Goal: Task Accomplishment & Management: Complete application form

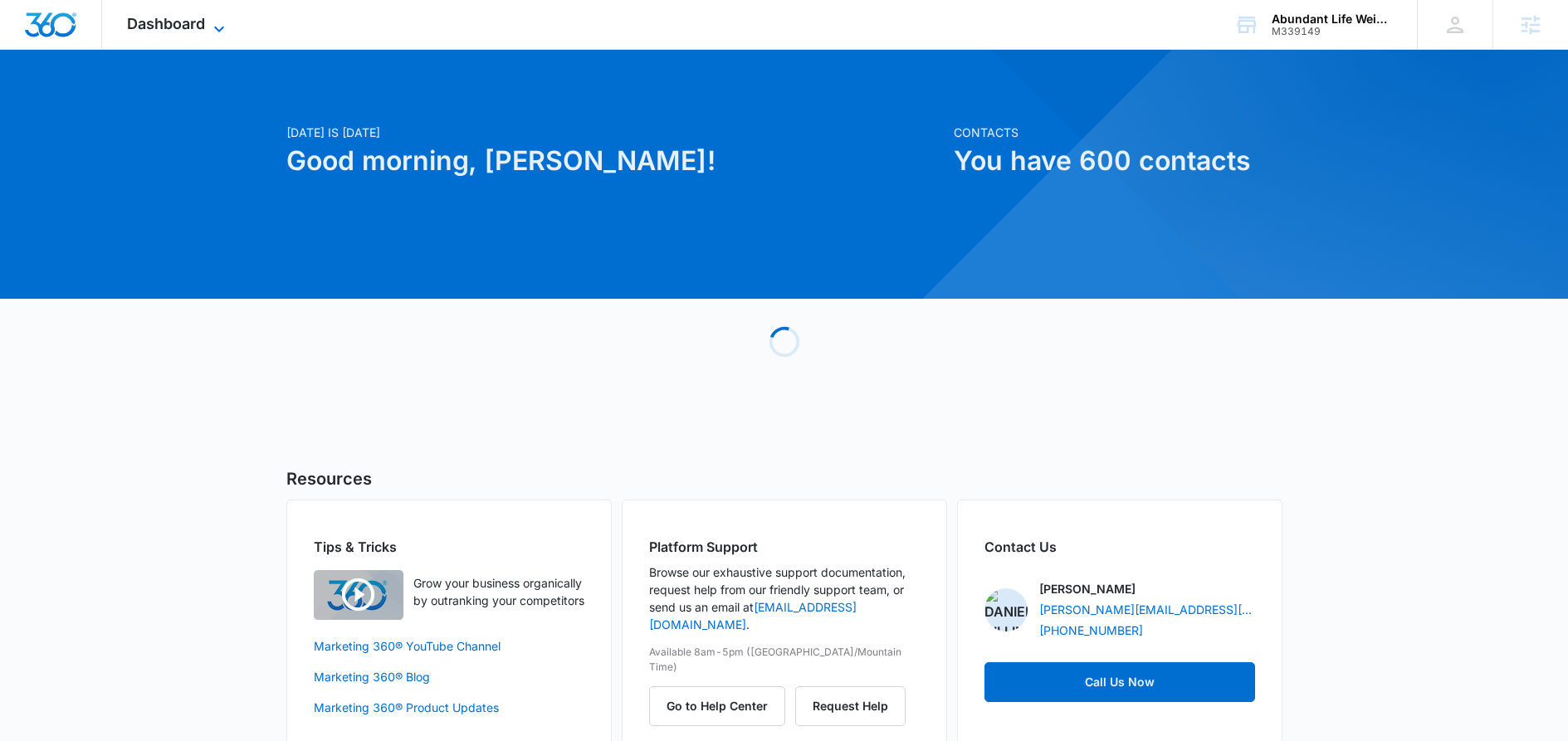
click at [215, 25] on icon at bounding box center [219, 28] width 20 height 20
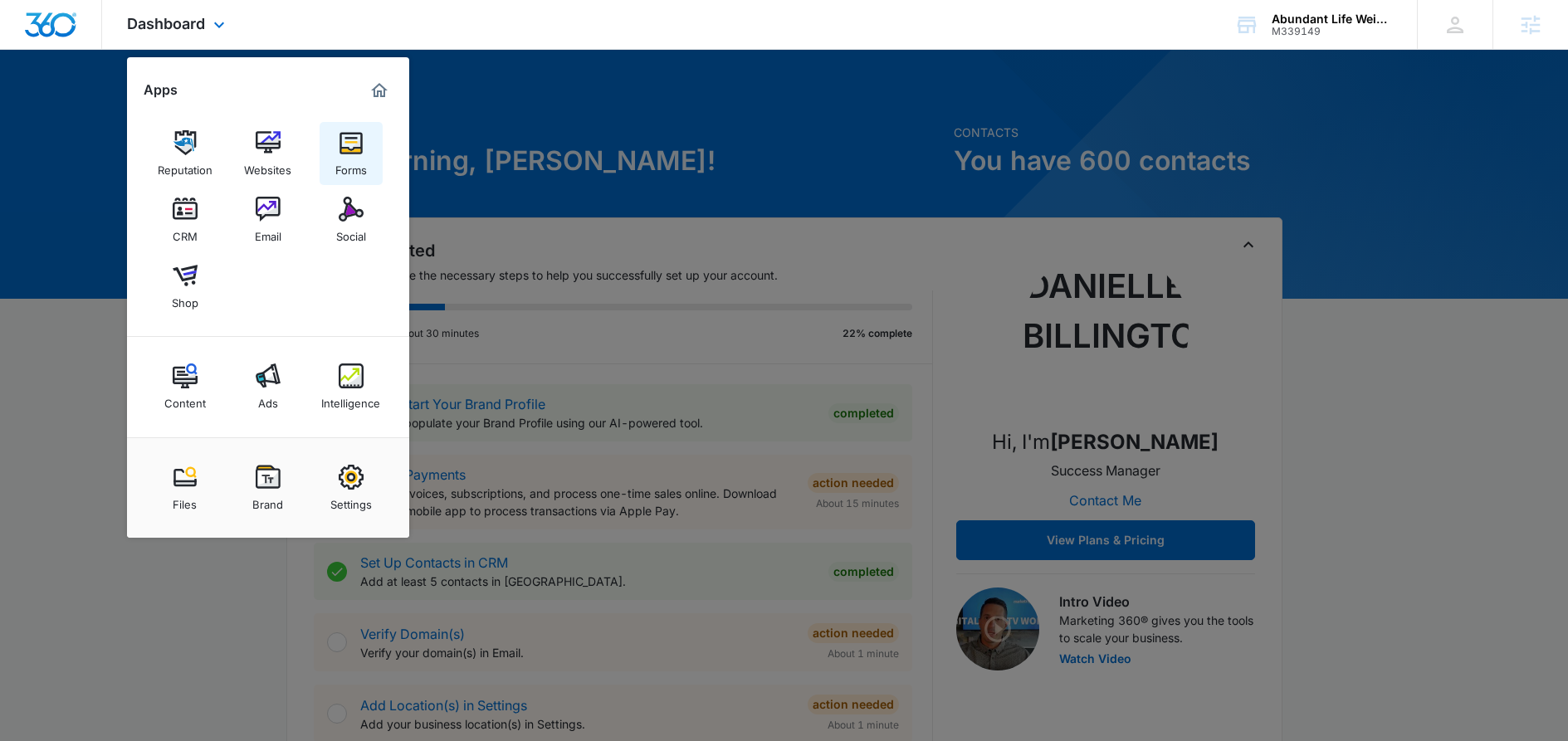
click at [335, 150] on link "Forms" at bounding box center [351, 153] width 63 height 63
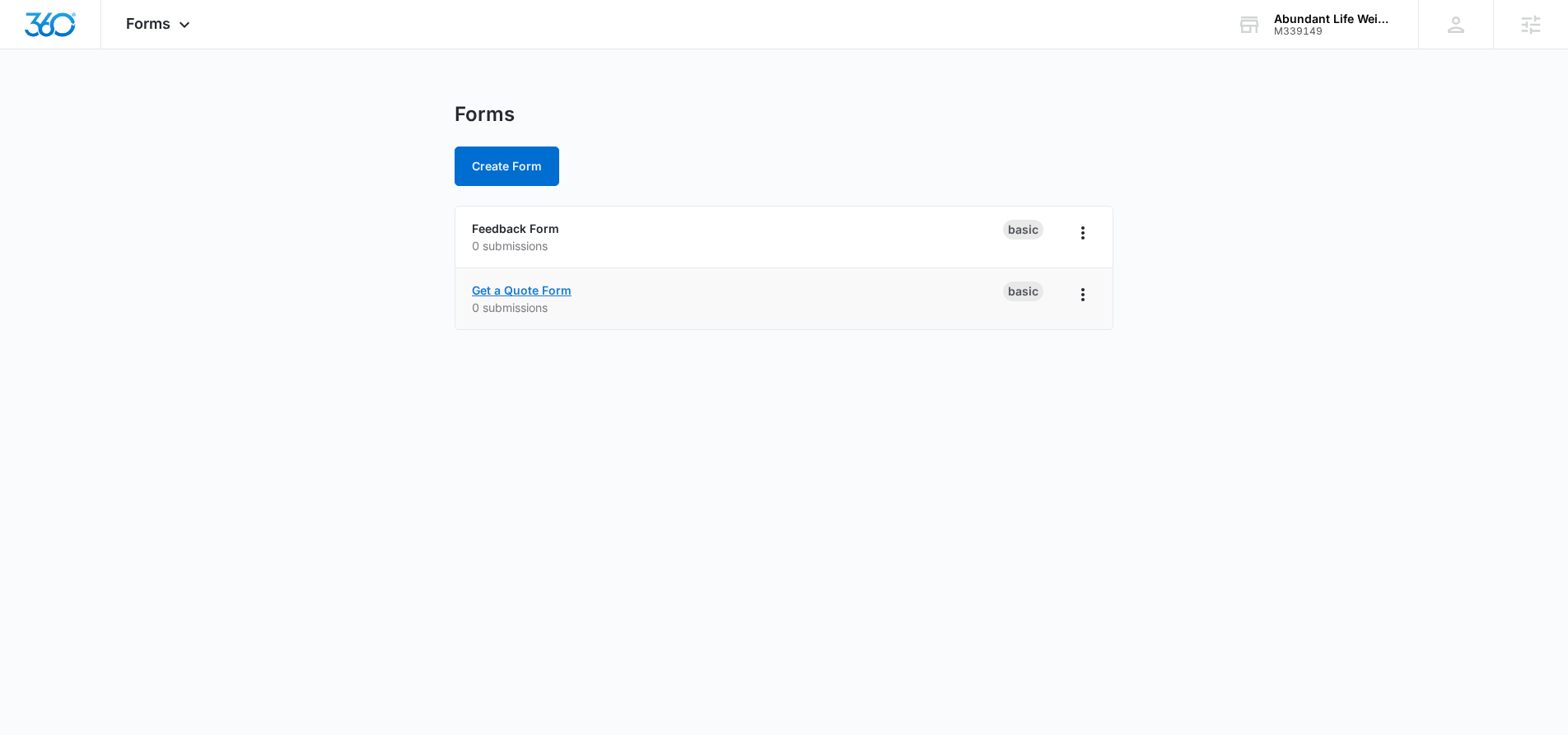
click at [558, 290] on link "Get a Quote Form" at bounding box center [521, 290] width 99 height 14
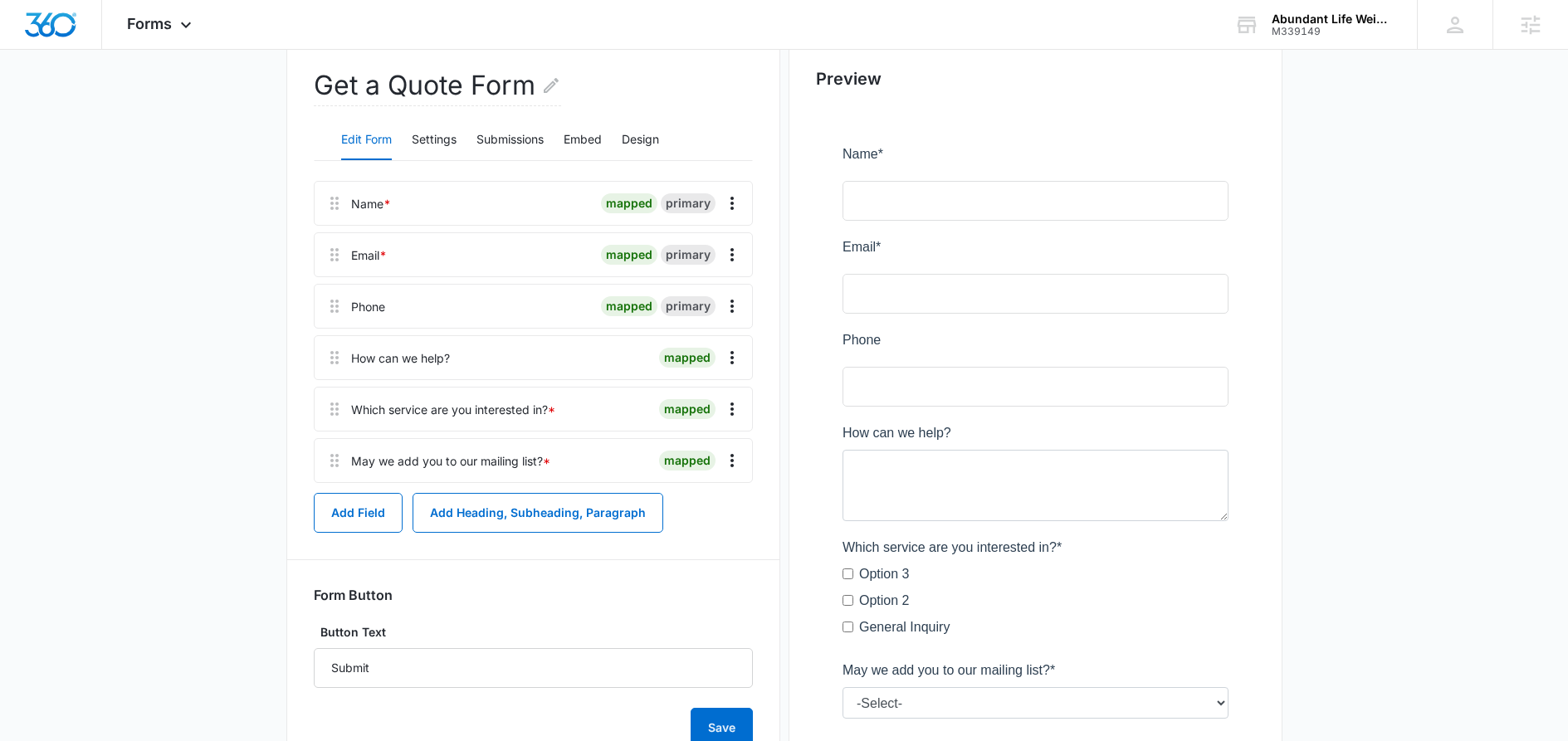
scroll to position [170, 0]
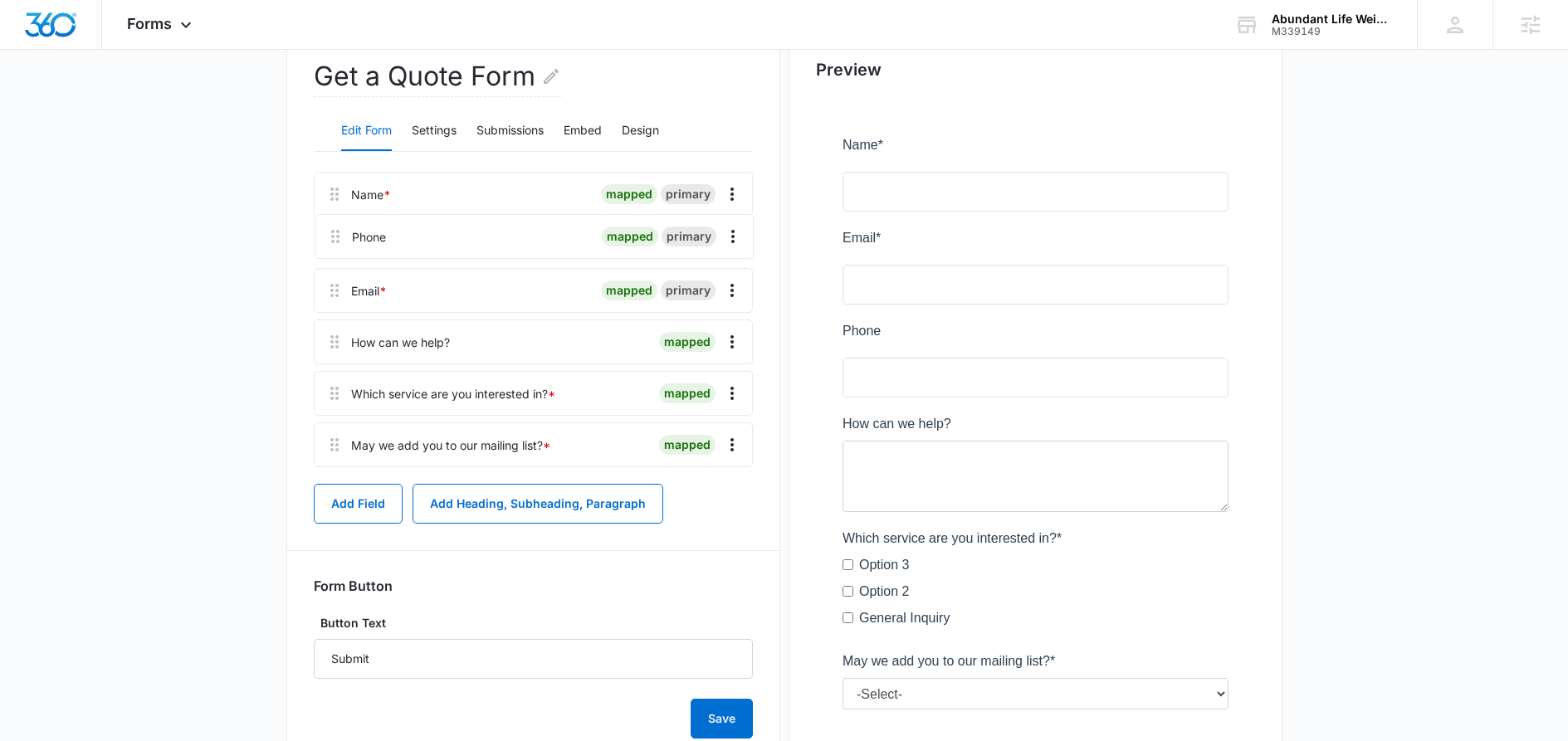
drag, startPoint x: 332, startPoint y: 303, endPoint x: 335, endPoint y: 219, distance: 84.1
click at [335, 219] on div "Name * mapped primary Email * mapped primary Phone mapped primary How can we he…" at bounding box center [533, 322] width 439 height 302
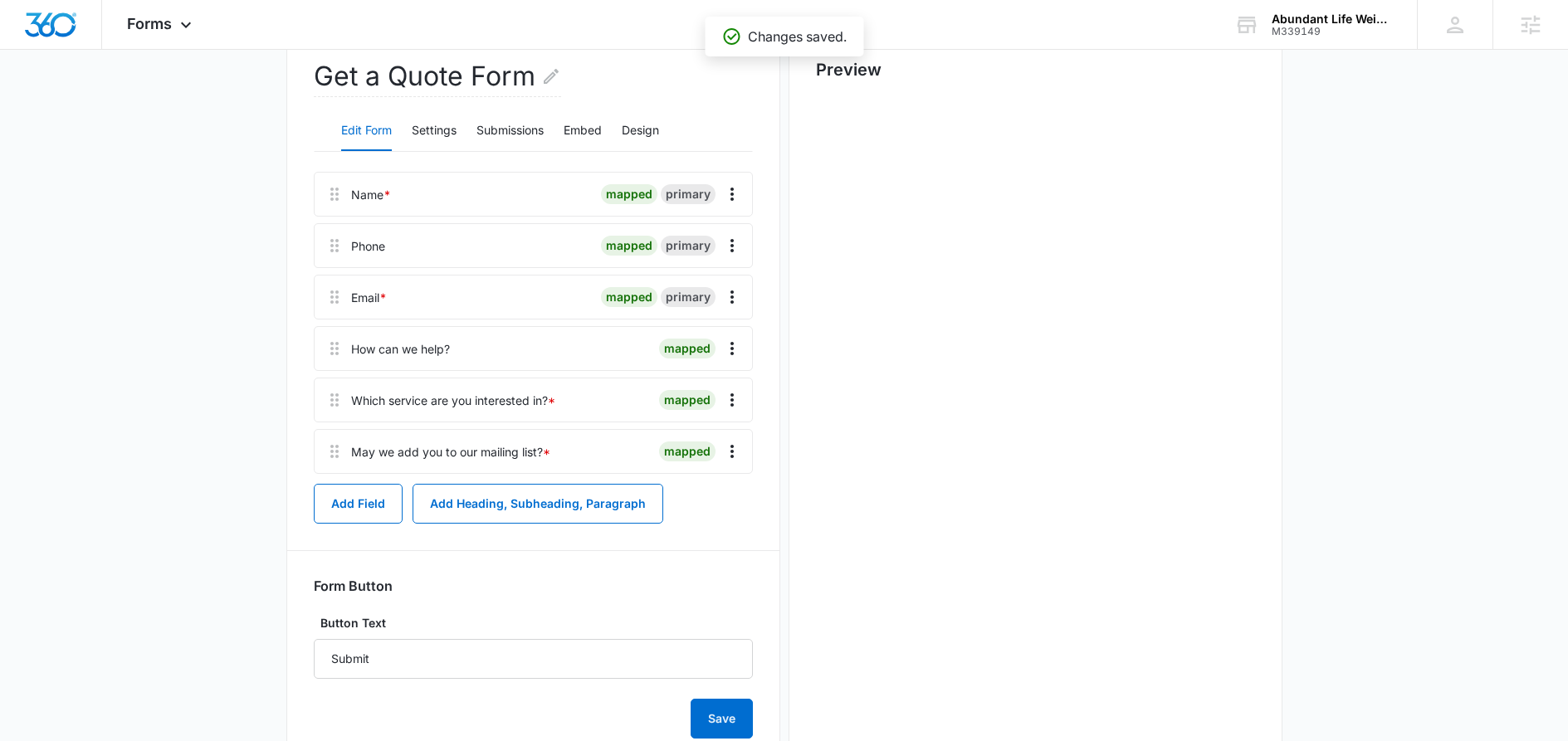
scroll to position [0, 0]
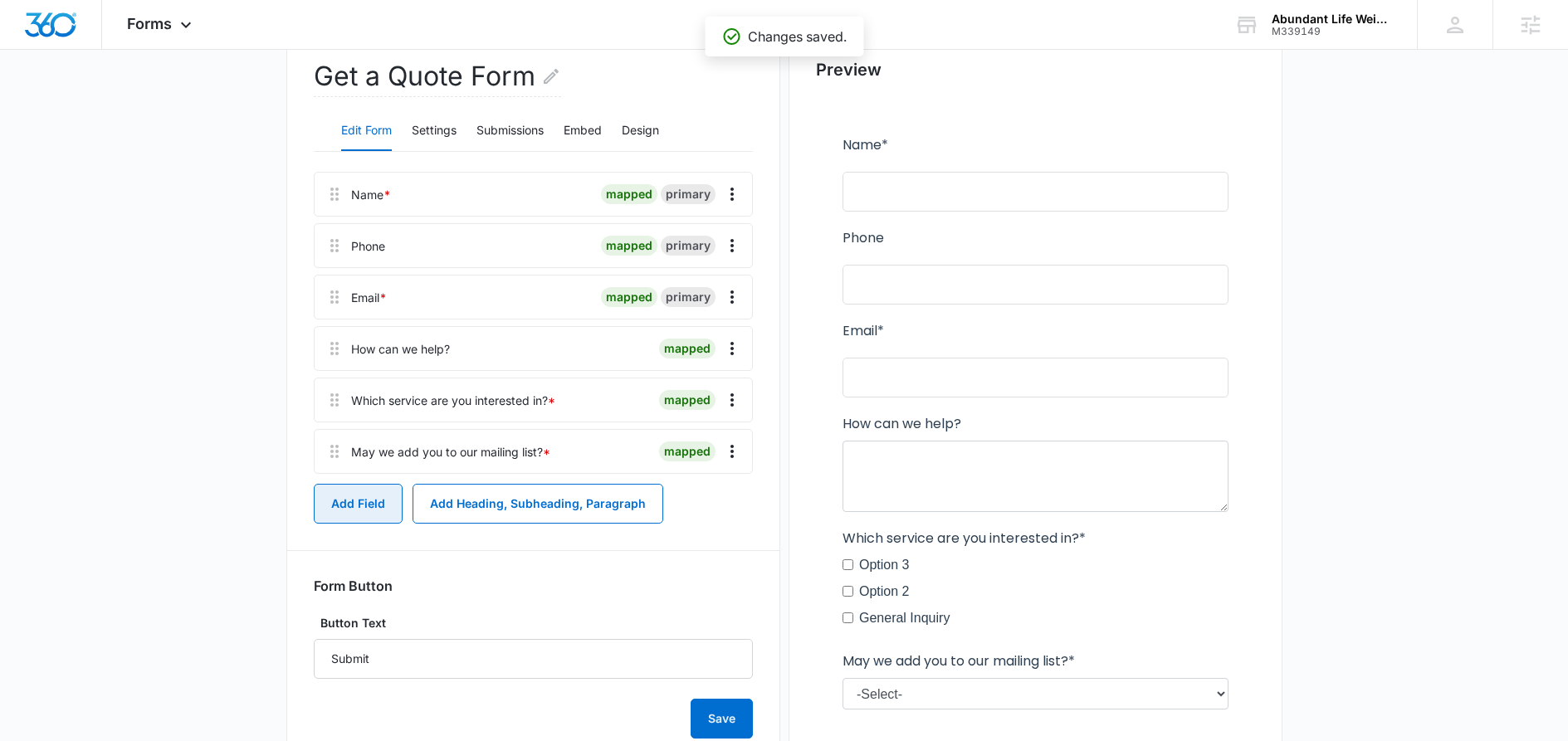
click at [366, 513] on button "Add Field" at bounding box center [358, 504] width 89 height 40
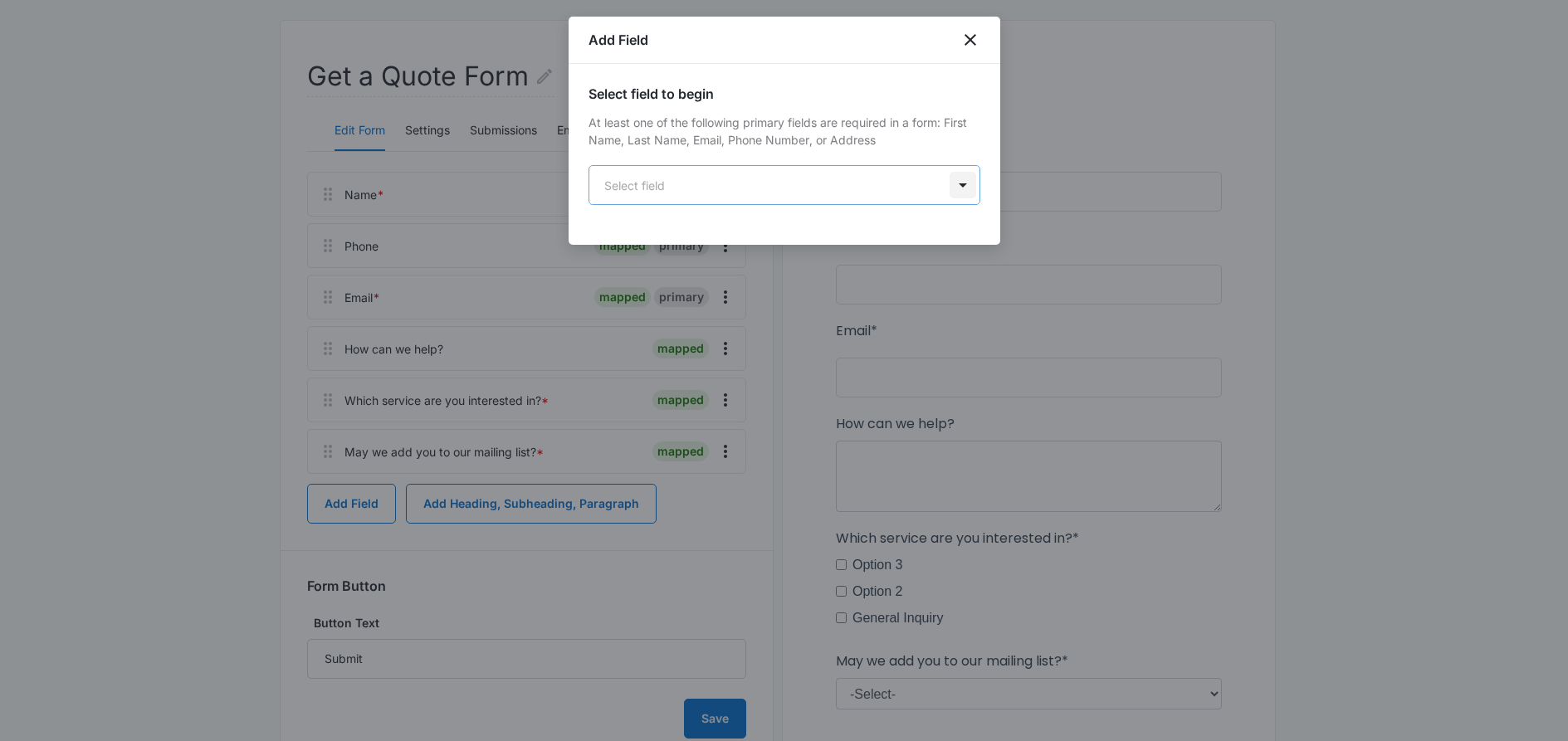
click at [968, 189] on body "Forms Apps Reputation Websites Forms CRM Email Social Shop Content Ads Intellig…" at bounding box center [784, 358] width 1568 height 1055
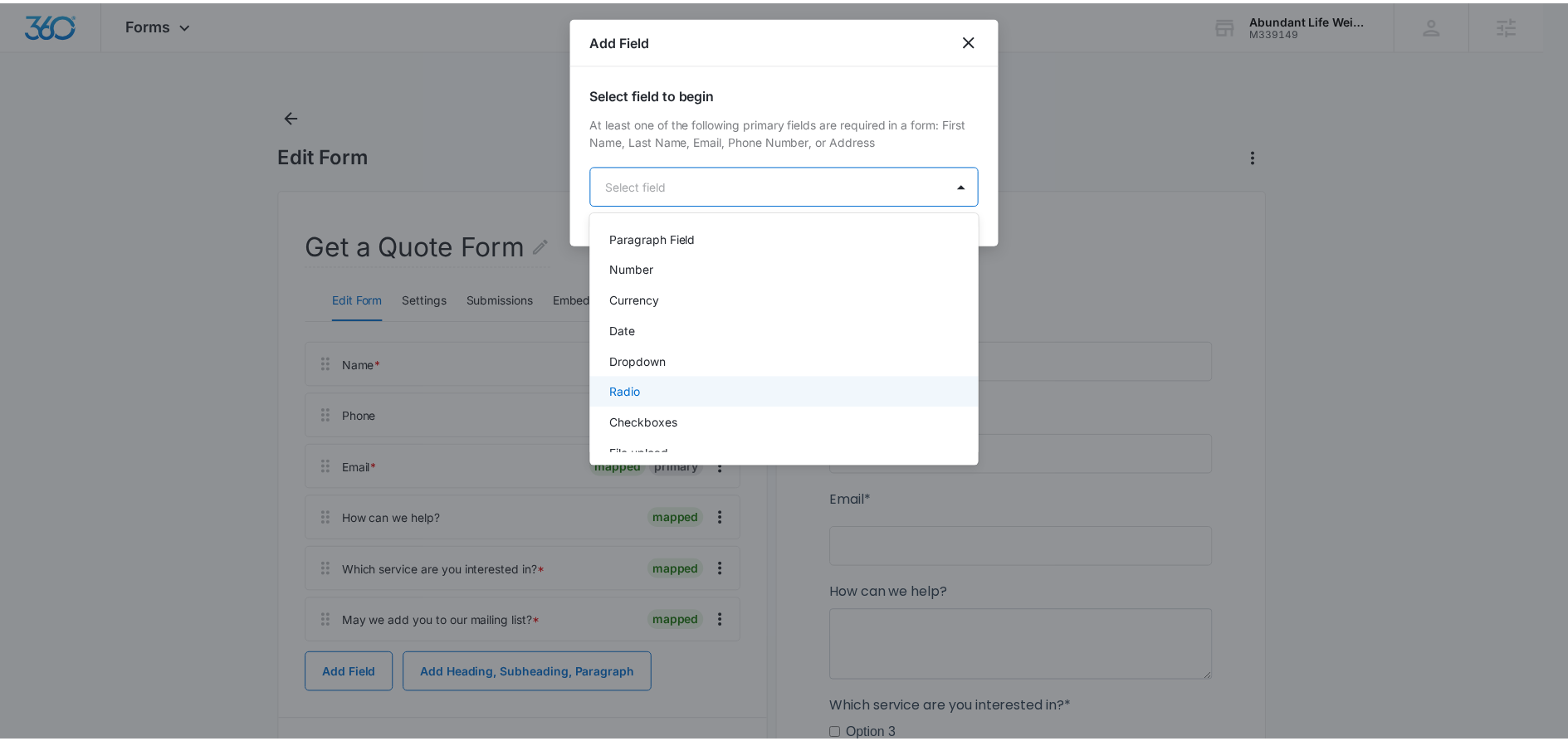
scroll to position [254, 0]
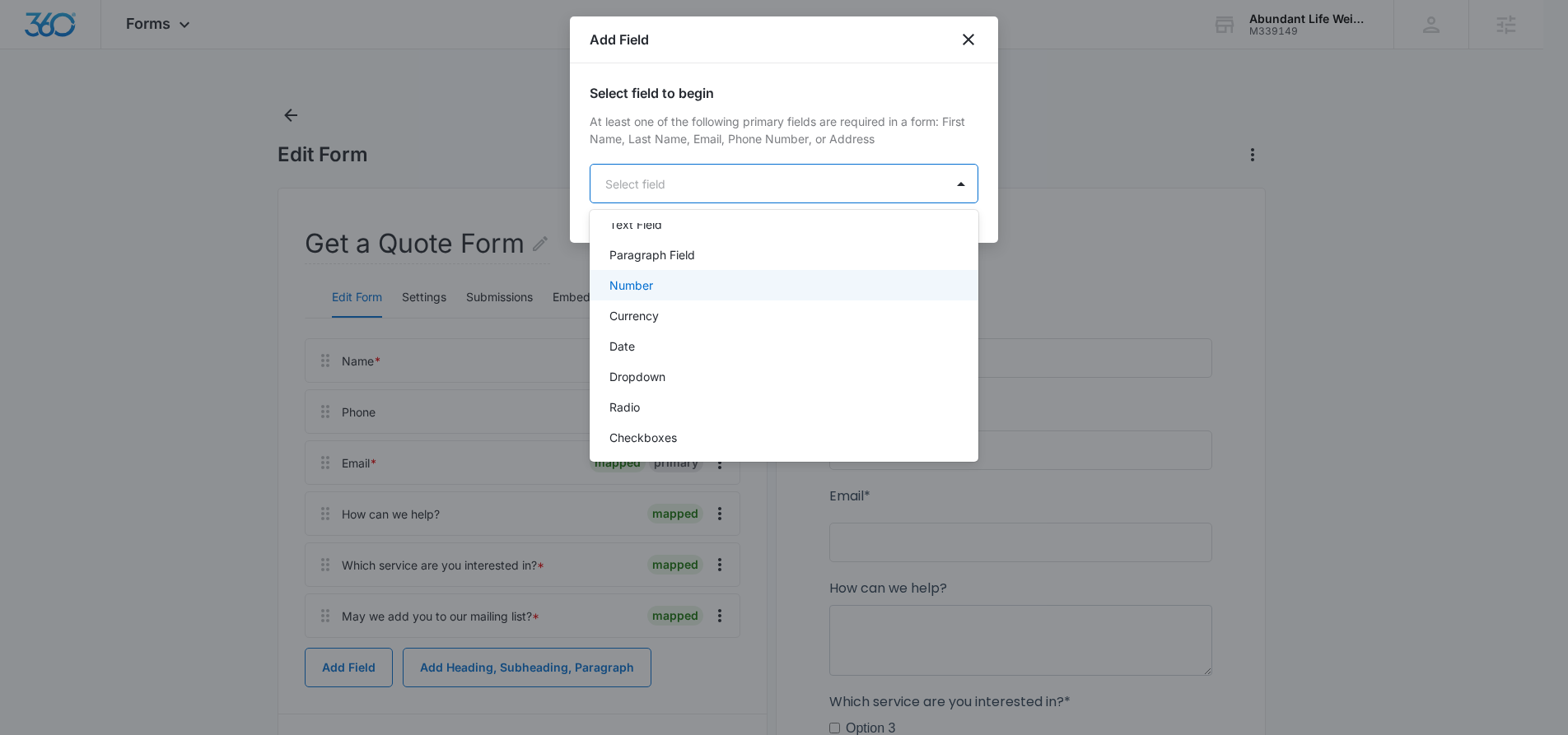
click at [847, 284] on div "Number" at bounding box center [782, 285] width 346 height 18
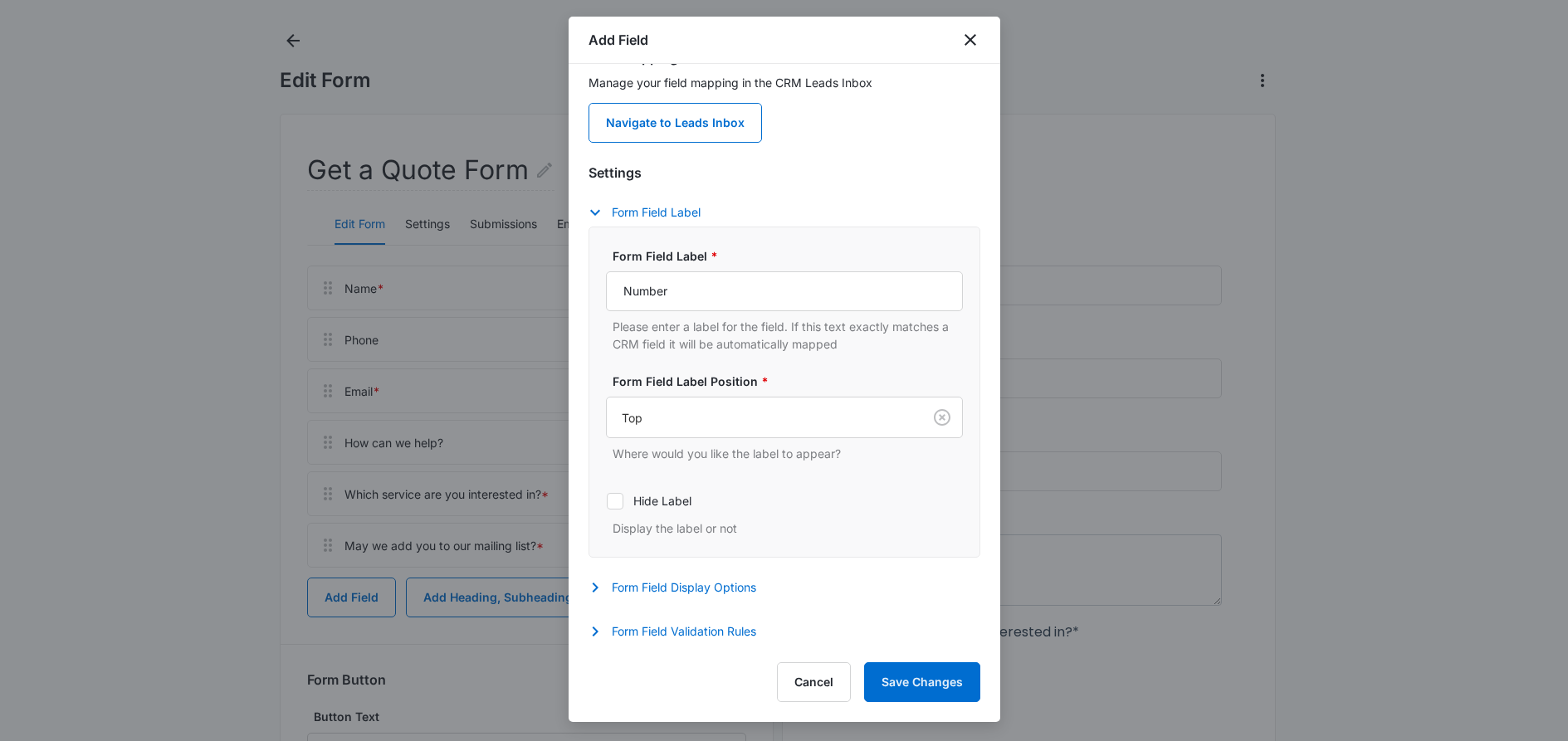
scroll to position [78, 0]
click at [647, 295] on input "Number" at bounding box center [784, 291] width 357 height 40
type input "E"
type input "How Many Pounds Would You Like To Lose?"
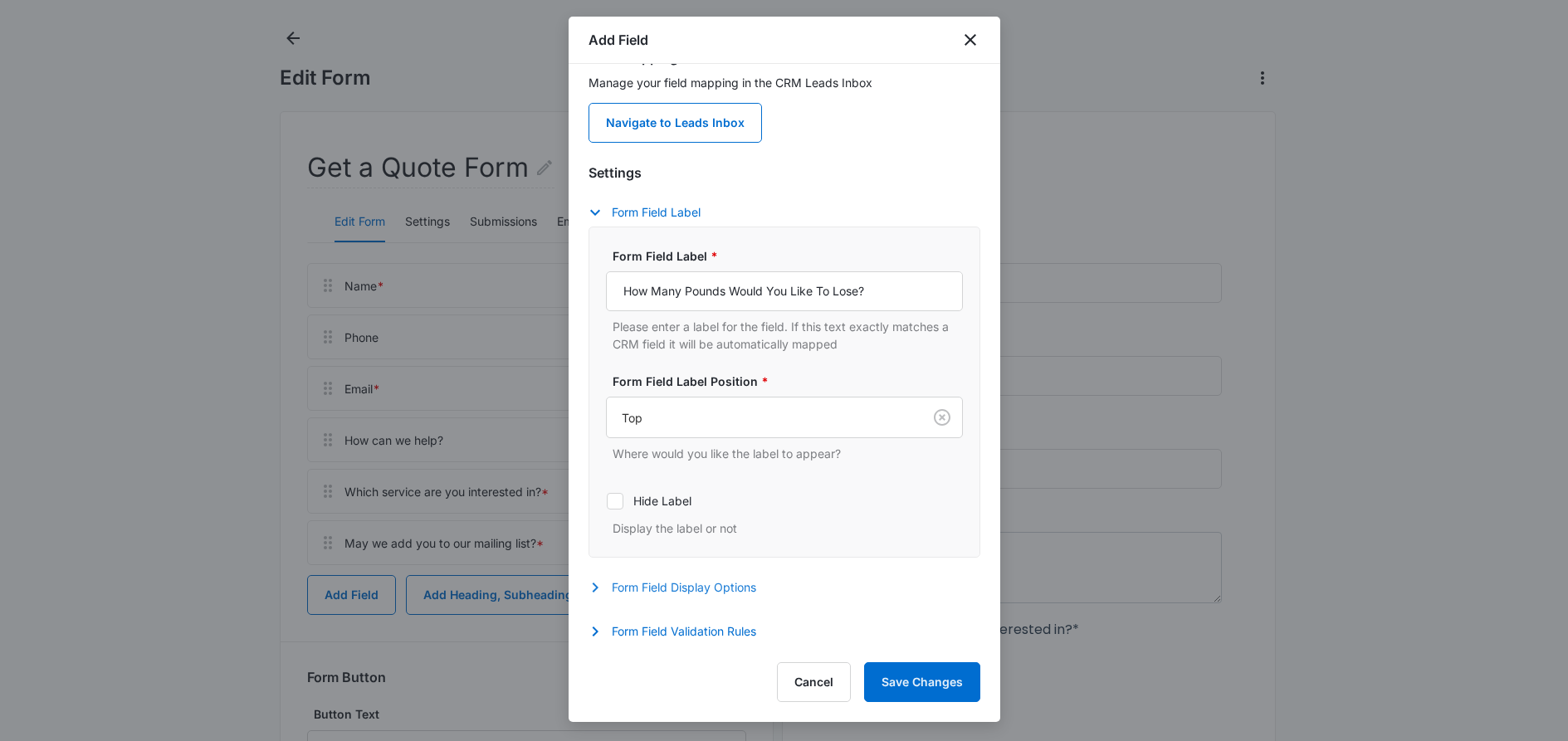
click at [733, 592] on button "Form Field Display Options" at bounding box center [681, 587] width 184 height 20
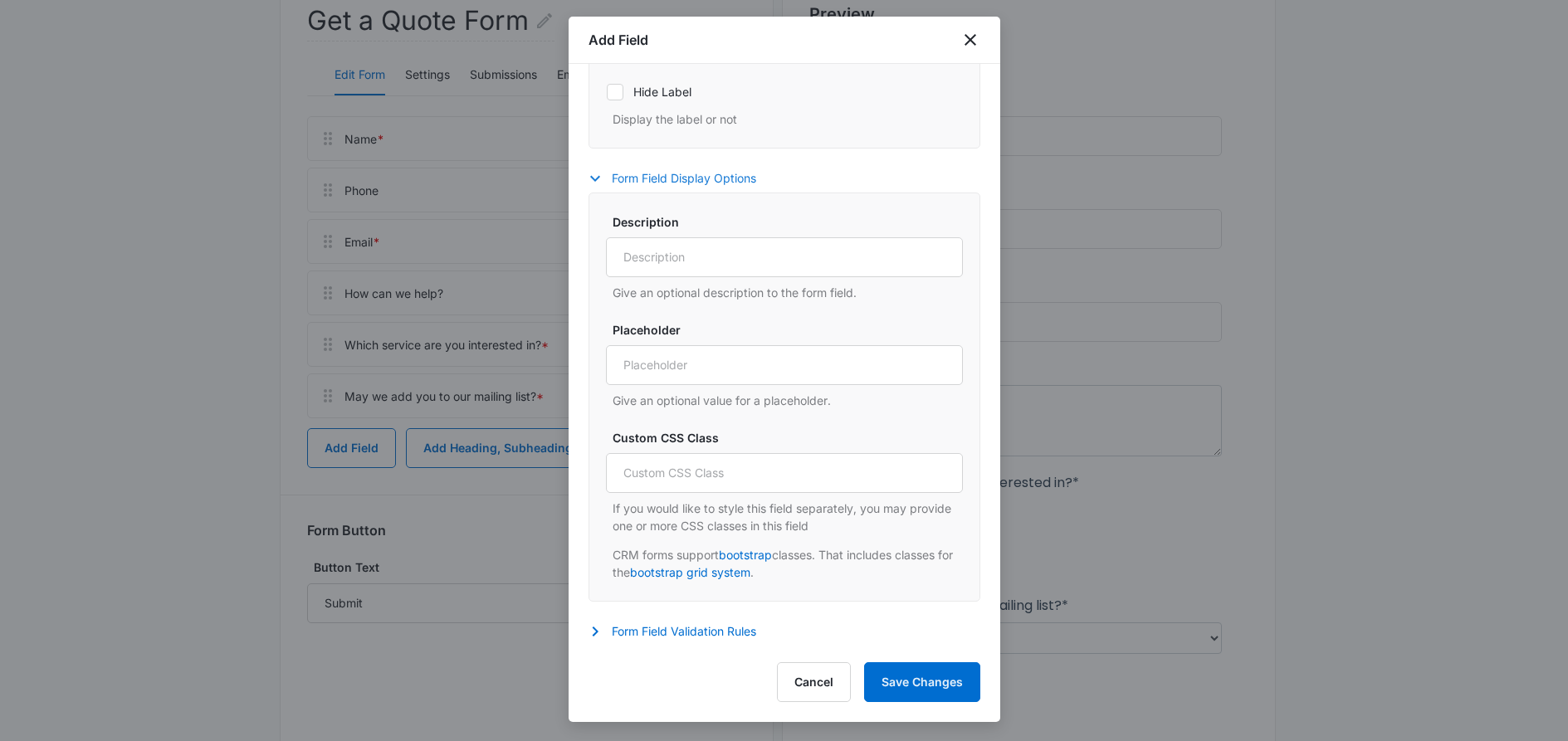
scroll to position [239, 0]
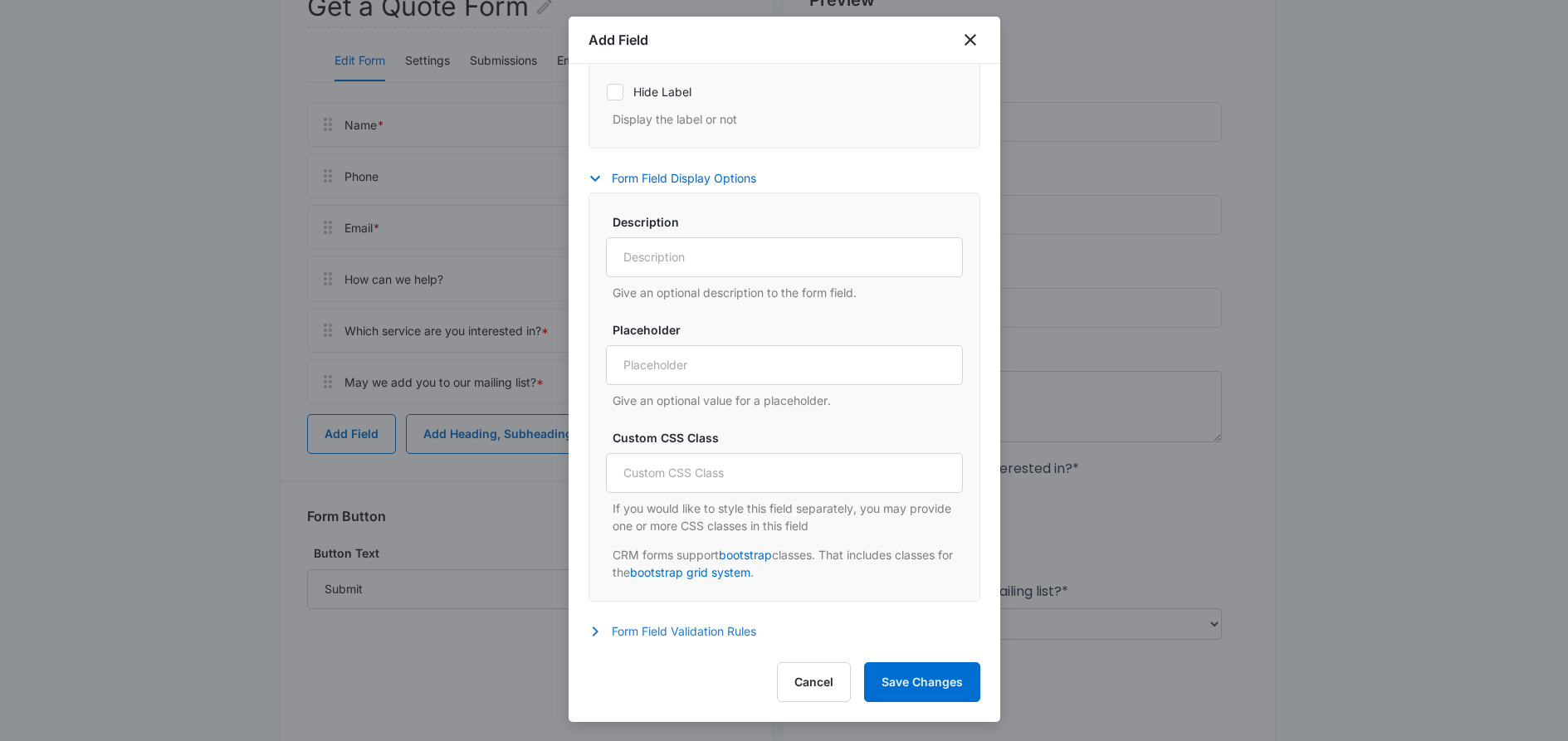
click at [598, 634] on icon "button" at bounding box center [595, 631] width 20 height 20
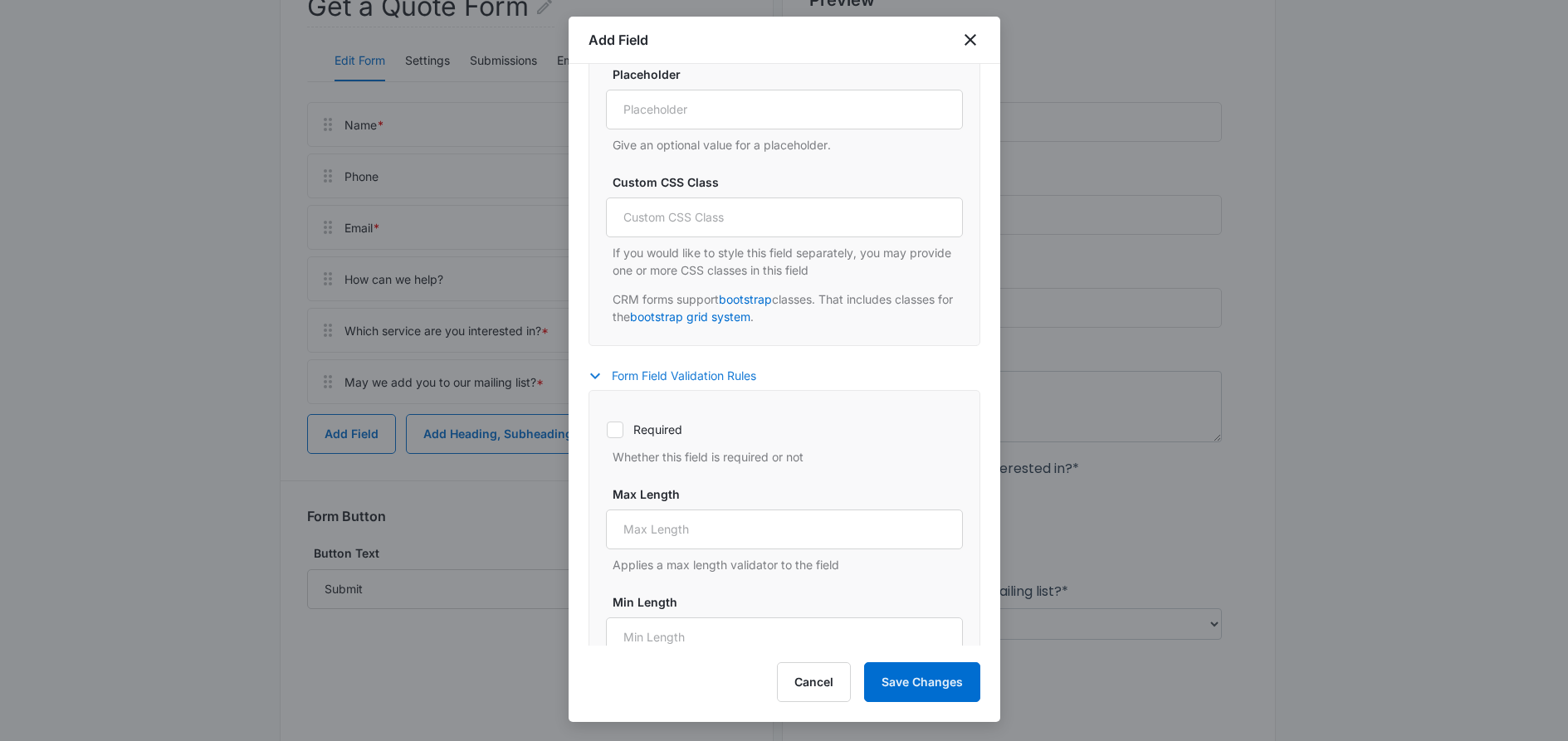
scroll to position [855, 0]
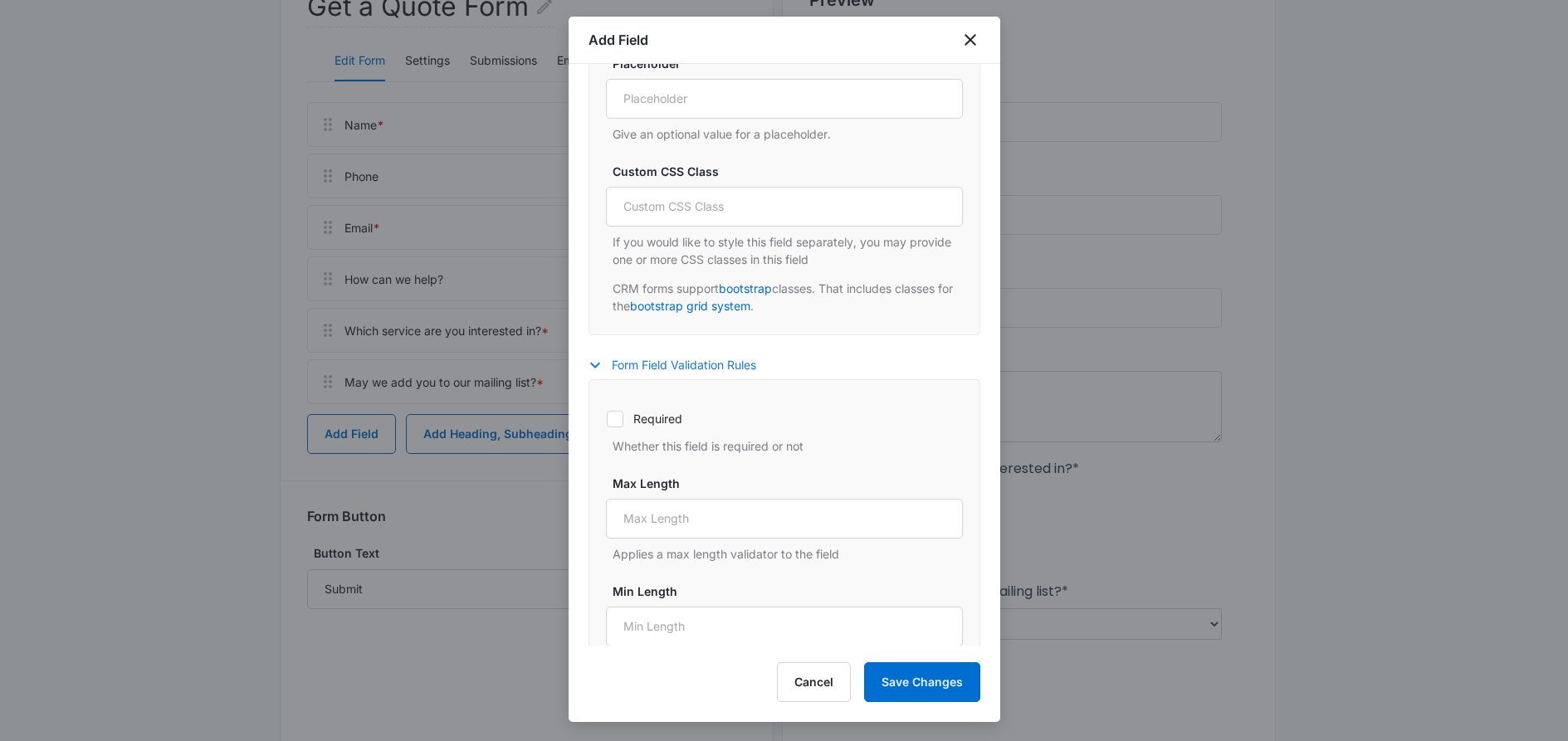
click at [616, 412] on icon at bounding box center [615, 419] width 15 height 15
click at [607, 419] on input "Required" at bounding box center [606, 419] width 1 height 1
checkbox input "true"
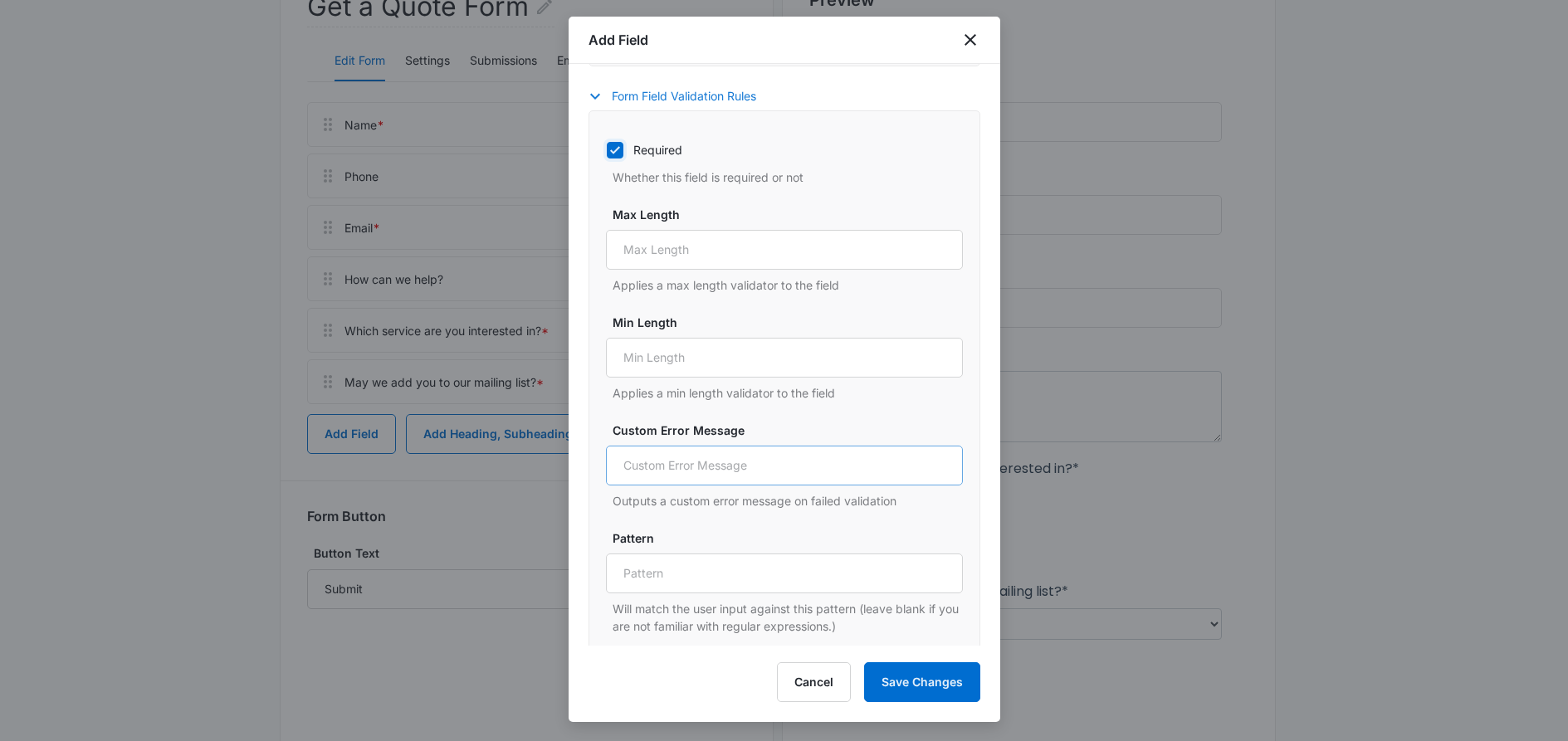
scroll to position [1133, 0]
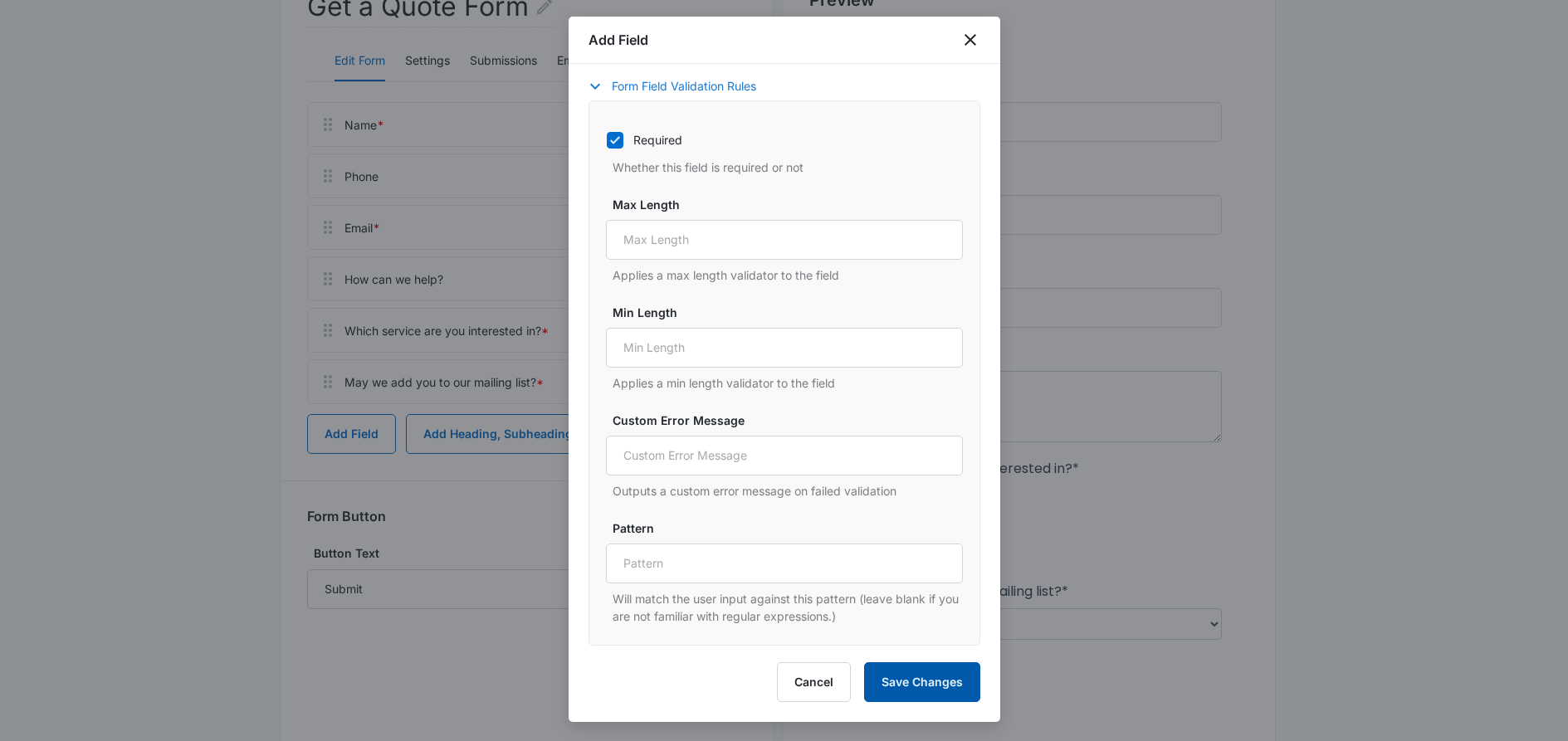
click at [903, 686] on button "Save Changes" at bounding box center [922, 682] width 117 height 40
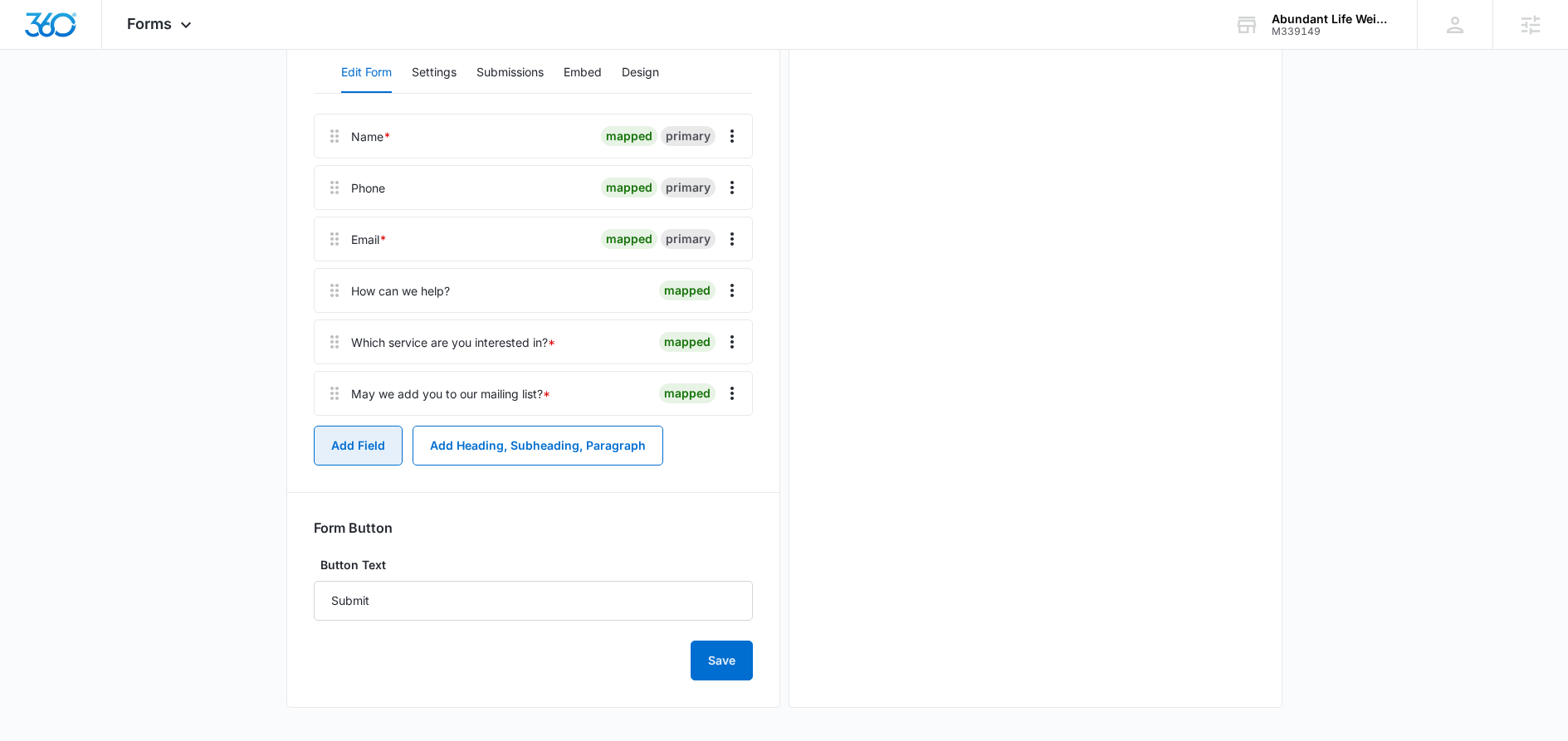
scroll to position [0, 0]
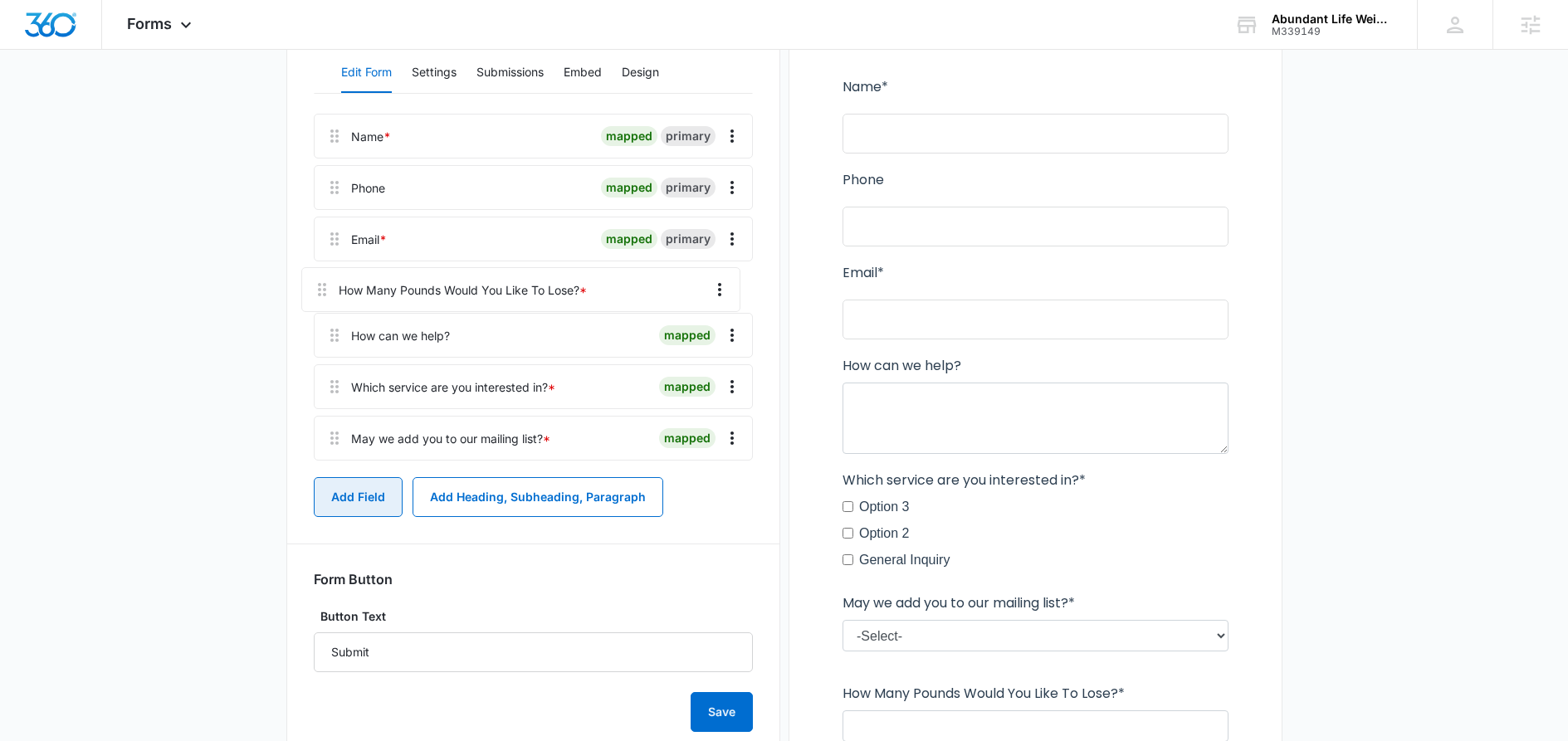
drag, startPoint x: 335, startPoint y: 445, endPoint x: 324, endPoint y: 273, distance: 172.4
click at [324, 273] on div "Name * mapped primary Phone mapped primary Email * mapped primary How can we he…" at bounding box center [533, 290] width 439 height 354
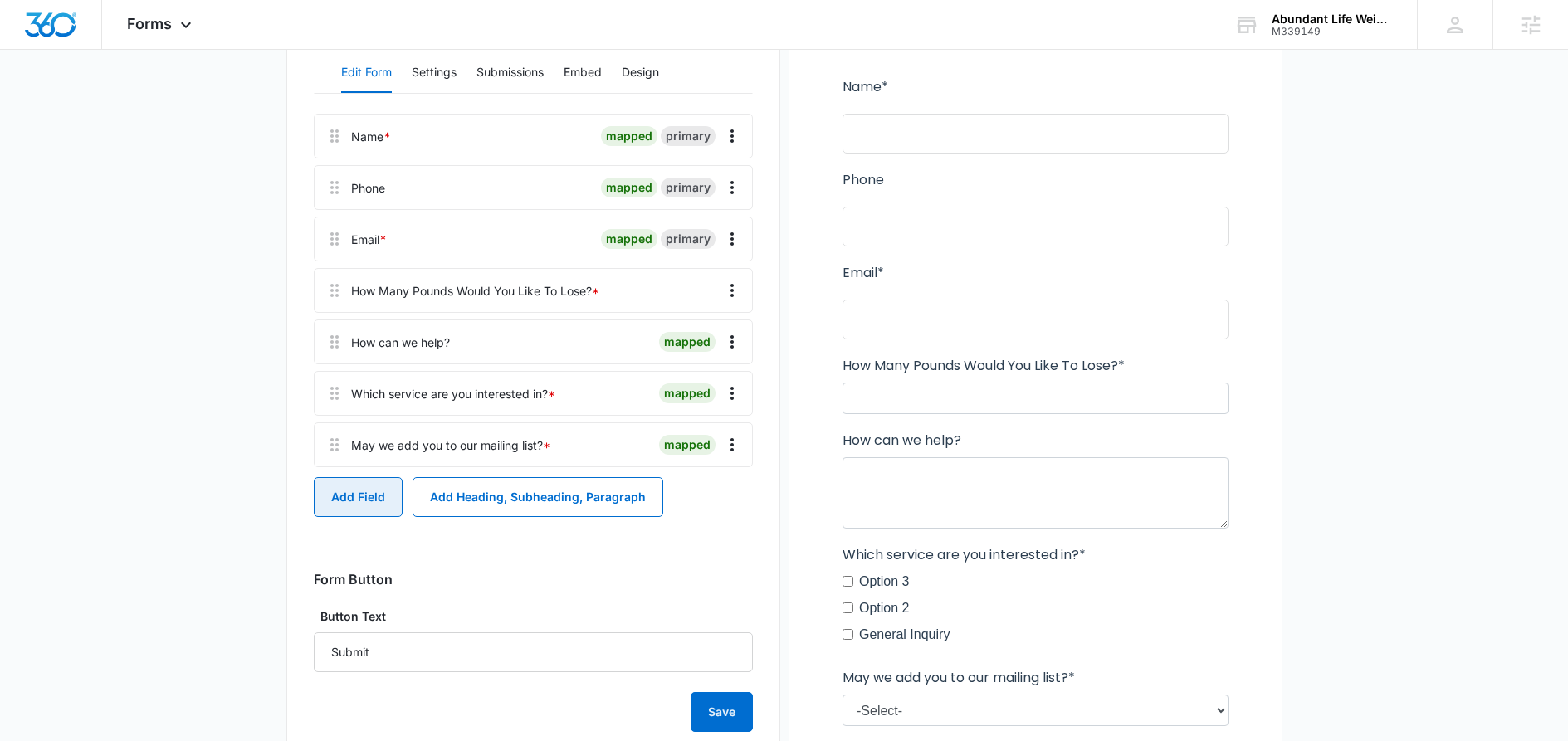
click at [342, 493] on button "Add Field" at bounding box center [358, 497] width 89 height 40
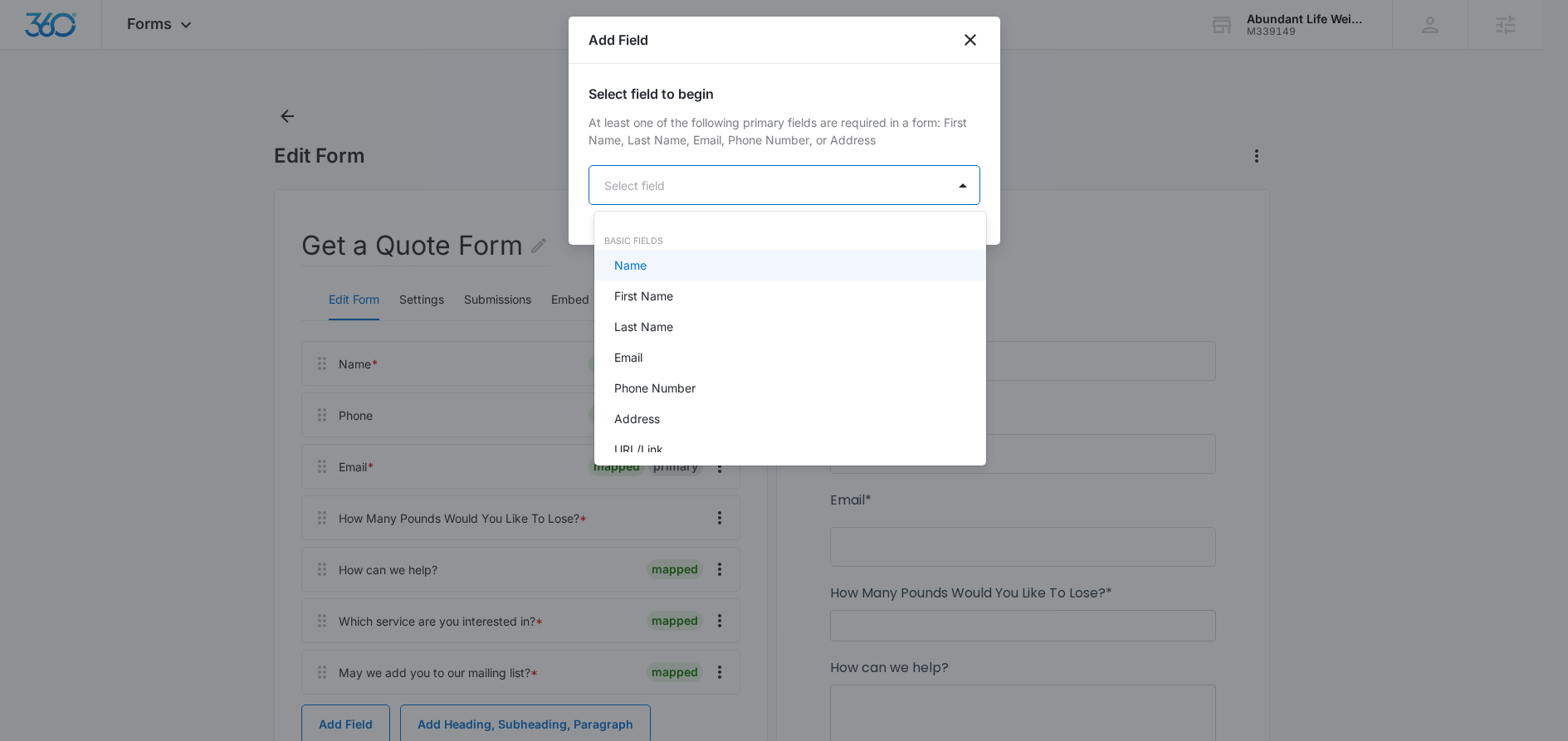
click at [810, 191] on body "Forms Apps Reputation Websites Forms CRM Email Social Shop Content Ads Intellig…" at bounding box center [784, 370] width 1568 height 741
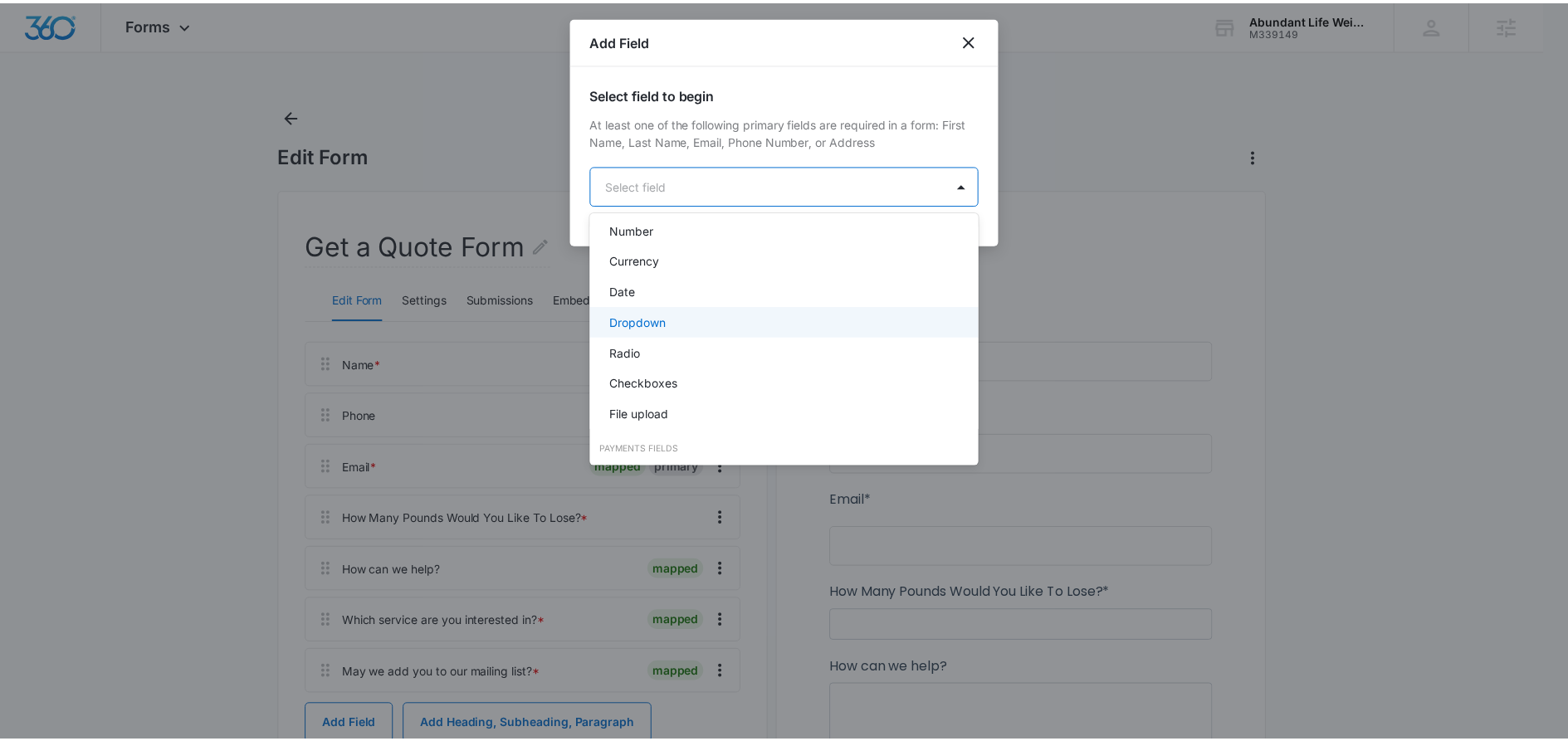
scroll to position [331, 0]
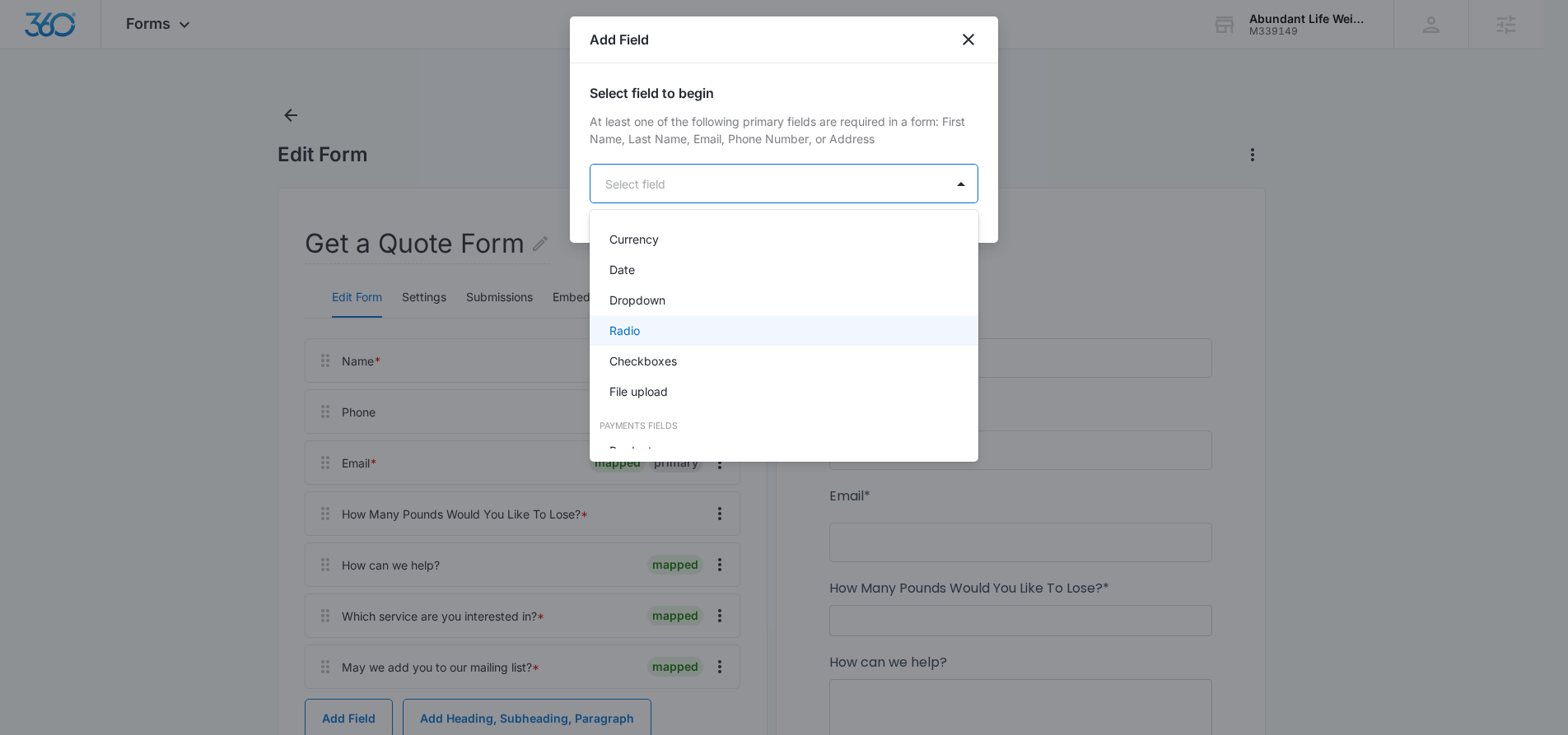
click at [743, 338] on div "Radio" at bounding box center [782, 331] width 346 height 18
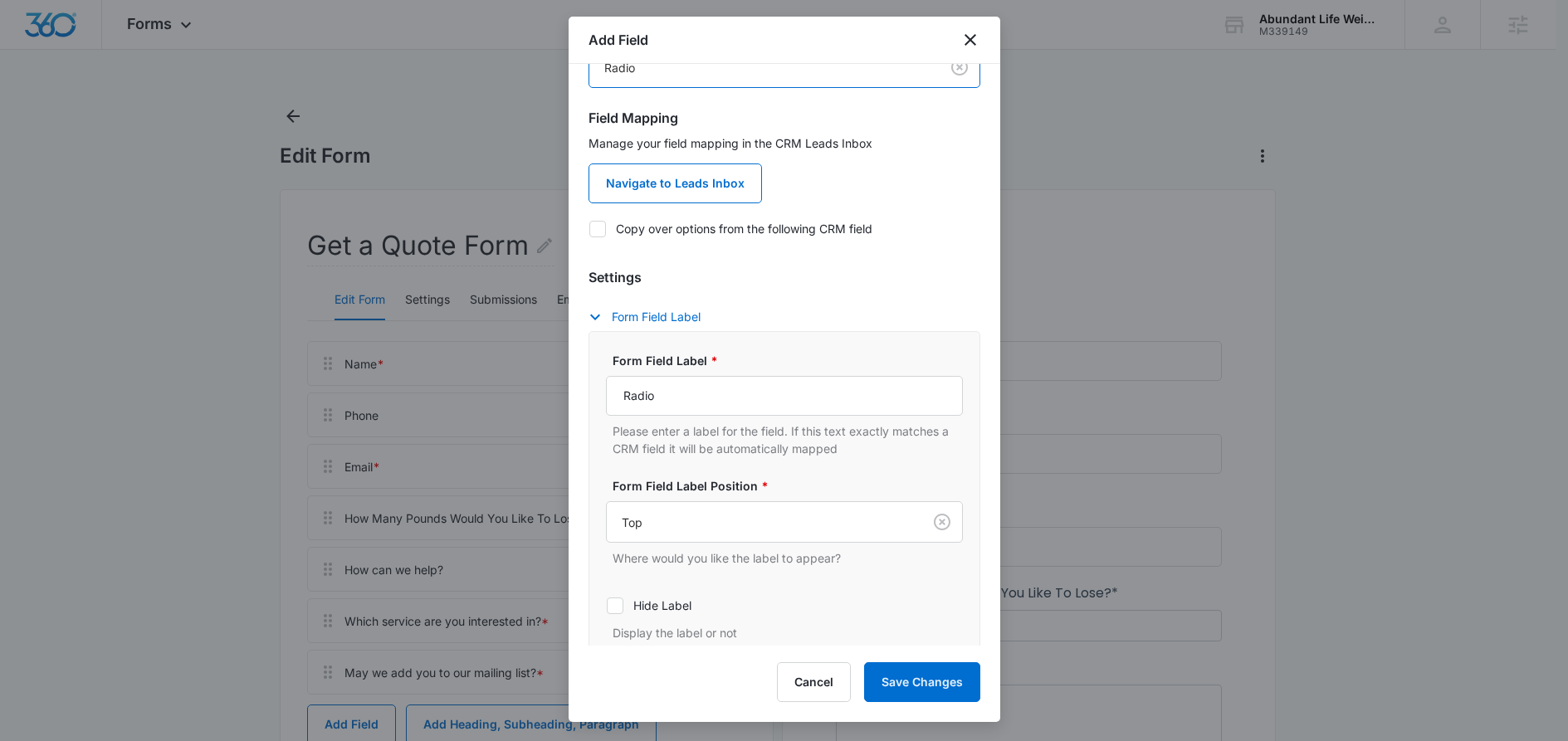
scroll to position [135, 0]
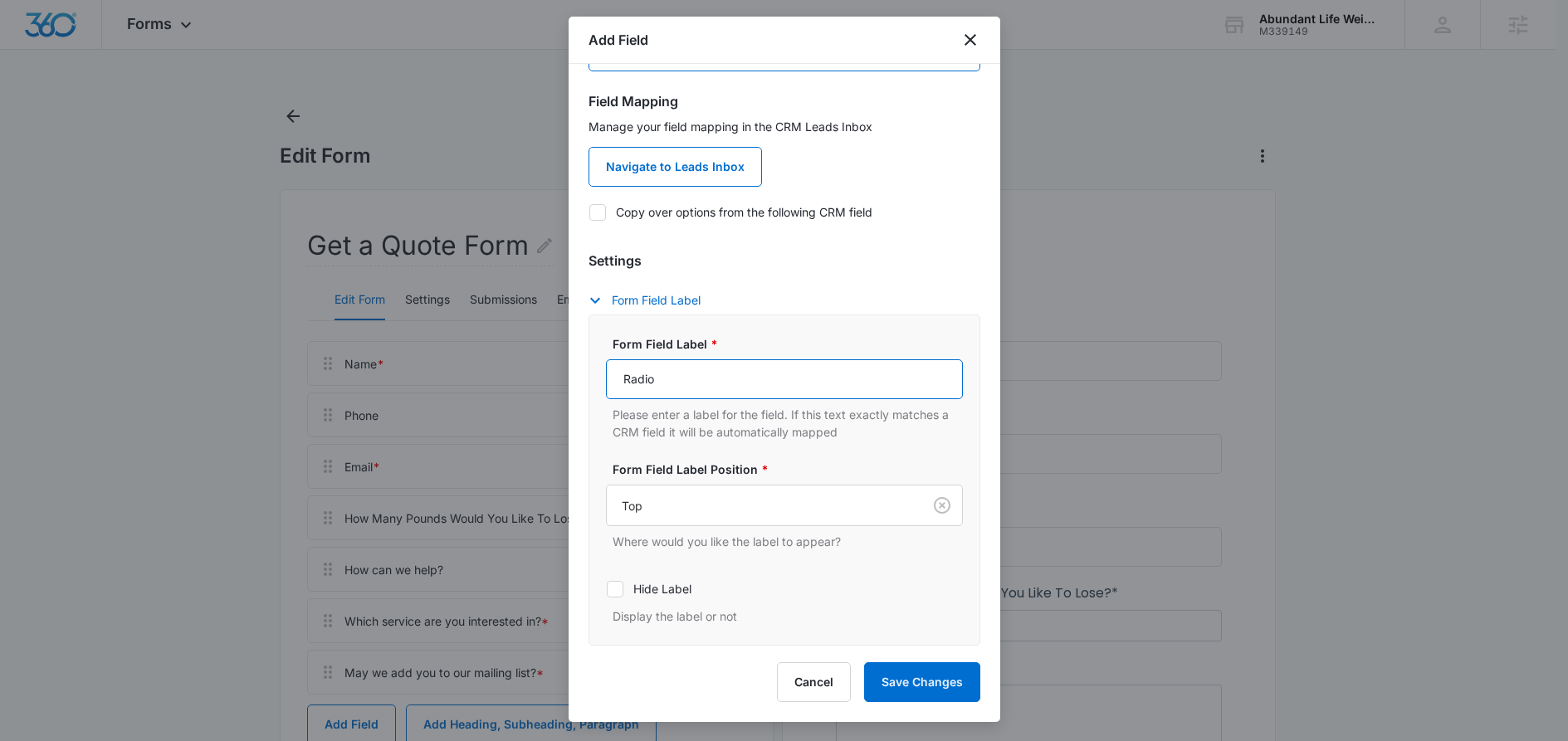
click at [632, 380] on input "Radio" at bounding box center [784, 379] width 357 height 40
paste input "How did you hear about us? *"
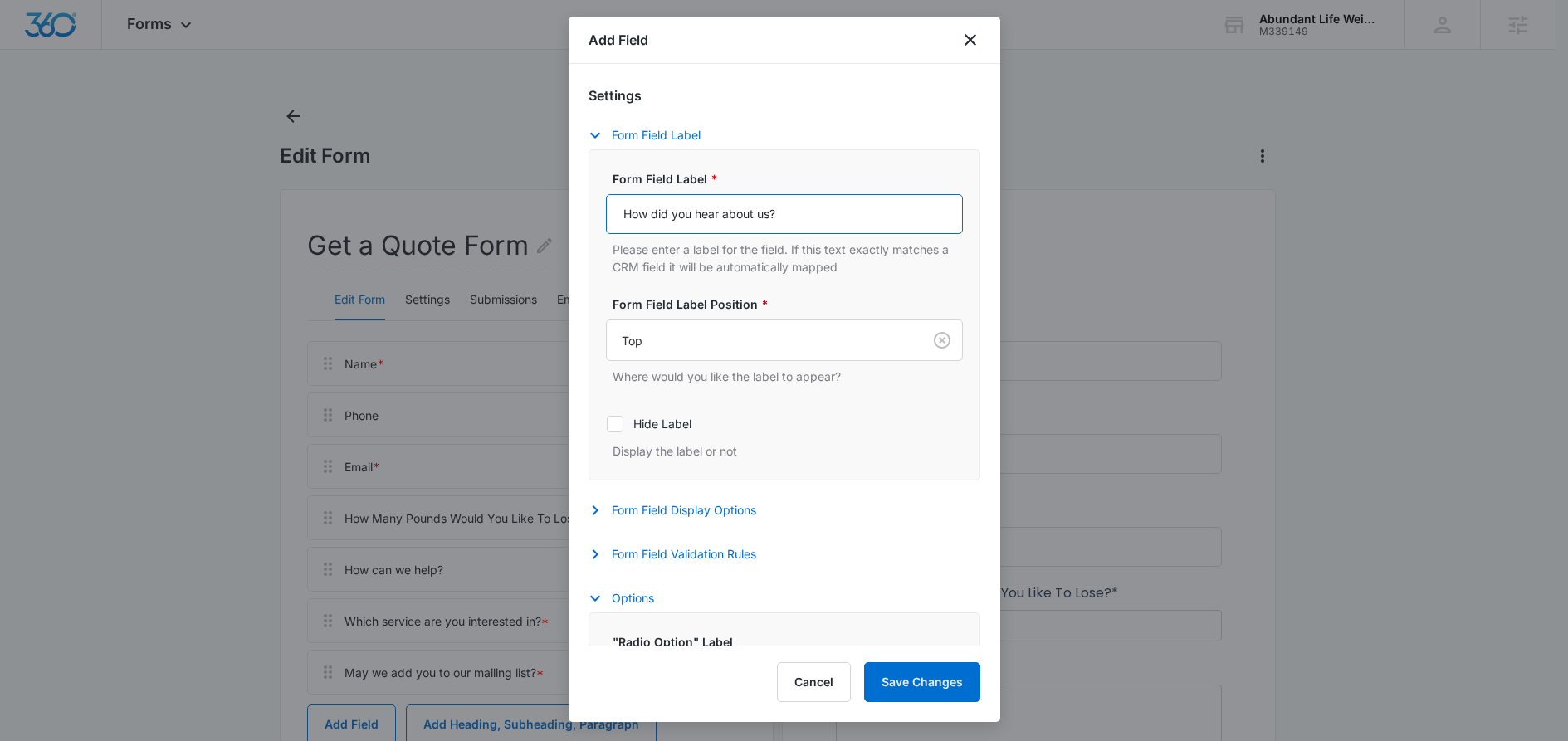
scroll to position [304, 0]
type input "How did you hear about us?"
click at [752, 510] on button "Form Field Display Options" at bounding box center [681, 507] width 184 height 20
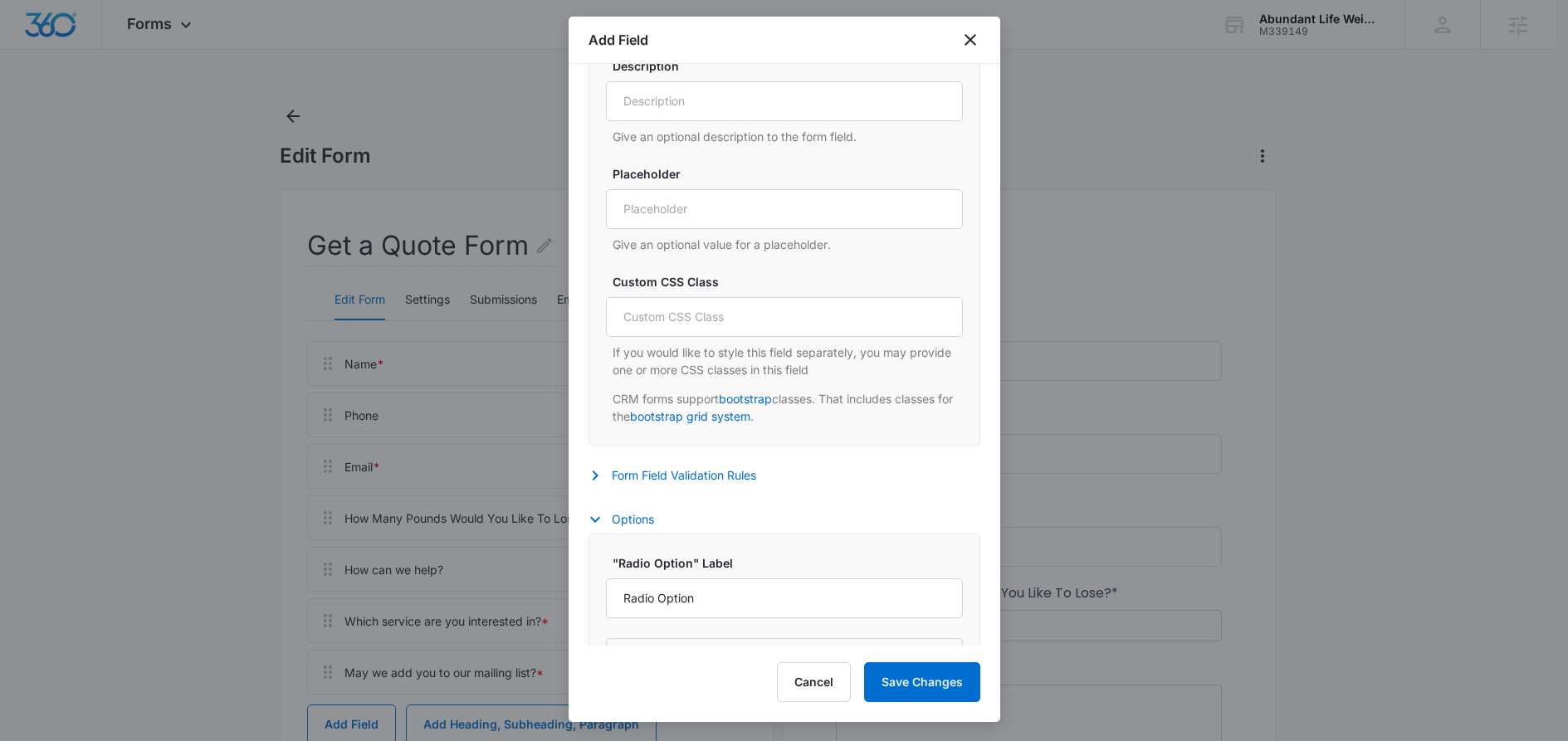
scroll to position [841, 0]
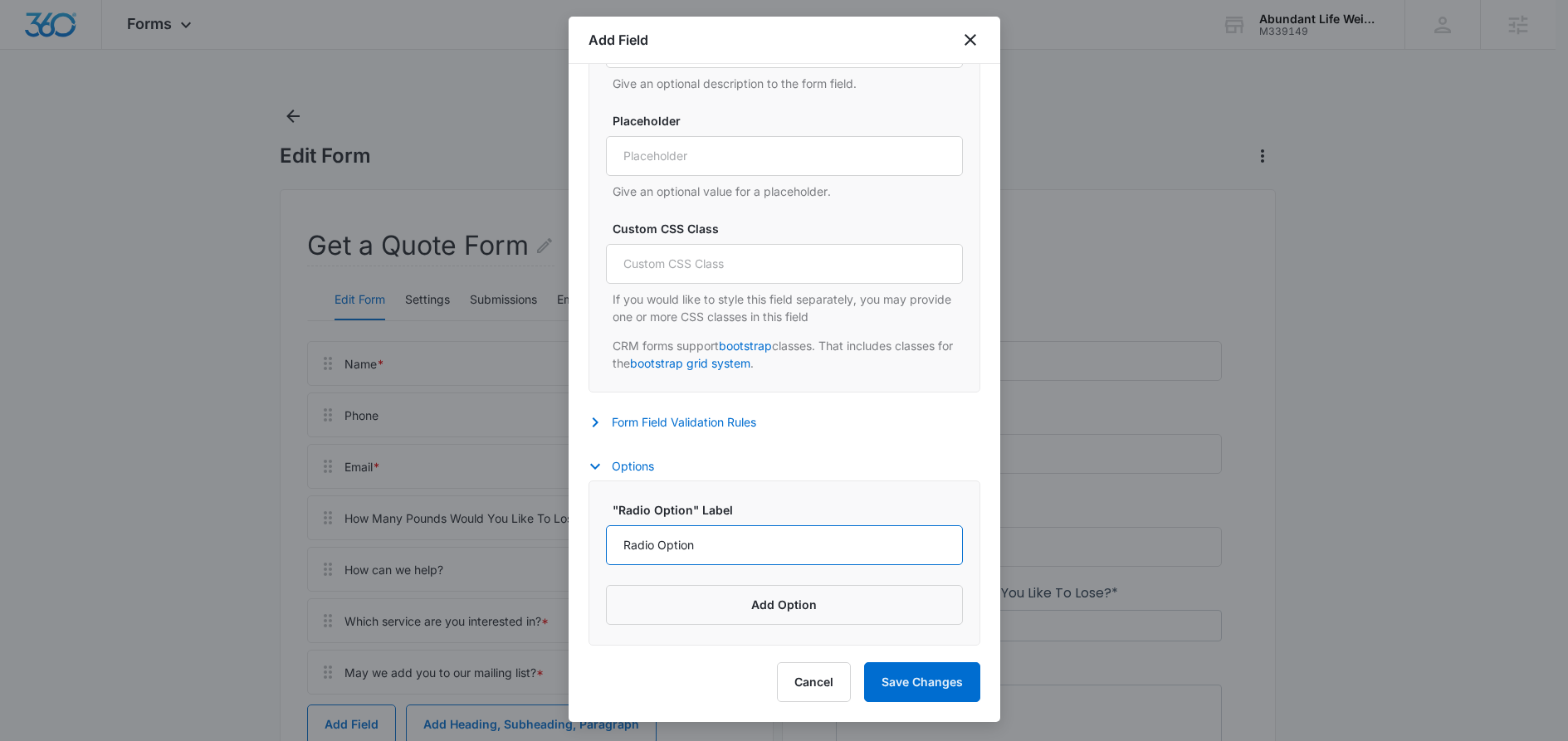
click at [657, 542] on input "Radio Option" at bounding box center [784, 545] width 357 height 40
paste input "[PERSON_NAME] & Getty - KSFO"
type input "[PERSON_NAME] & Getty - KSFO"
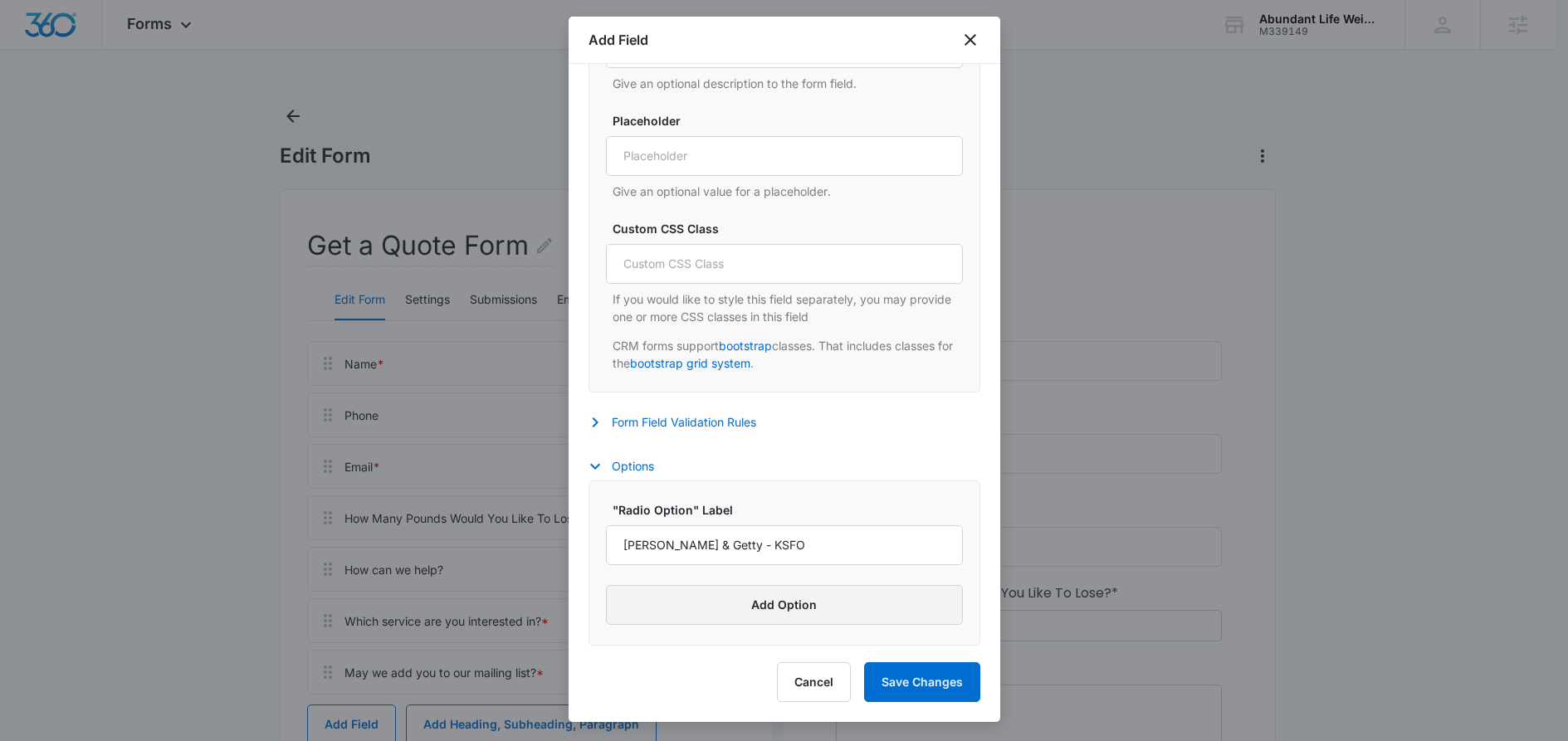
click at [760, 601] on button "Add Option" at bounding box center [784, 605] width 357 height 40
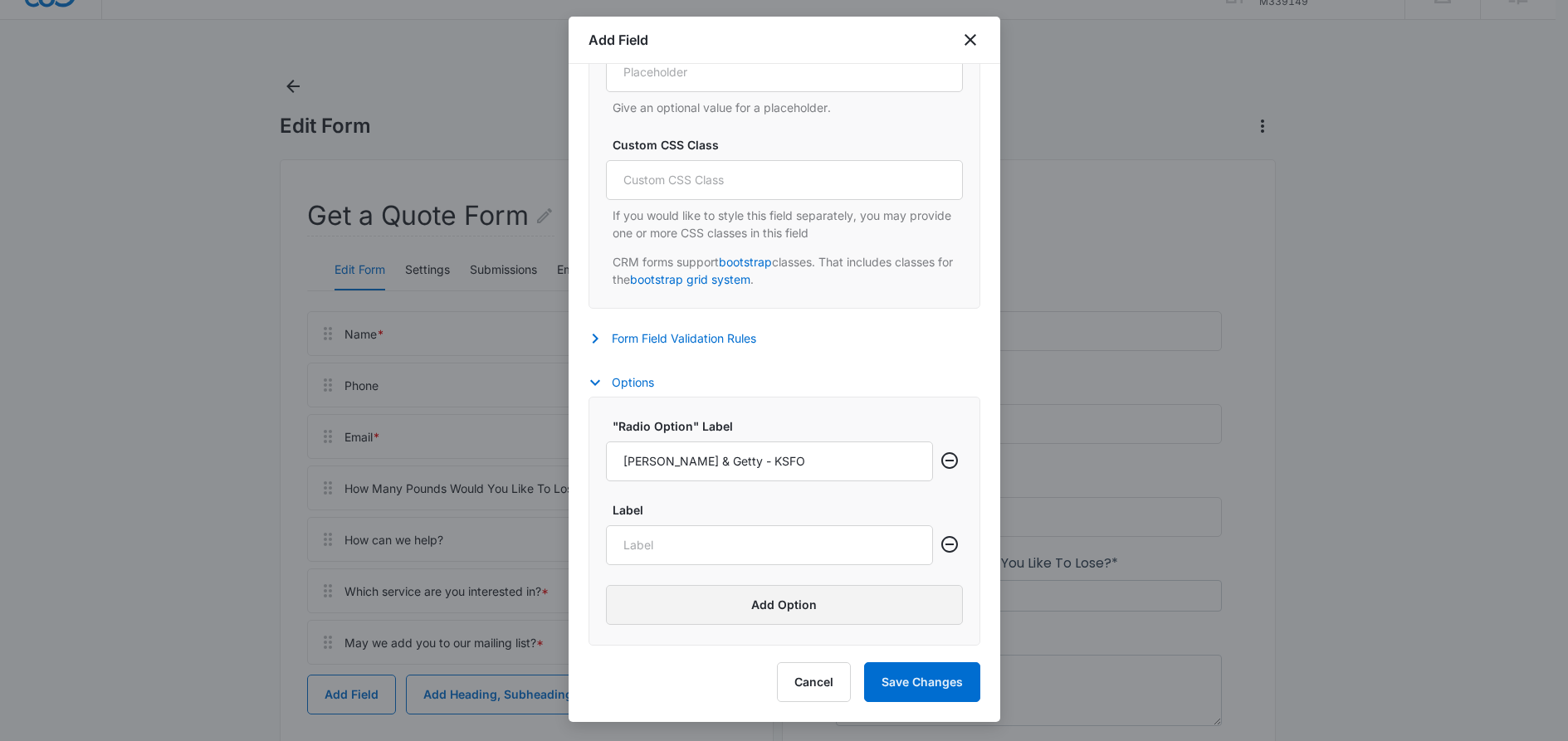
scroll to position [31, 0]
click at [674, 544] on input "Label" at bounding box center [770, 545] width 328 height 40
paste input "[PERSON_NAME] - 107.7 The Bone"
type input "[PERSON_NAME] - 107.7 The Bone"
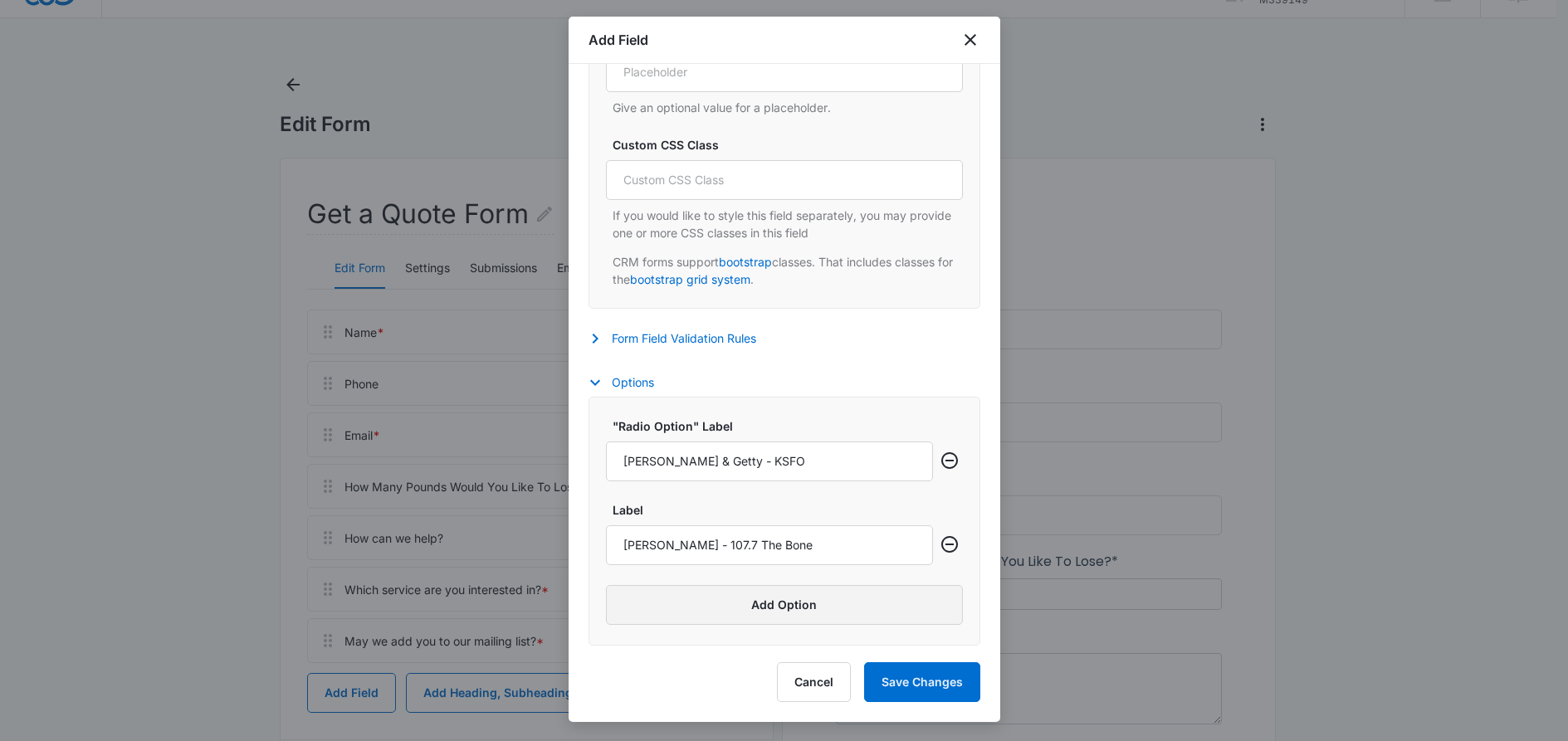
click at [737, 610] on button "Add Option" at bounding box center [784, 605] width 357 height 40
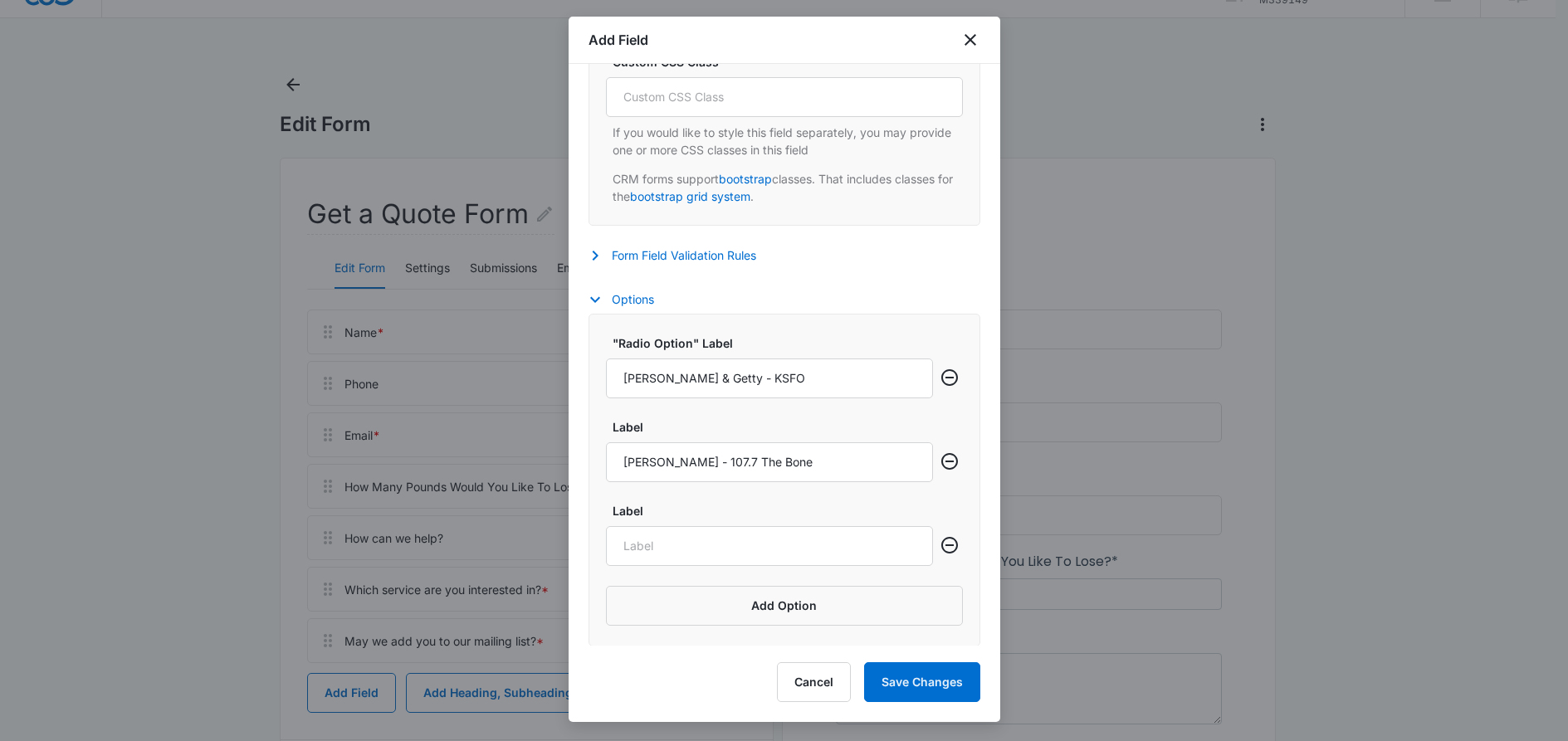
scroll to position [1009, 0]
click at [675, 546] on input "Label" at bounding box center [770, 545] width 328 height 40
paste input "[PERSON_NAME] - 107.7 The Bone"
type input "[PERSON_NAME] - 107.7 The Bone"
click at [680, 596] on button "Add Option" at bounding box center [784, 605] width 357 height 40
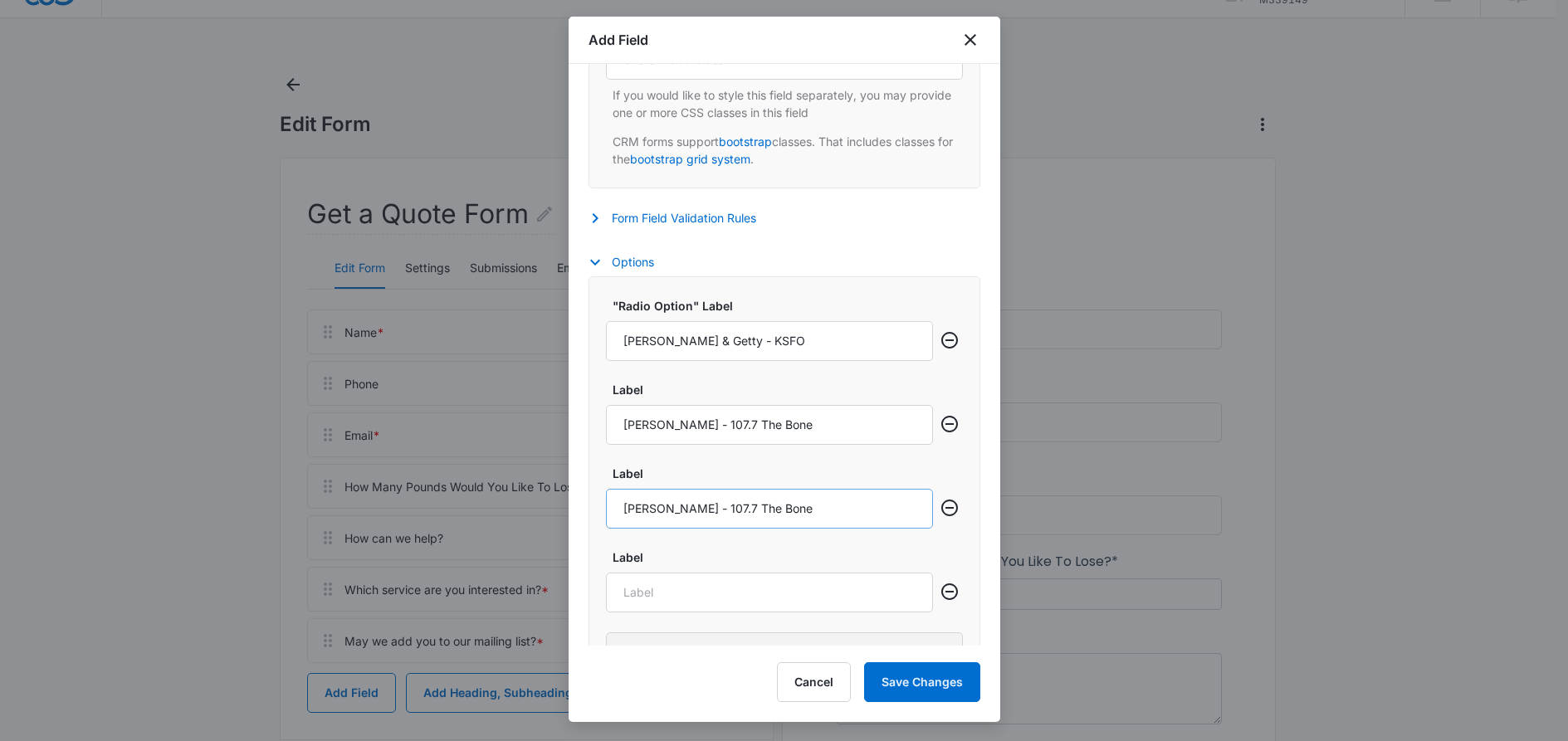
scroll to position [1093, 0]
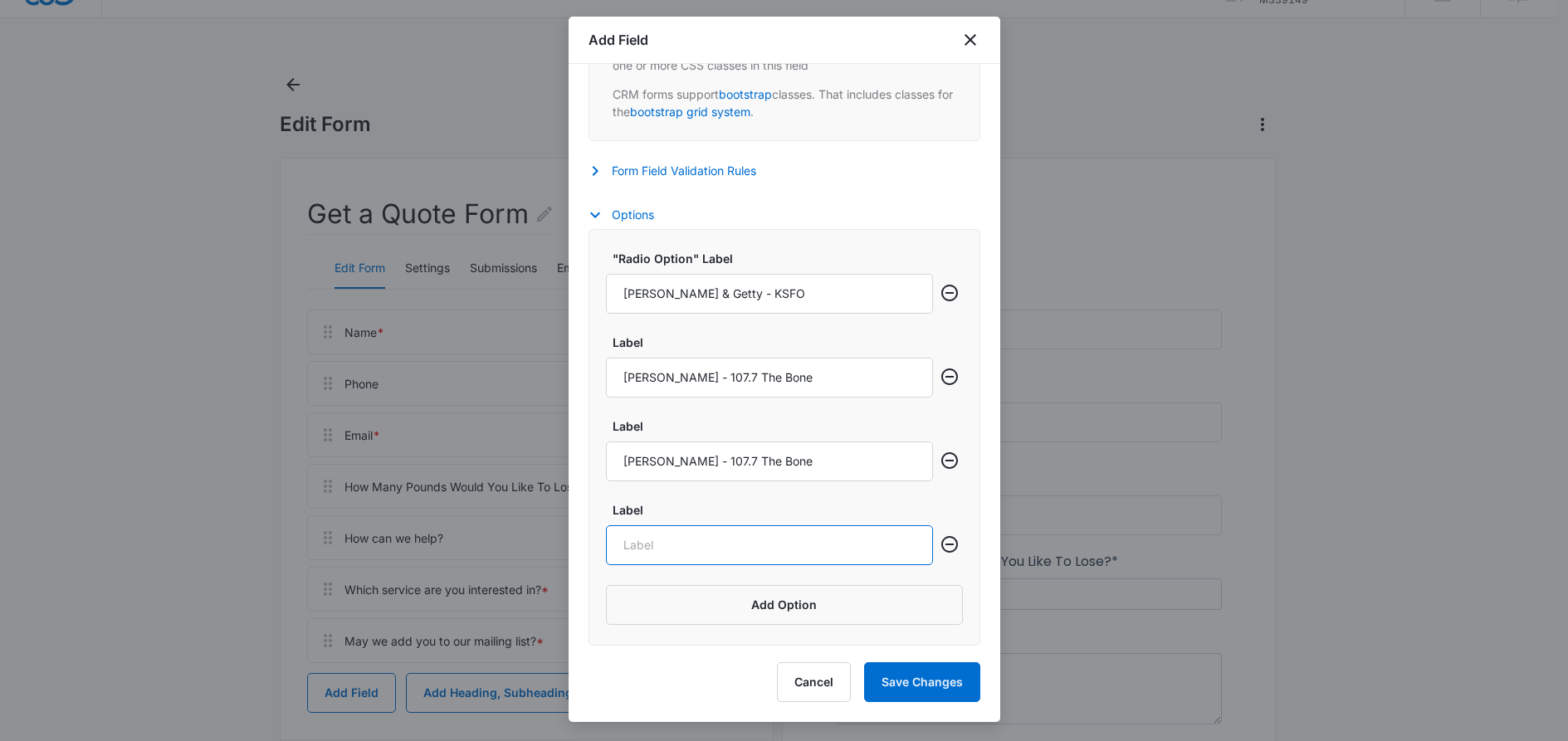
click at [665, 543] on input "Label" at bounding box center [770, 545] width 328 height 40
paste input "[PERSON_NAME] - 99.7 NOW"
type input "[PERSON_NAME] - 99.7 NOW"
click at [683, 614] on button "Add Option" at bounding box center [784, 605] width 357 height 40
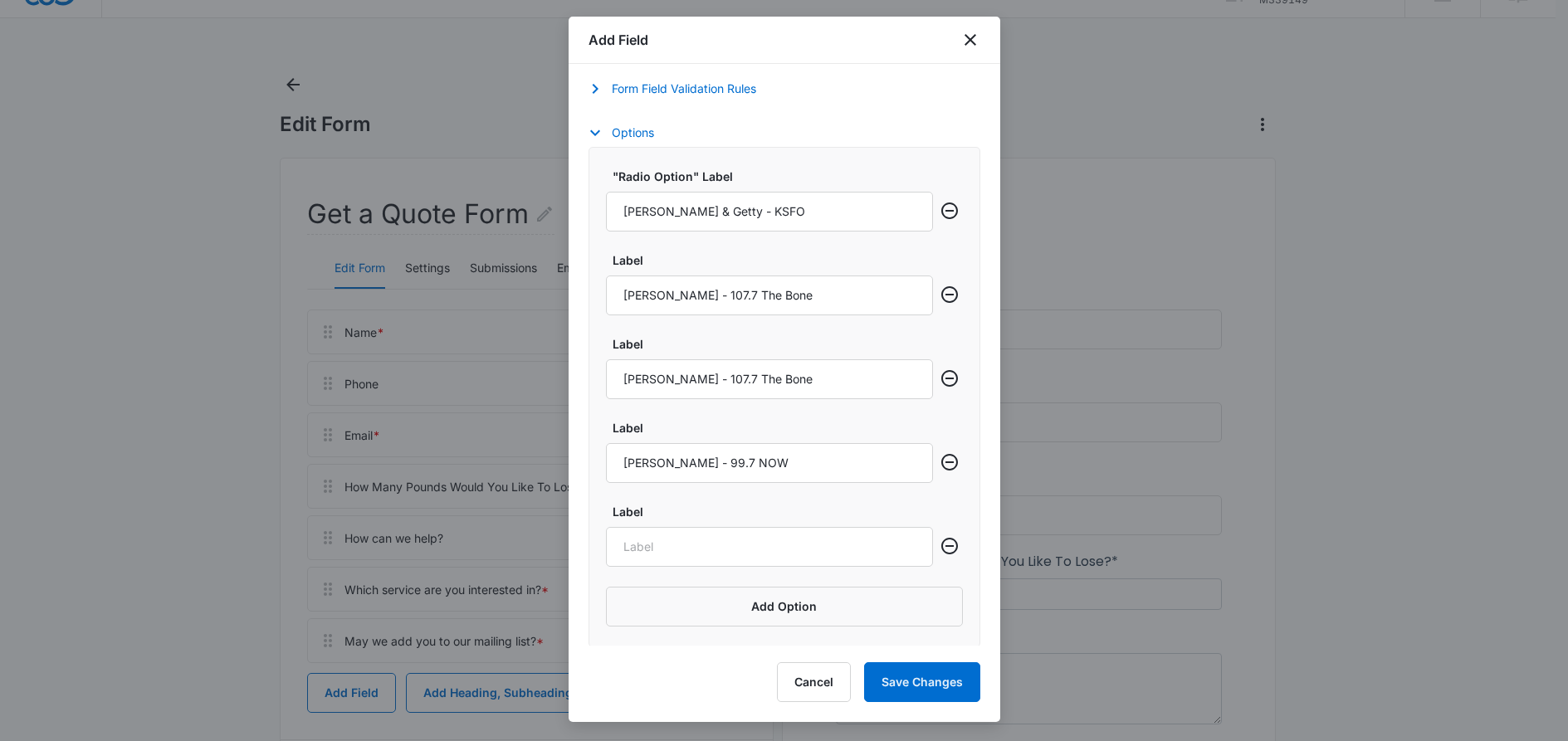
scroll to position [1176, 0]
click at [666, 550] on input "Label" at bounding box center [770, 545] width 328 height 40
paste input "[PERSON_NAME] - 96.5 KOIT"
type input "[PERSON_NAME] - 96.5 KOIT"
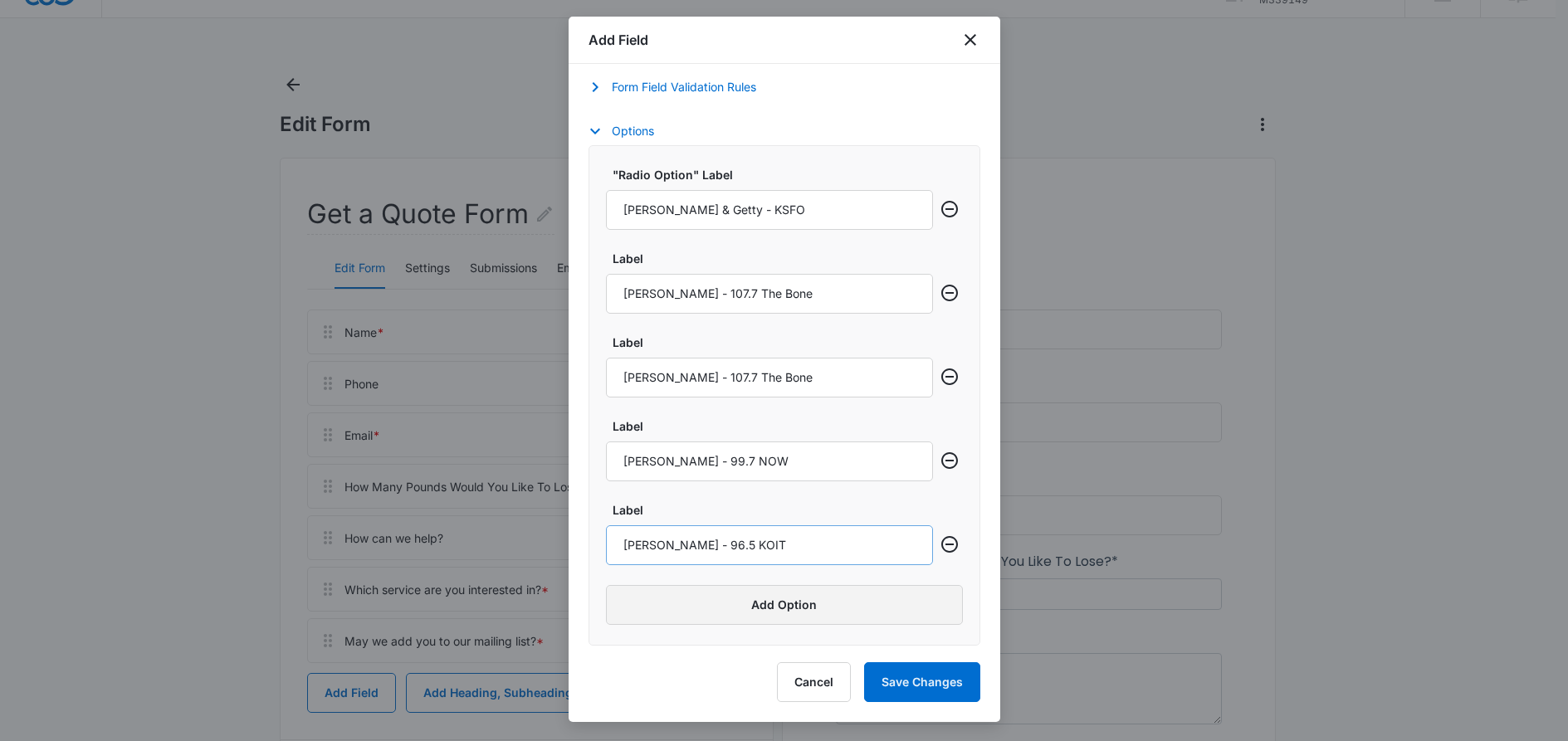
click at [677, 607] on button "Add Option" at bounding box center [784, 605] width 357 height 40
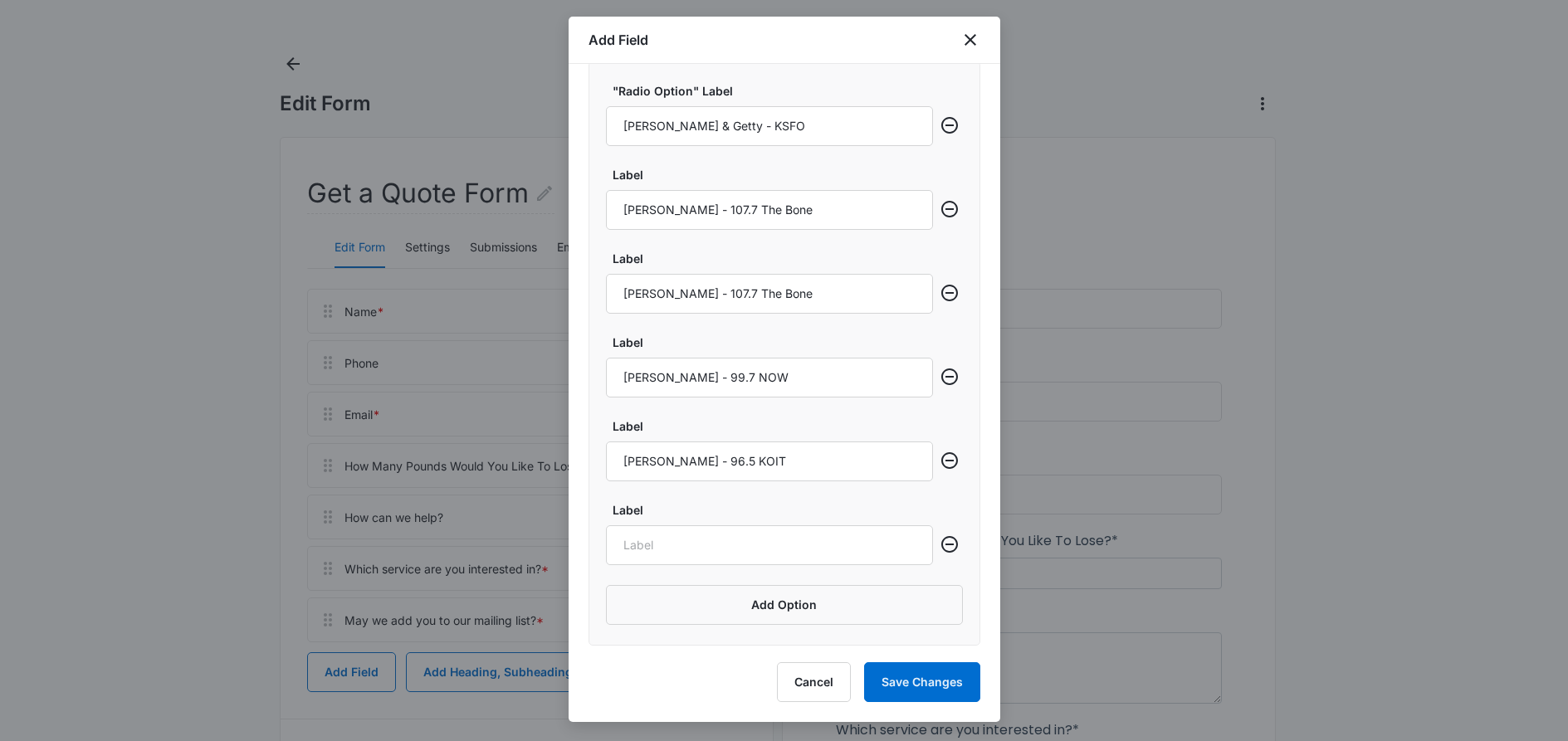
scroll to position [62, 0]
click at [687, 547] on input "Label" at bounding box center [770, 545] width 328 height 40
paste input "[PERSON_NAME] "Dibs" Dibley - 95.7 The Game"
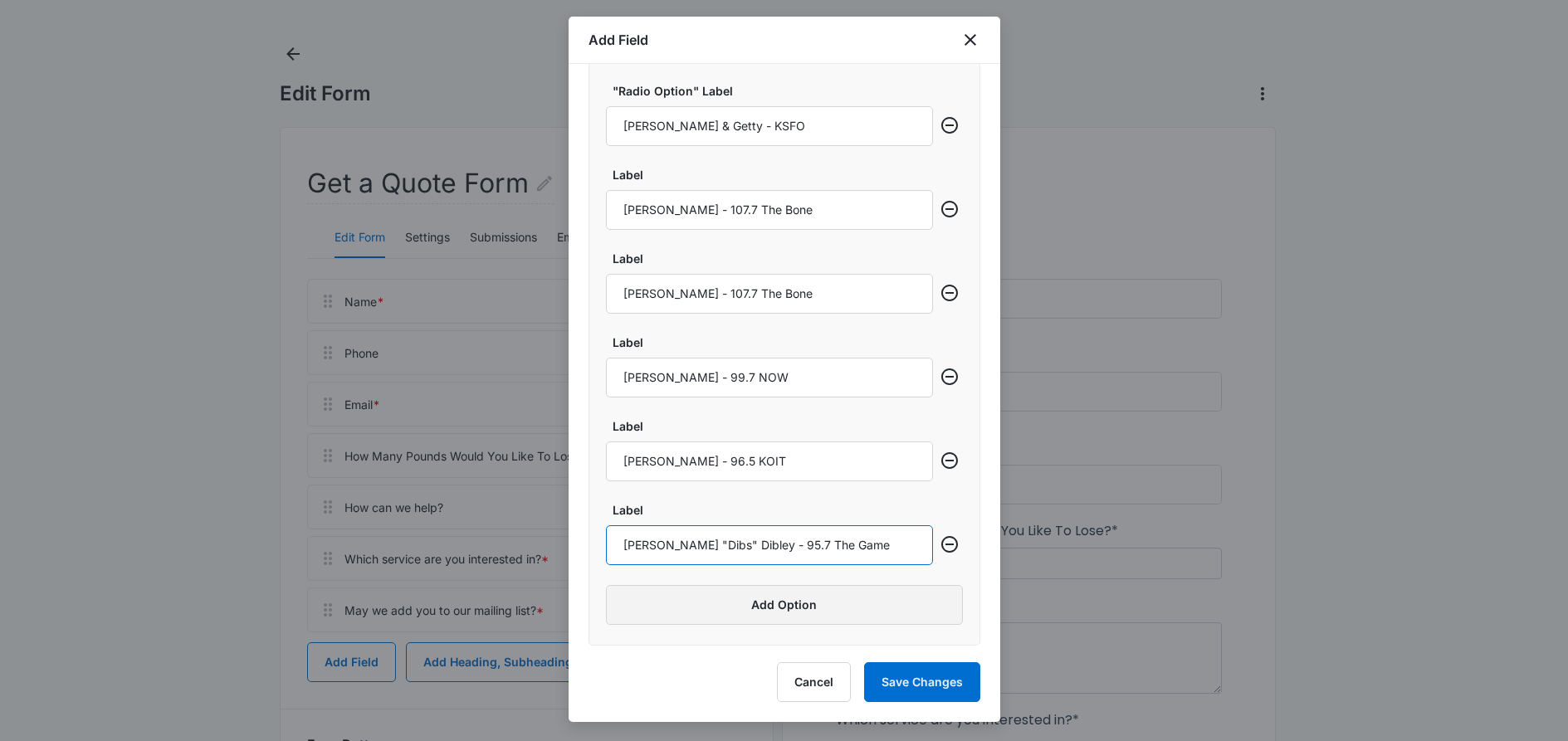
type input "[PERSON_NAME] "Dibs" Dibley - 95.7 The Game"
click at [684, 611] on button "Add Option" at bounding box center [784, 605] width 357 height 40
click at [678, 629] on input "Label" at bounding box center [770, 628] width 328 height 40
paste input "[PERSON_NAME] - 680 AM KNBR "The Sports Leader""
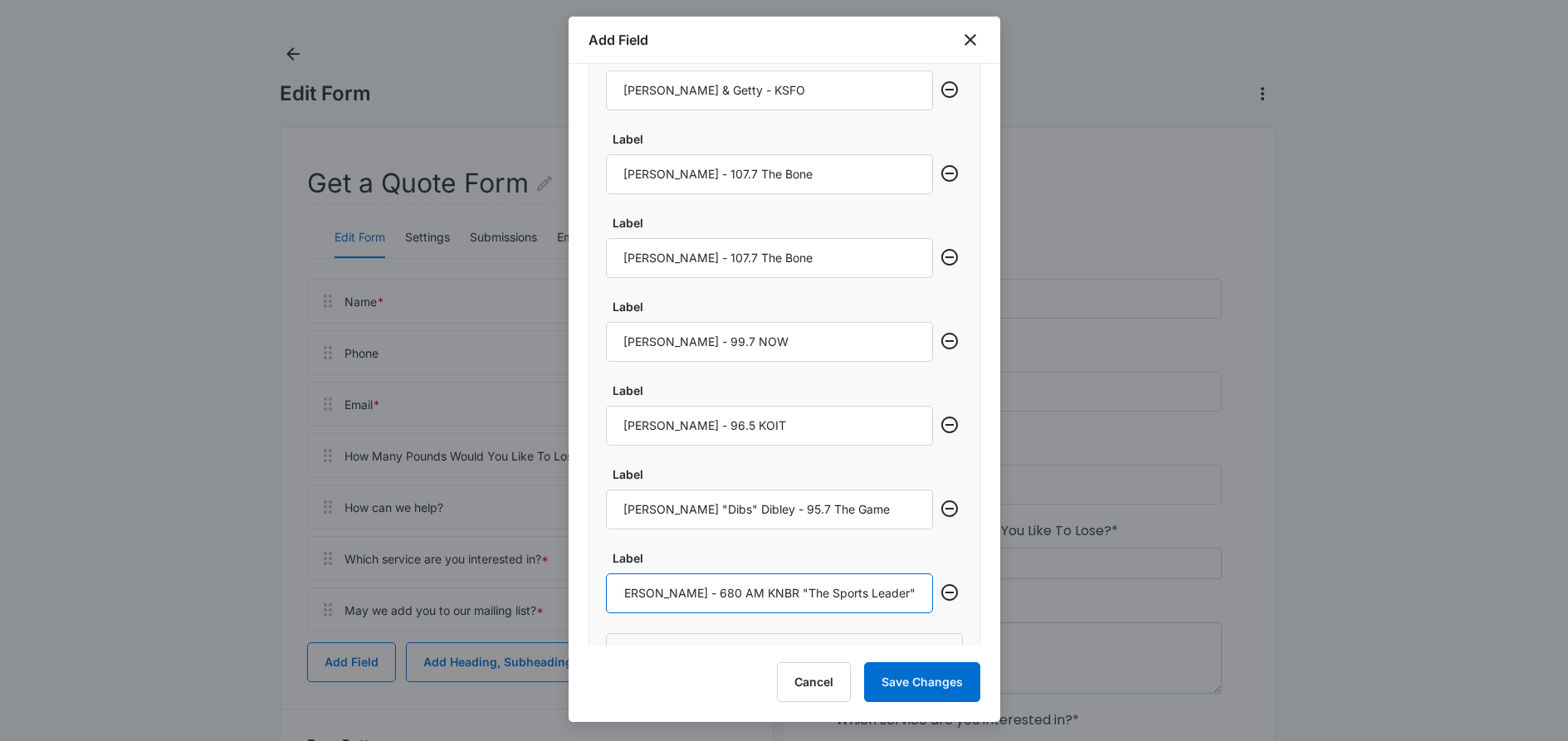
scroll to position [1344, 0]
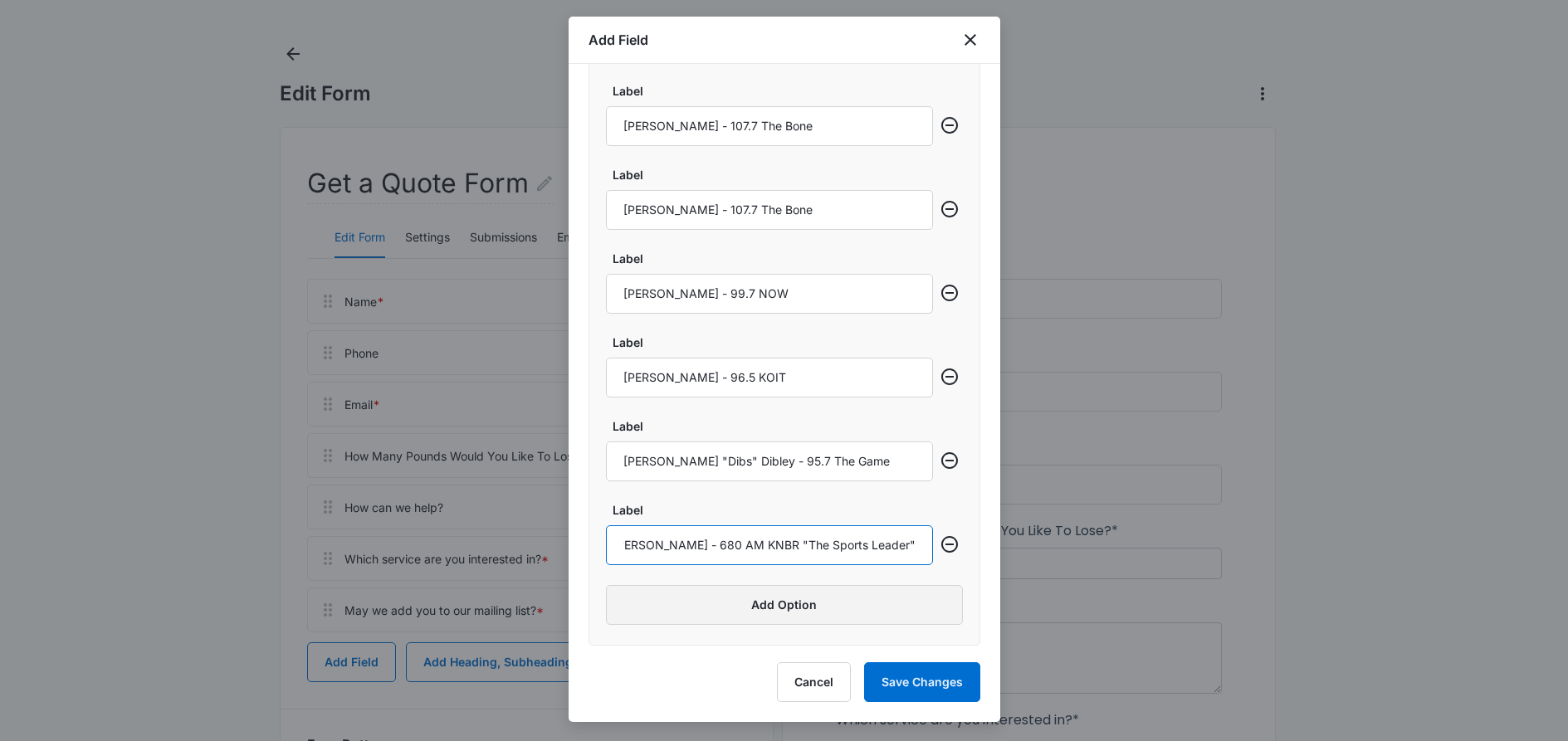
type input "[PERSON_NAME] - 680 AM KNBR "The Sports Leader""
click at [743, 603] on button "Add Option" at bounding box center [784, 605] width 357 height 40
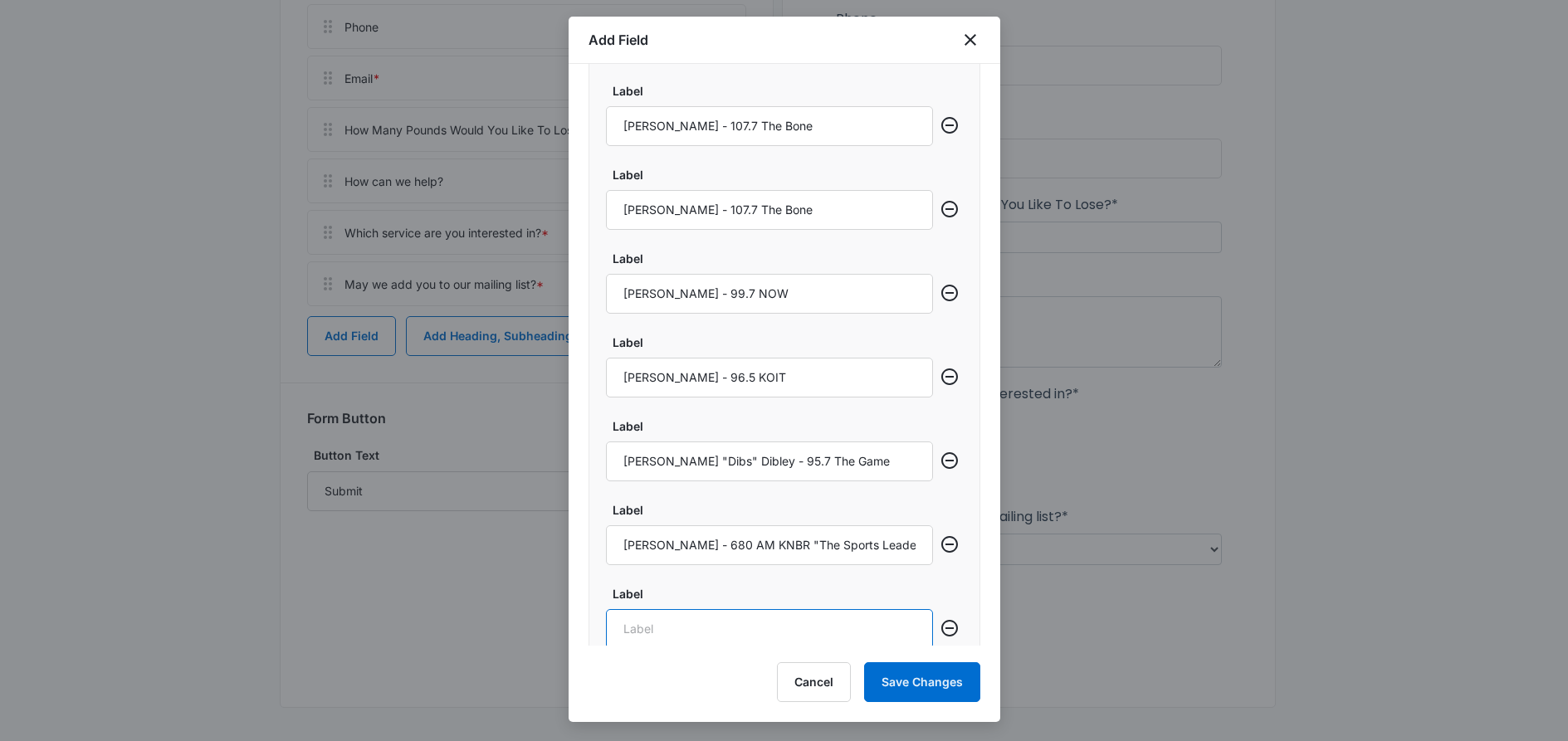
click at [674, 629] on input "Label" at bounding box center [770, 628] width 328 height 40
paste input "[PERSON_NAME] "The Guru" [PERSON_NAME] - 95.7 The Game"
type input "[PERSON_NAME] "The Guru" [PERSON_NAME] - 95.7 The Game"
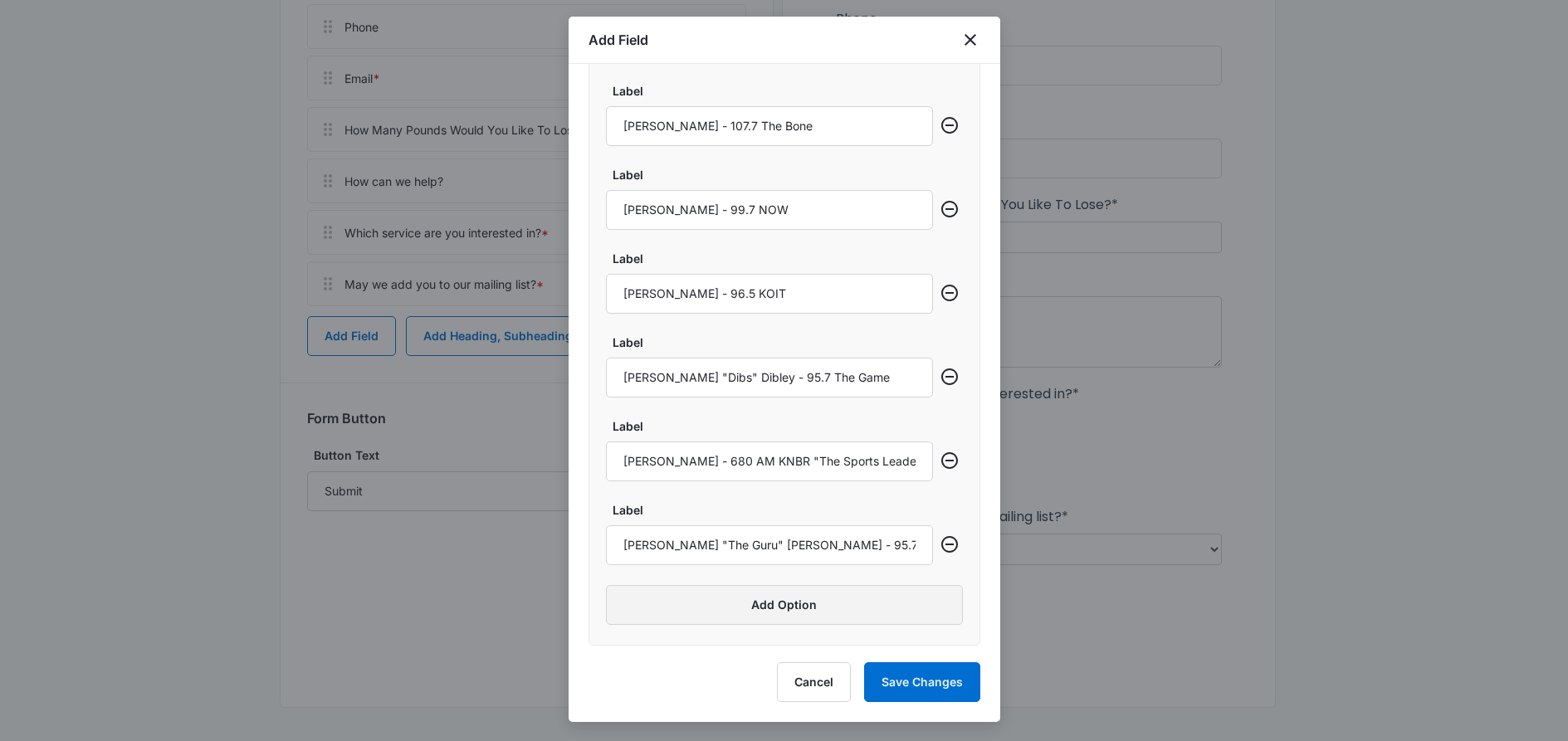
click at [647, 602] on button "Add Option" at bounding box center [784, 605] width 357 height 40
click at [647, 602] on label "Label" at bounding box center [777, 594] width 328 height 18
click at [647, 609] on input "Label" at bounding box center [770, 628] width 328 height 40
click at [657, 544] on input "Label" at bounding box center [770, 545] width 328 height 40
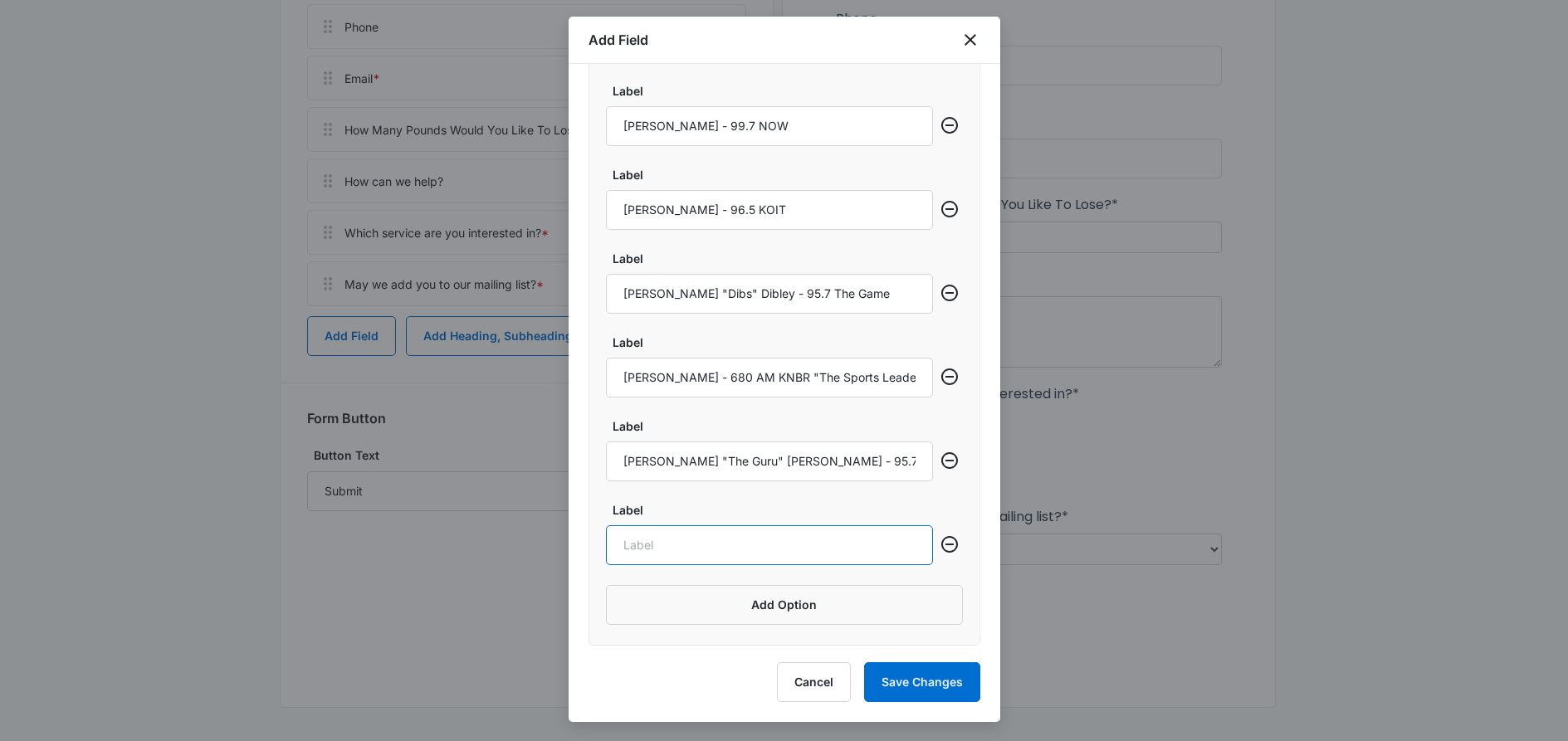
paste input "[PERSON_NAME]"
type input "[PERSON_NAME]"
click at [652, 611] on button "Add Option" at bounding box center [784, 605] width 357 height 40
click at [675, 626] on input "Label" at bounding box center [770, 628] width 328 height 40
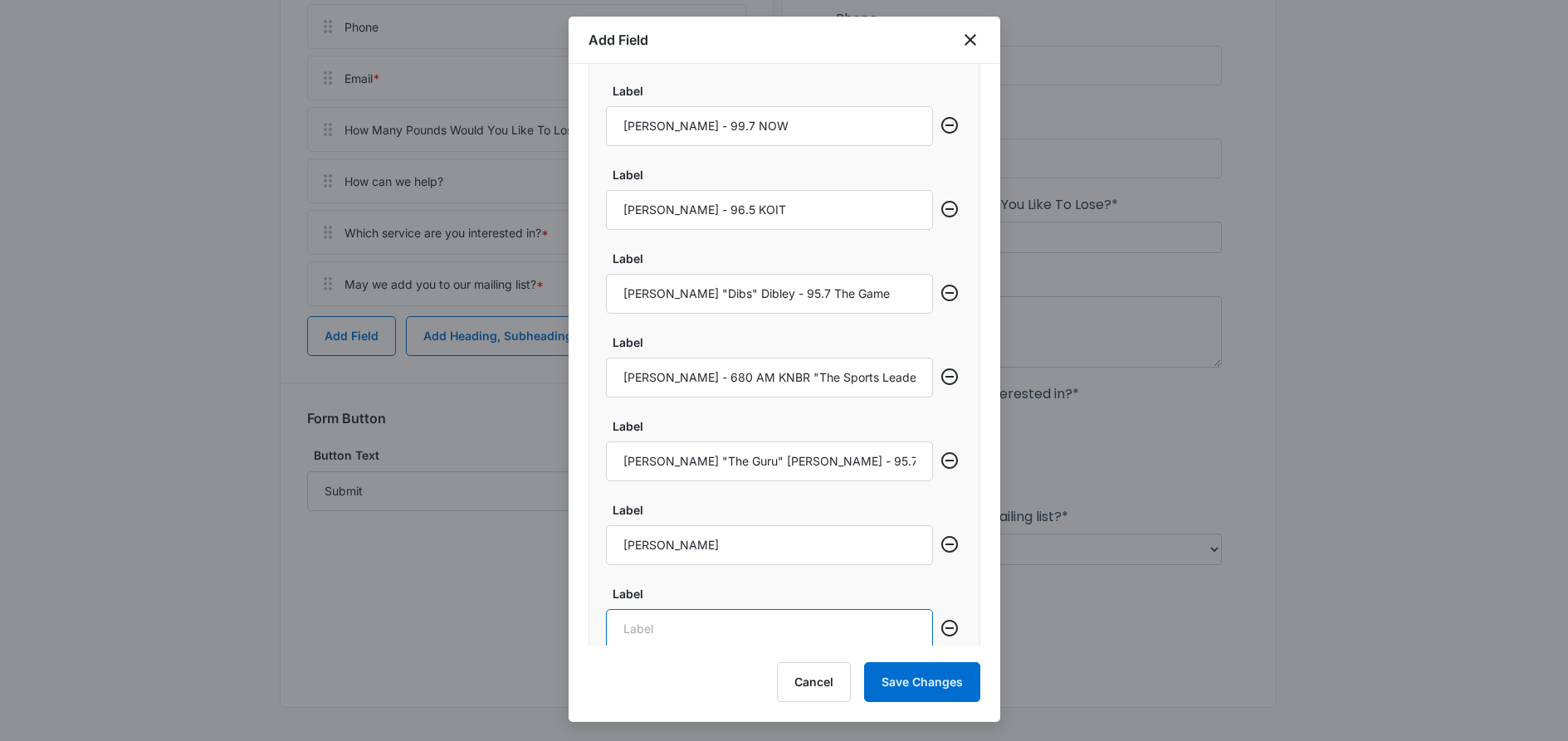
paste input "[PERSON_NAME] - KAT Country KATM FM Modesto"
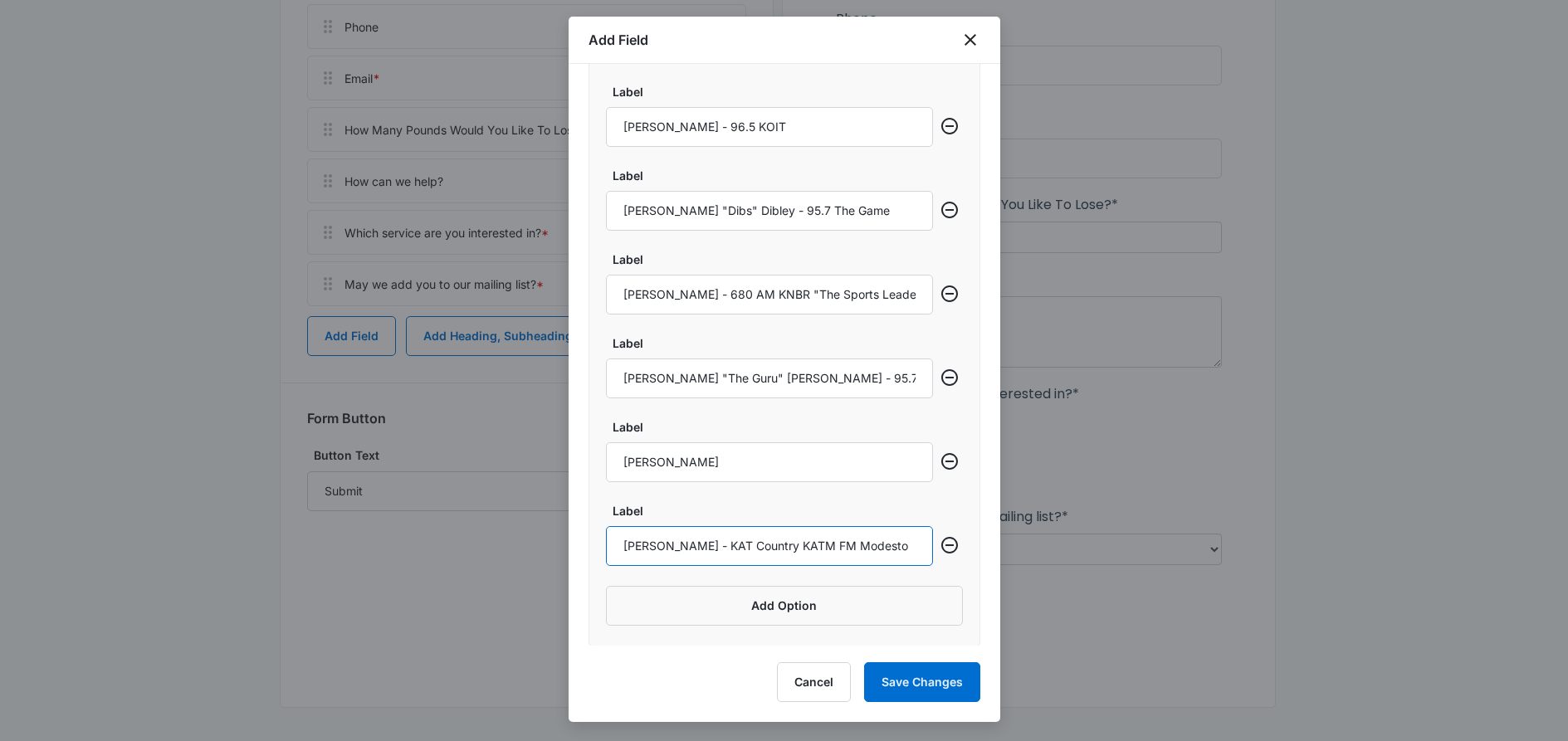
scroll to position [1596, 0]
type input "[PERSON_NAME] - KAT Country KATM FM Modesto"
click at [706, 609] on button "Add Option" at bounding box center [784, 605] width 357 height 40
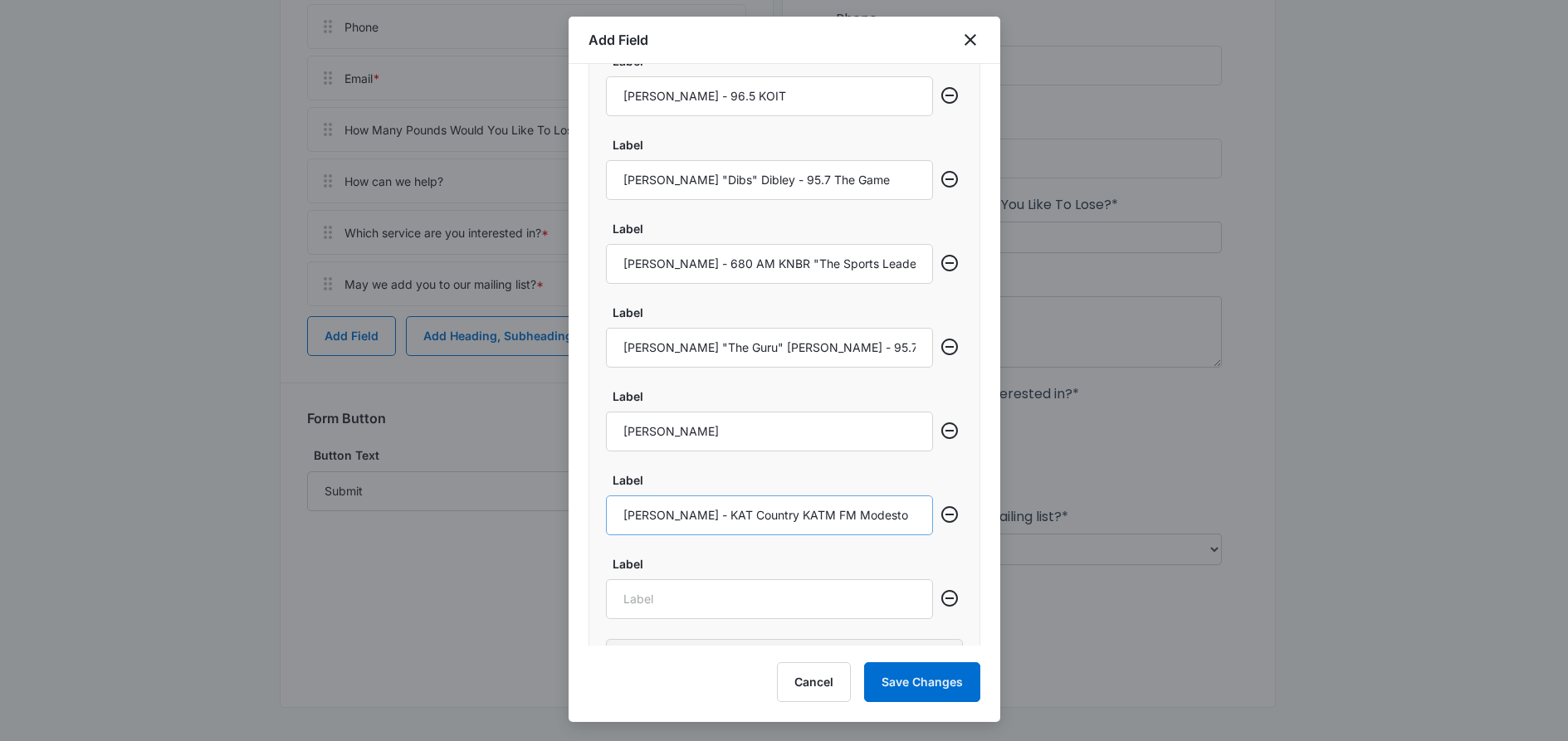
scroll to position [1679, 0]
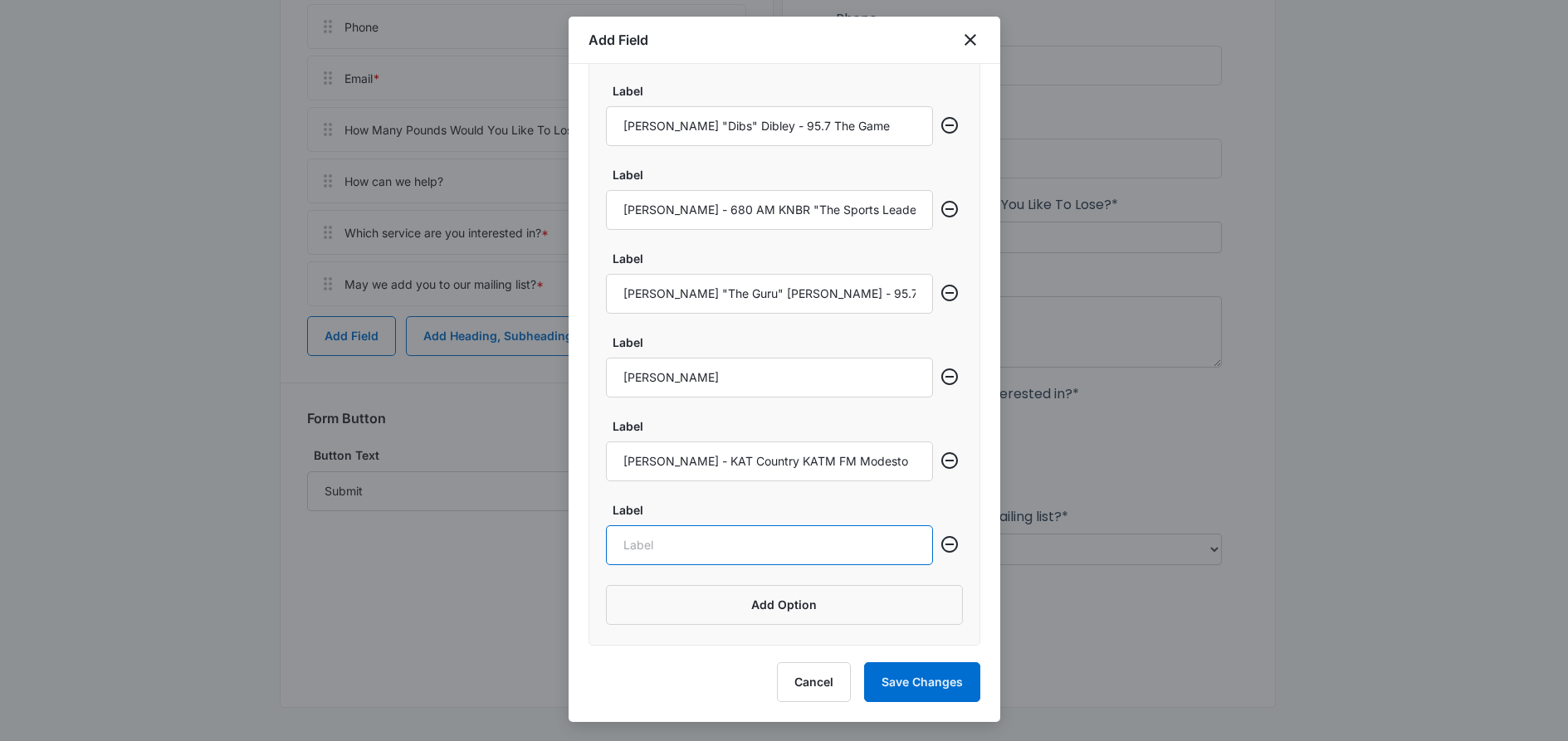
click at [687, 543] on input "Label" at bounding box center [770, 545] width 328 height 40
paste input "All News [GEOGRAPHIC_DATA] 106.9 FM & 740 AM - KCBS-AM"
type input "All News [GEOGRAPHIC_DATA] 106.9 FM & 740 AM - KCBS-AM"
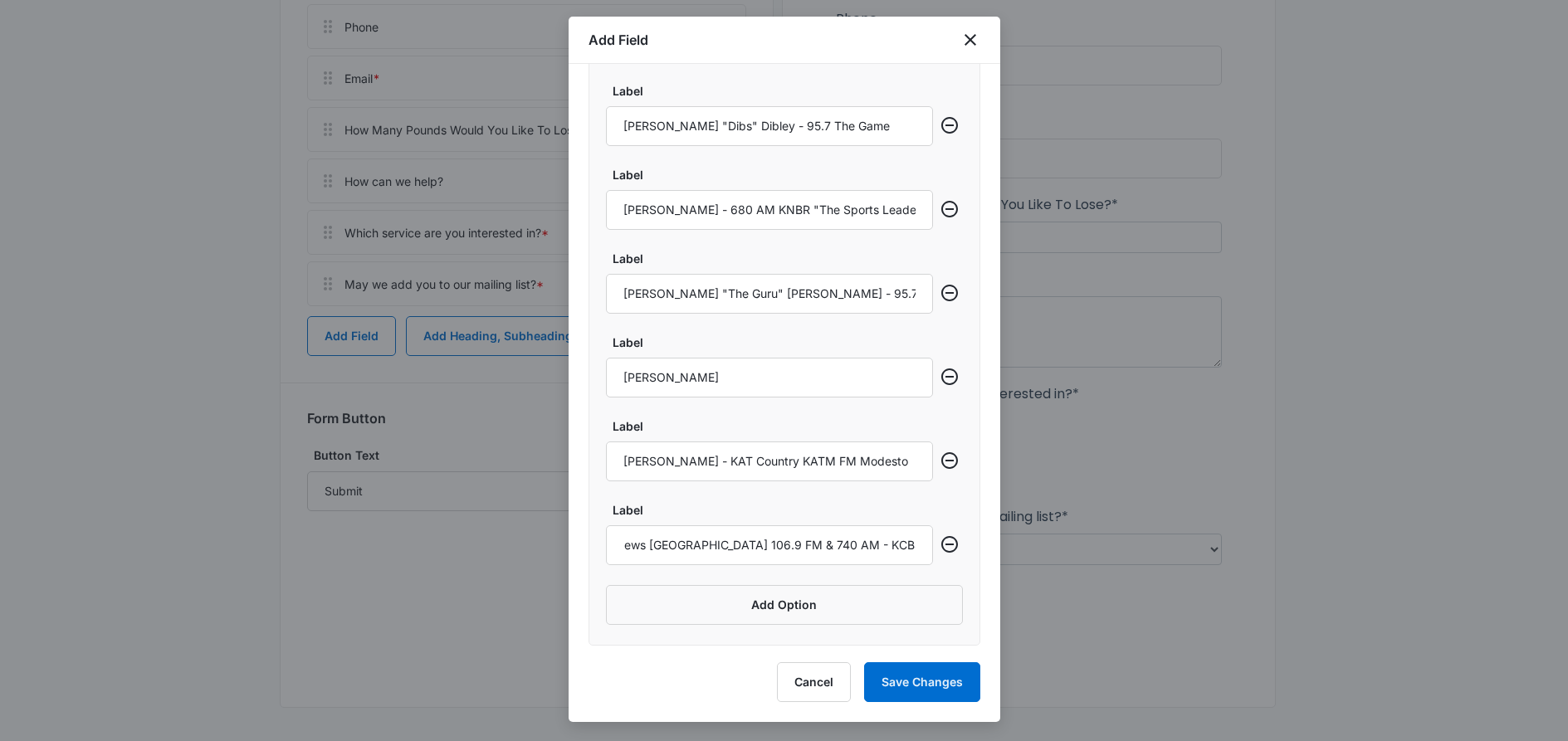
scroll to position [0, 0]
click at [654, 614] on button "Add Option" at bounding box center [784, 605] width 357 height 40
click at [657, 621] on input "Label" at bounding box center [770, 628] width 328 height 40
paste input "[PERSON_NAME] - KSFO-AM – The Bay Area's Exclusive Hot Talk"
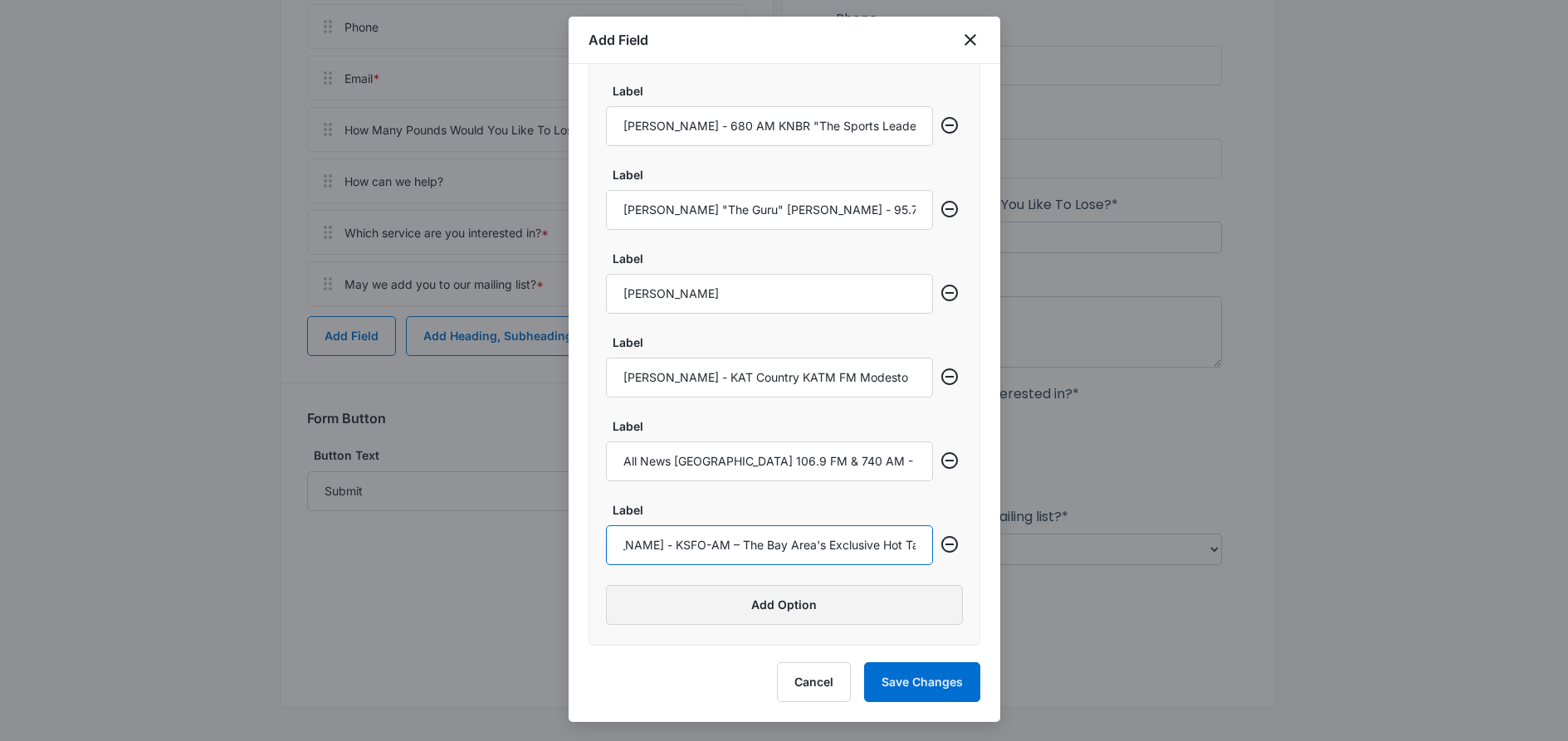
type input "[PERSON_NAME] - KSFO-AM – The Bay Area's Exclusive Hot Talk"
click at [709, 607] on button "Add Option" at bounding box center [784, 605] width 357 height 40
click at [673, 626] on input "Label" at bounding box center [770, 628] width 328 height 40
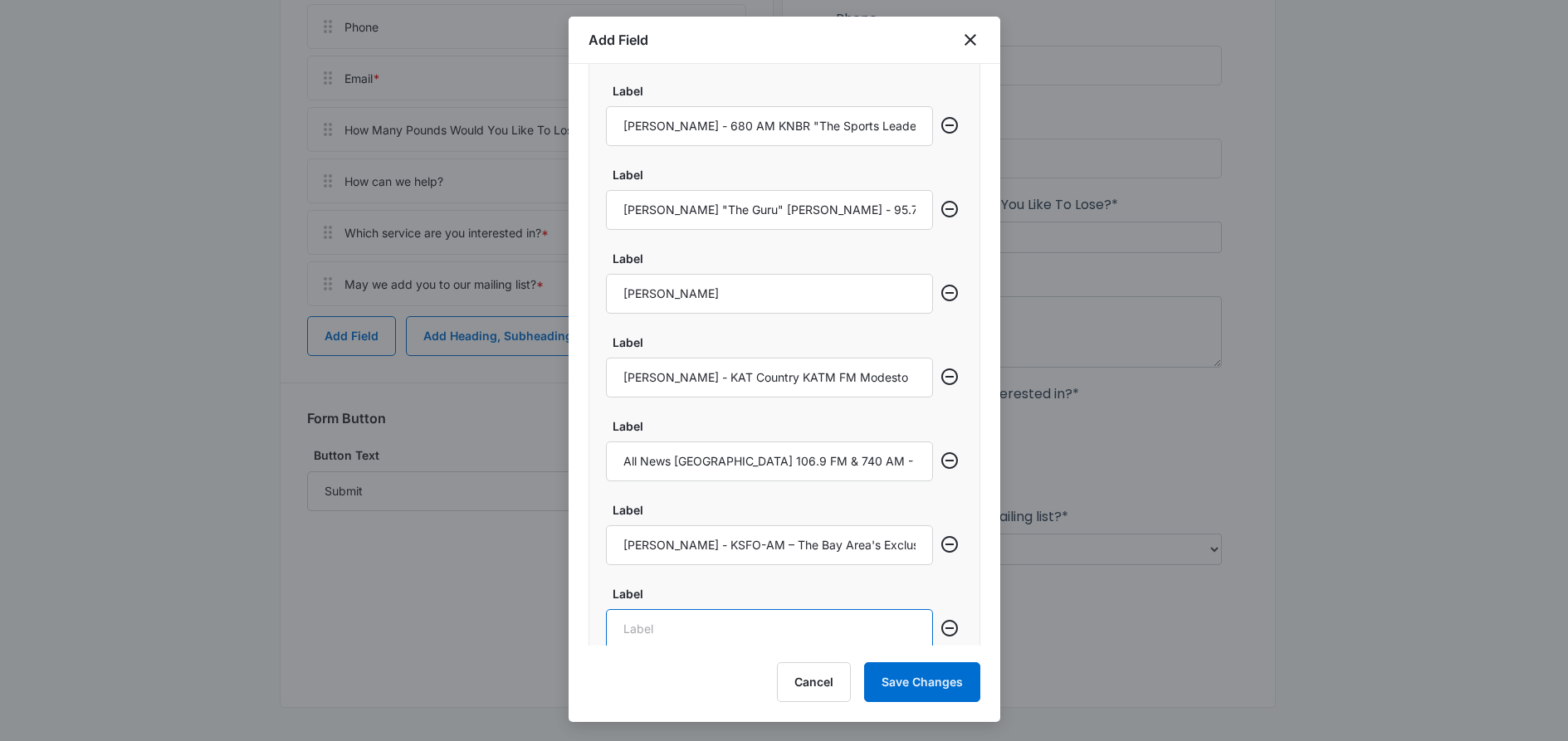
paste input "Web Search"
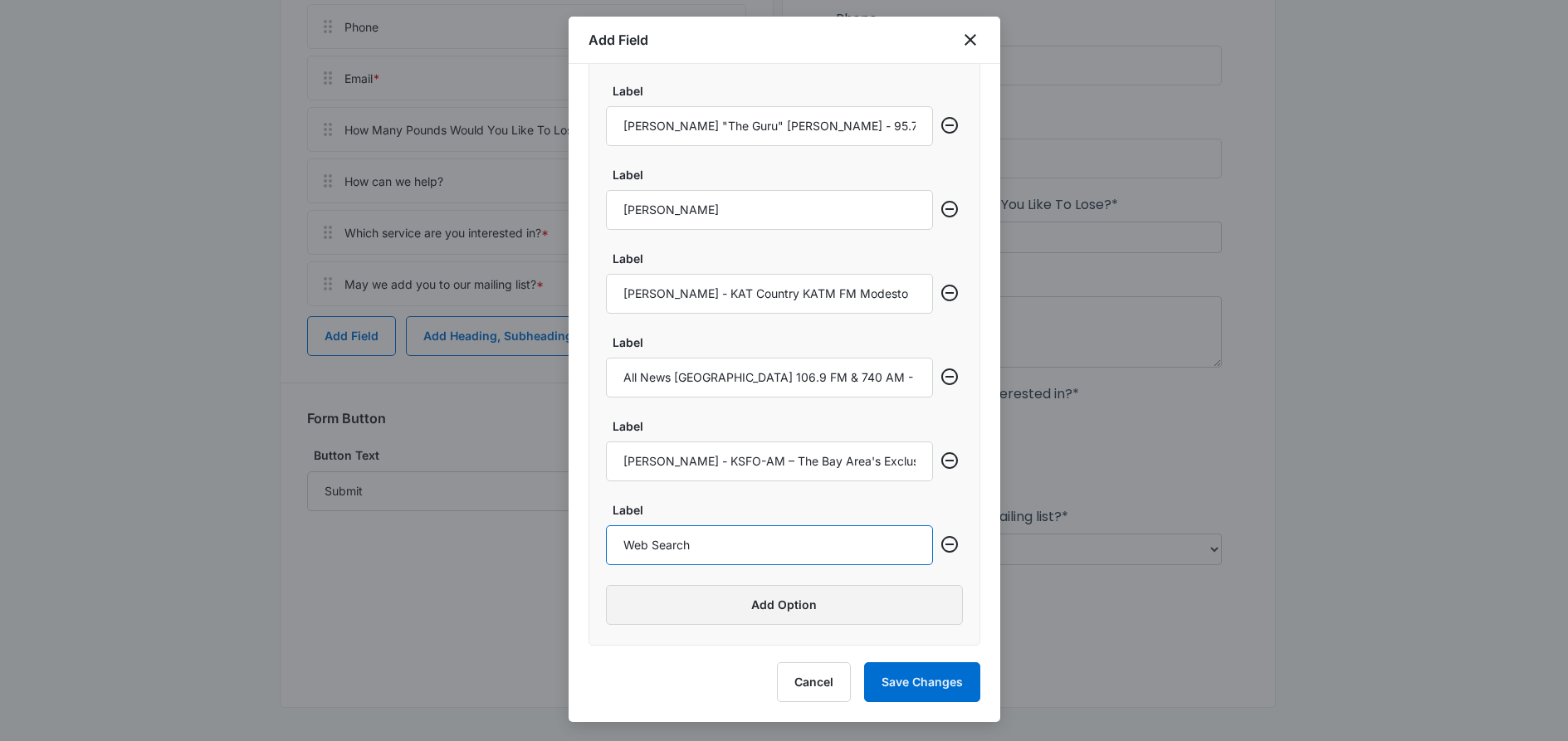
type input "Web Search"
click at [725, 609] on button "Add Option" at bounding box center [784, 605] width 357 height 40
click at [651, 627] on input "Label" at bounding box center [770, 628] width 328 height 40
paste input "Social Media"
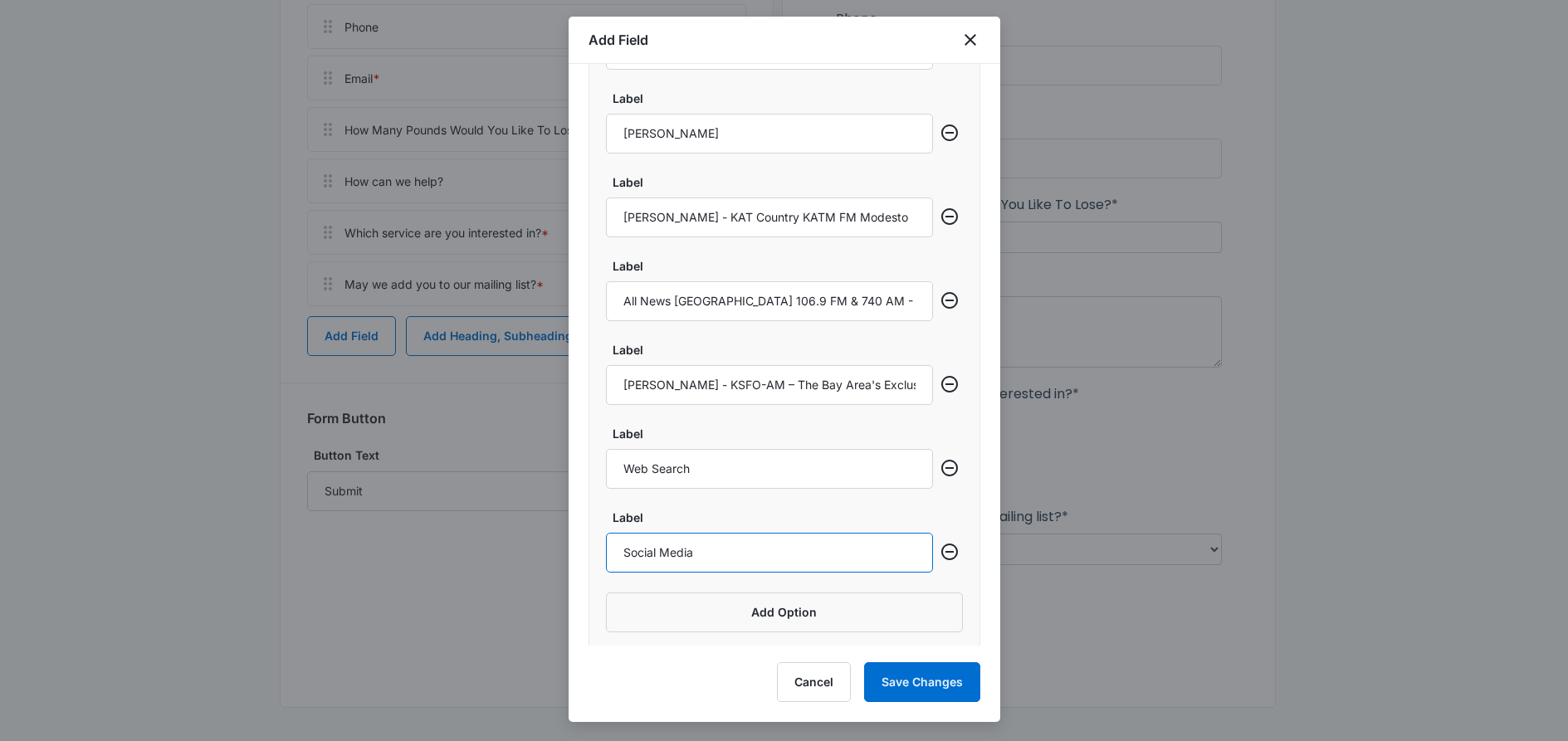
scroll to position [1931, 0]
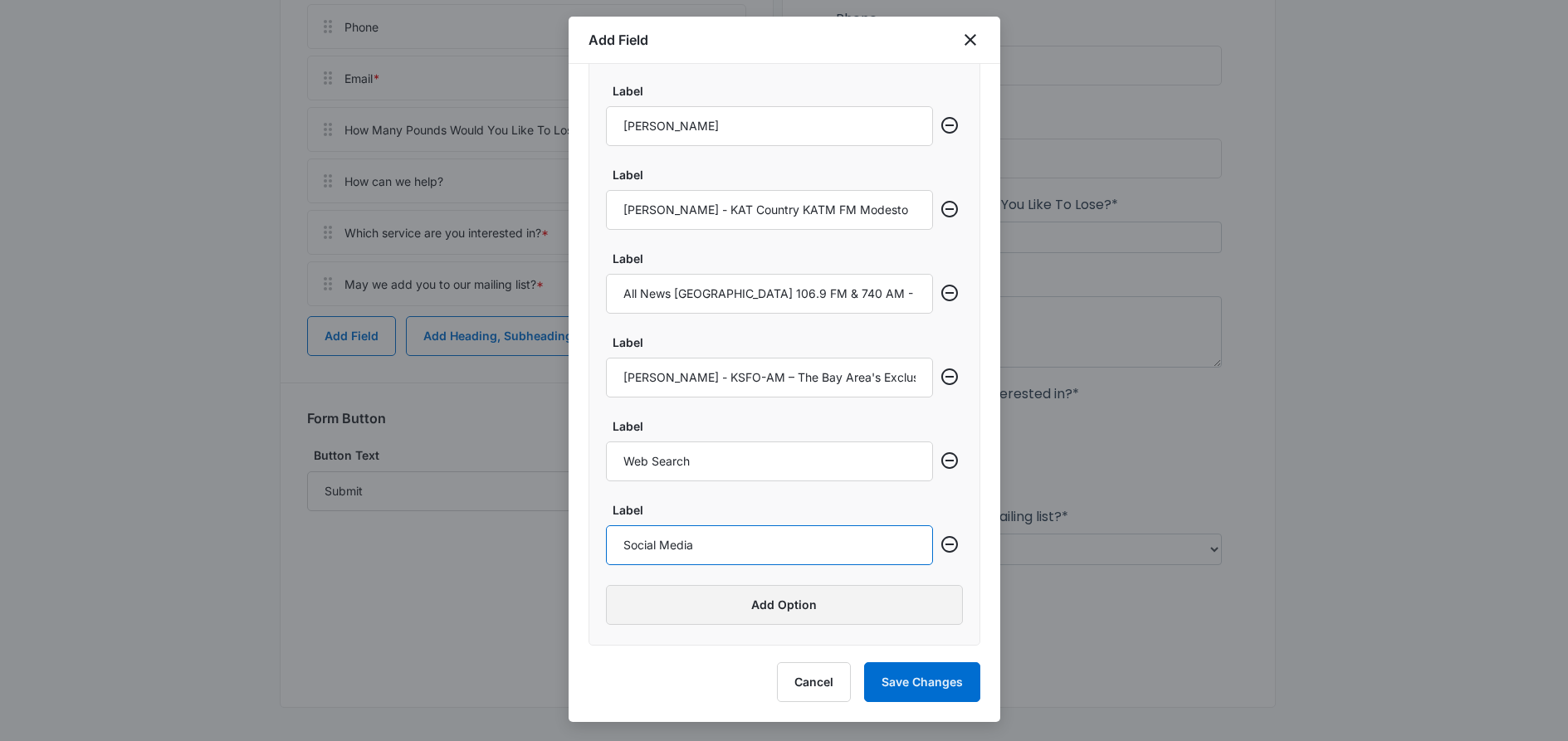
type input "Social Media"
click at [712, 615] on button "Add Option" at bounding box center [784, 605] width 357 height 40
click at [695, 633] on input "Label" at bounding box center [770, 628] width 328 height 40
paste input "Other"
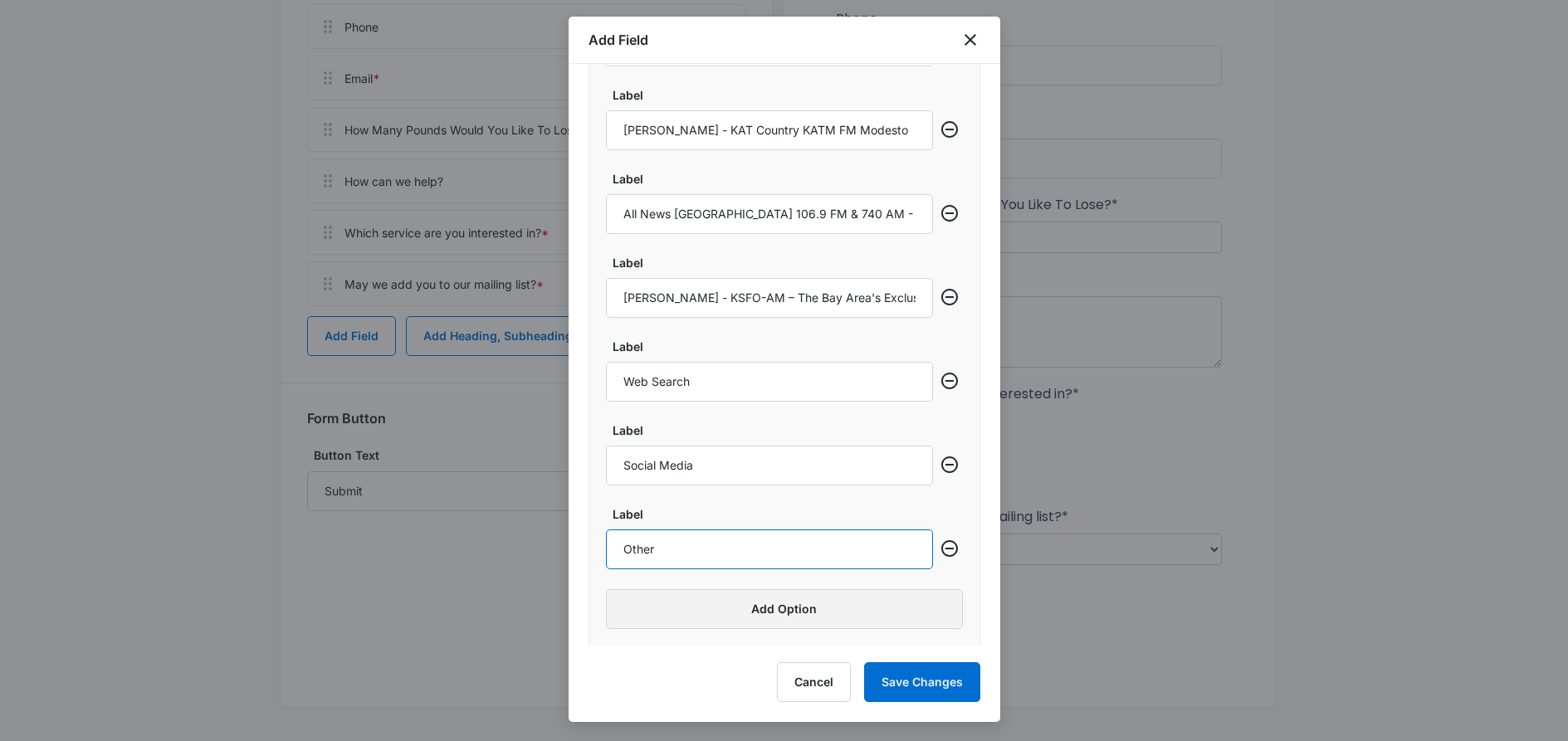
scroll to position [2014, 0]
type input "Other"
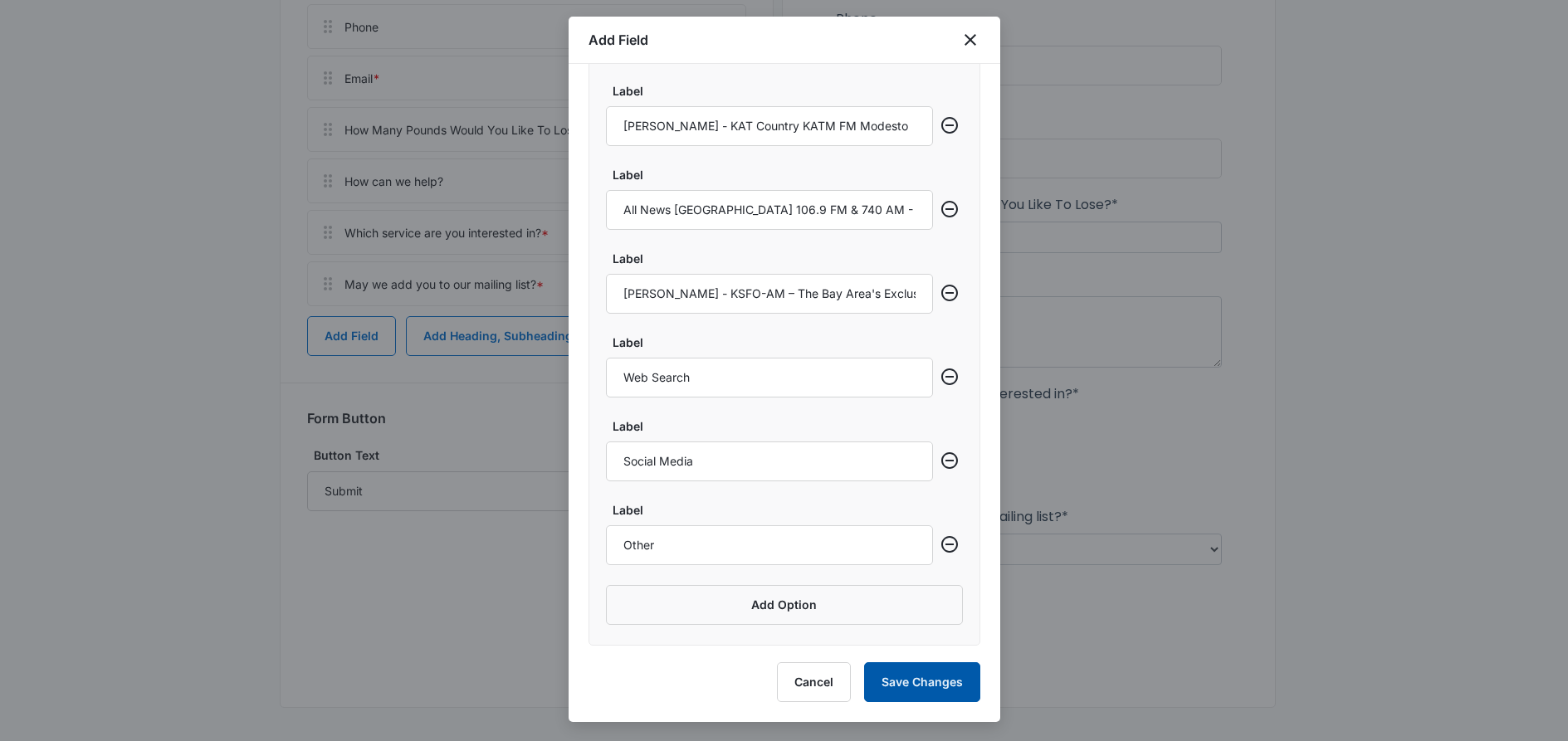
click at [933, 678] on button "Save Changes" at bounding box center [922, 682] width 117 height 40
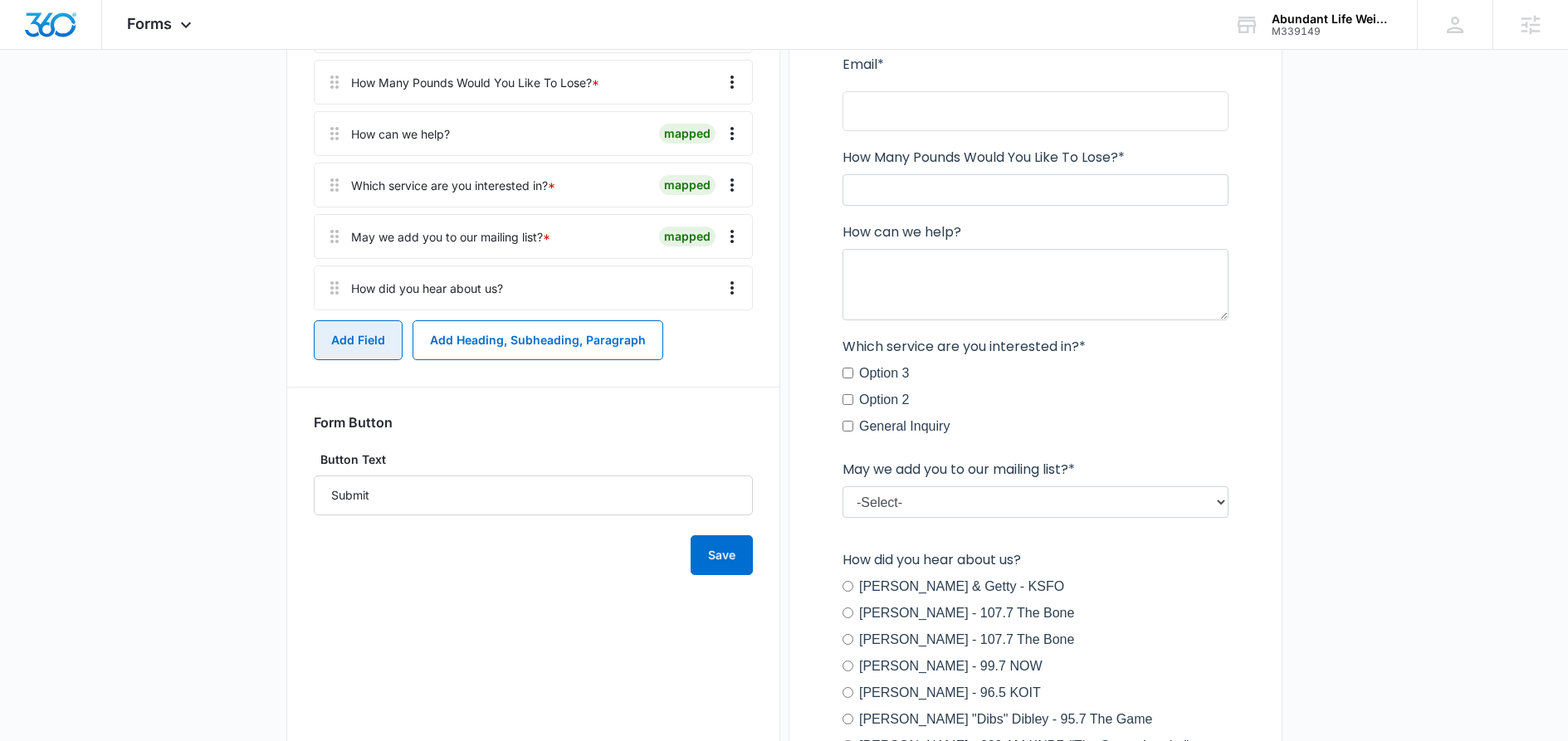
scroll to position [338, 0]
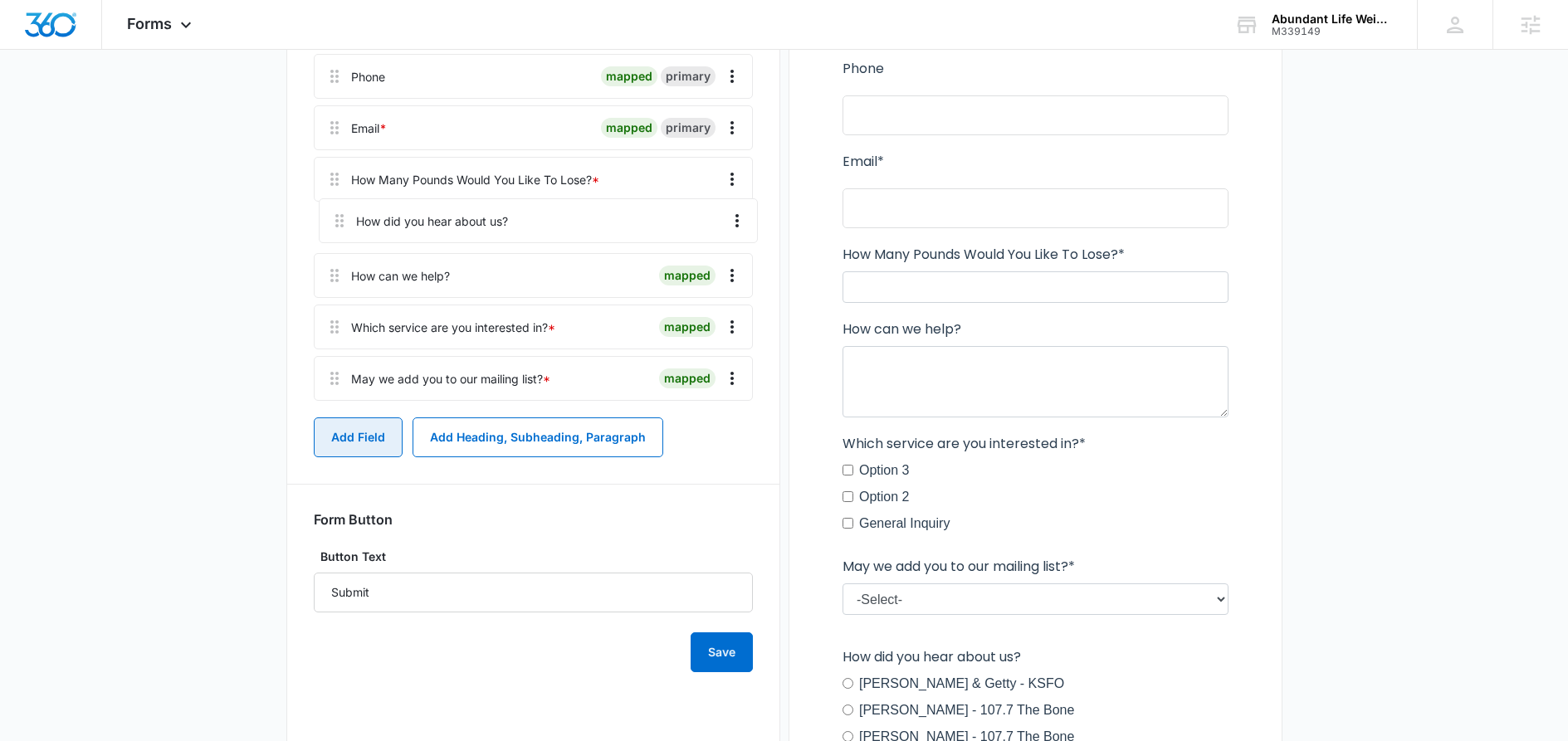
drag, startPoint x: 337, startPoint y: 387, endPoint x: 342, endPoint y: 210, distance: 177.1
click at [342, 210] on div "Name * mapped primary Phone mapped primary Email * mapped primary How Many Poun…" at bounding box center [533, 205] width 439 height 405
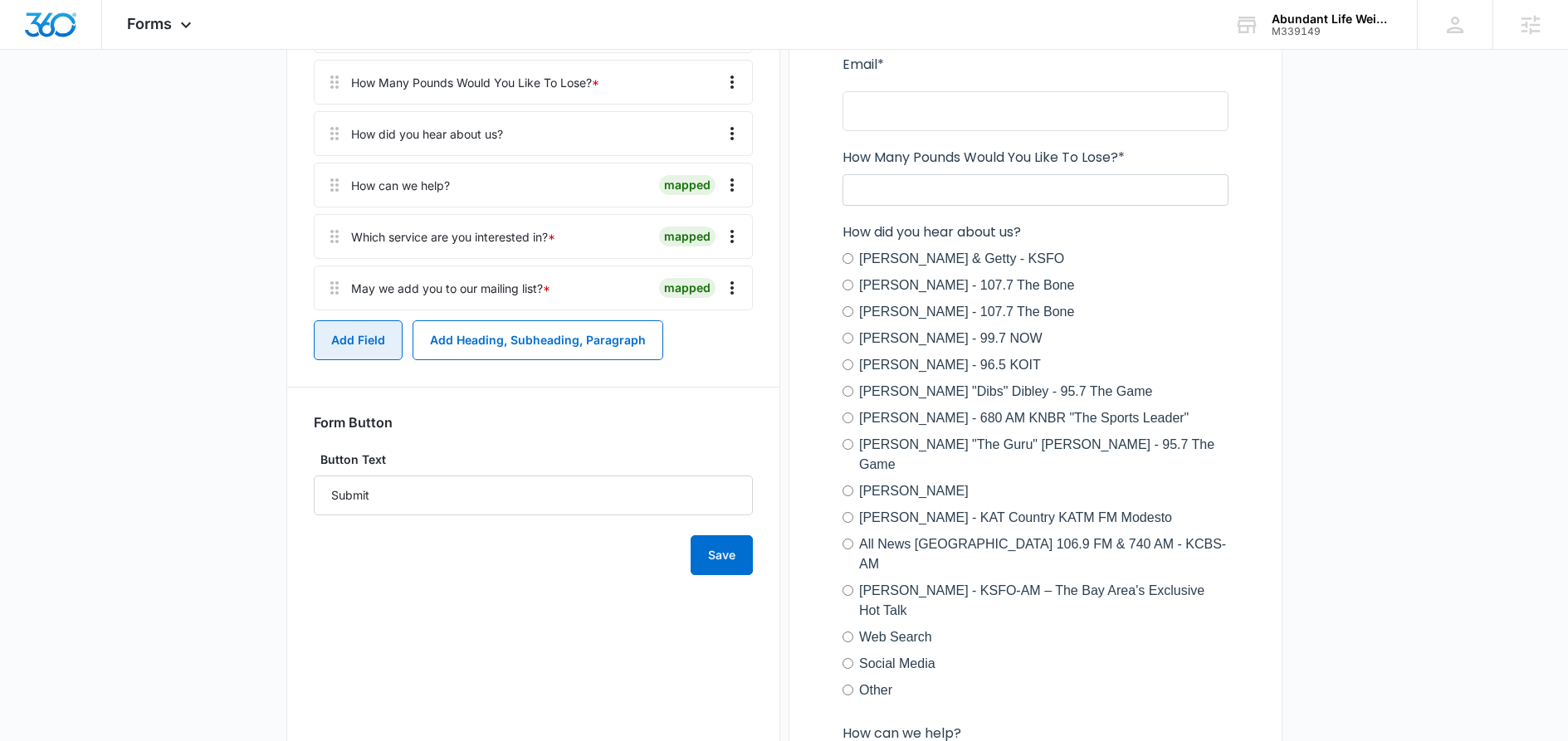
scroll to position [356, 0]
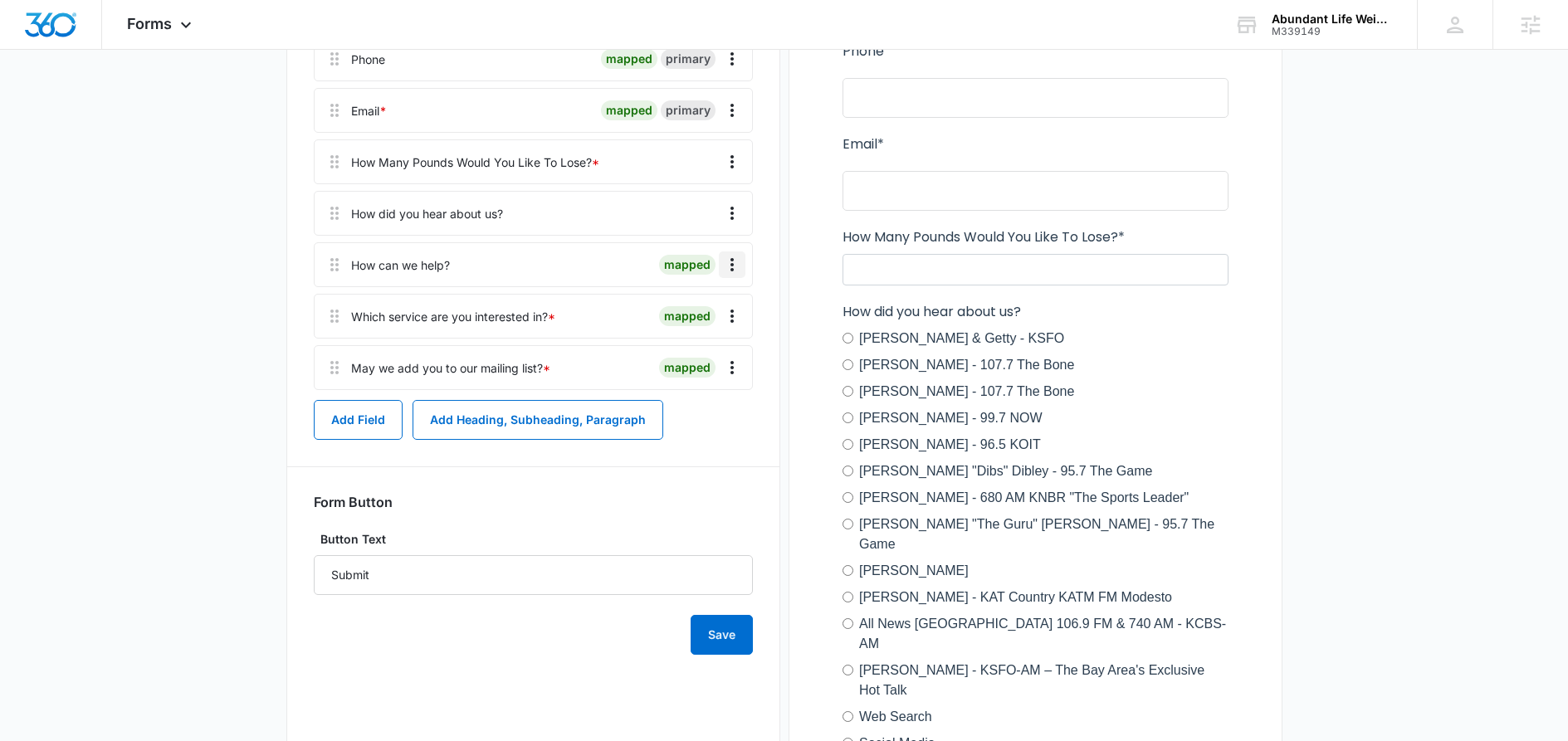
click at [737, 263] on icon "Overflow Menu" at bounding box center [732, 265] width 20 height 20
click at [706, 311] on button "Edit" at bounding box center [697, 311] width 95 height 25
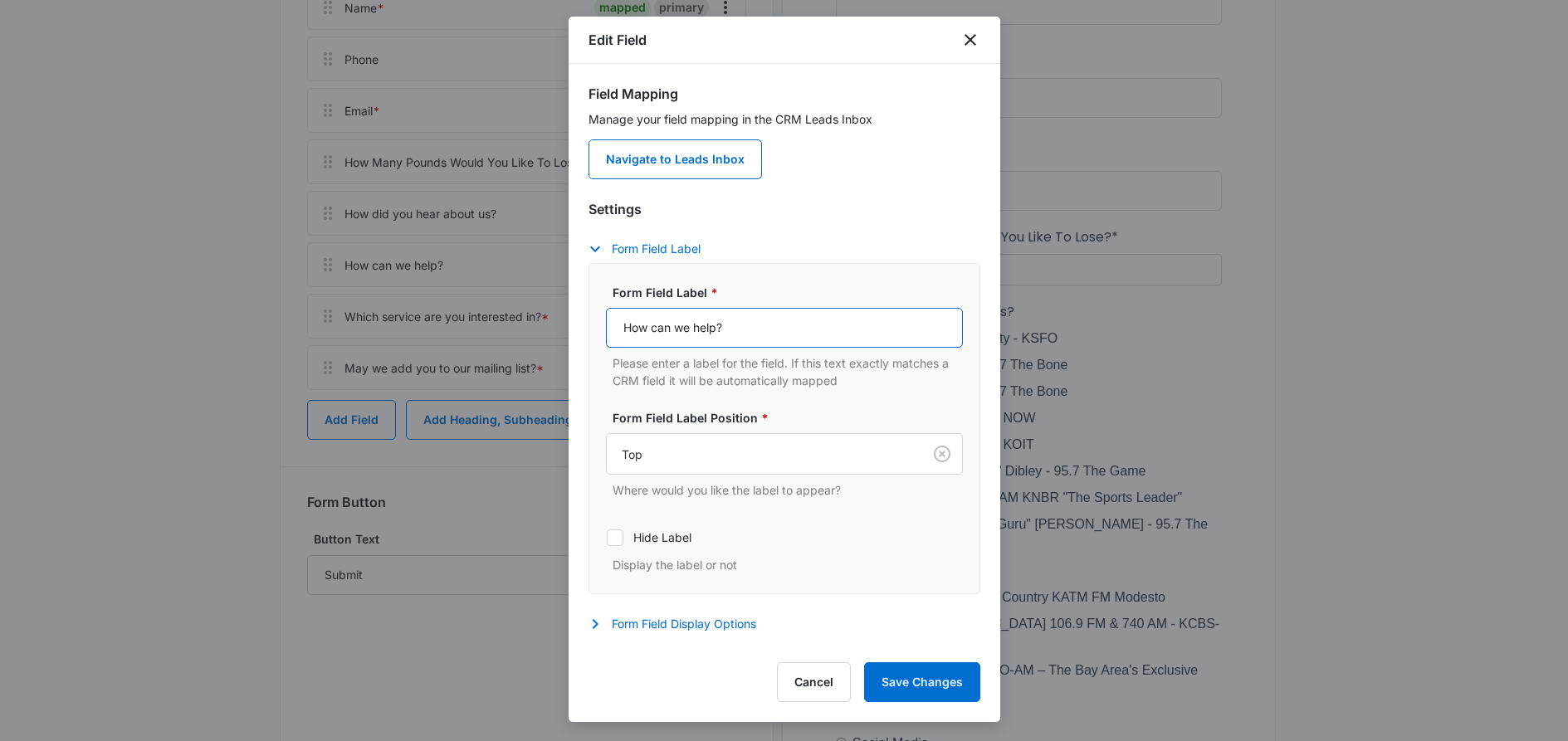
click at [652, 330] on input "How can we help?" at bounding box center [784, 327] width 357 height 40
type input "Tell us a little about yourself"
click at [919, 673] on button "Save Changes" at bounding box center [922, 682] width 117 height 40
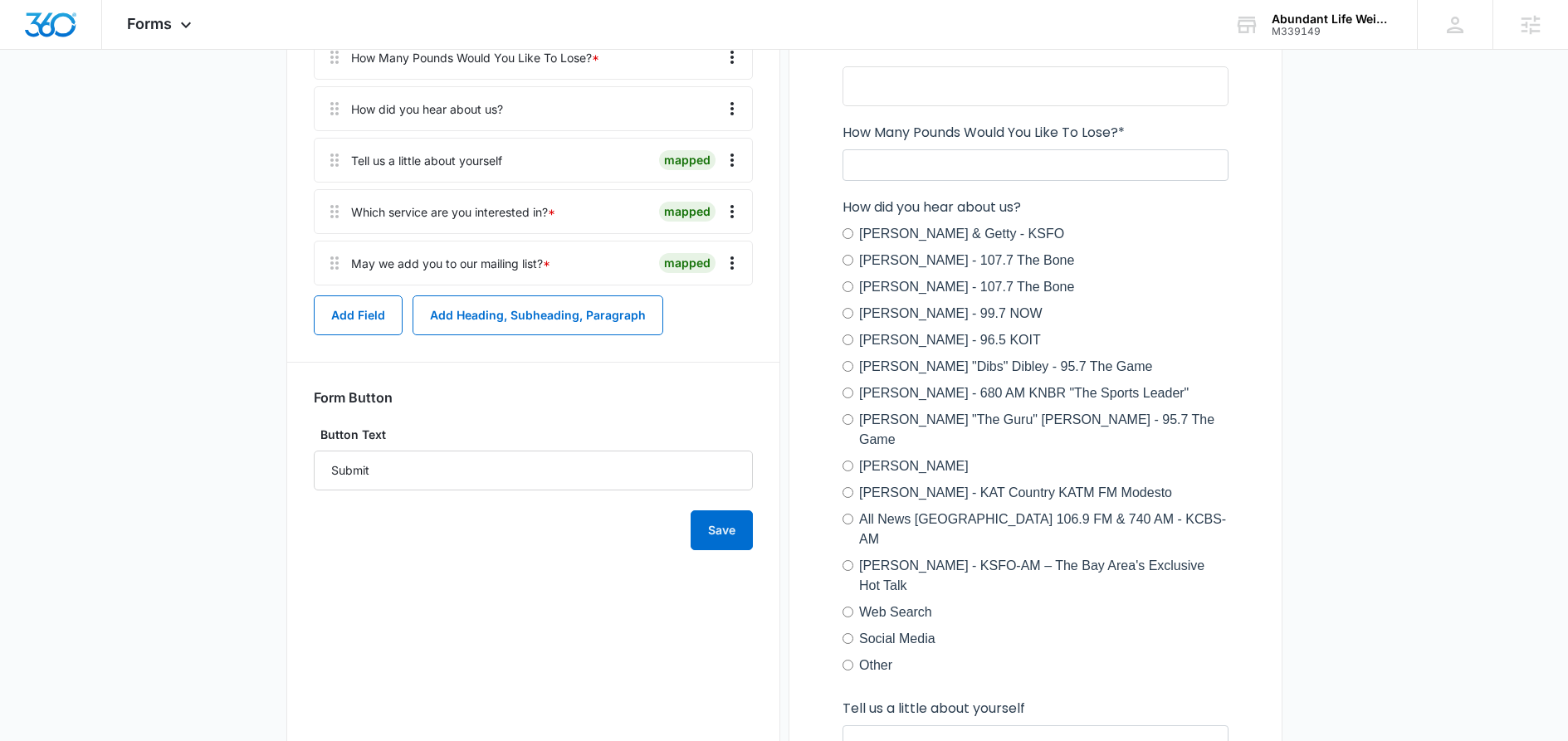
scroll to position [458, 0]
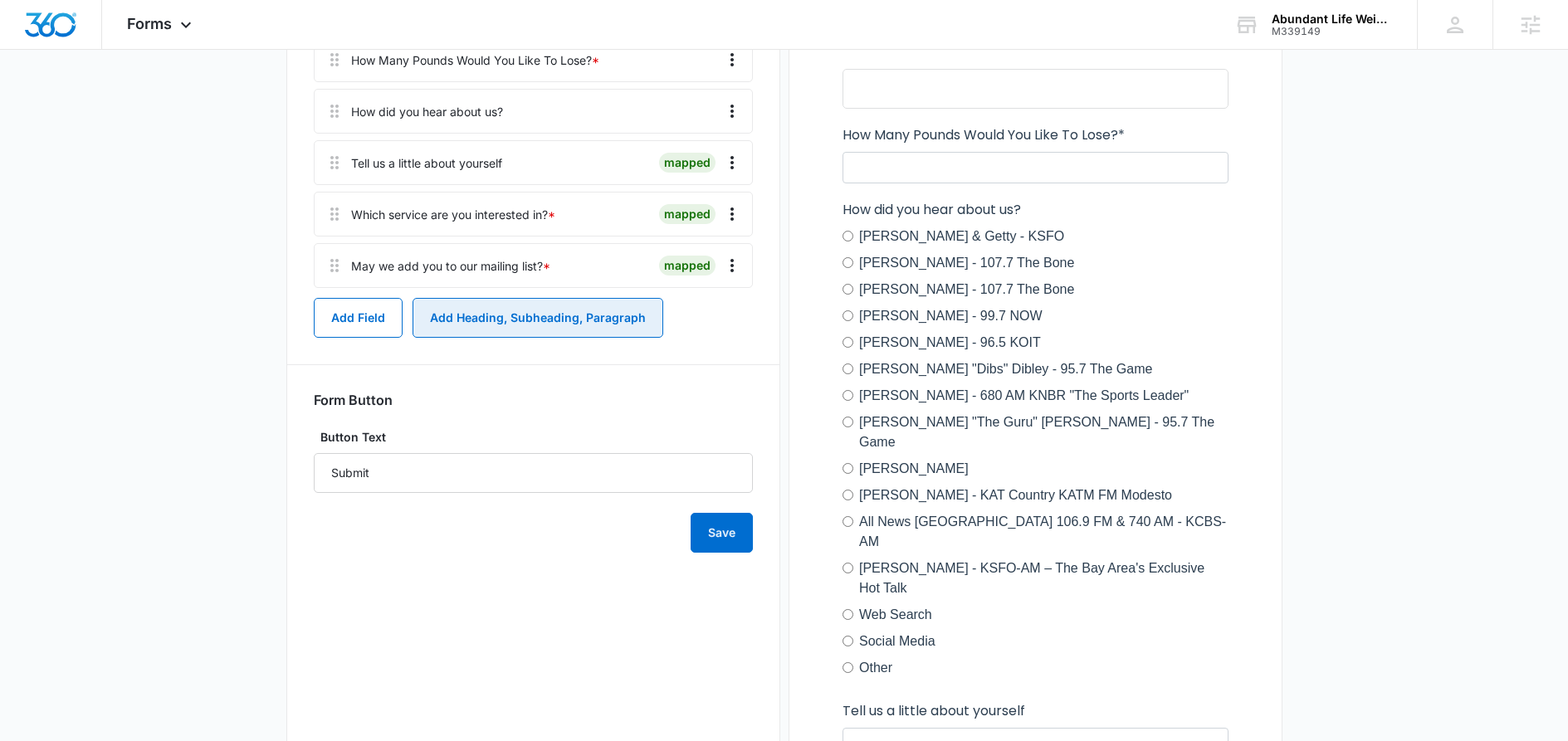
click at [592, 322] on button "Add Heading, Subheading, Paragraph" at bounding box center [538, 318] width 251 height 40
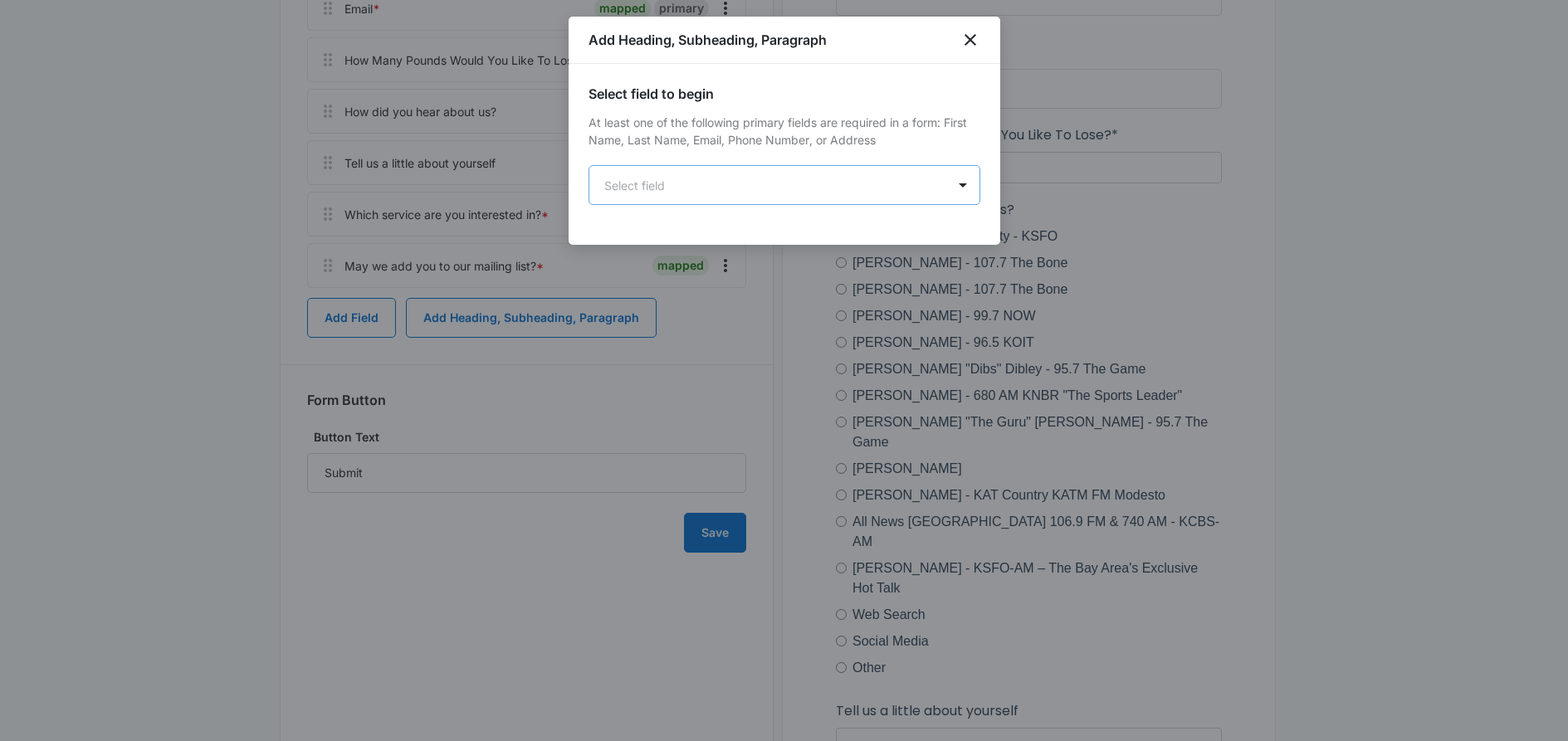
scroll to position [0, 0]
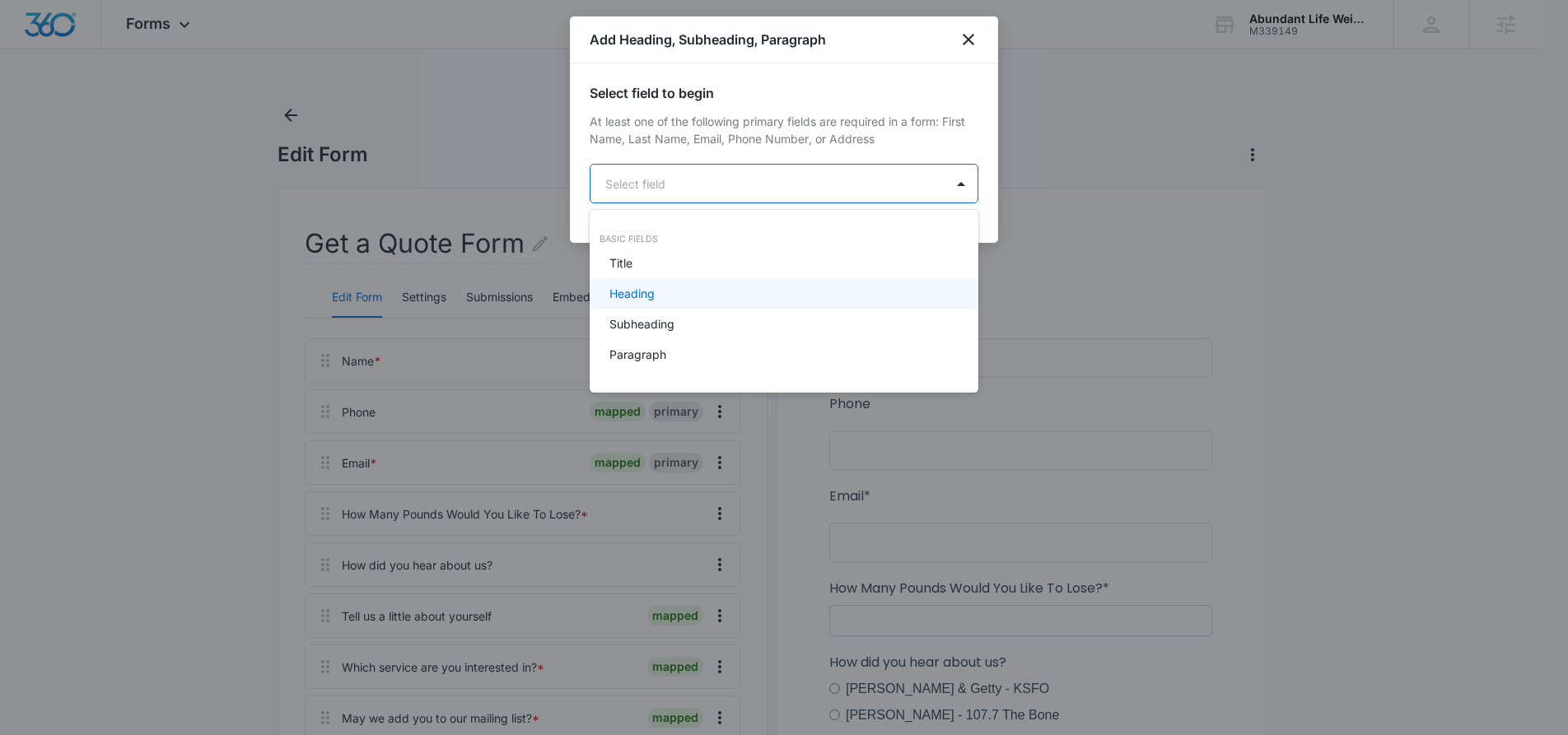
click at [691, 288] on div "Heading" at bounding box center [782, 294] width 346 height 18
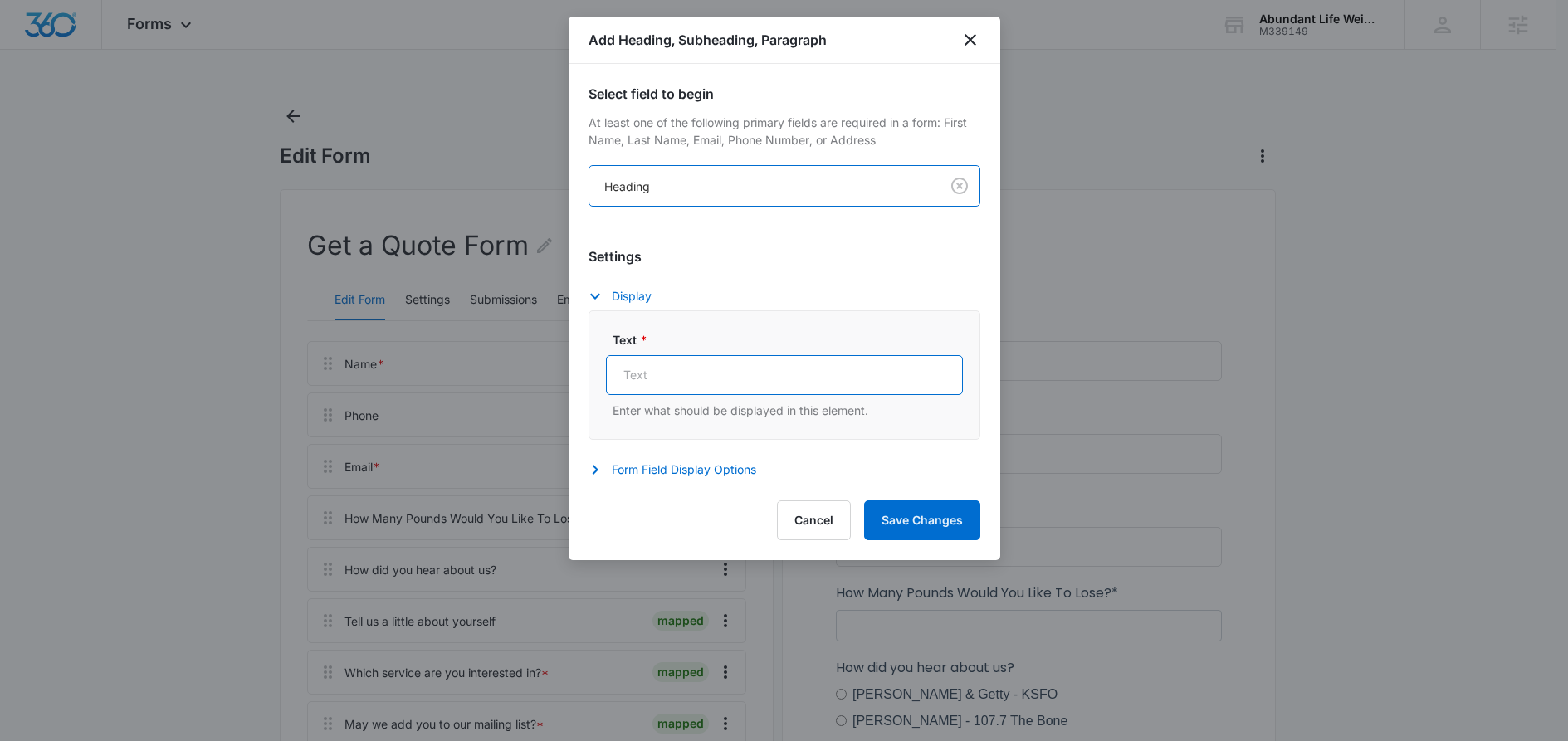
click at [687, 373] on input "Text *" at bounding box center [784, 374] width 357 height 40
type input "a"
paste input "Fill out the form below and we will be in touch with you as soon as possible."
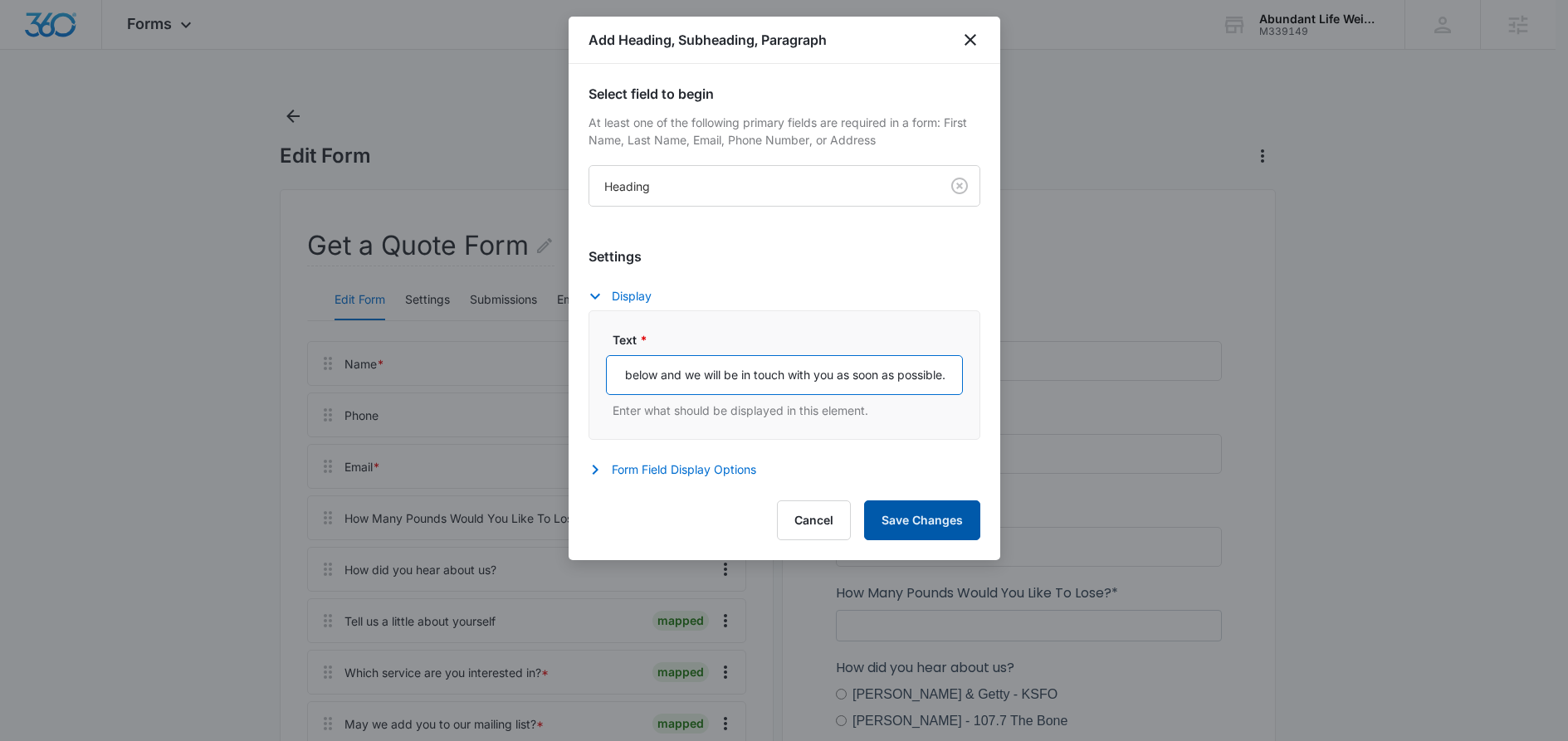
type input "Fill out the form below and we will be in touch with you as soon as possible."
click at [939, 519] on button "Save Changes" at bounding box center [922, 519] width 117 height 40
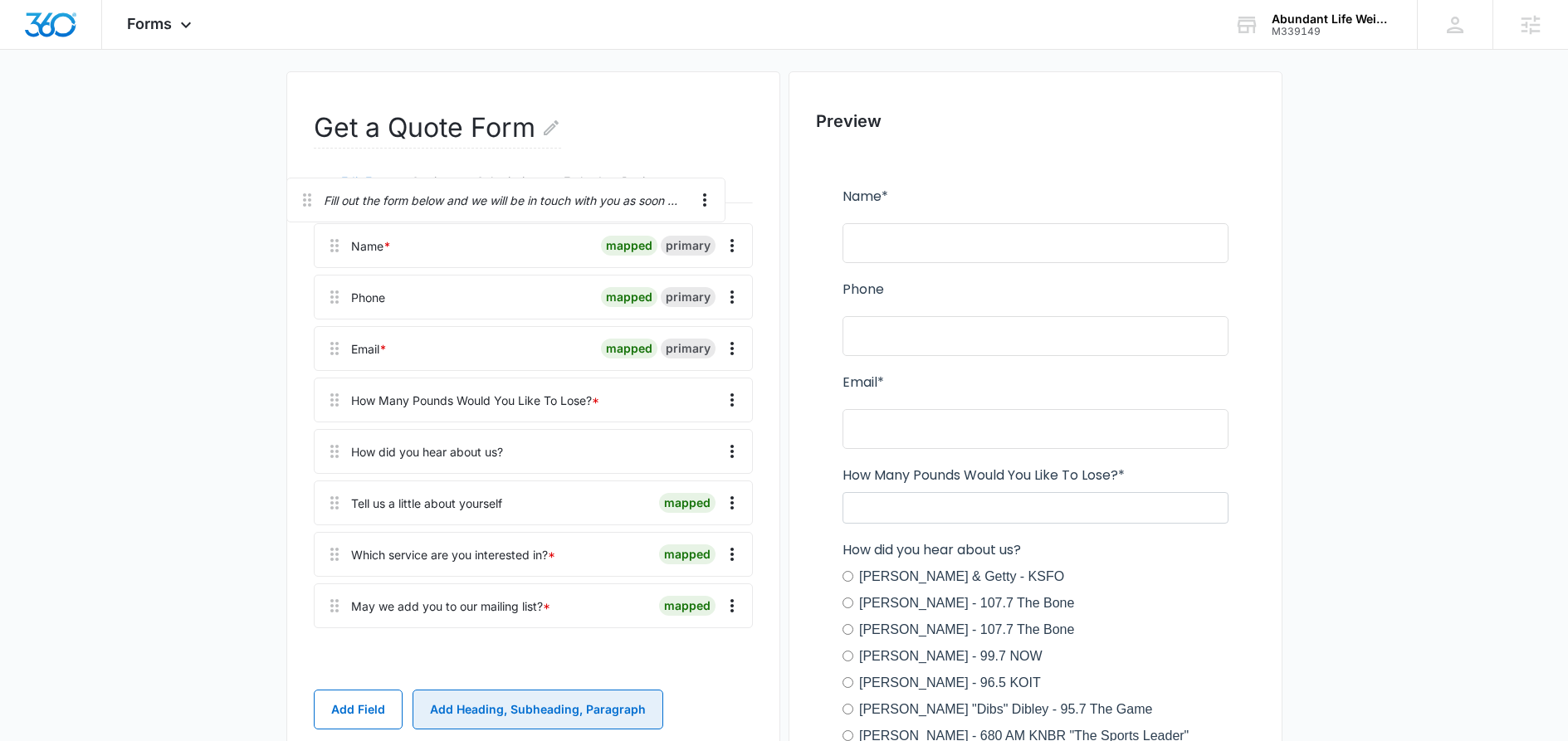
scroll to position [116, 0]
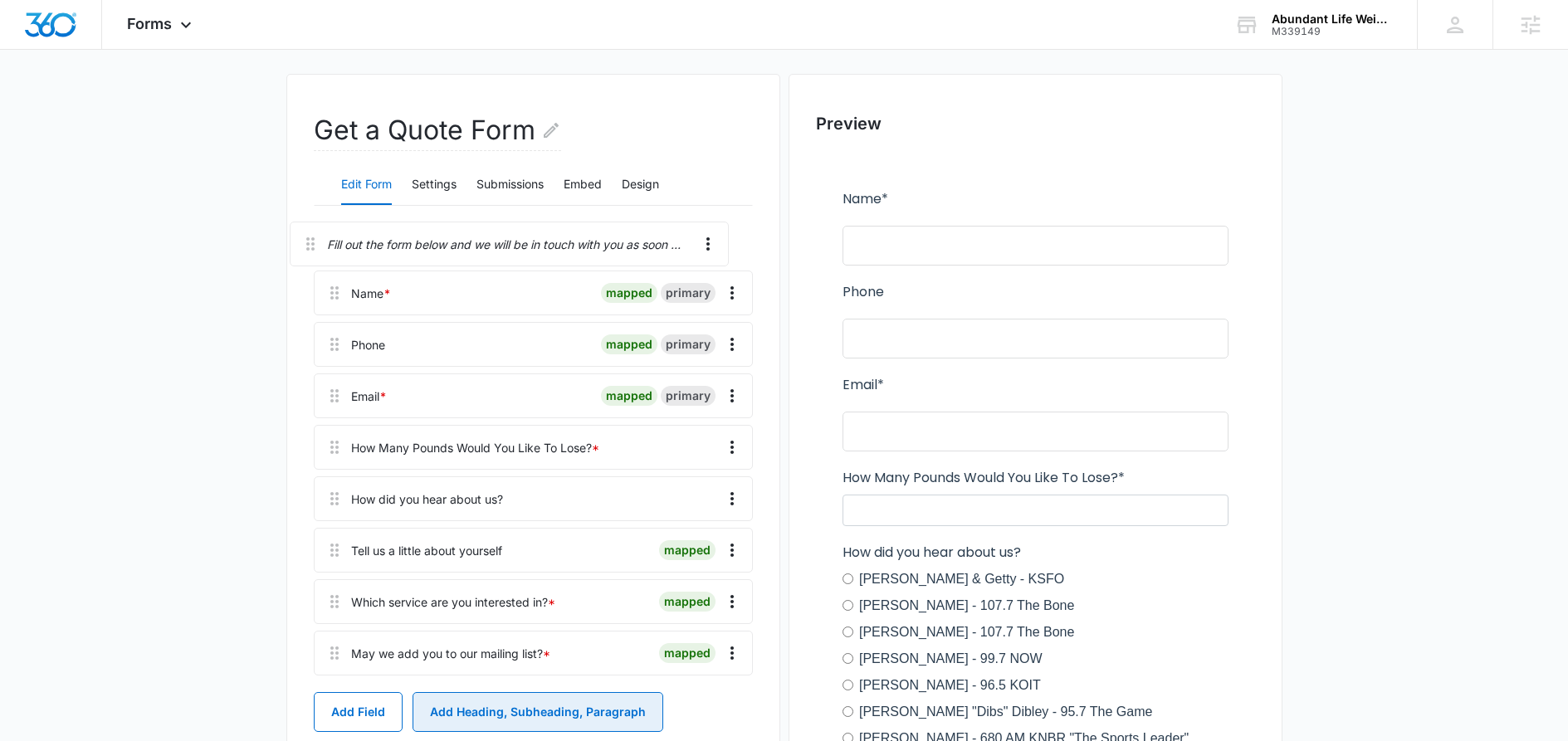
drag, startPoint x: 337, startPoint y: 525, endPoint x: 312, endPoint y: 230, distance: 296.1
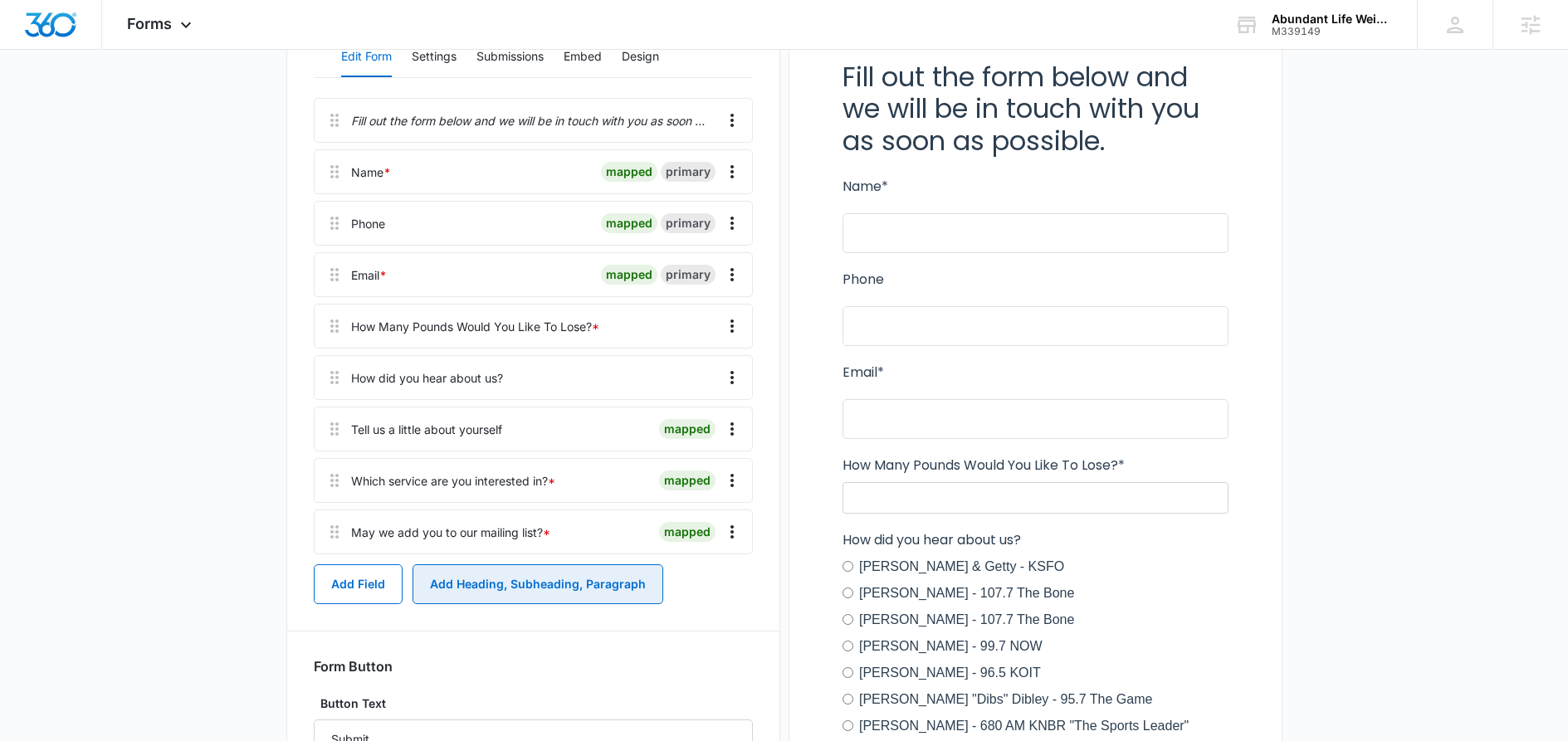
scroll to position [246, 0]
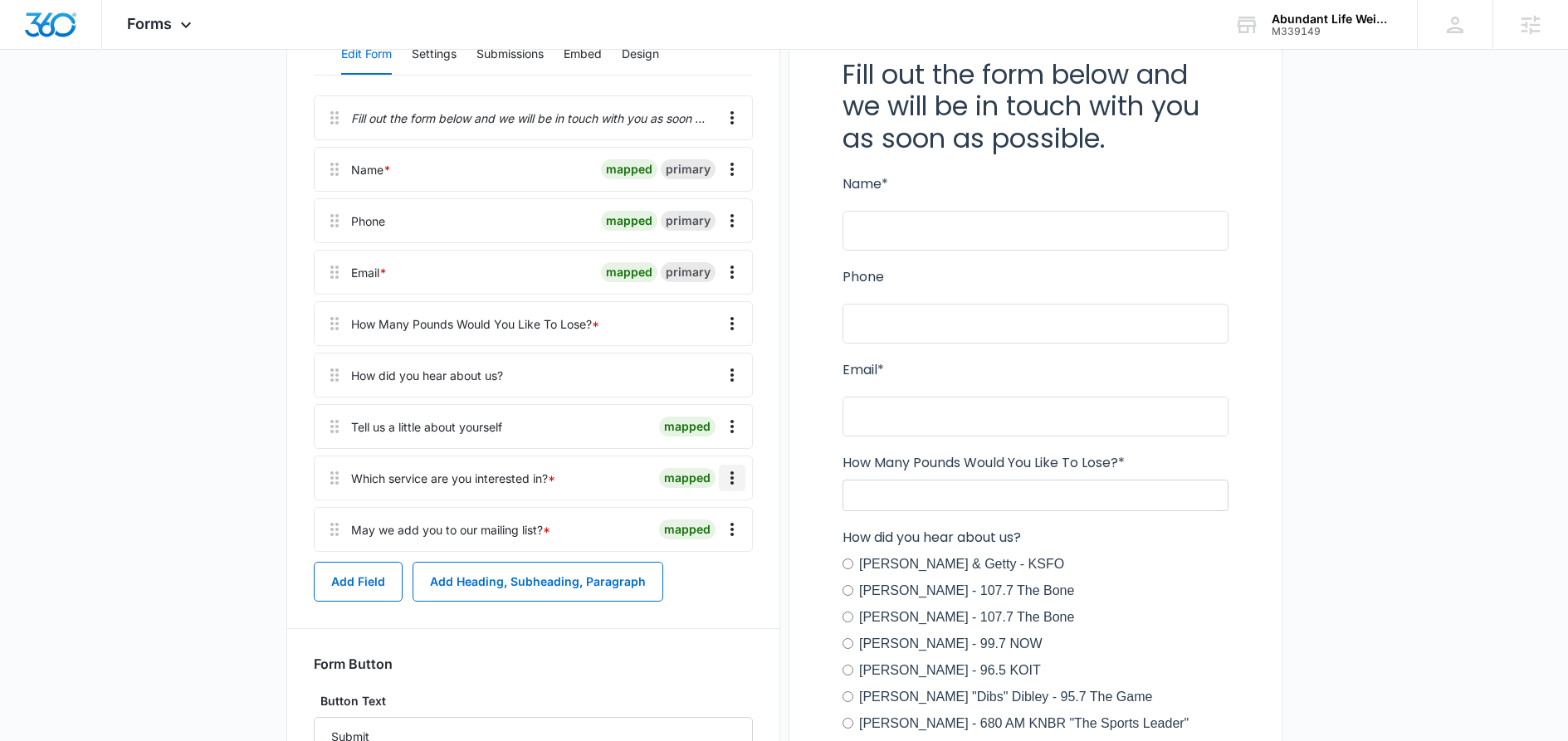
click at [736, 486] on icon "Overflow Menu" at bounding box center [732, 477] width 20 height 20
click at [691, 543] on div "Delete" at bounding box center [687, 549] width 35 height 12
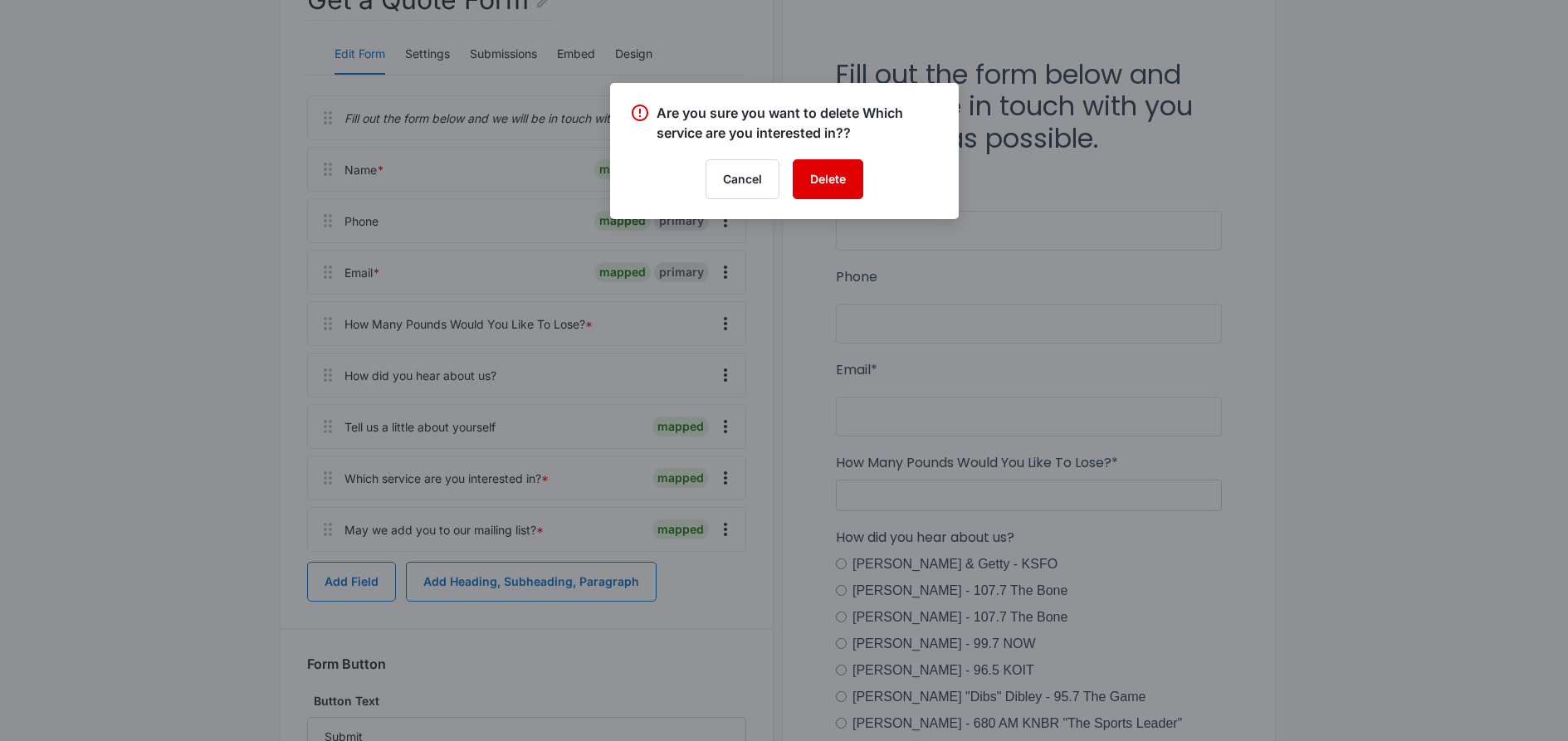
click at [834, 179] on button "Delete" at bounding box center [828, 179] width 71 height 40
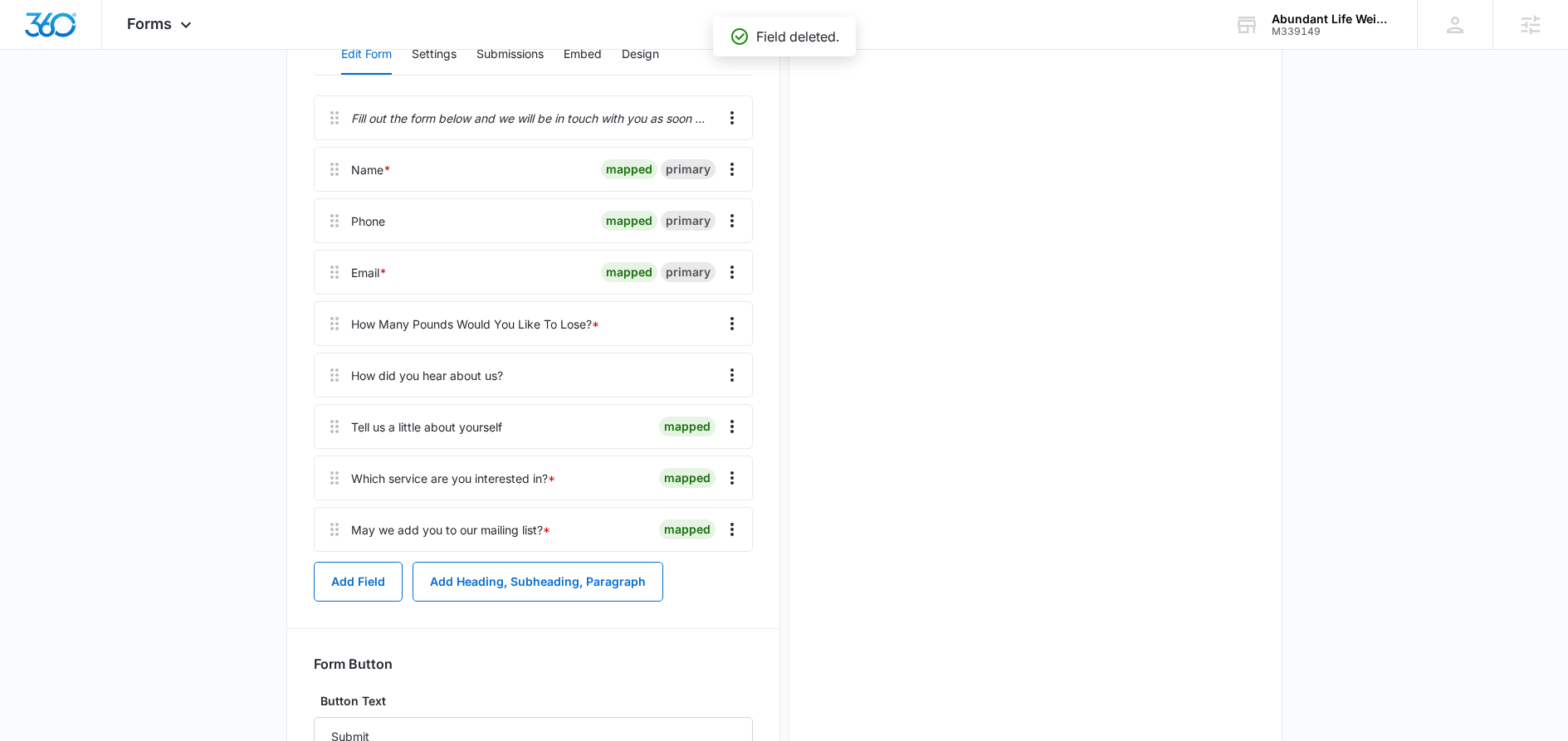
scroll to position [0, 0]
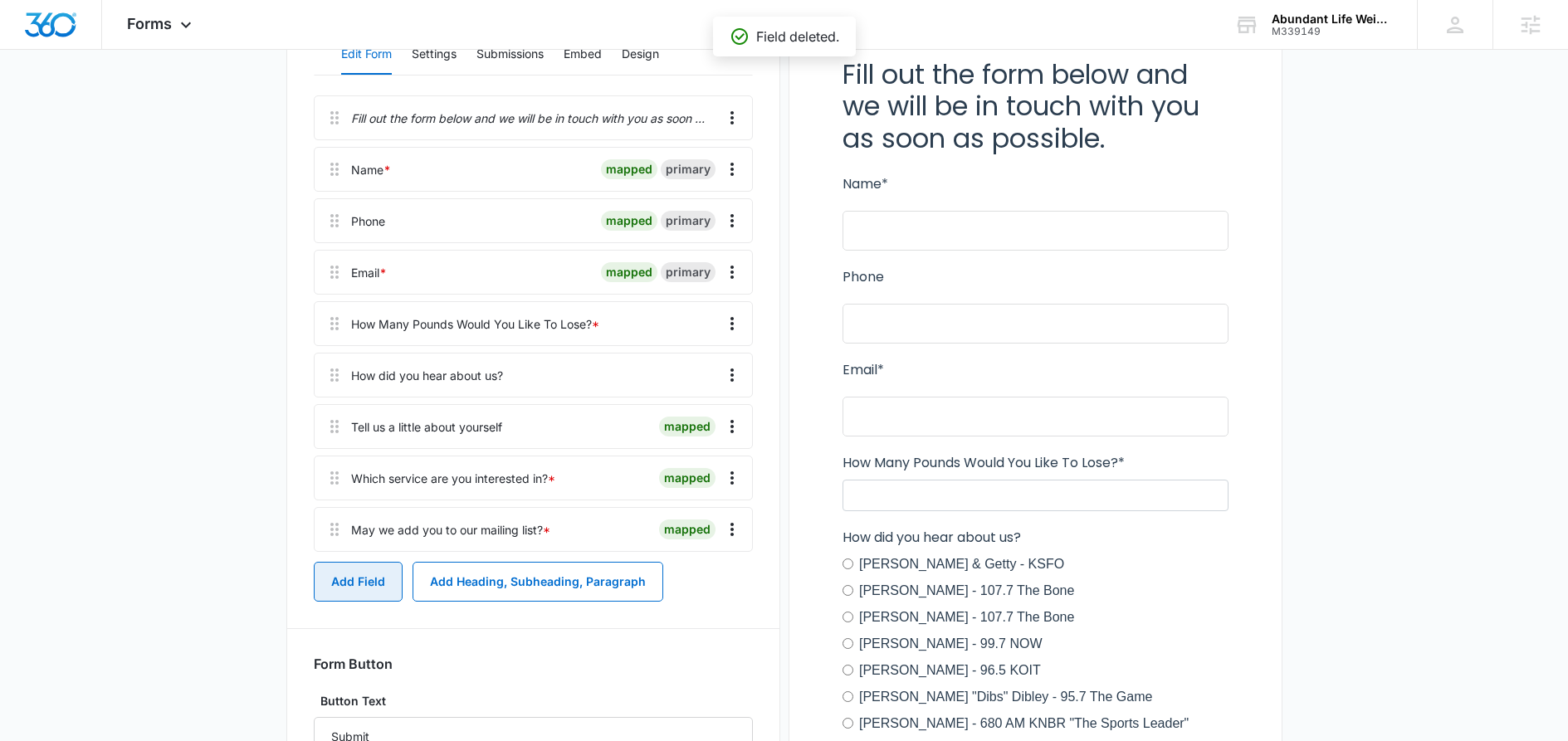
click at [389, 586] on button "Add Field" at bounding box center [358, 581] width 89 height 40
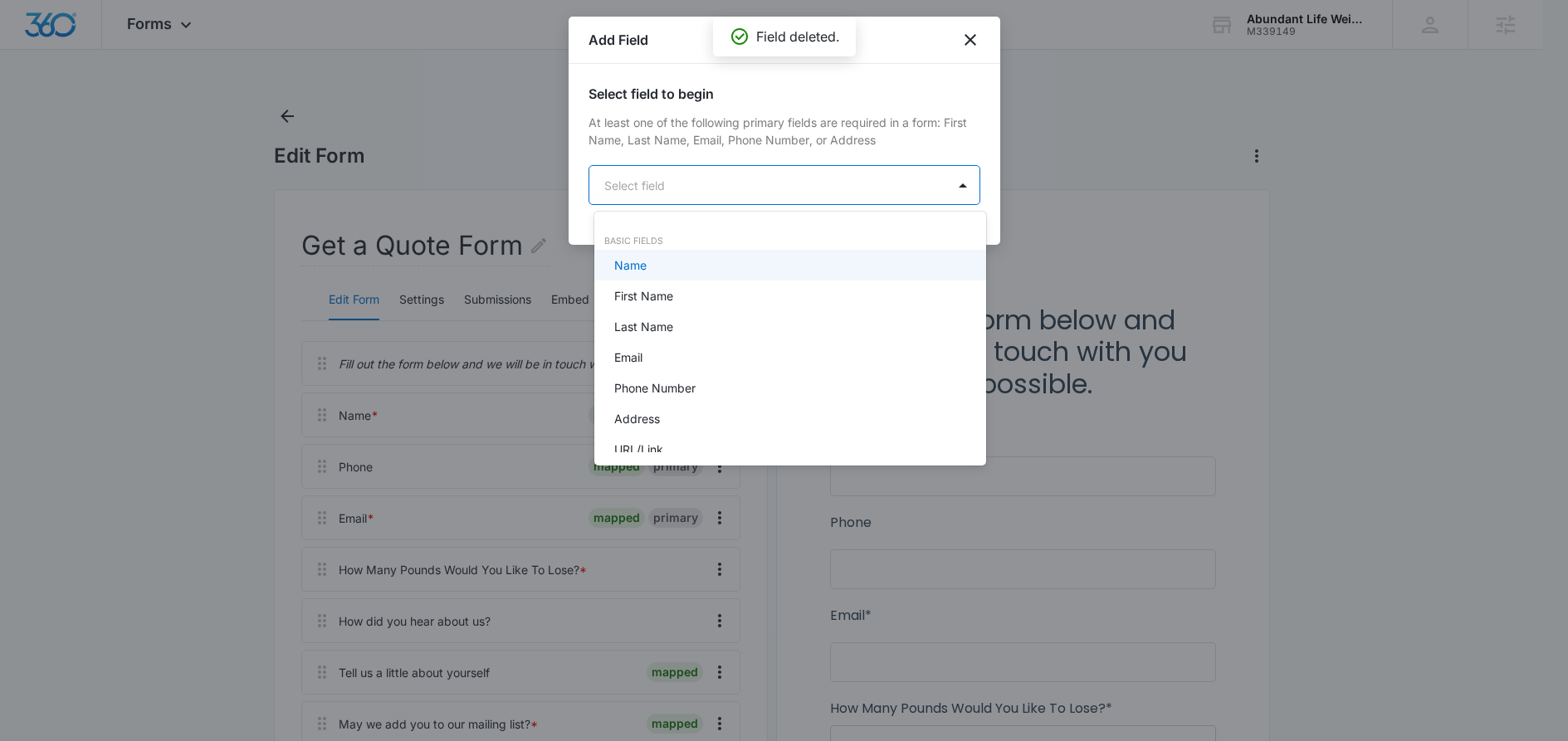
click at [683, 189] on body "Forms Apps Reputation Websites Forms CRM Email Social Shop Content Ads Intellig…" at bounding box center [784, 370] width 1568 height 741
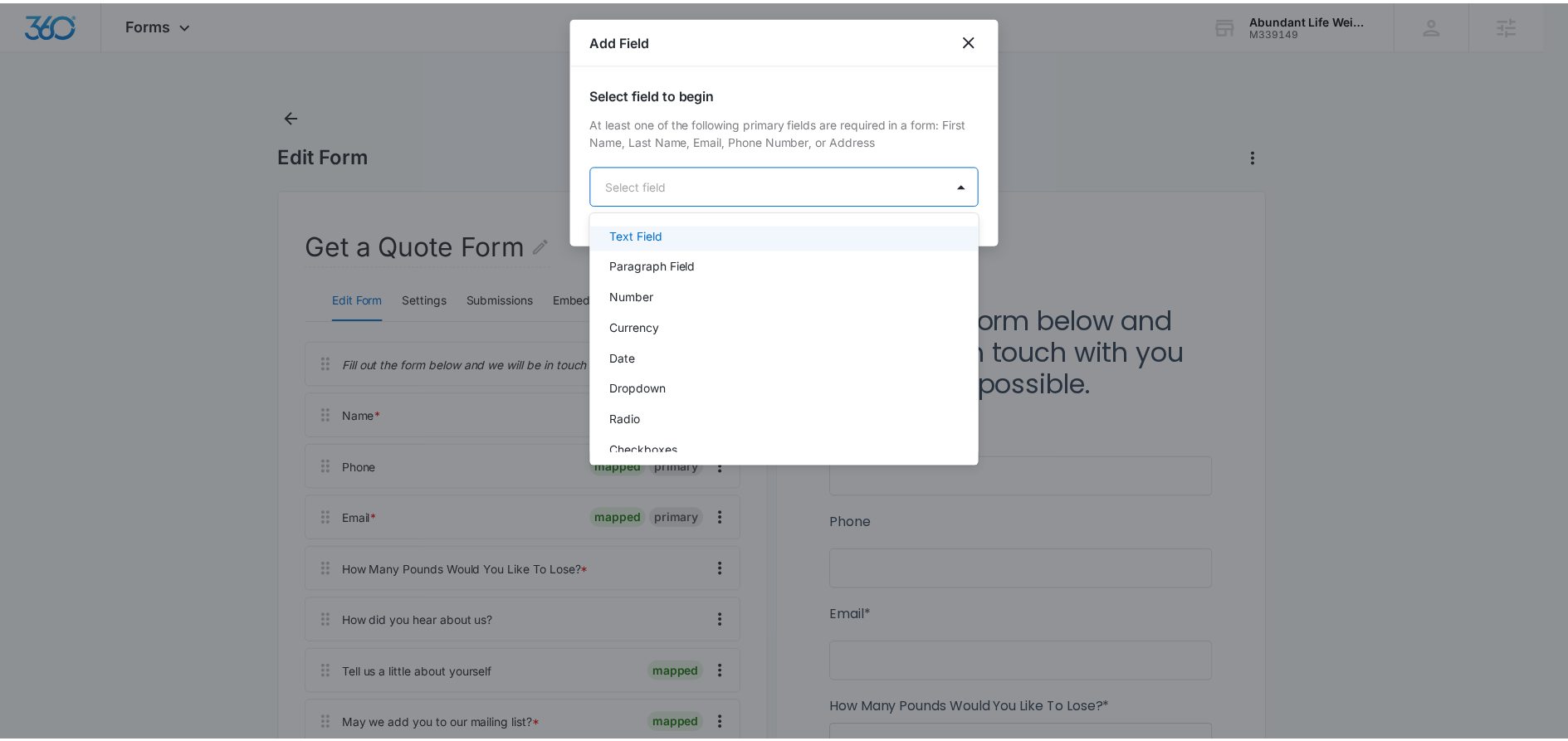
scroll to position [321, 0]
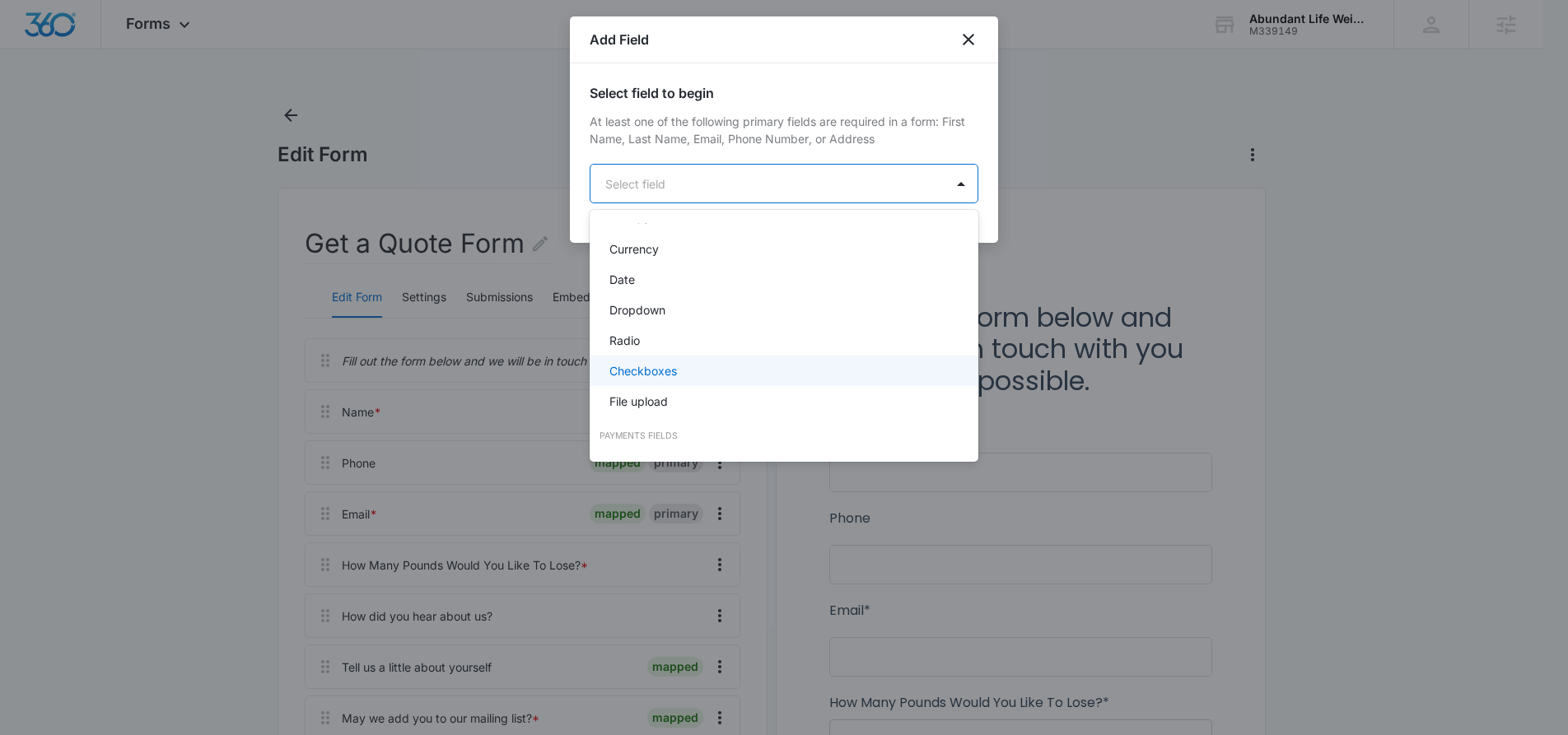
click at [724, 373] on div "Checkboxes" at bounding box center [782, 370] width 346 height 18
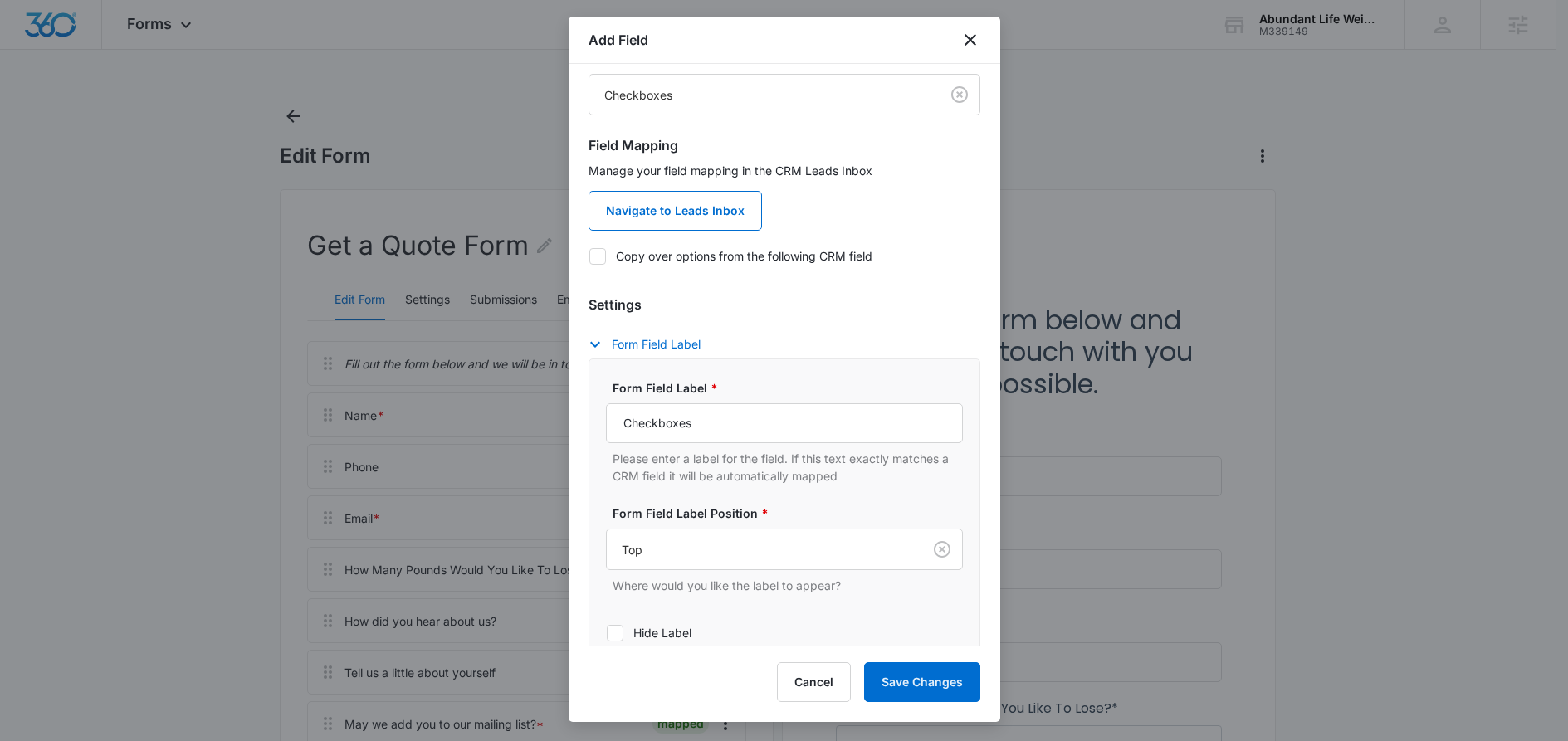
scroll to position [96, 0]
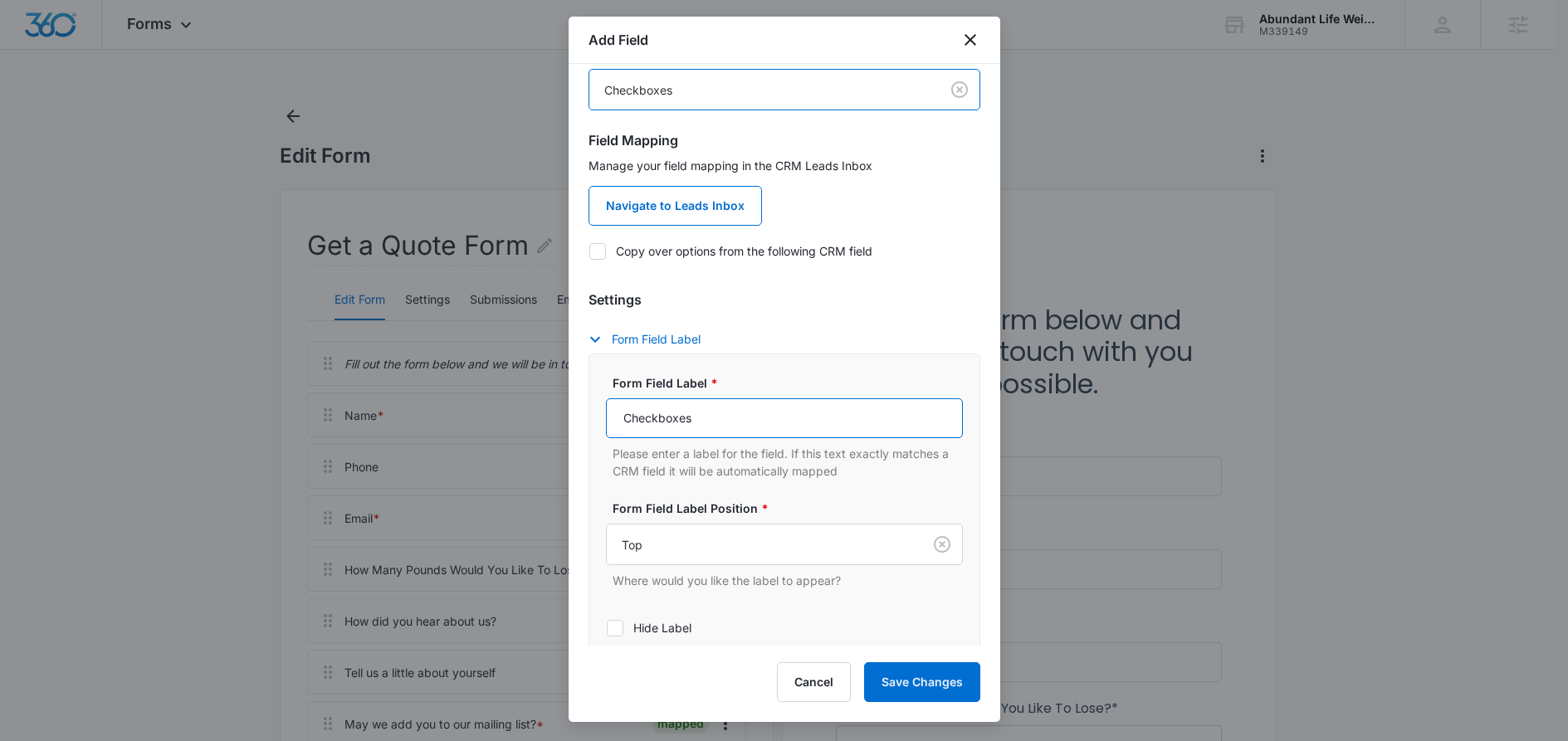
click at [639, 420] on input "Checkboxes" at bounding box center [784, 418] width 357 height 40
paste input "By submitting this form a consent to receiving communication from Abundant Life…"
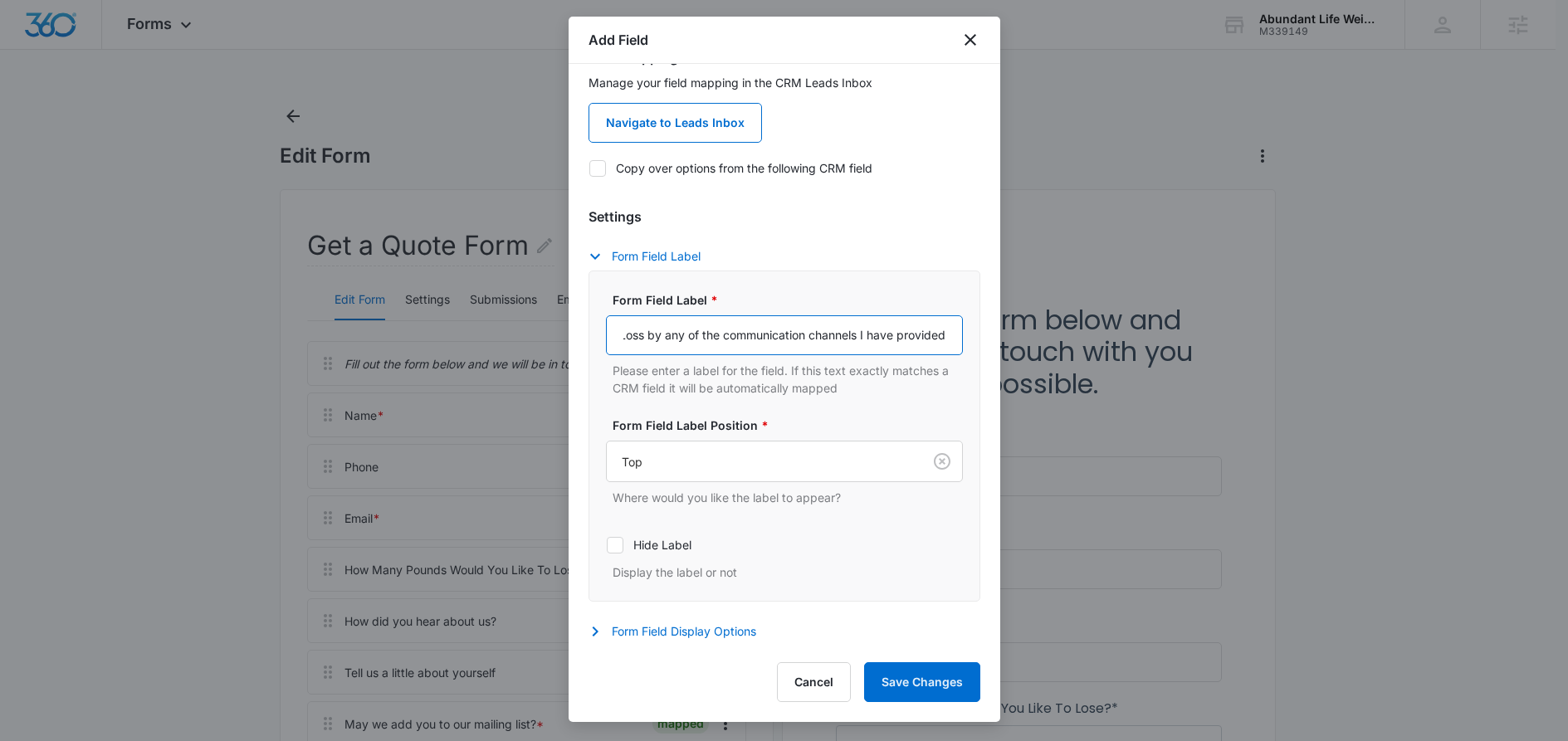
scroll to position [320, 0]
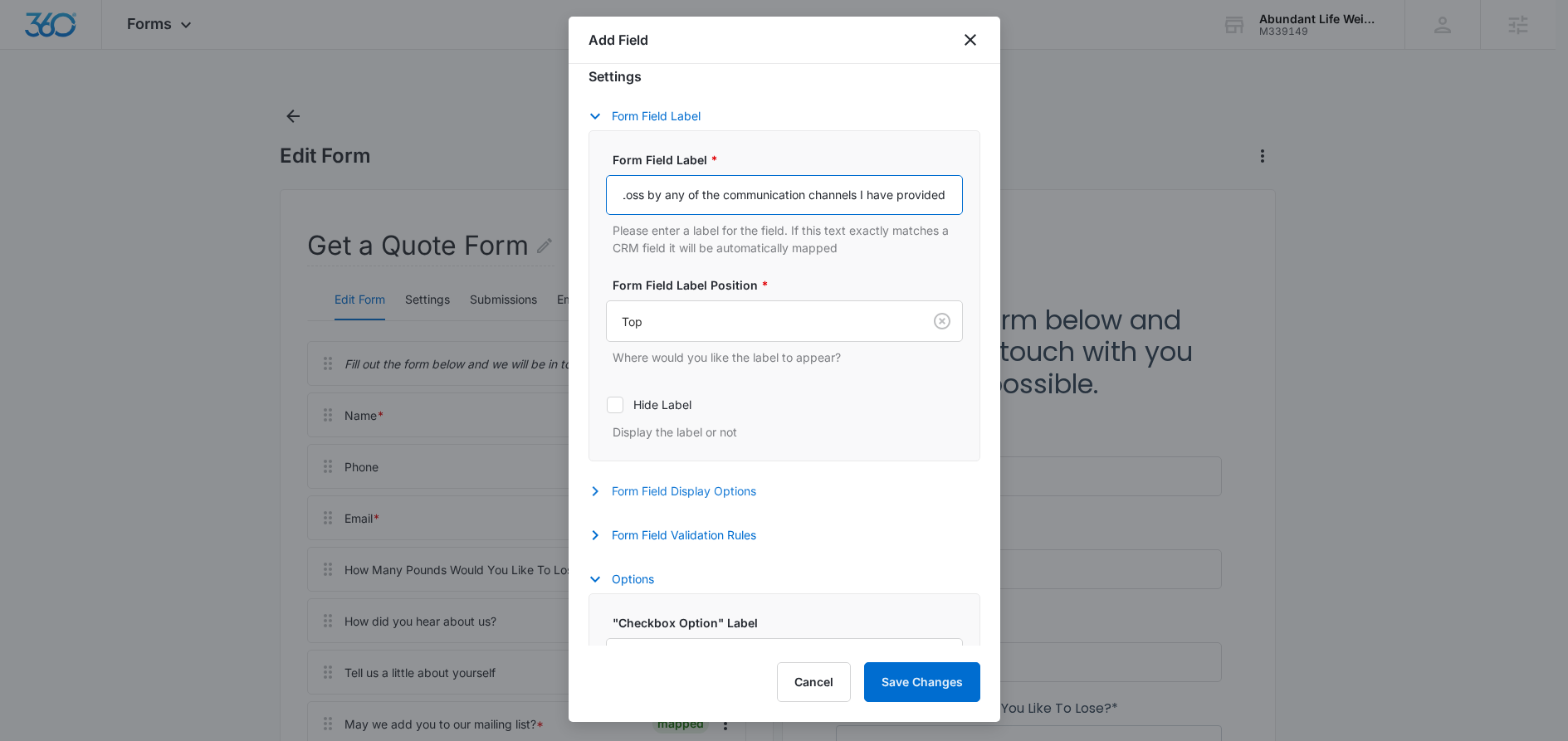
type input "By submitting this form a consent to receiving communication from Abundant Life…"
click at [710, 490] on button "Form Field Display Options" at bounding box center [681, 491] width 184 height 20
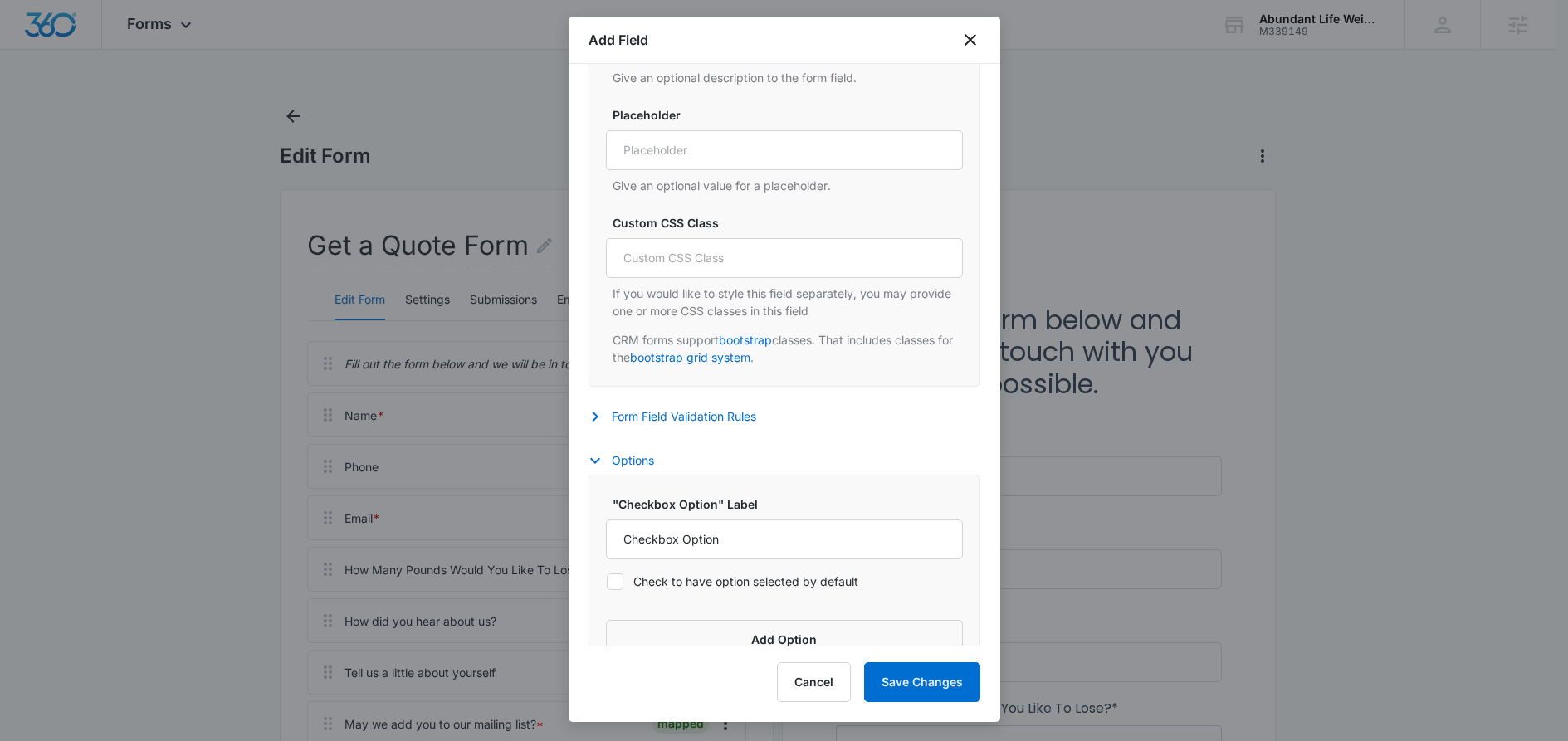
scroll to position [882, 0]
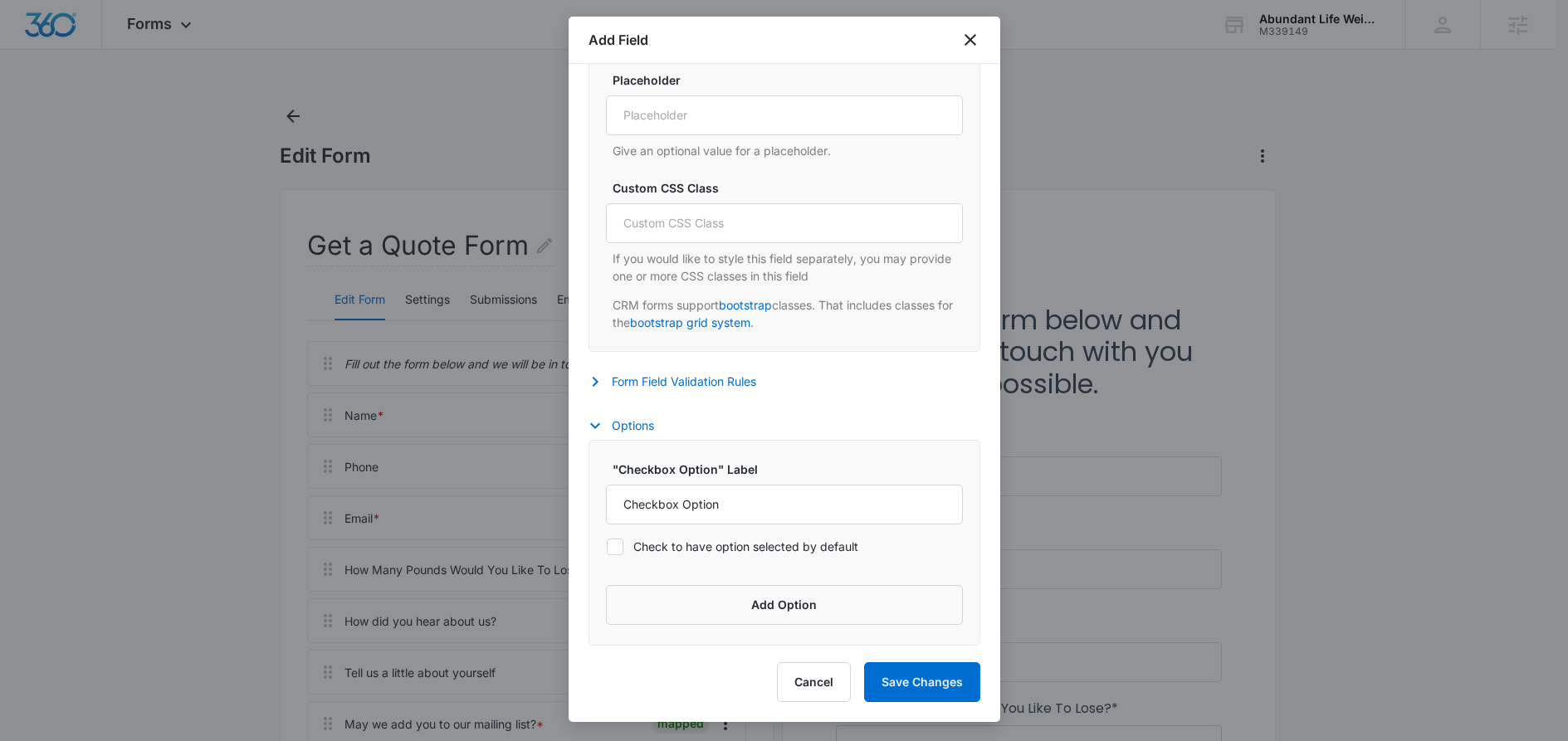
click at [623, 543] on div at bounding box center [615, 546] width 17 height 17
click at [607, 546] on input "Check to have option selected by default" at bounding box center [606, 546] width 1 height 1
click at [614, 545] on icon at bounding box center [615, 546] width 15 height 15
click at [607, 546] on input "Check to have option selected by default" at bounding box center [606, 546] width 1 height 1
checkbox input "false"
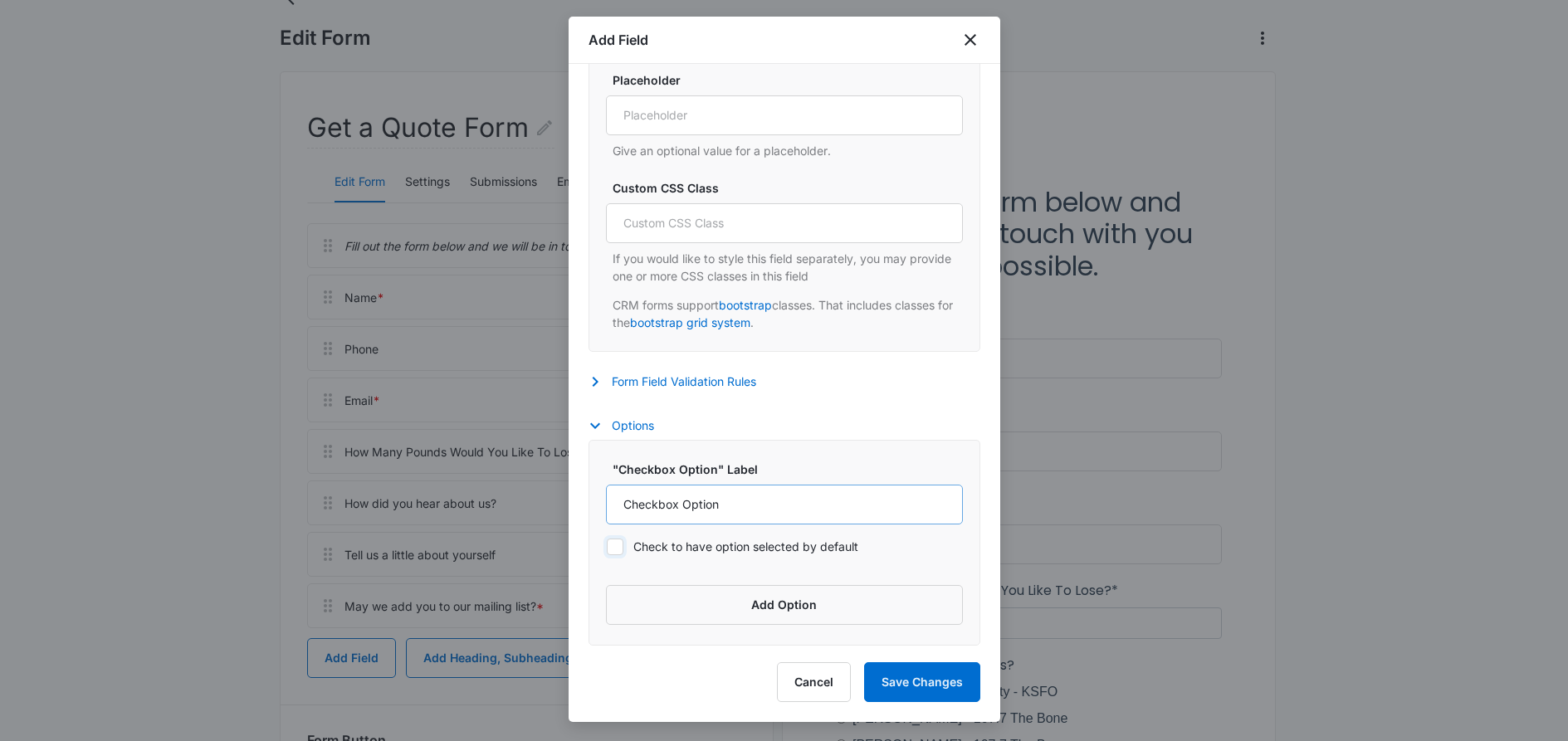
scroll to position [122, 0]
click at [681, 386] on button "Form Field Validation Rules" at bounding box center [681, 381] width 184 height 20
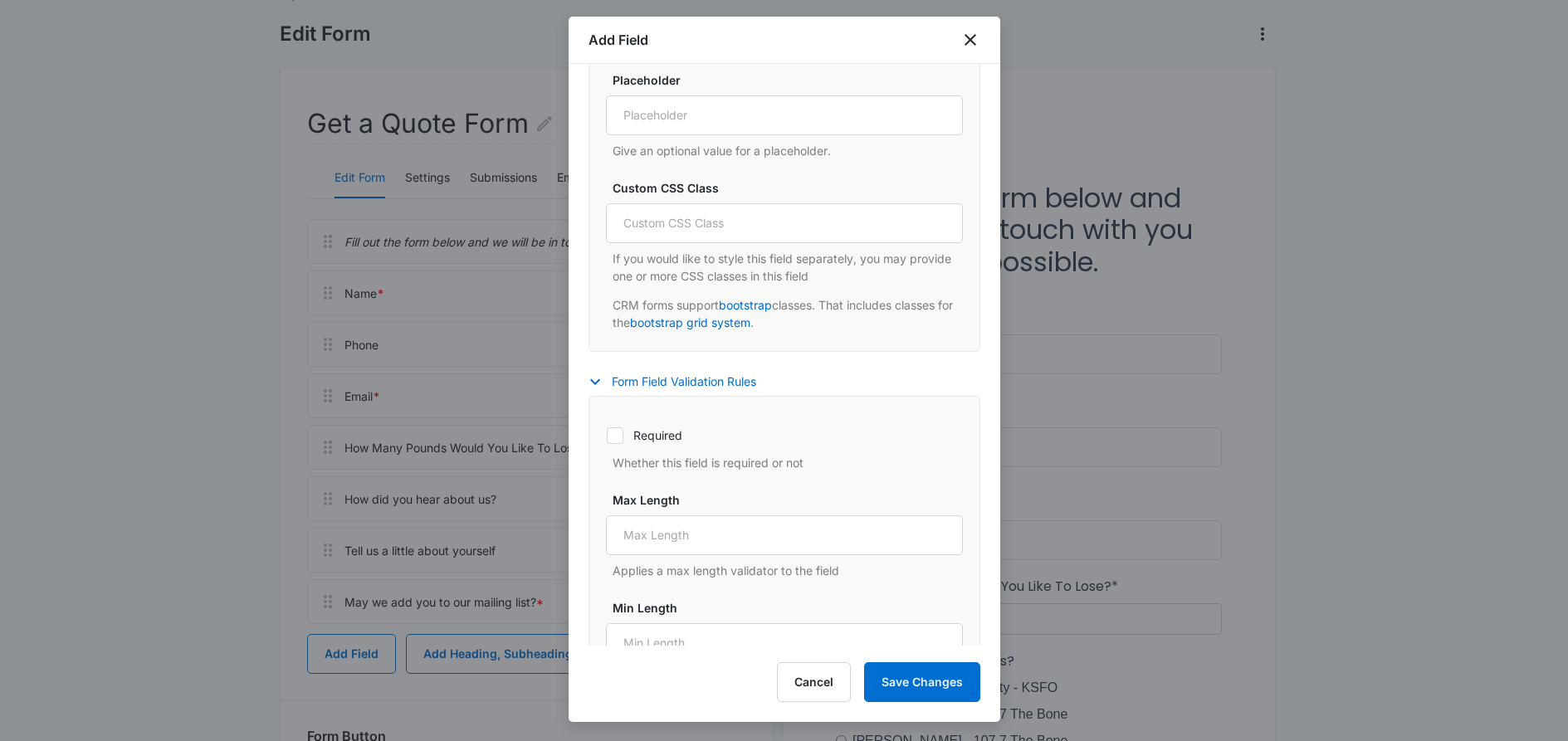
click at [620, 439] on icon at bounding box center [615, 435] width 15 height 15
click at [607, 435] on input "Required" at bounding box center [606, 435] width 1 height 1
checkbox input "true"
click at [908, 682] on button "Save Changes" at bounding box center [922, 682] width 117 height 40
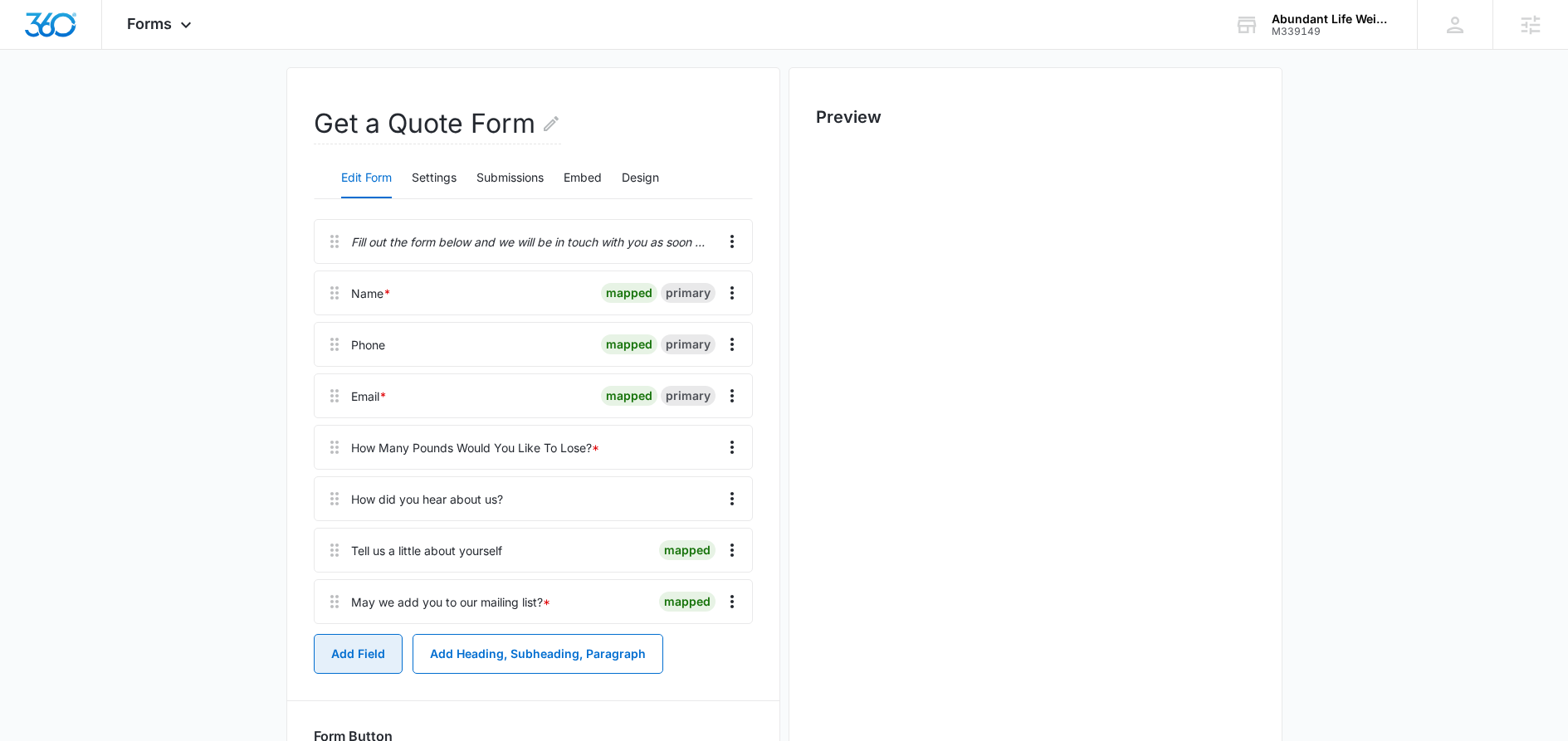
scroll to position [0, 0]
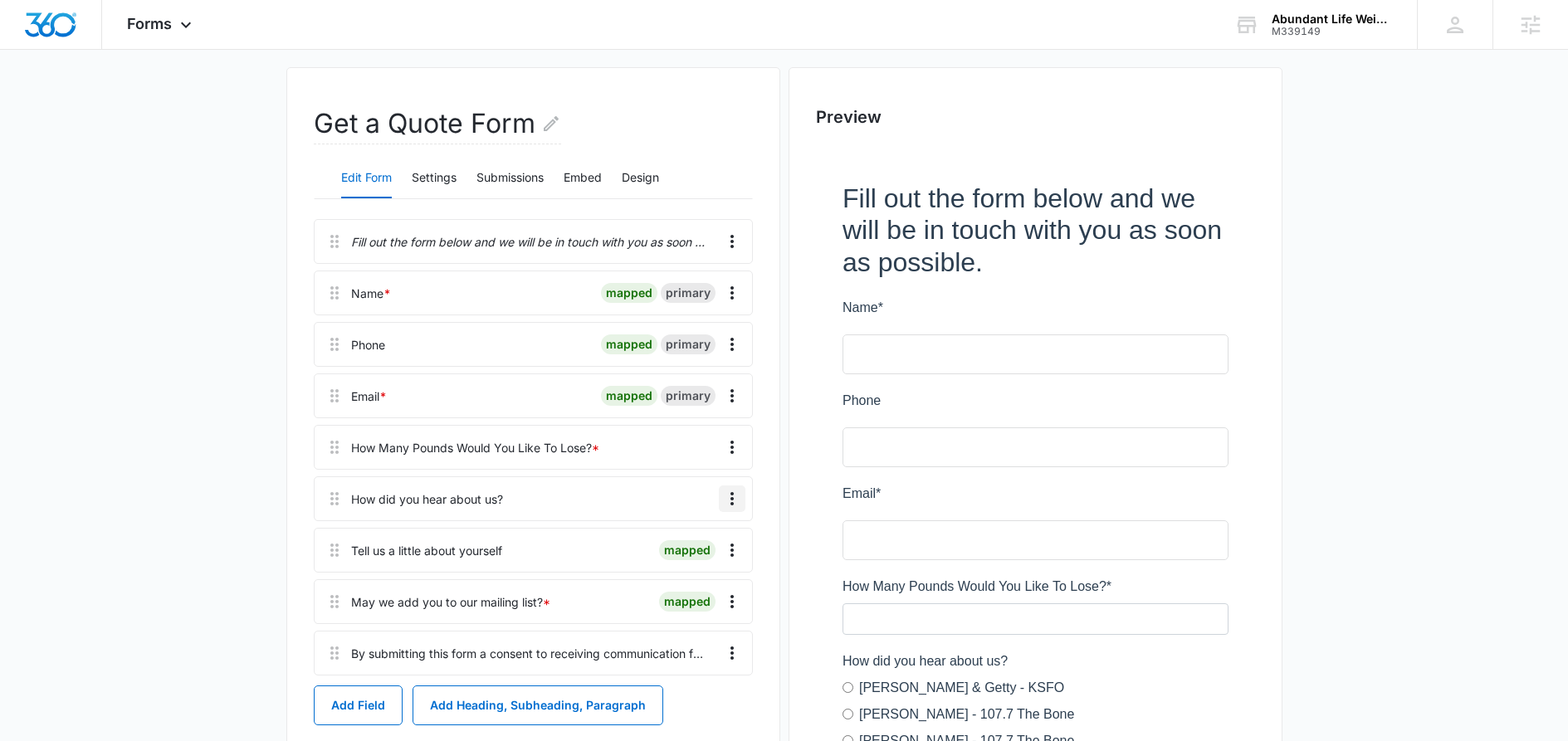
click at [733, 496] on icon "Overflow Menu" at bounding box center [732, 499] width 20 height 20
click at [697, 549] on div "Edit" at bounding box center [687, 545] width 35 height 12
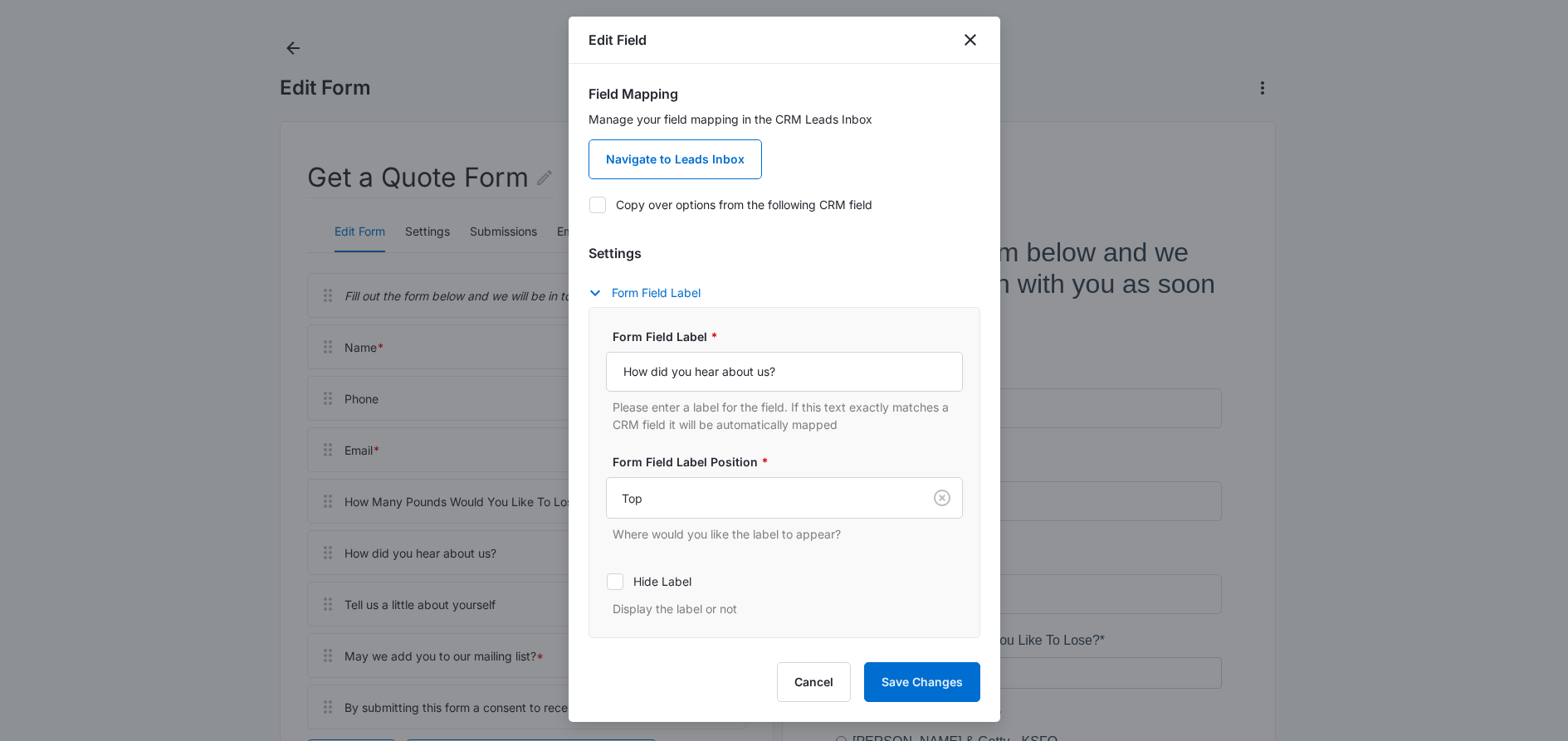
scroll to position [67, 0]
click at [593, 290] on icon "button" at bounding box center [595, 293] width 20 height 20
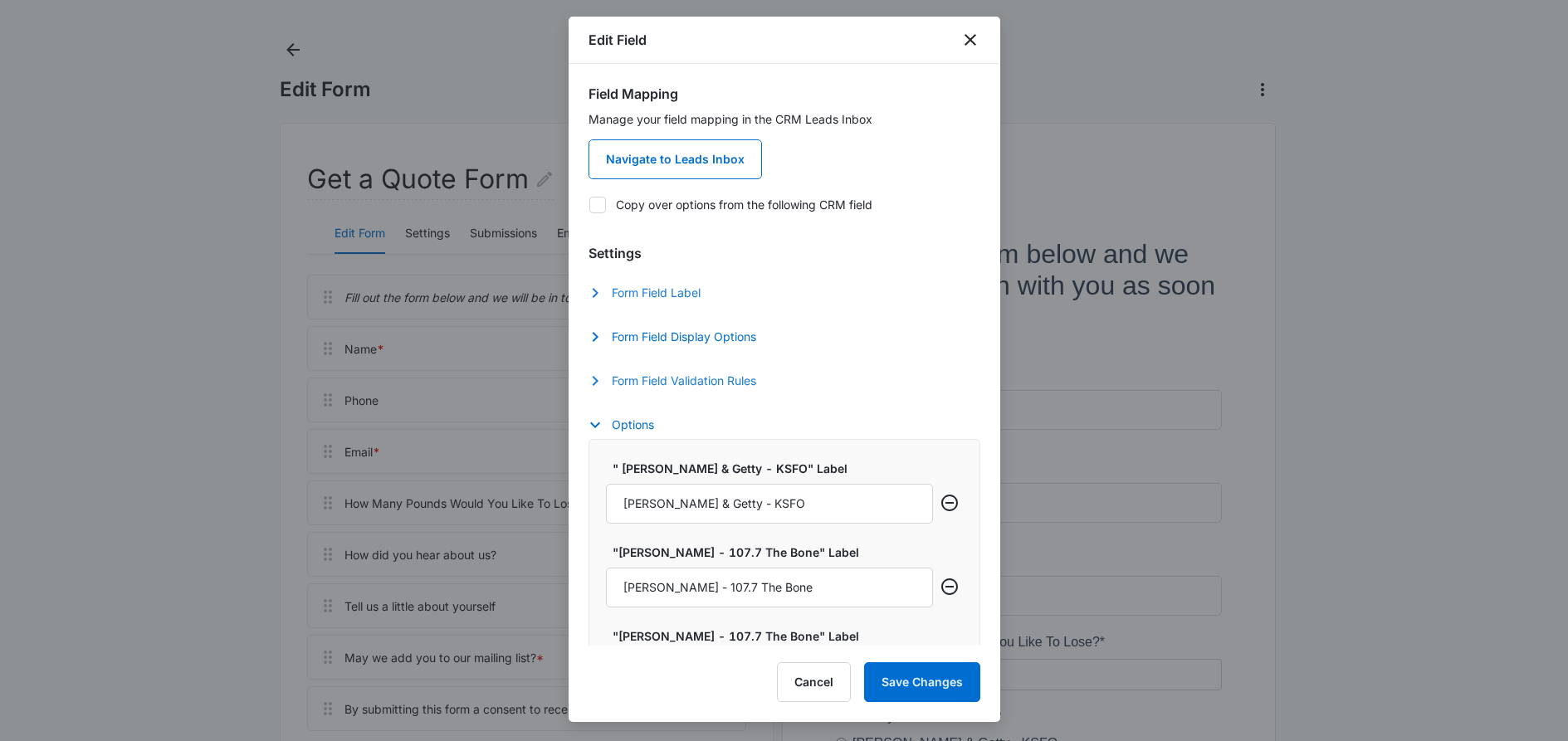
click at [598, 379] on icon "button" at bounding box center [595, 380] width 20 height 20
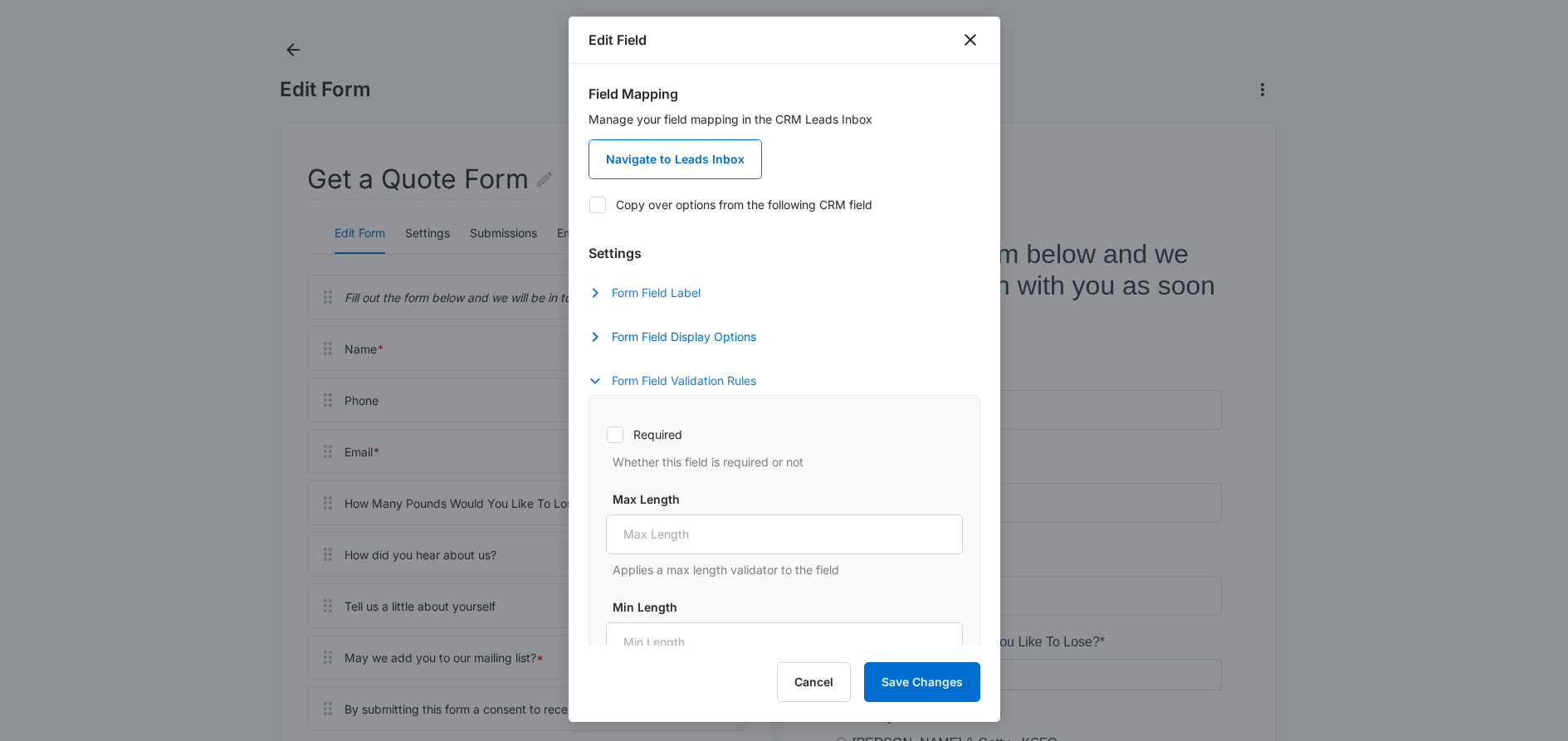
click at [625, 432] on label "Required" at bounding box center [784, 434] width 357 height 18
click at [607, 434] on input "Required" at bounding box center [606, 434] width 1 height 1
checkbox input "true"
click at [899, 699] on button "Save Changes" at bounding box center [922, 682] width 117 height 40
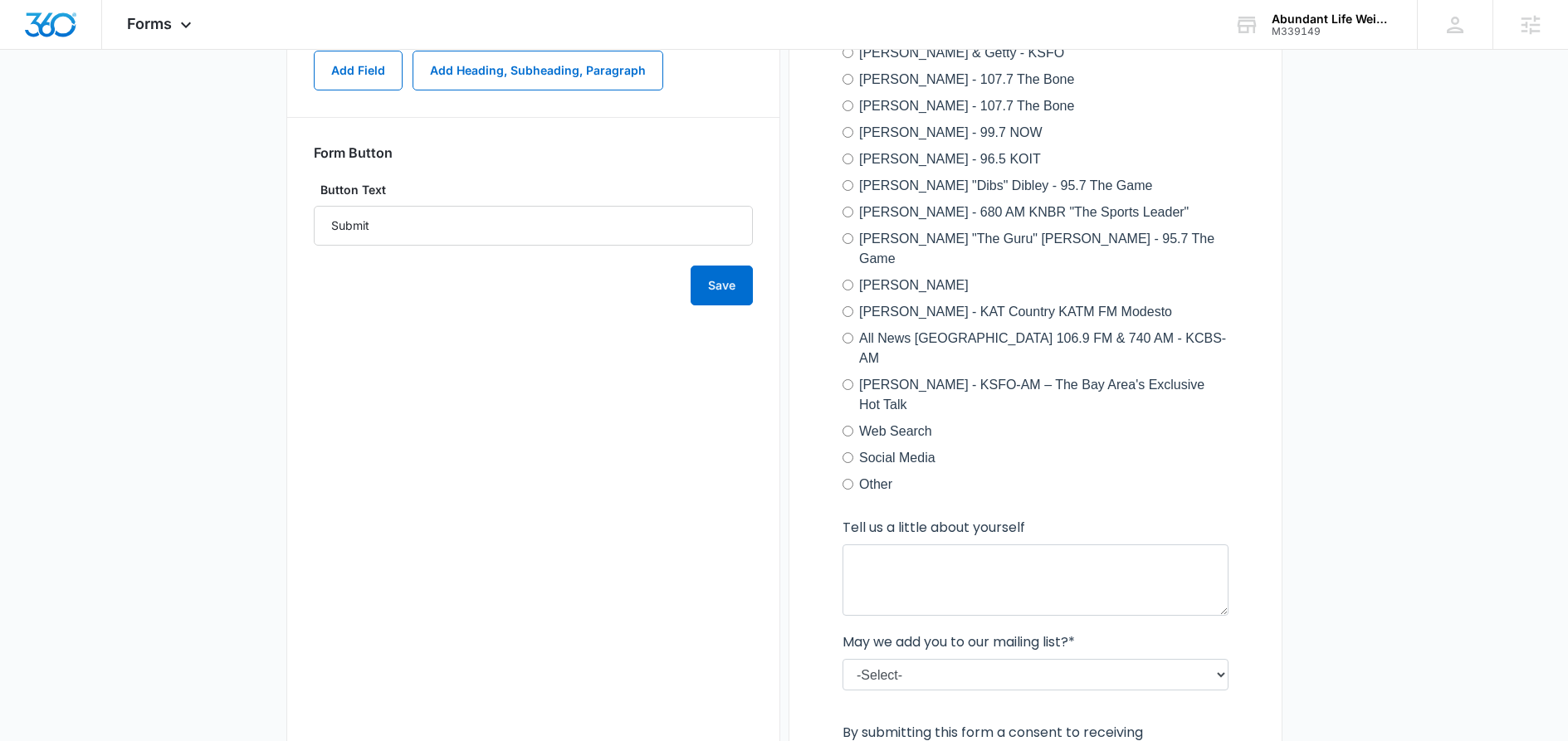
scroll to position [601, 0]
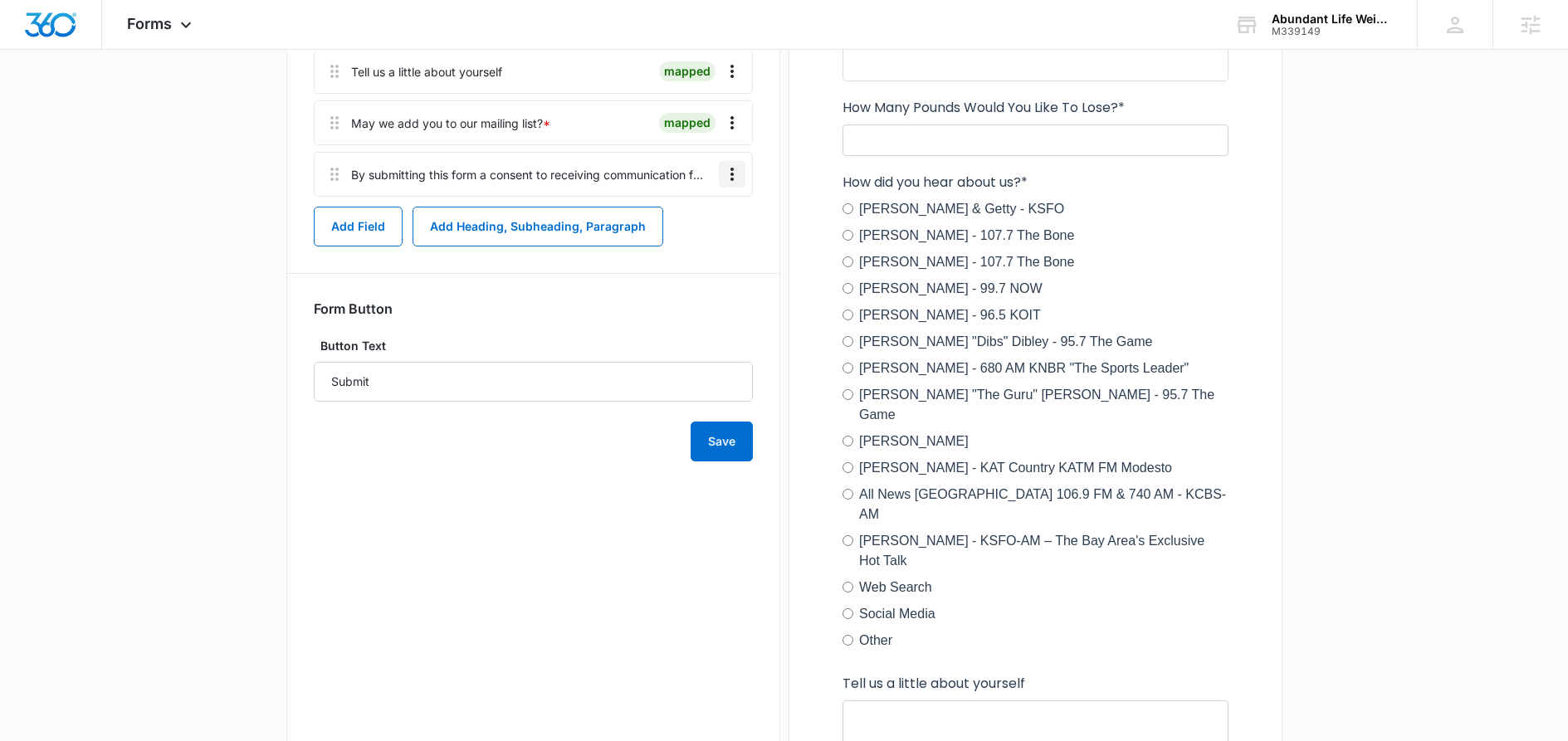
click at [728, 177] on icon "Overflow Menu" at bounding box center [732, 174] width 20 height 20
click at [676, 227] on button "Edit" at bounding box center [697, 220] width 95 height 25
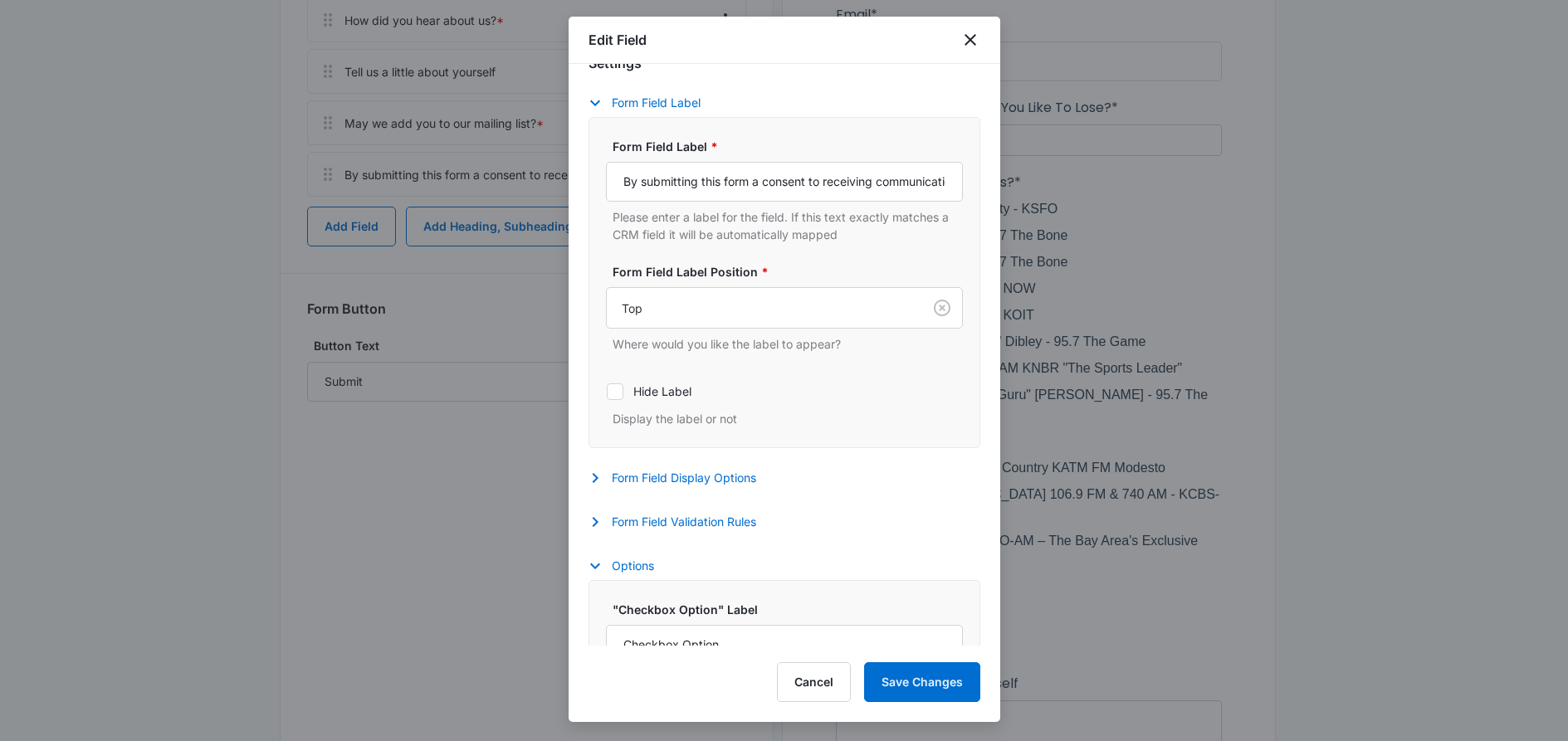
scroll to position [208, 0]
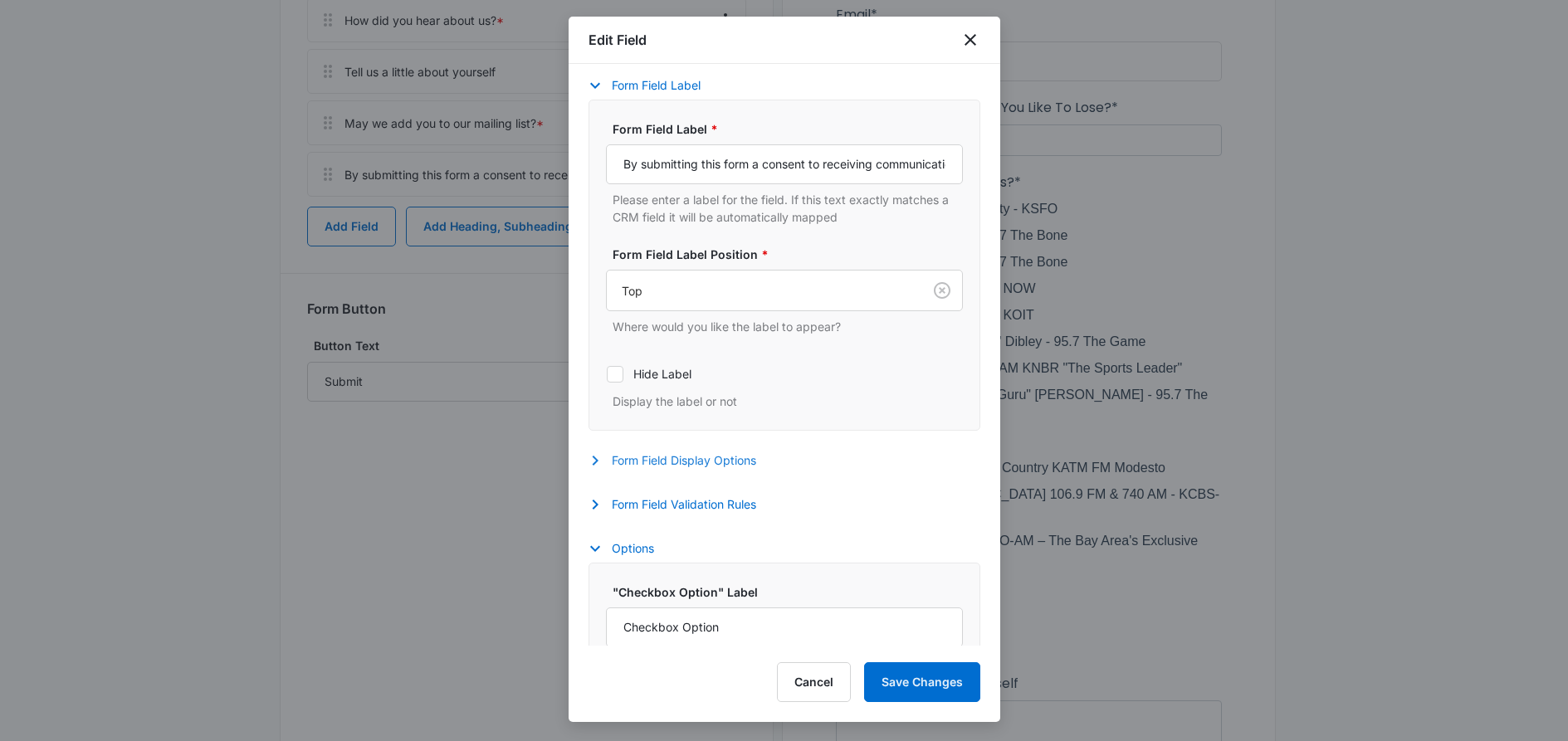
click at [595, 460] on icon "button" at bounding box center [595, 461] width 6 height 10
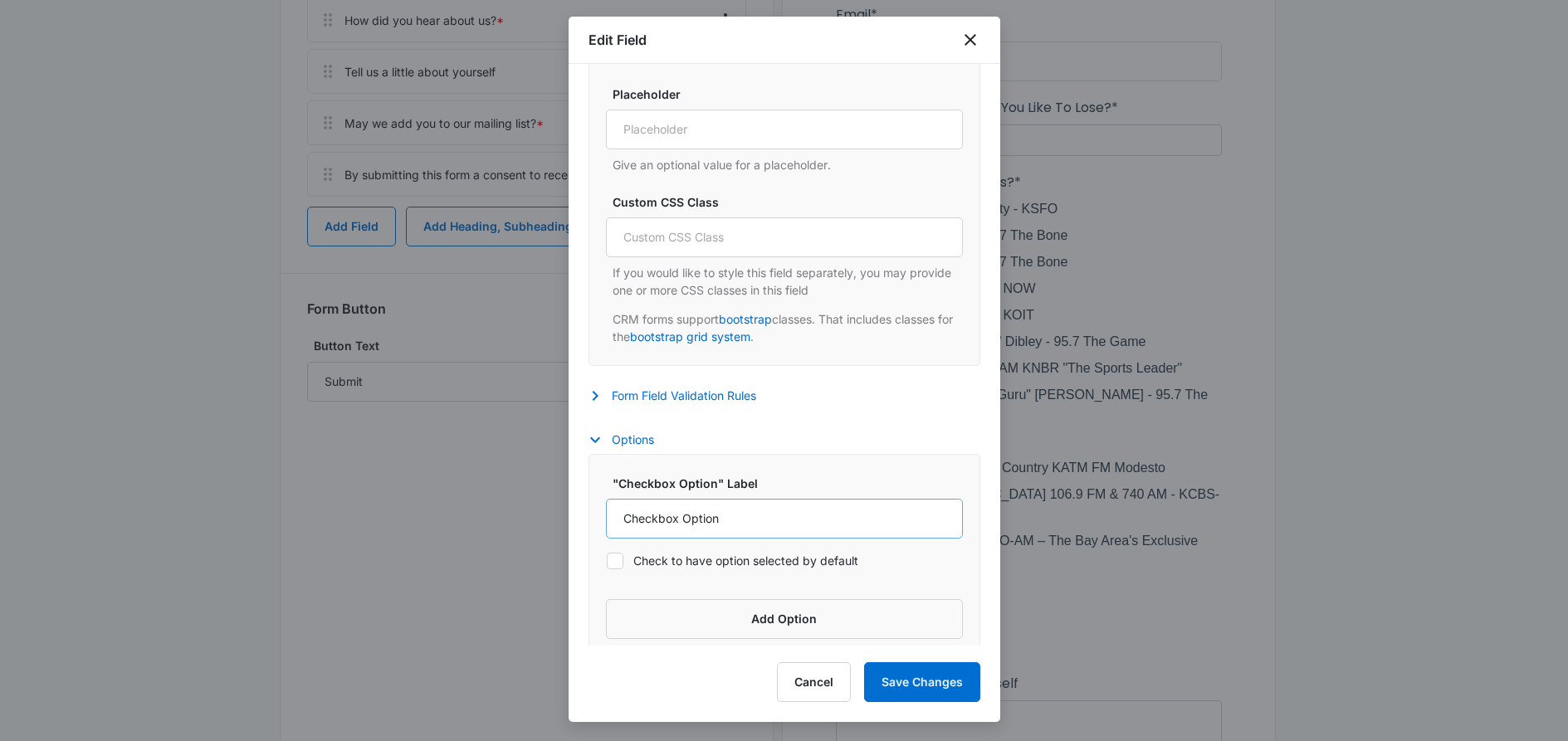
scroll to position [734, 0]
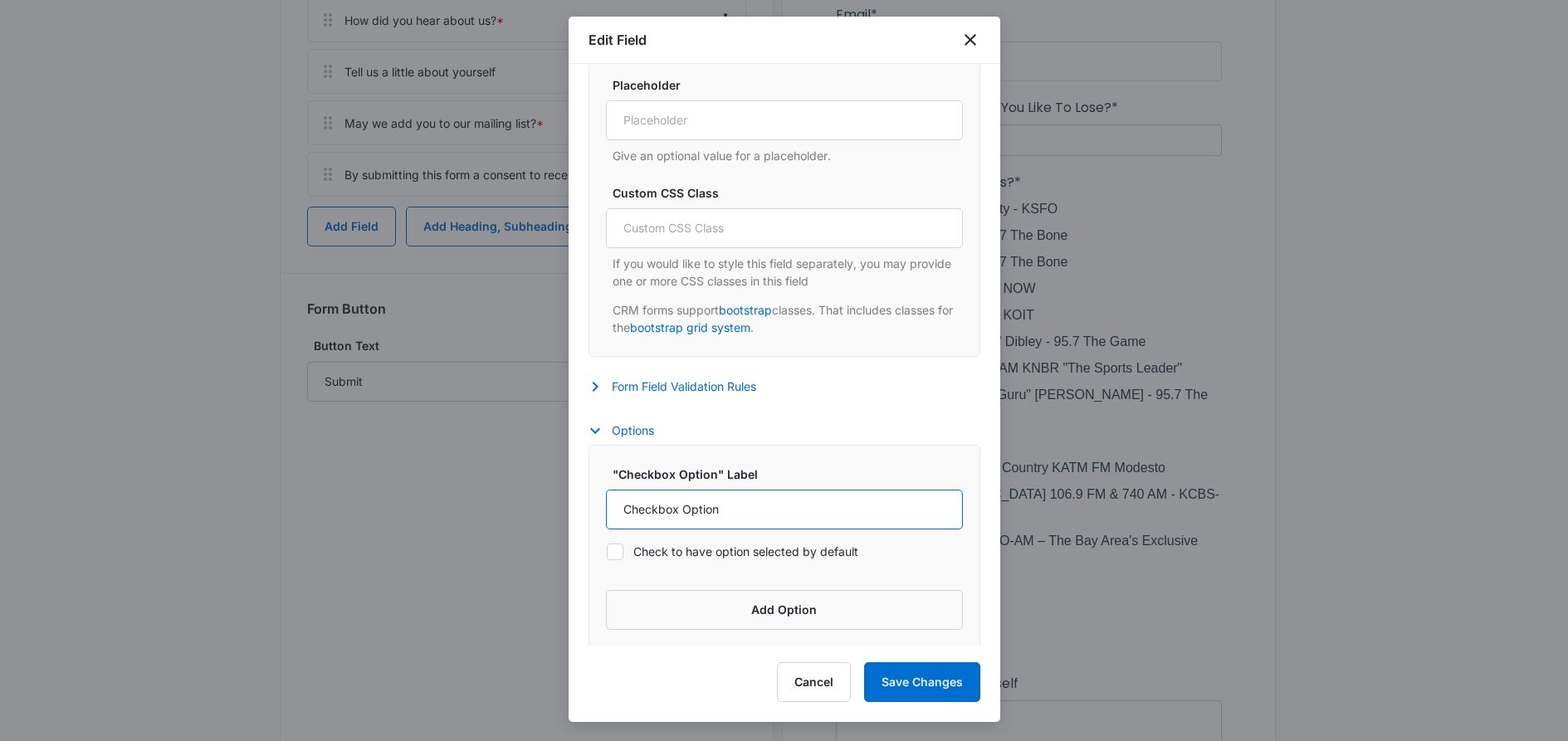
click at [637, 509] on input "Checkbox Option" at bounding box center [784, 509] width 357 height 40
click at [594, 387] on icon "button" at bounding box center [595, 386] width 6 height 10
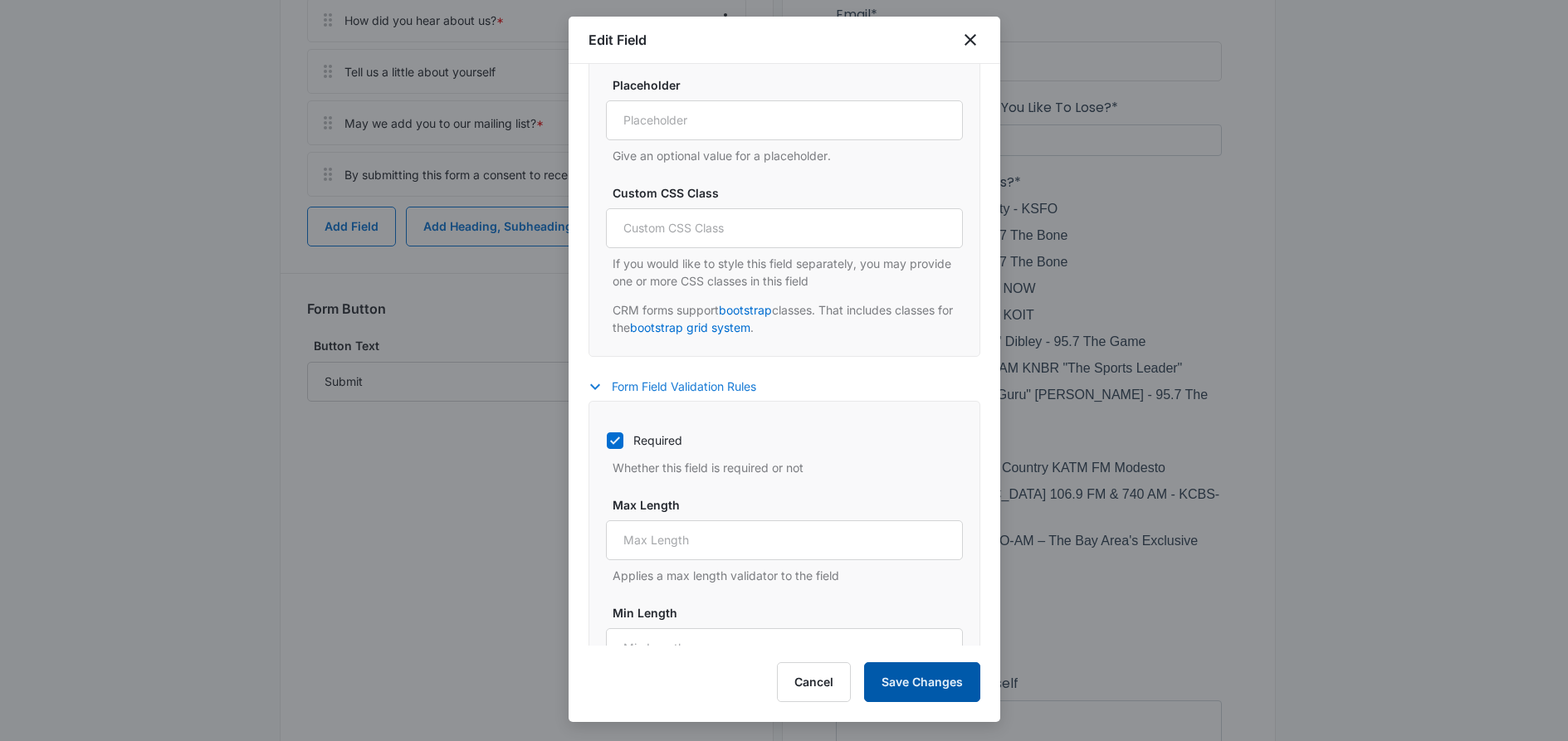
click at [936, 694] on button "Save Changes" at bounding box center [922, 682] width 117 height 40
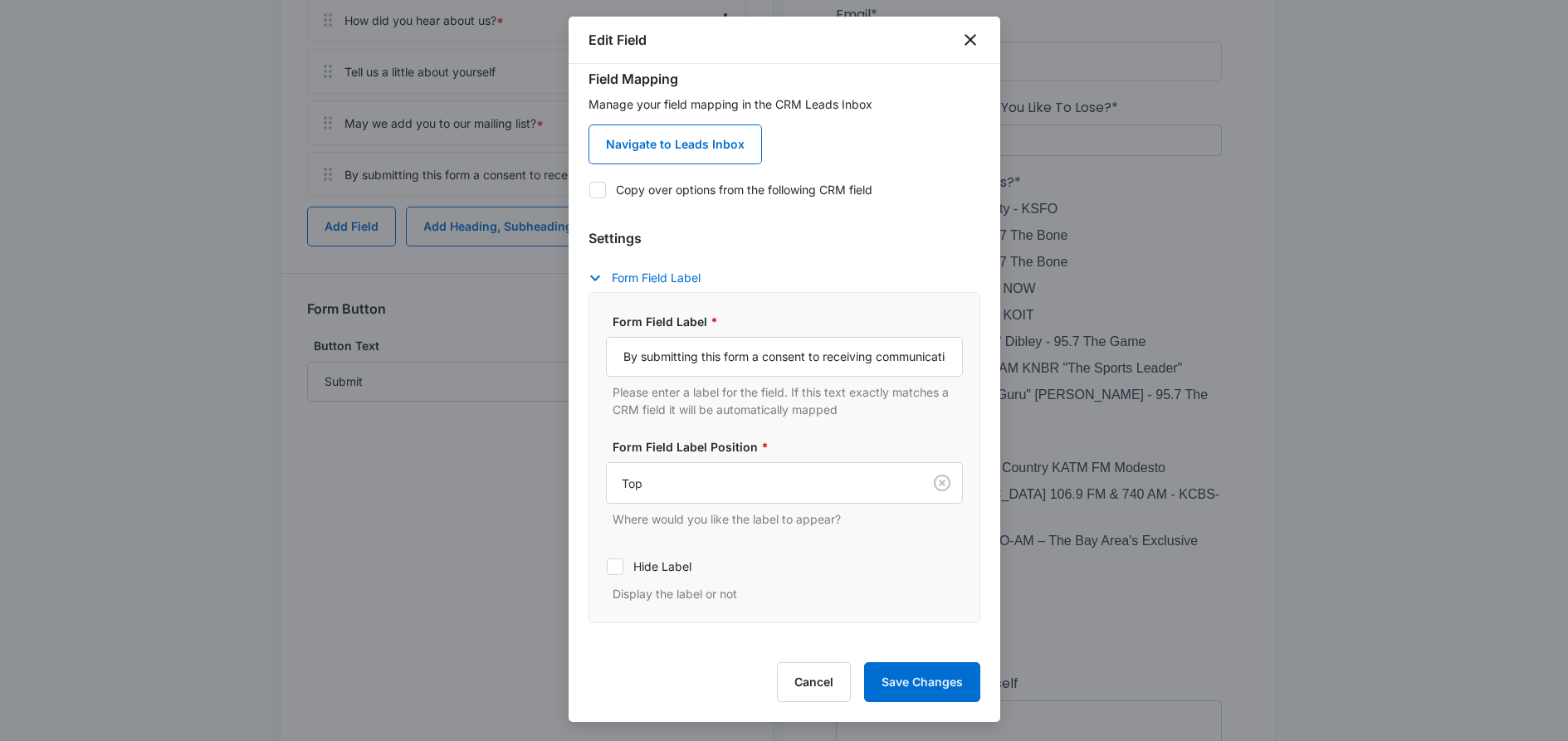
scroll to position [0, 0]
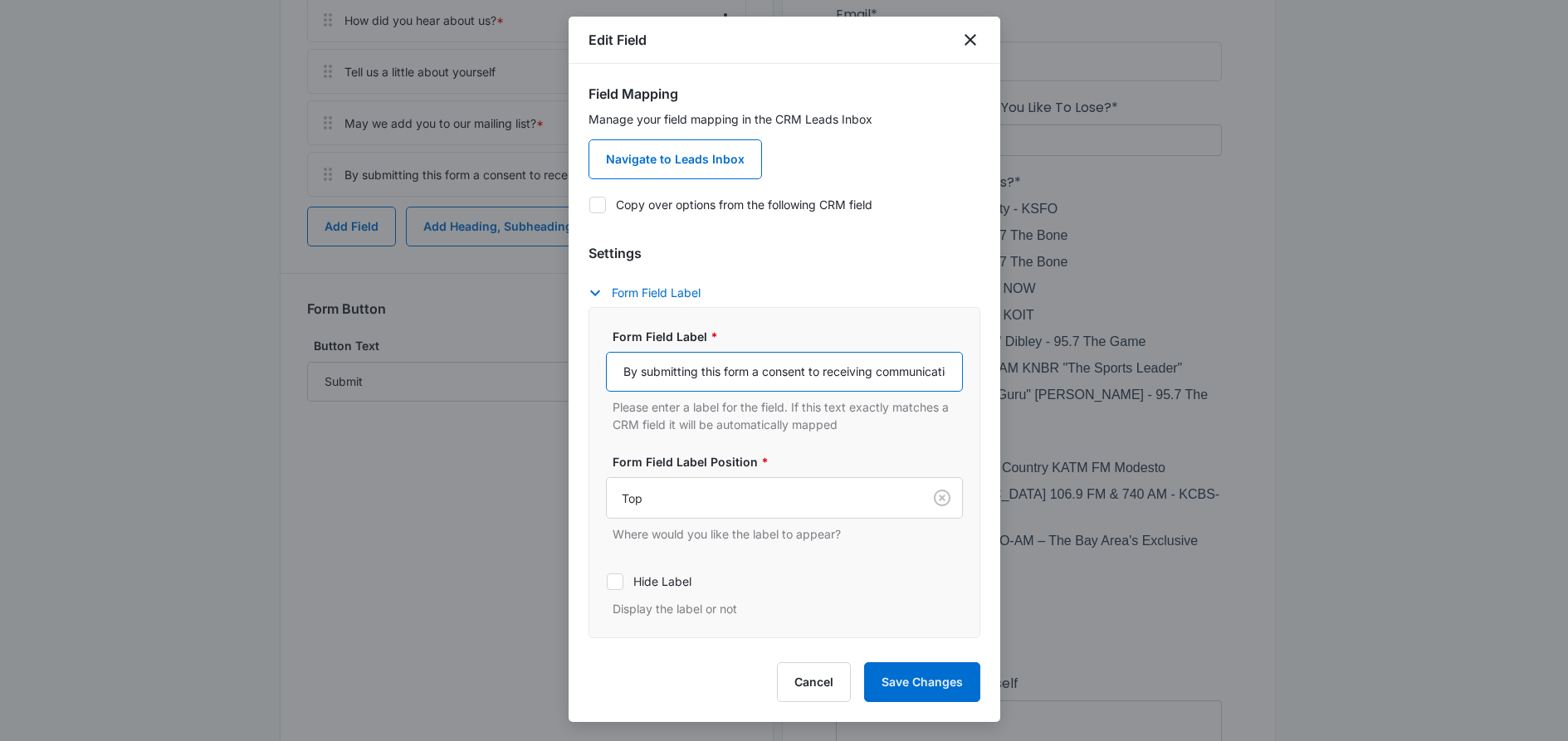
click at [718, 374] on input "By submitting this form a consent to receiving communication from Abundant Life…" at bounding box center [784, 371] width 357 height 40
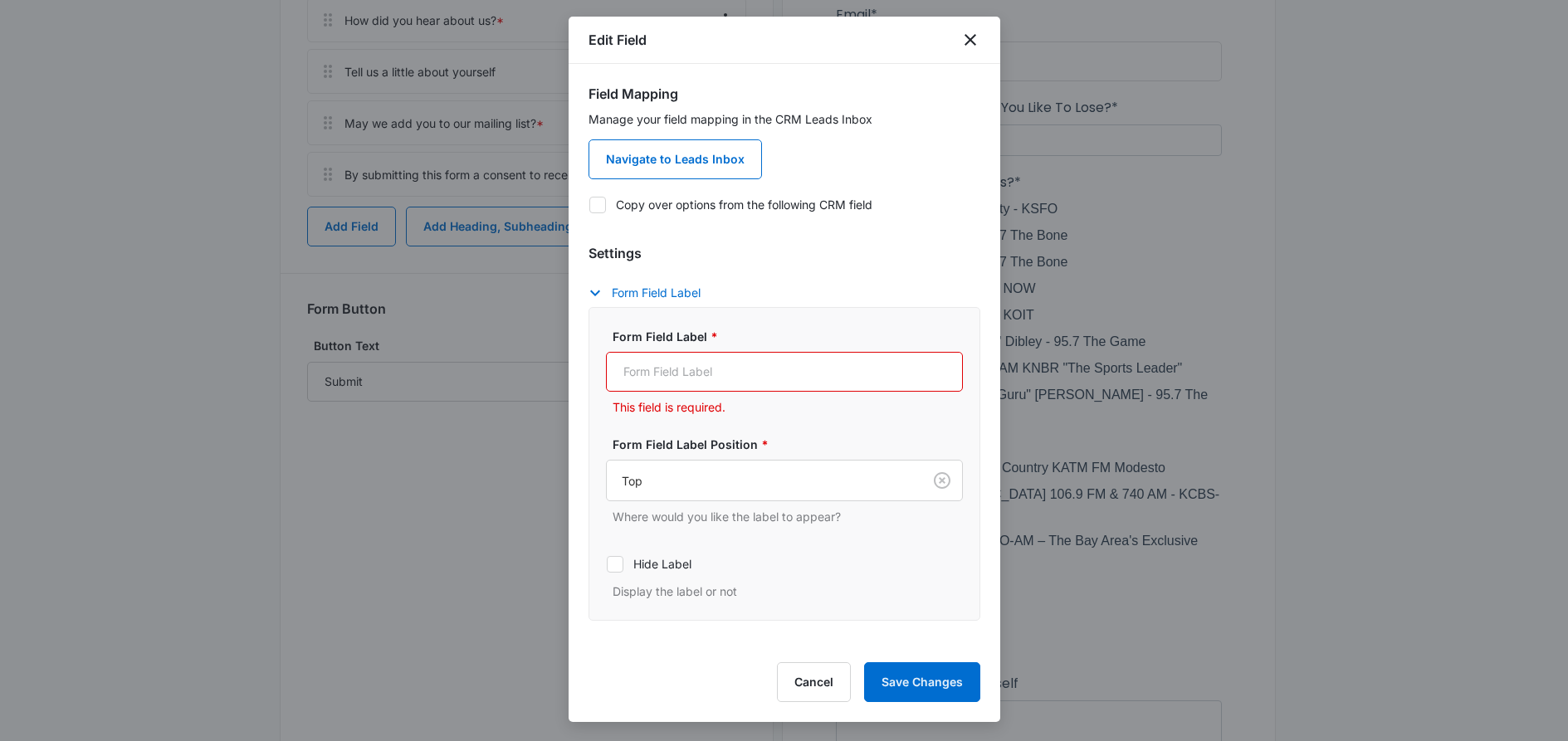
paste input "By submitting this form a consent to receiving communication from Abundant Life…"
type input "By submitting this form a consent to receiving communication from Abundant Life…"
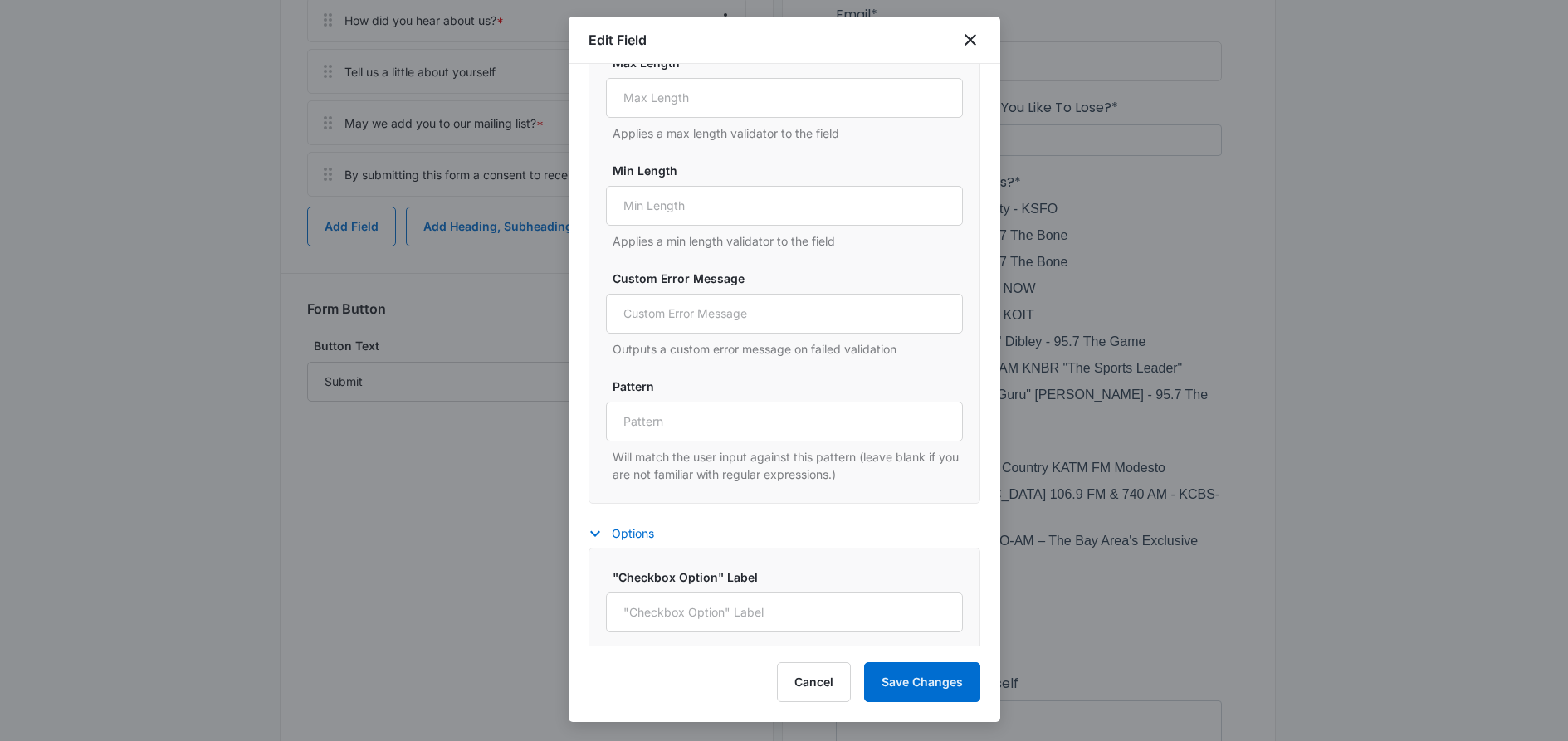
scroll to position [1284, 0]
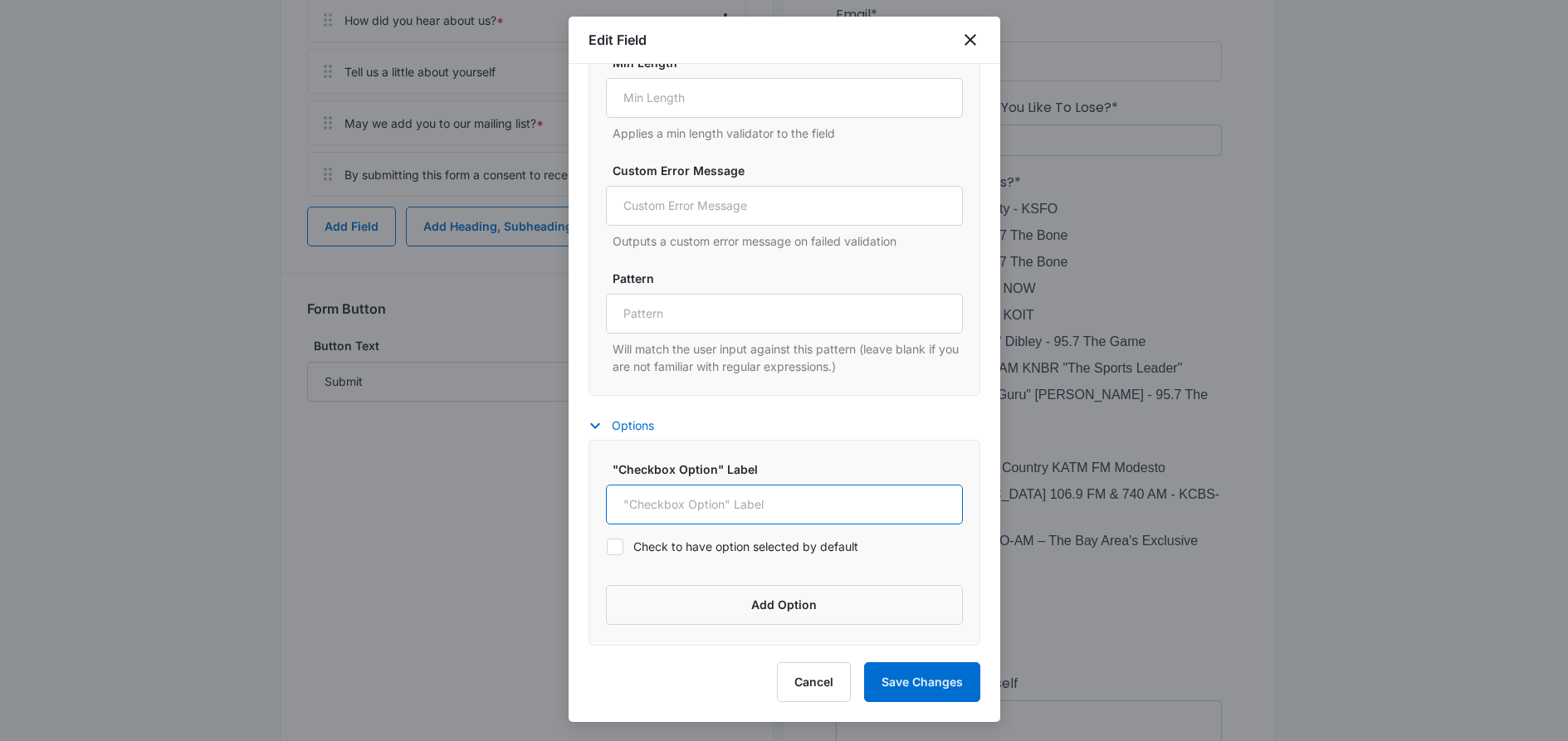
click at [675, 511] on input ""Checkbox Option" Label" at bounding box center [784, 504] width 357 height 40
paste input "By submitting this form a consent to receiving communication from Abundant Life…"
type input "By submitting this form a consent to receiving communication from Abundant Life…"
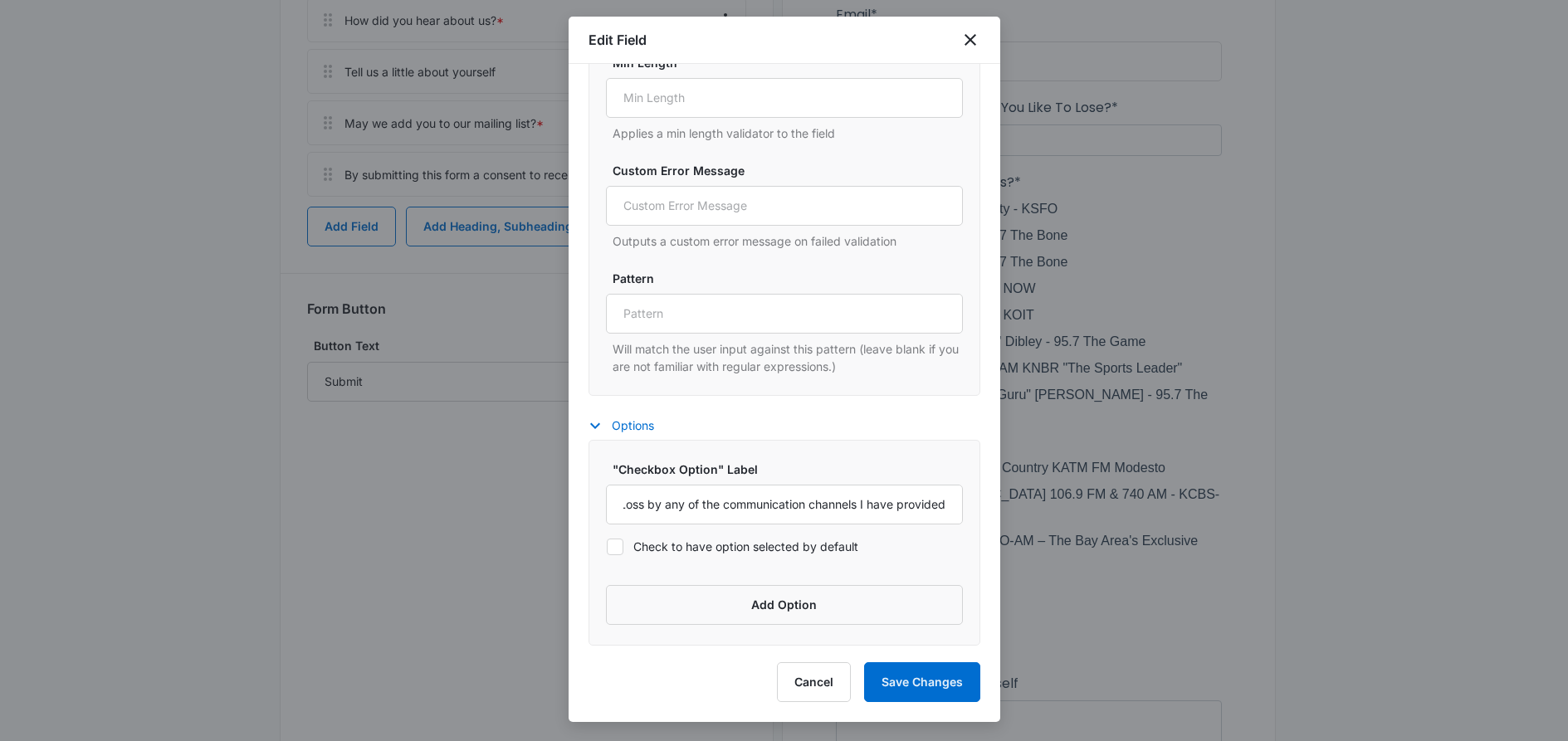
click at [620, 544] on icon at bounding box center [615, 546] width 15 height 15
click at [607, 546] on input "Check to have option selected by default" at bounding box center [606, 546] width 1 height 1
checkbox input "true"
click at [700, 511] on input "By submitting this form a consent to receiving communication from Abundant Life…" at bounding box center [784, 504] width 357 height 40
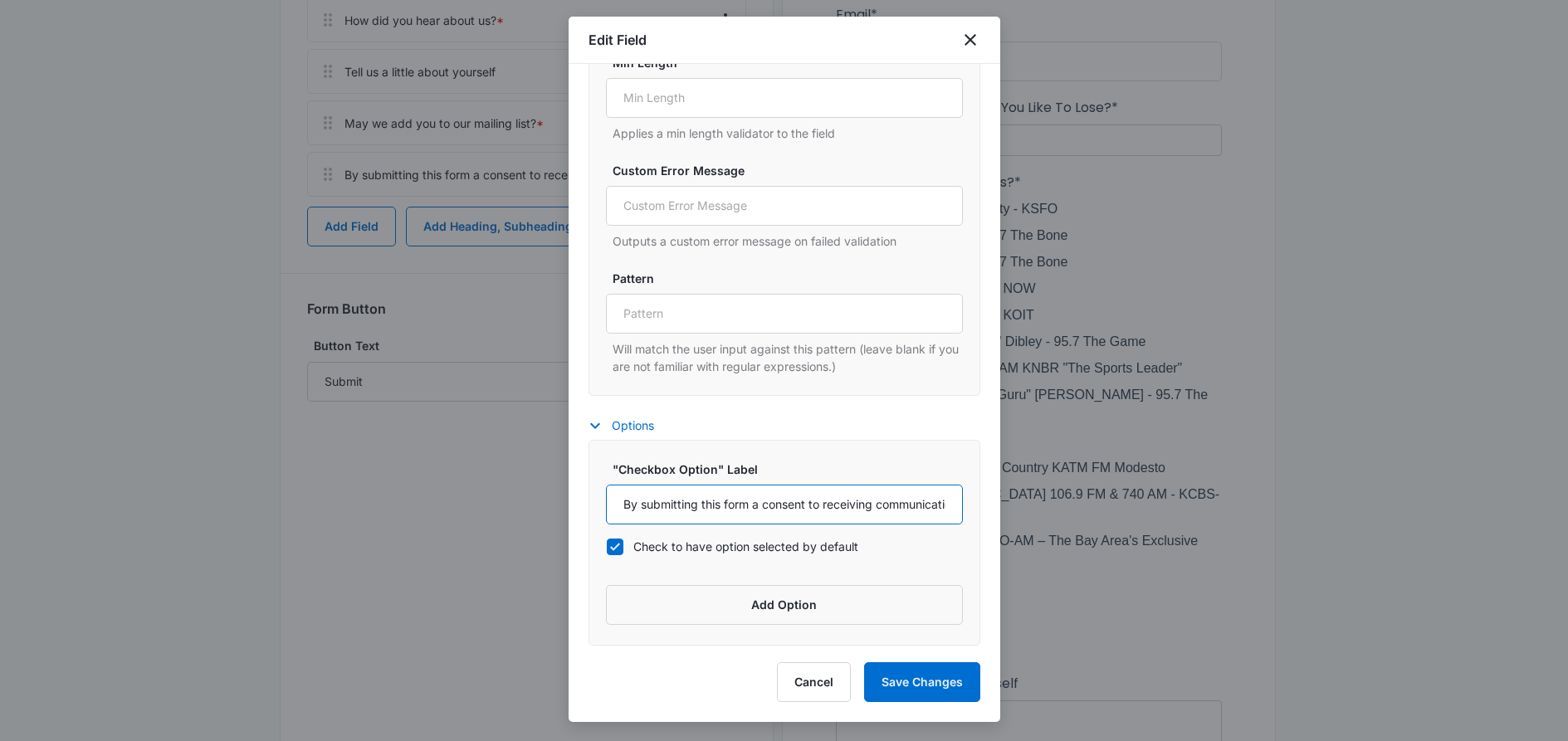
click at [700, 511] on input "By submitting this form a consent to receiving communication from Abundant Life…" at bounding box center [784, 504] width 357 height 40
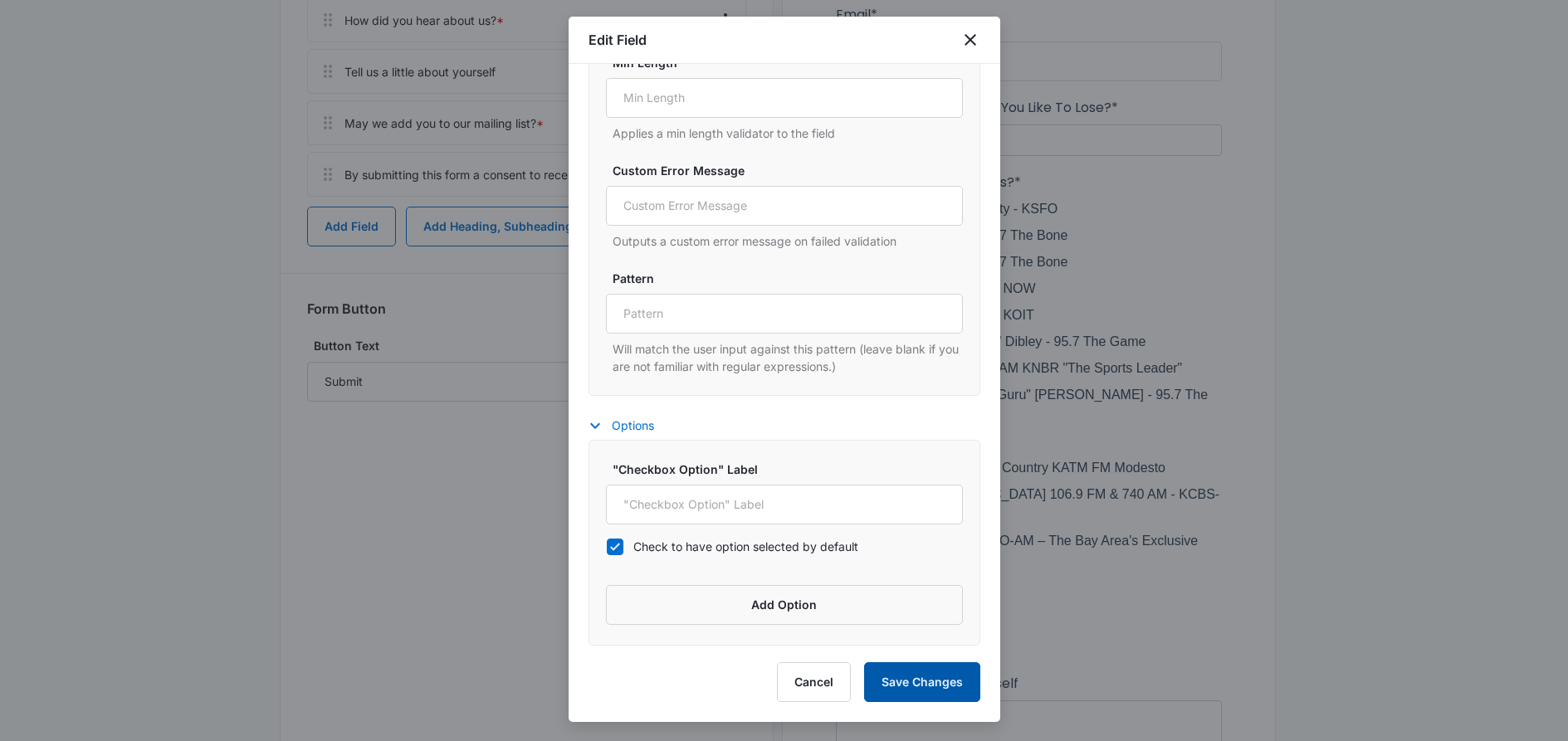
click at [917, 681] on button "Save Changes" at bounding box center [922, 682] width 117 height 40
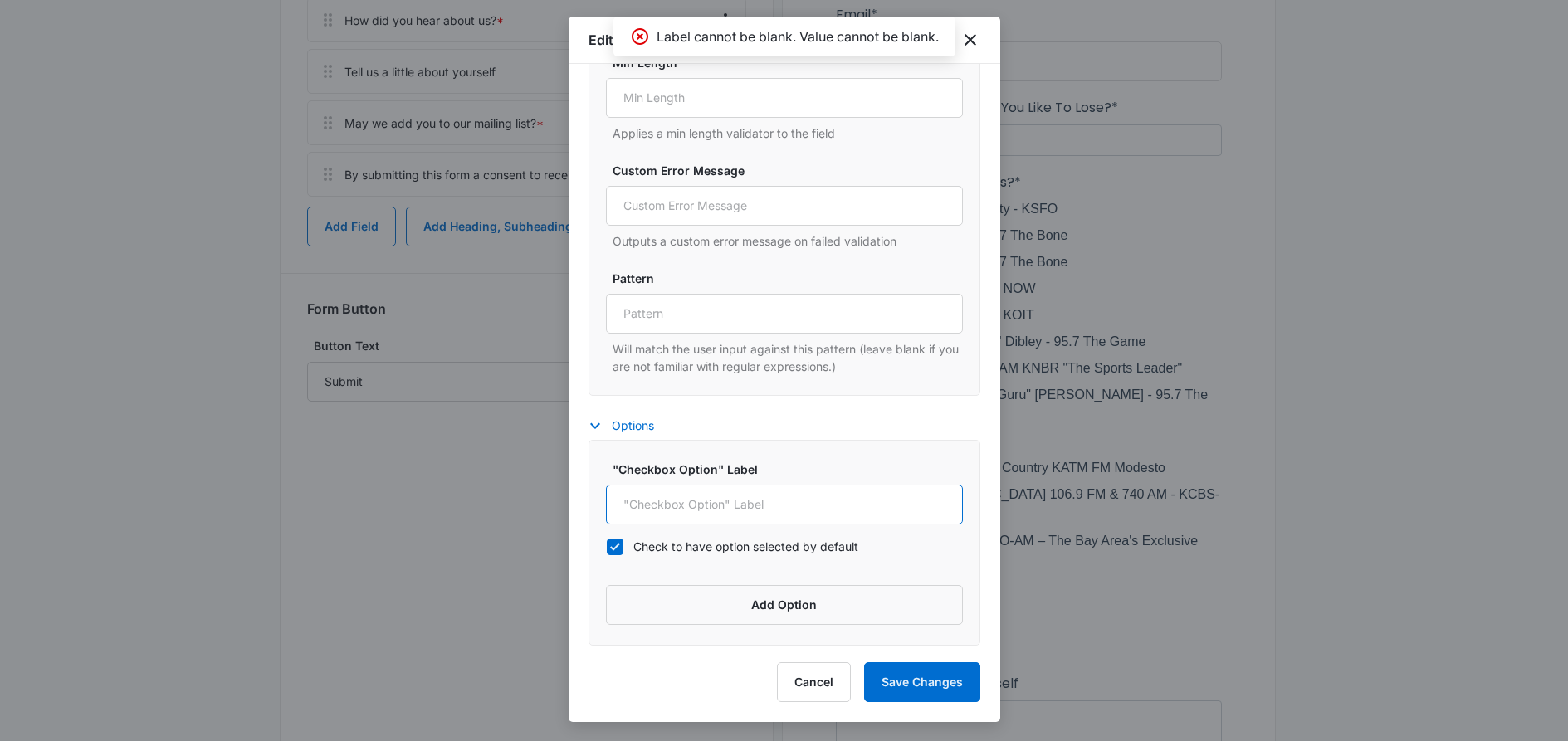
click at [730, 510] on input ""Checkbox Option" Label" at bounding box center [784, 504] width 357 height 40
paste input "By submitting this form a consent to receiving communication from Abundant Life…"
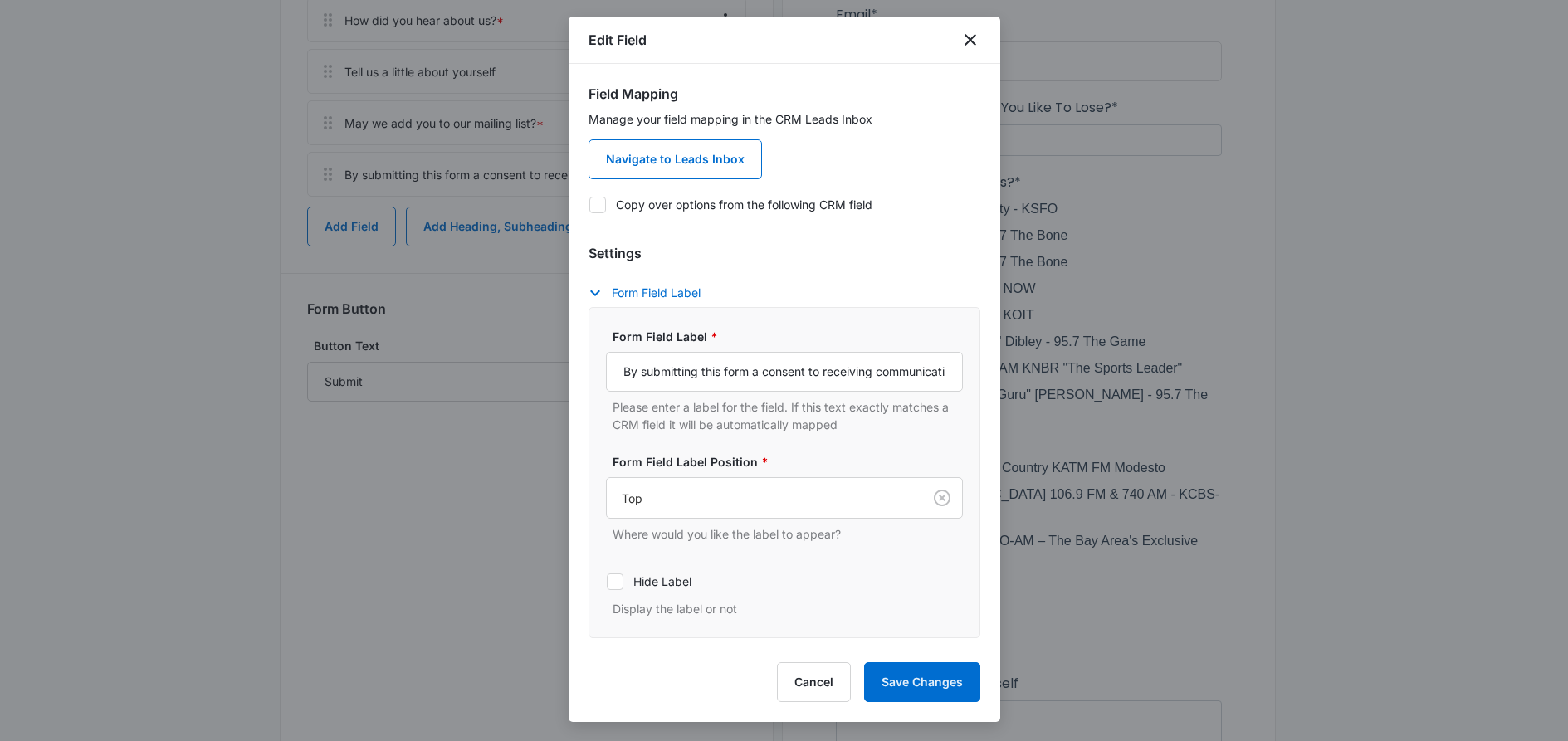
scroll to position [567, 0]
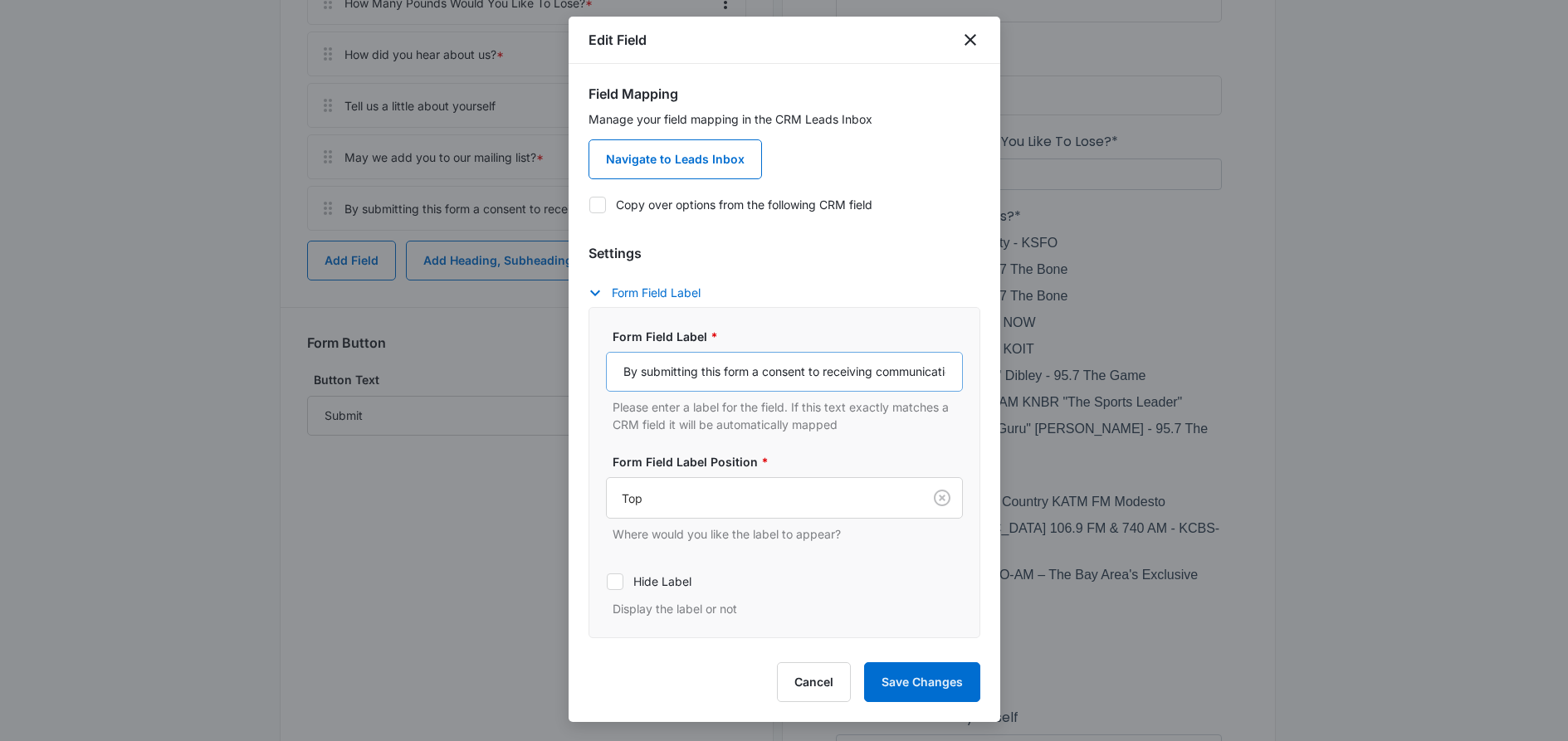
type input "By submitting this form a consent to receiving communication from Abundant Life…"
click at [670, 375] on input "By submitting this form a consent to receiving communication from Abundant Life…" at bounding box center [784, 371] width 357 height 40
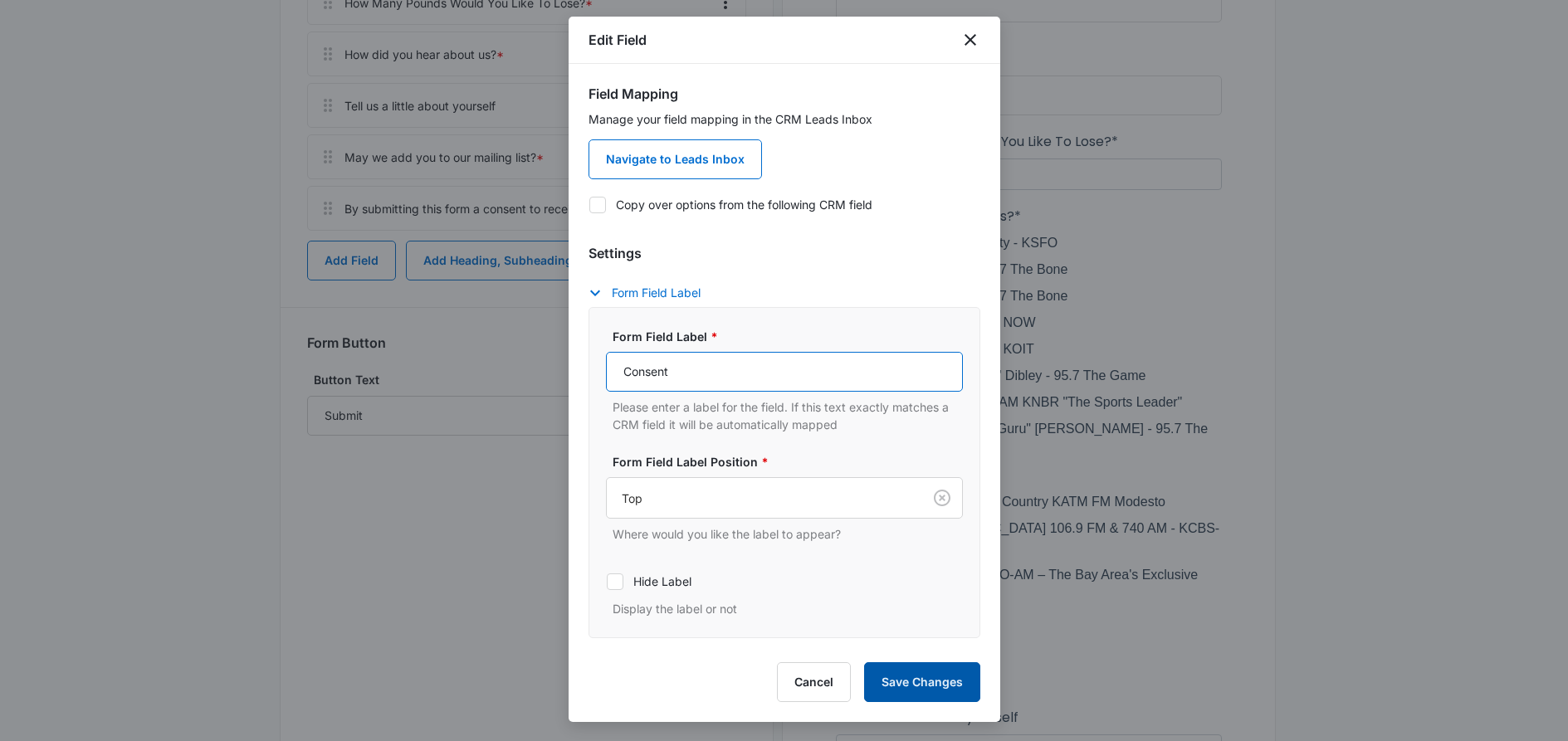
type input "Consent"
click at [911, 678] on button "Save Changes" at bounding box center [922, 682] width 117 height 40
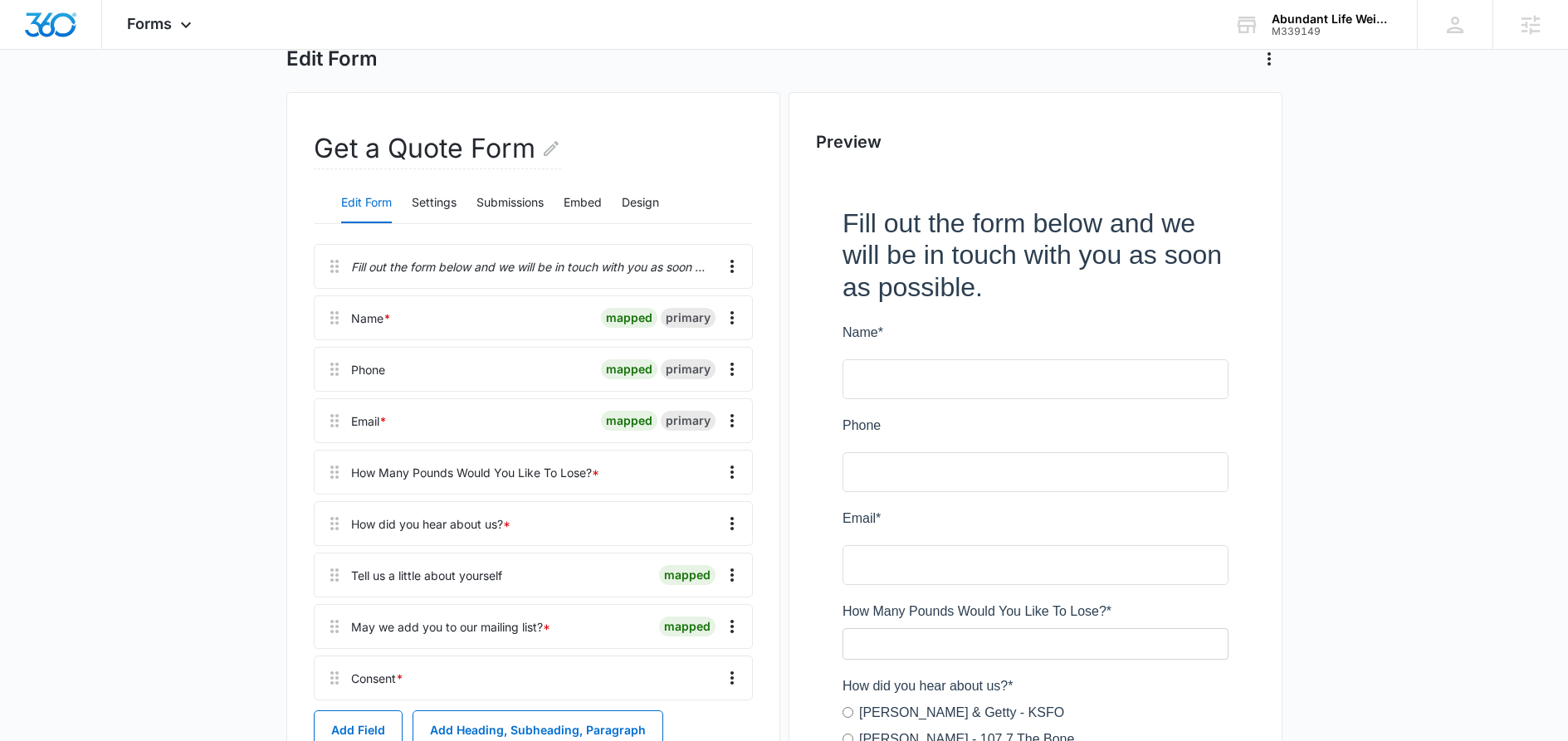
scroll to position [92, 0]
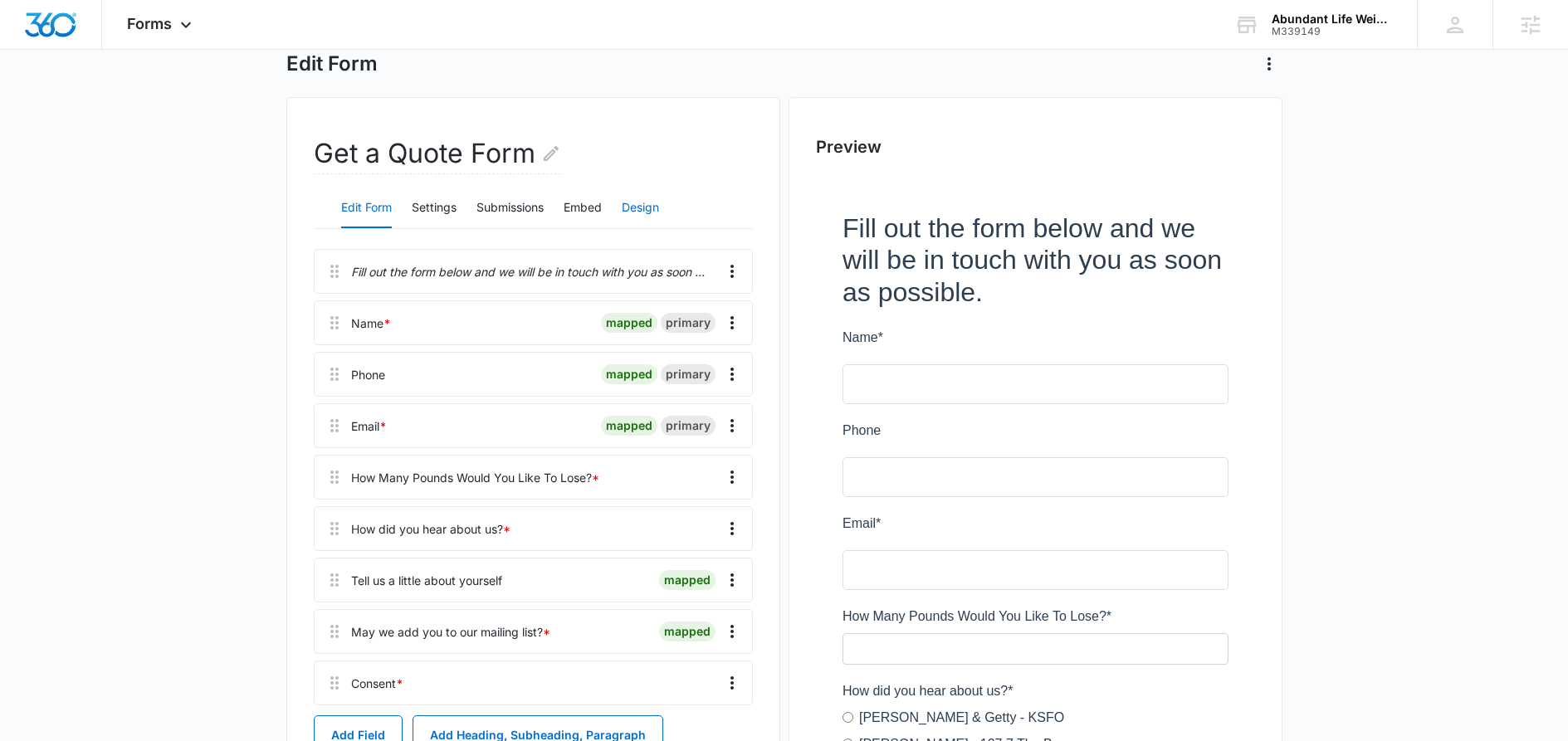
drag, startPoint x: 648, startPoint y: 204, endPoint x: 653, endPoint y: 214, distance: 11.2
click at [648, 205] on button "Design" at bounding box center [640, 208] width 37 height 40
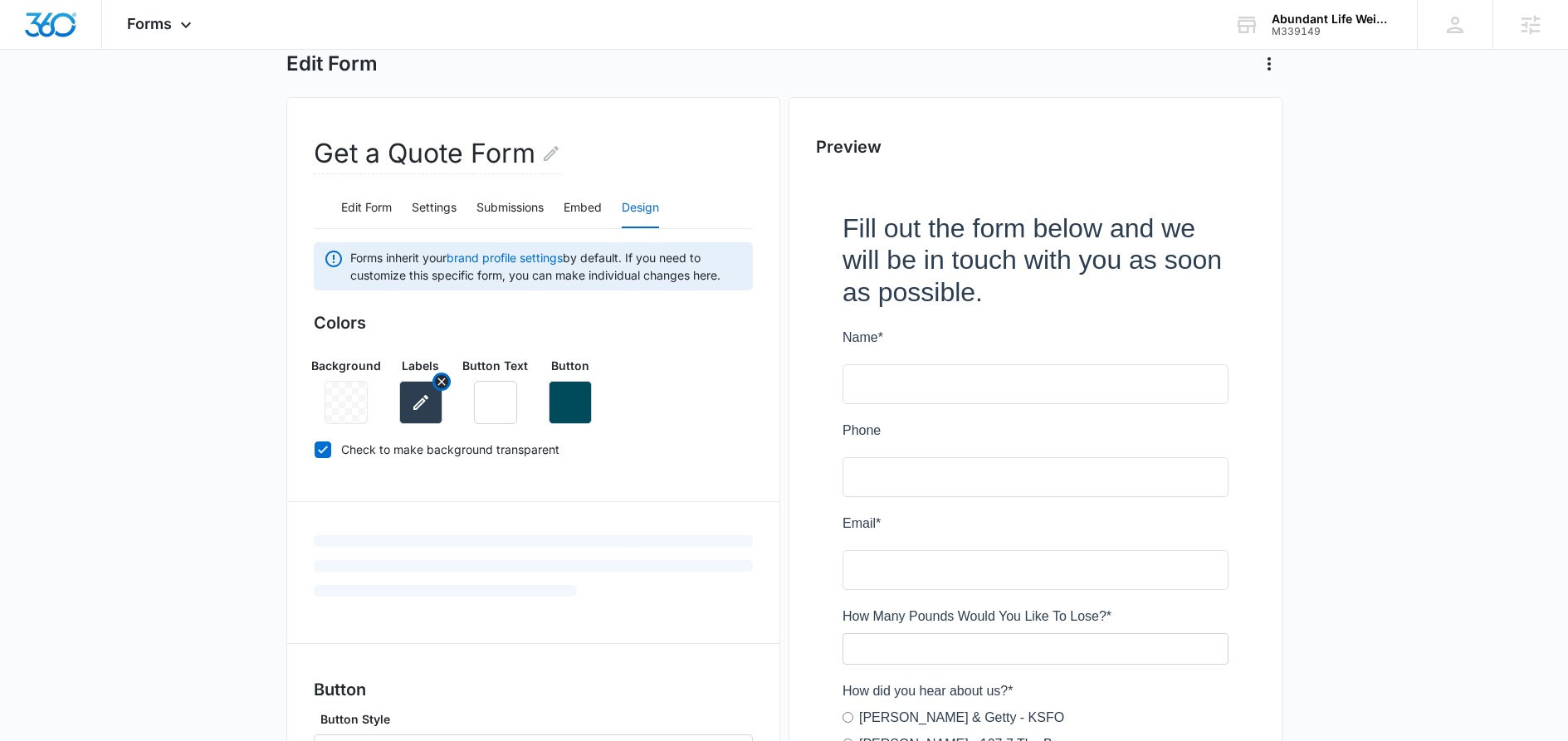
click at [419, 411] on icon "button" at bounding box center [421, 402] width 20 height 20
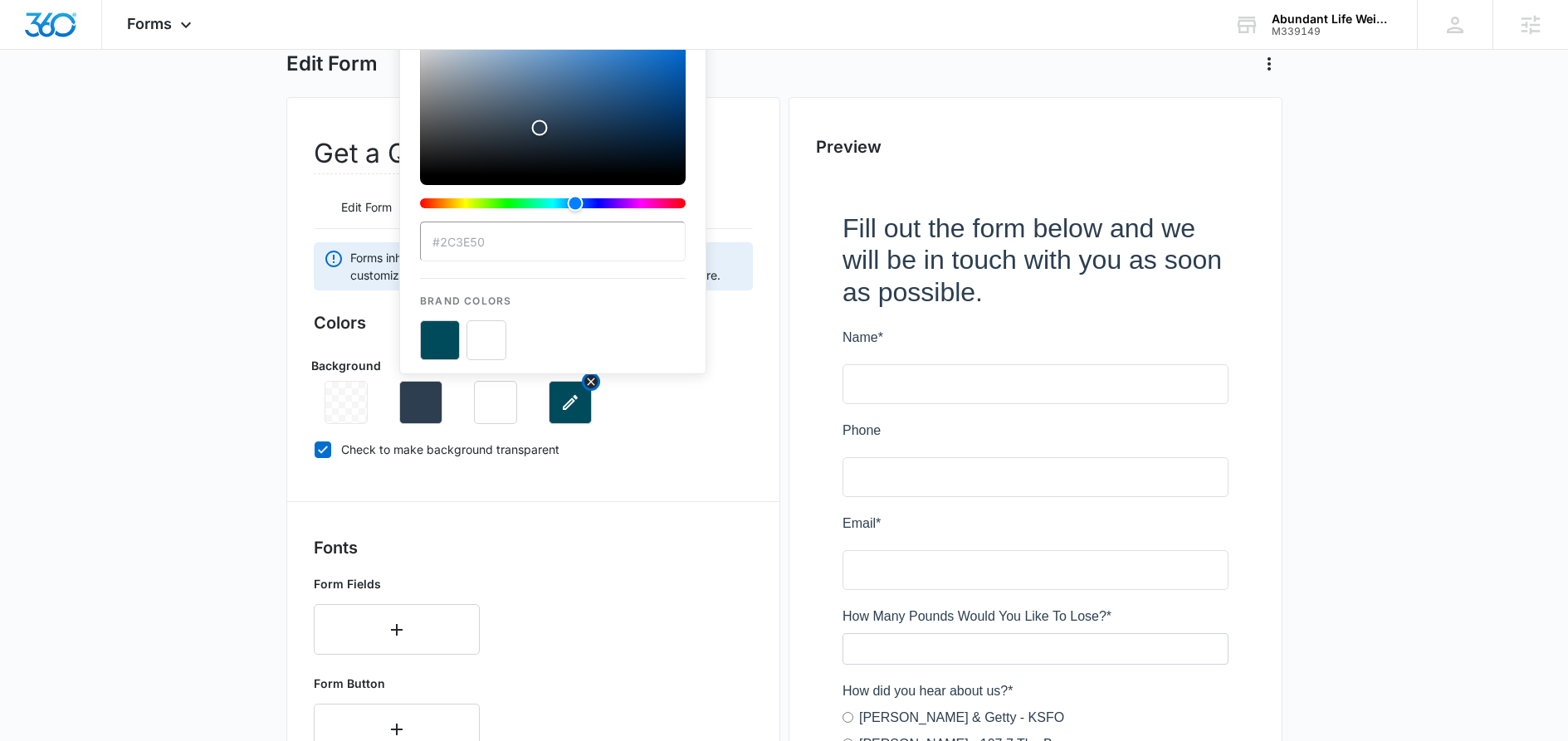
click at [563, 410] on icon "button" at bounding box center [570, 402] width 20 height 20
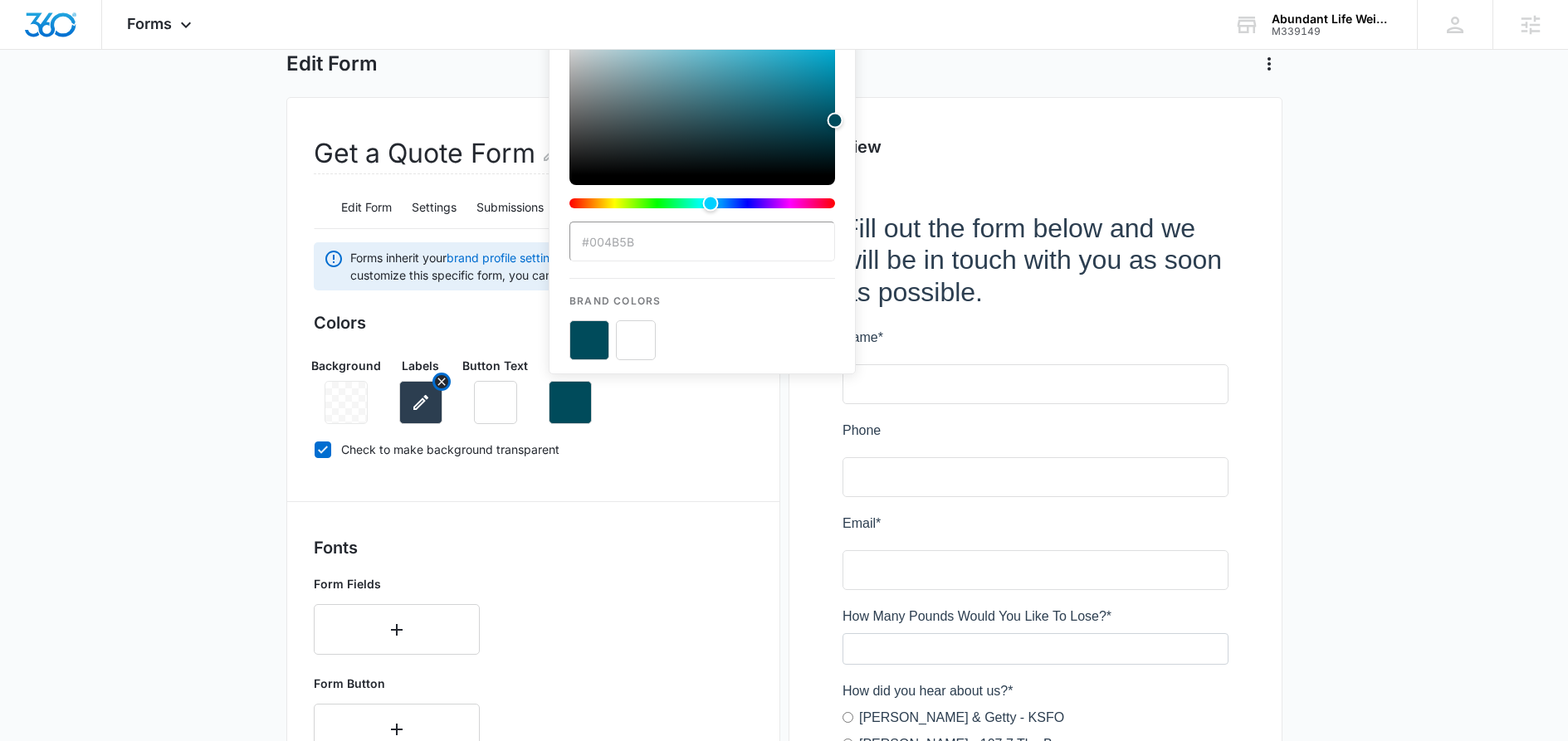
click at [429, 411] on icon "button" at bounding box center [421, 402] width 20 height 20
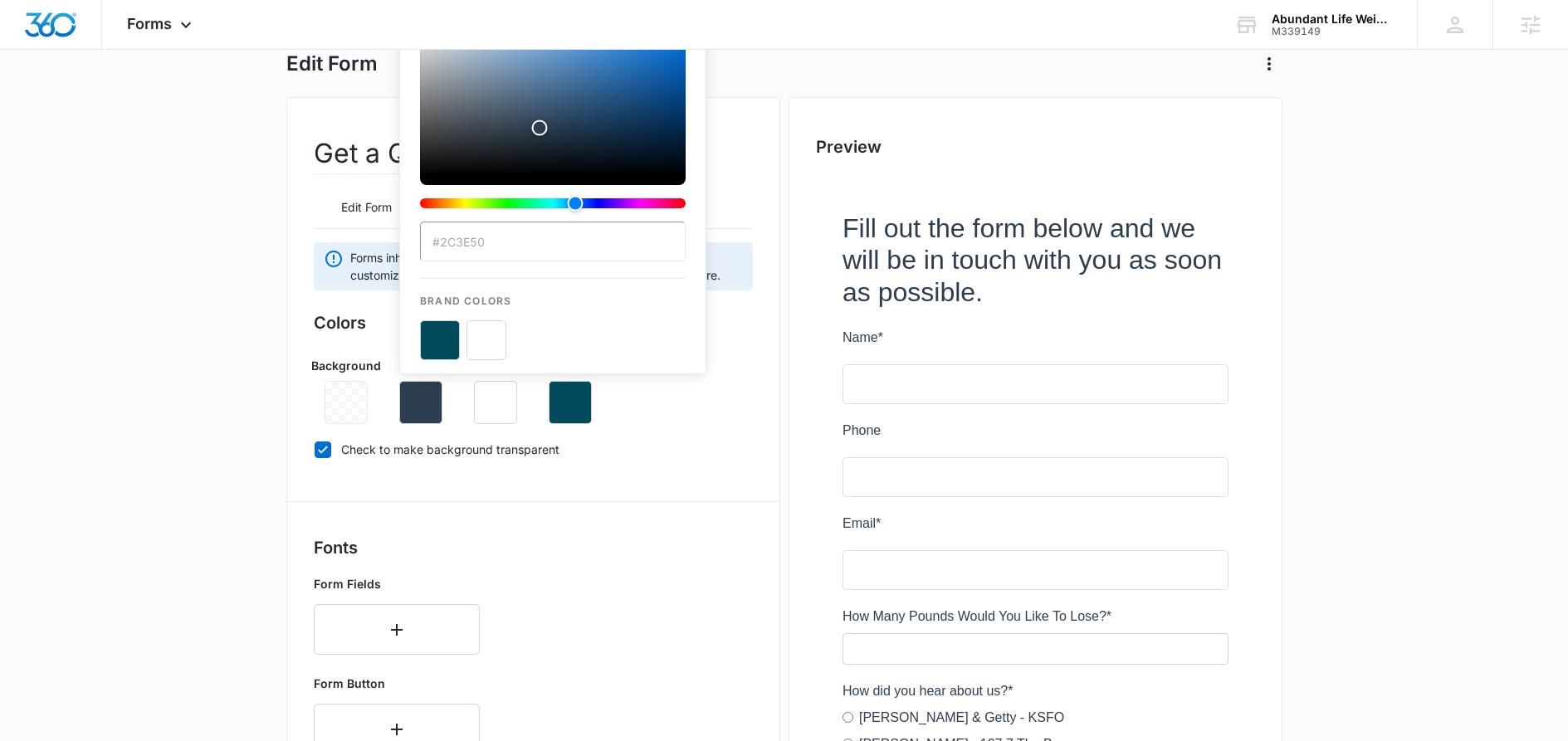
click at [663, 460] on div "Colors Background Labels #2C3E50 Brand Colors Button Text Button Check to make …" at bounding box center [533, 389] width 439 height 158
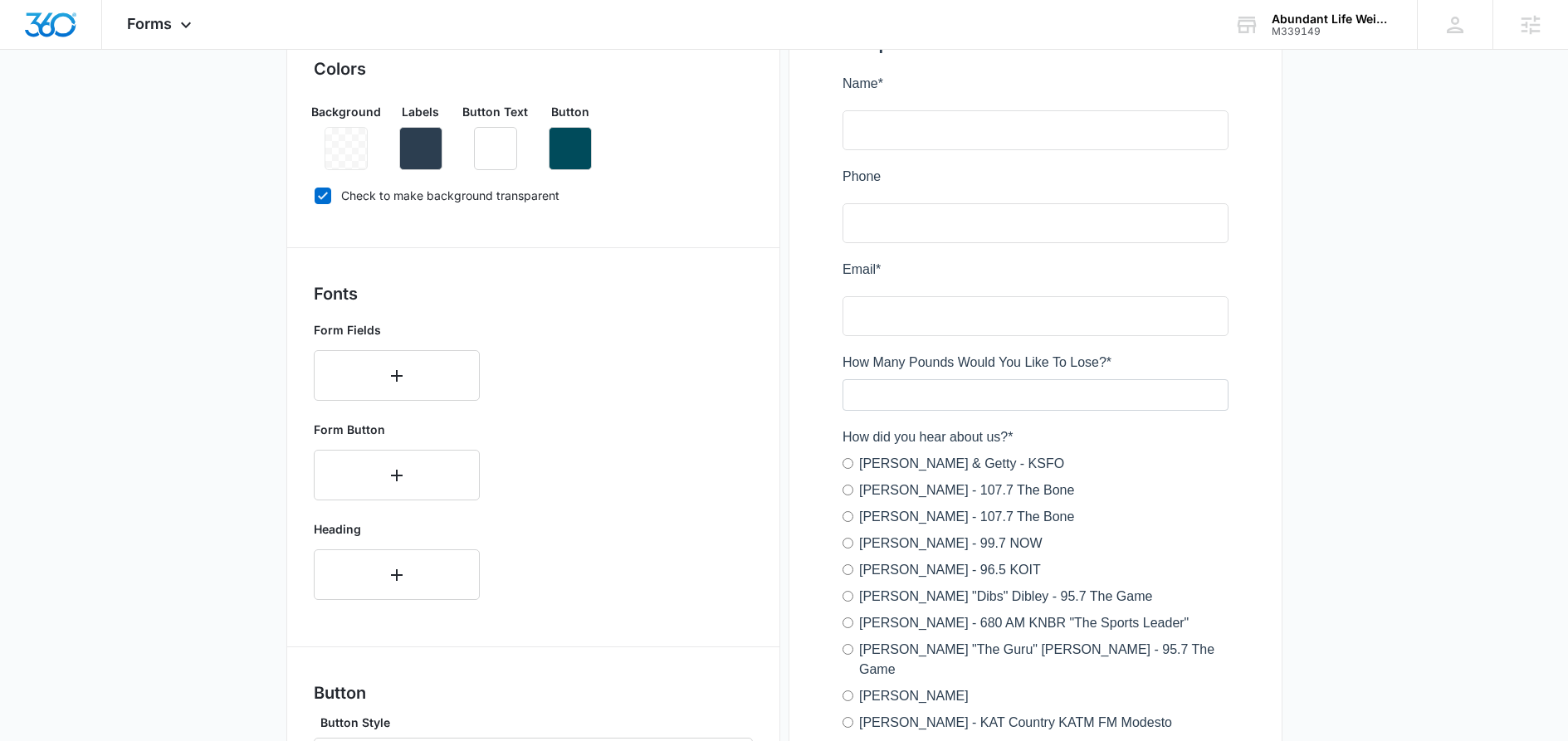
scroll to position [390, 0]
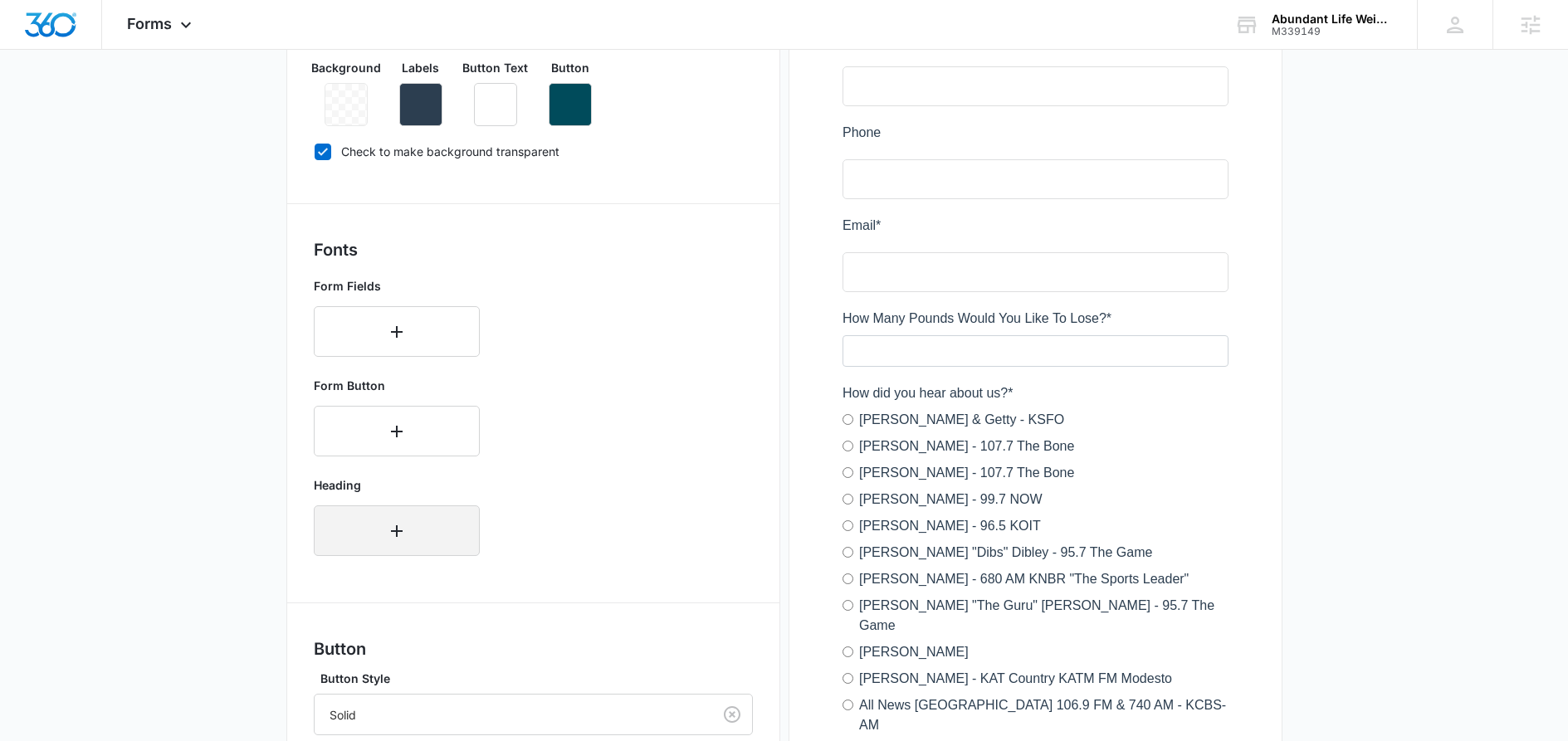
click at [418, 538] on button "button" at bounding box center [396, 531] width 166 height 51
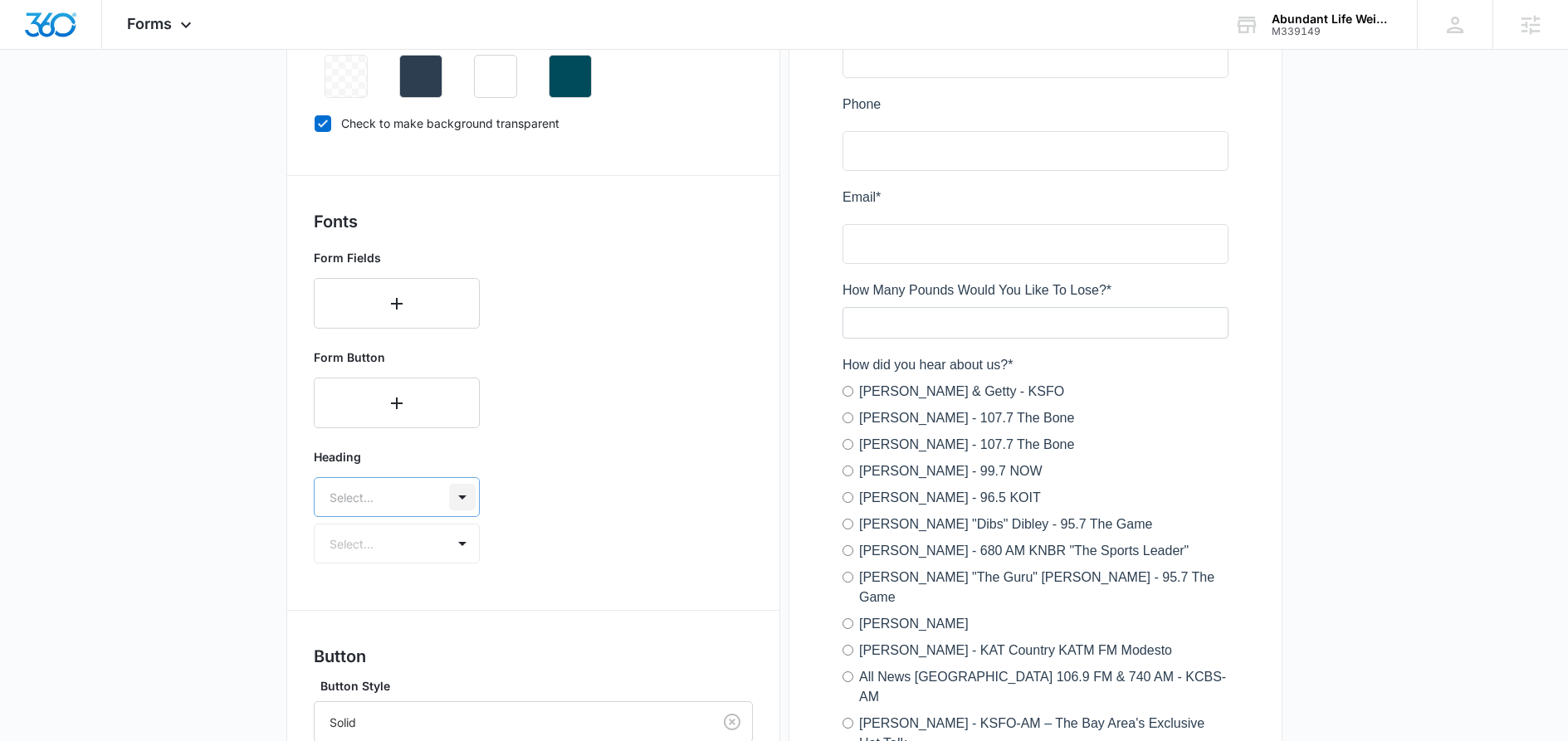
click at [451, 498] on div "Select..." at bounding box center [396, 497] width 166 height 40
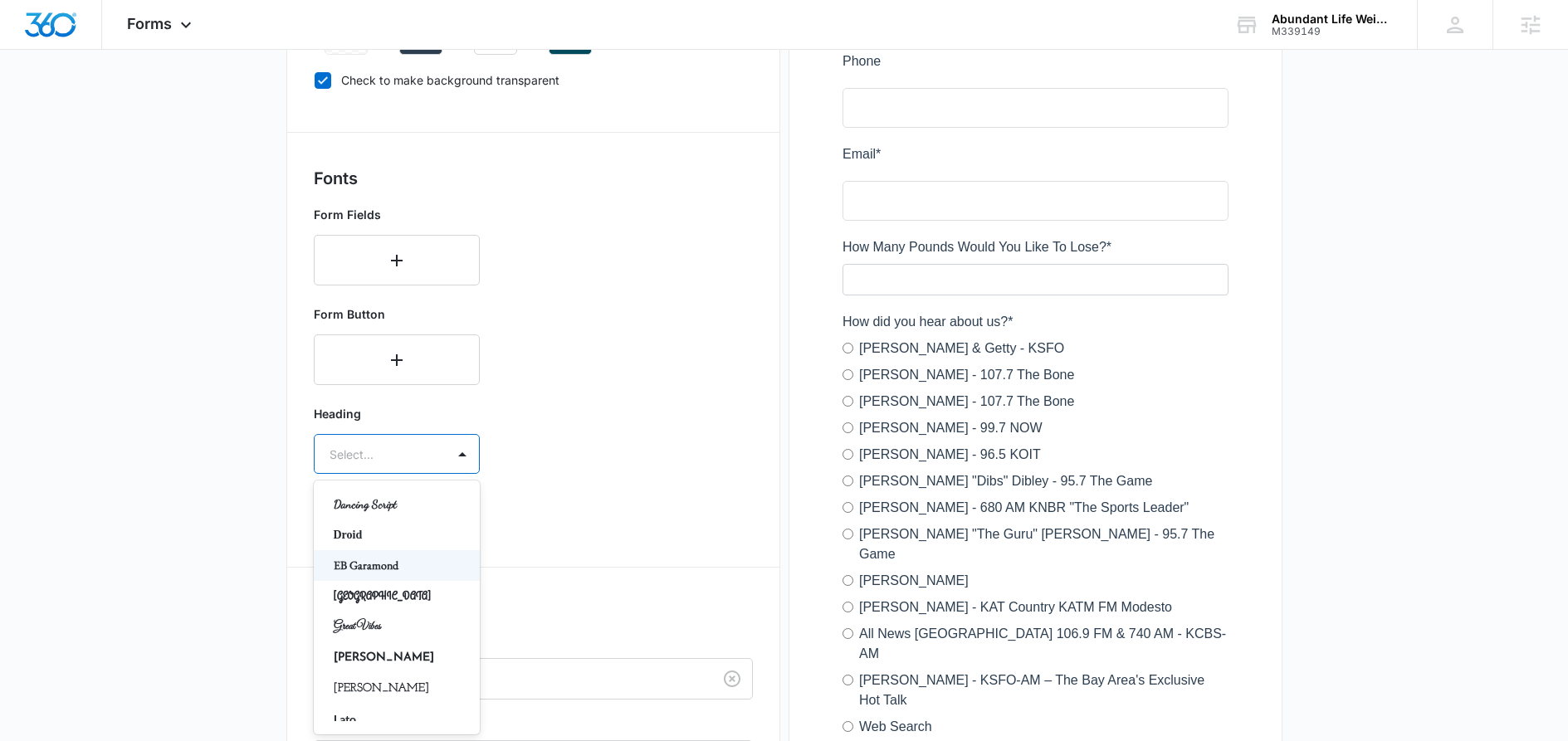
scroll to position [419, 0]
click at [401, 633] on p "[PERSON_NAME]" at bounding box center [394, 638] width 123 height 18
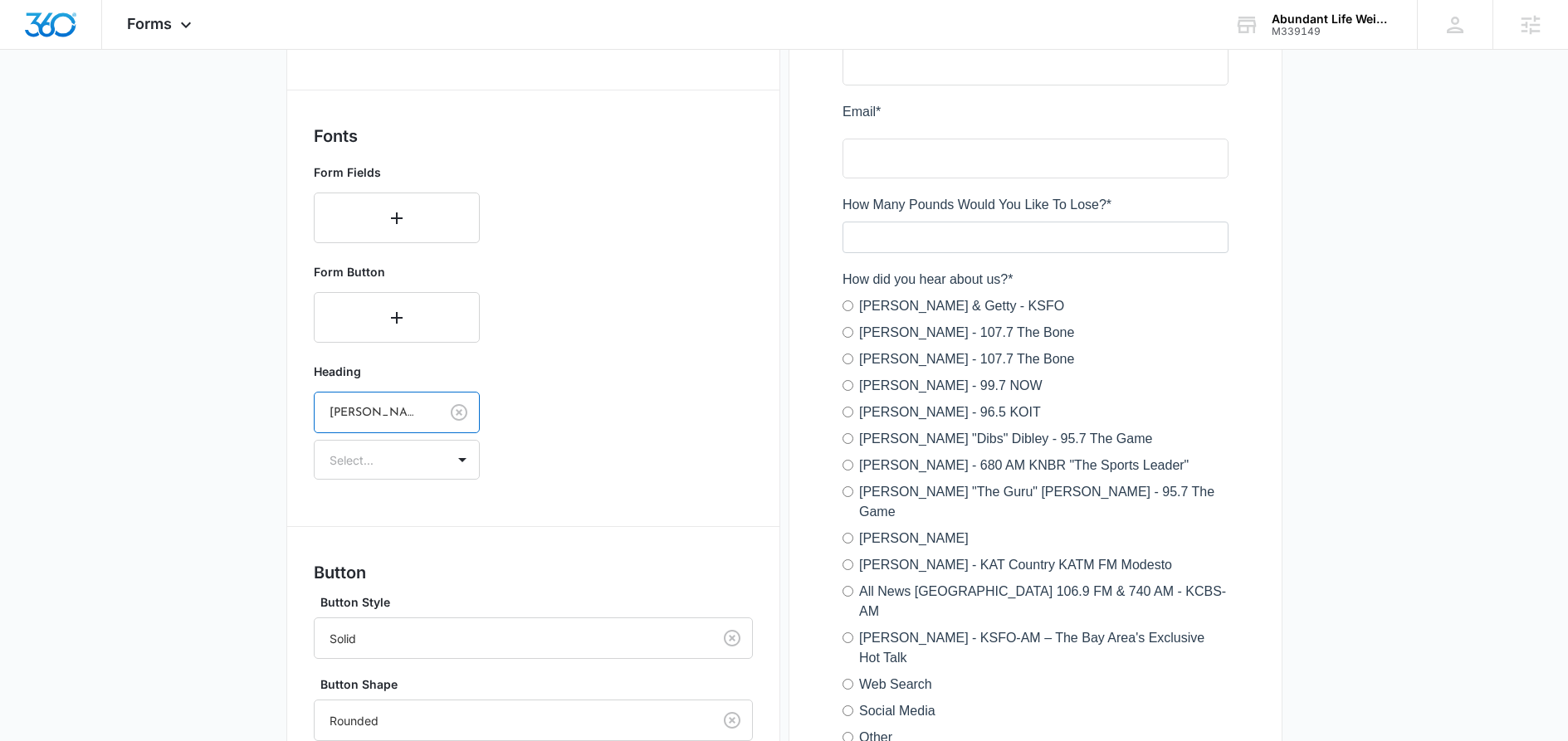
scroll to position [528, 0]
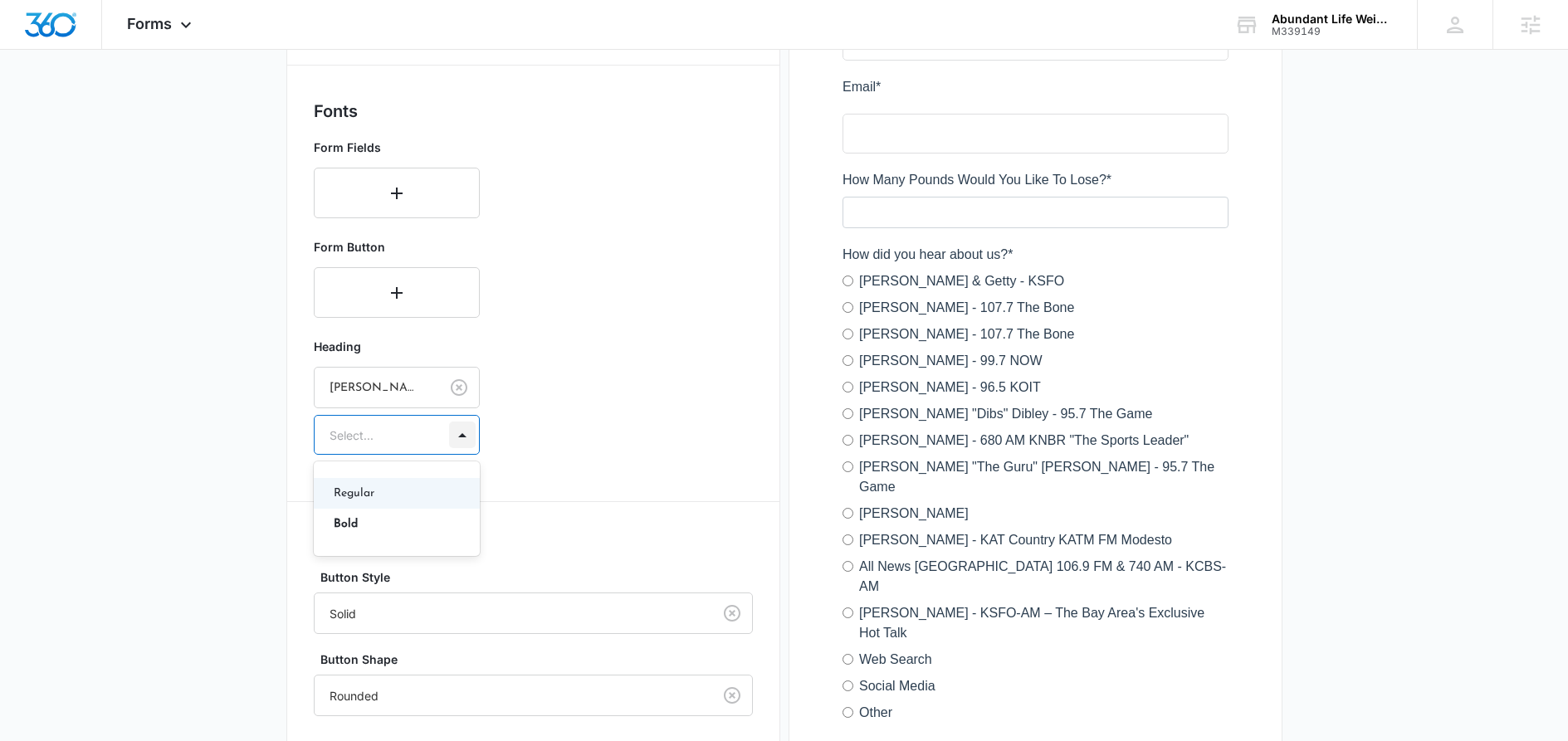
click at [467, 435] on div at bounding box center [462, 434] width 26 height 26
click at [391, 516] on p "Bold" at bounding box center [394, 524] width 123 height 18
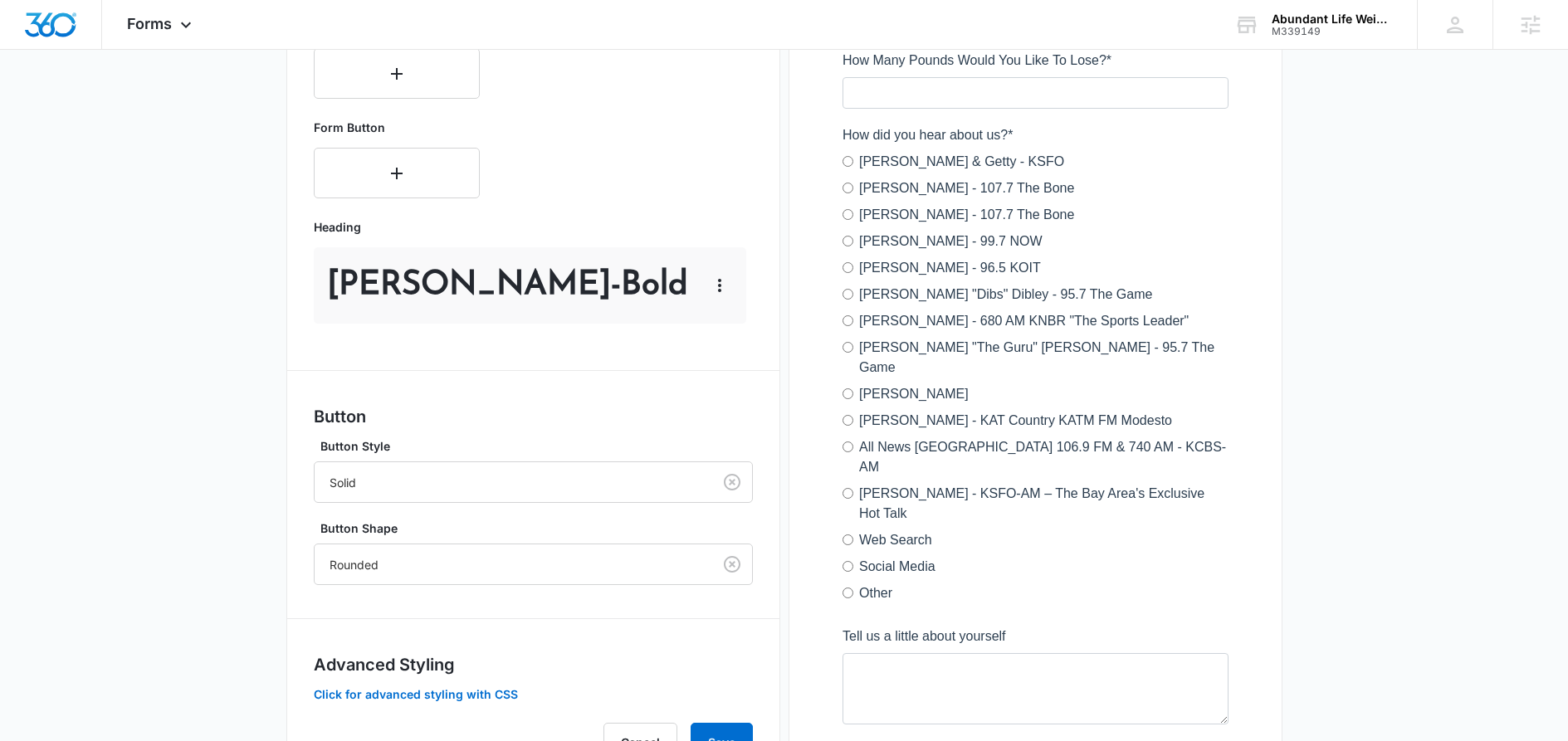
scroll to position [708, 0]
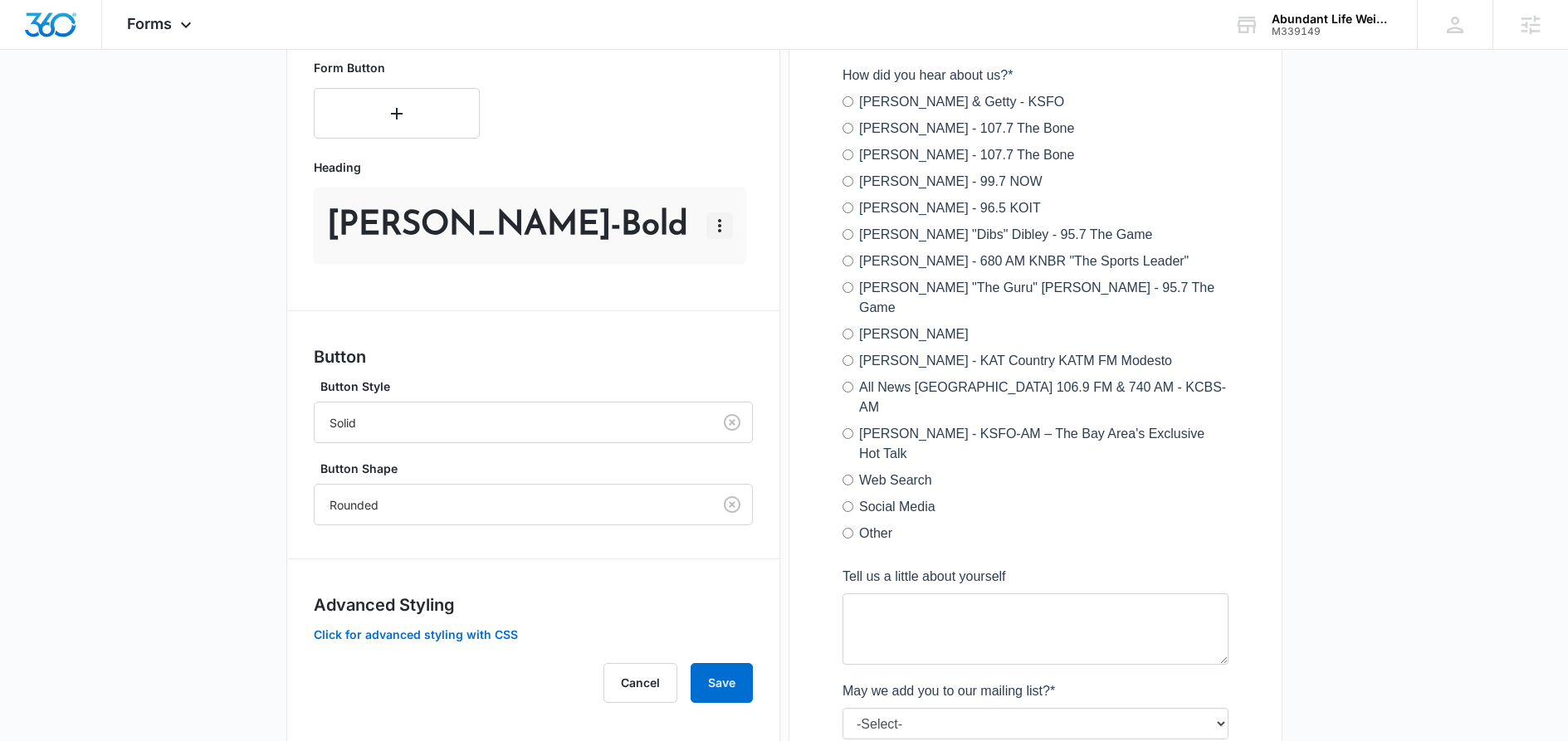
click at [718, 222] on icon "button" at bounding box center [720, 225] width 20 height 20
click at [734, 273] on div "Edit" at bounding box center [745, 272] width 35 height 12
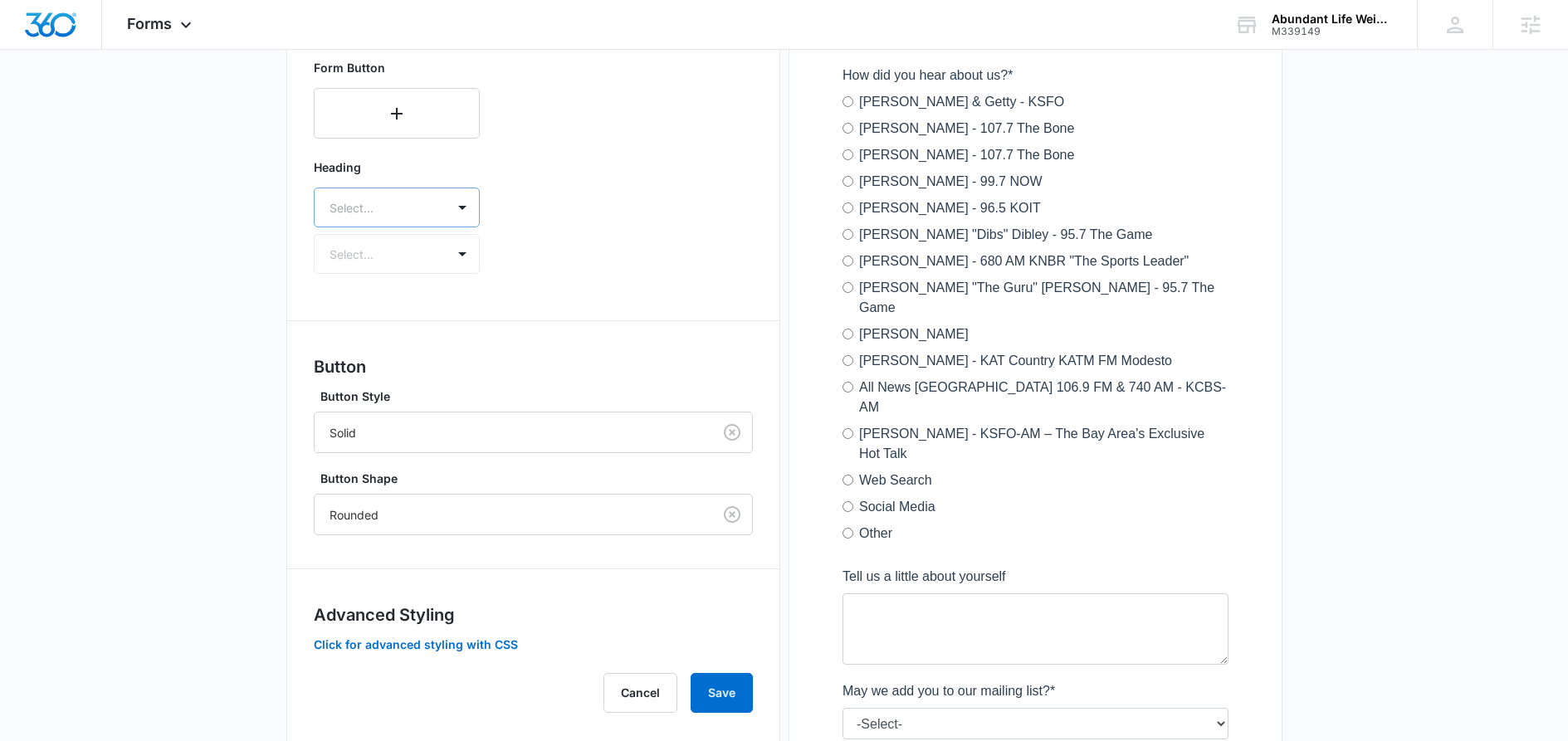
click at [414, 211] on div at bounding box center [377, 207] width 95 height 21
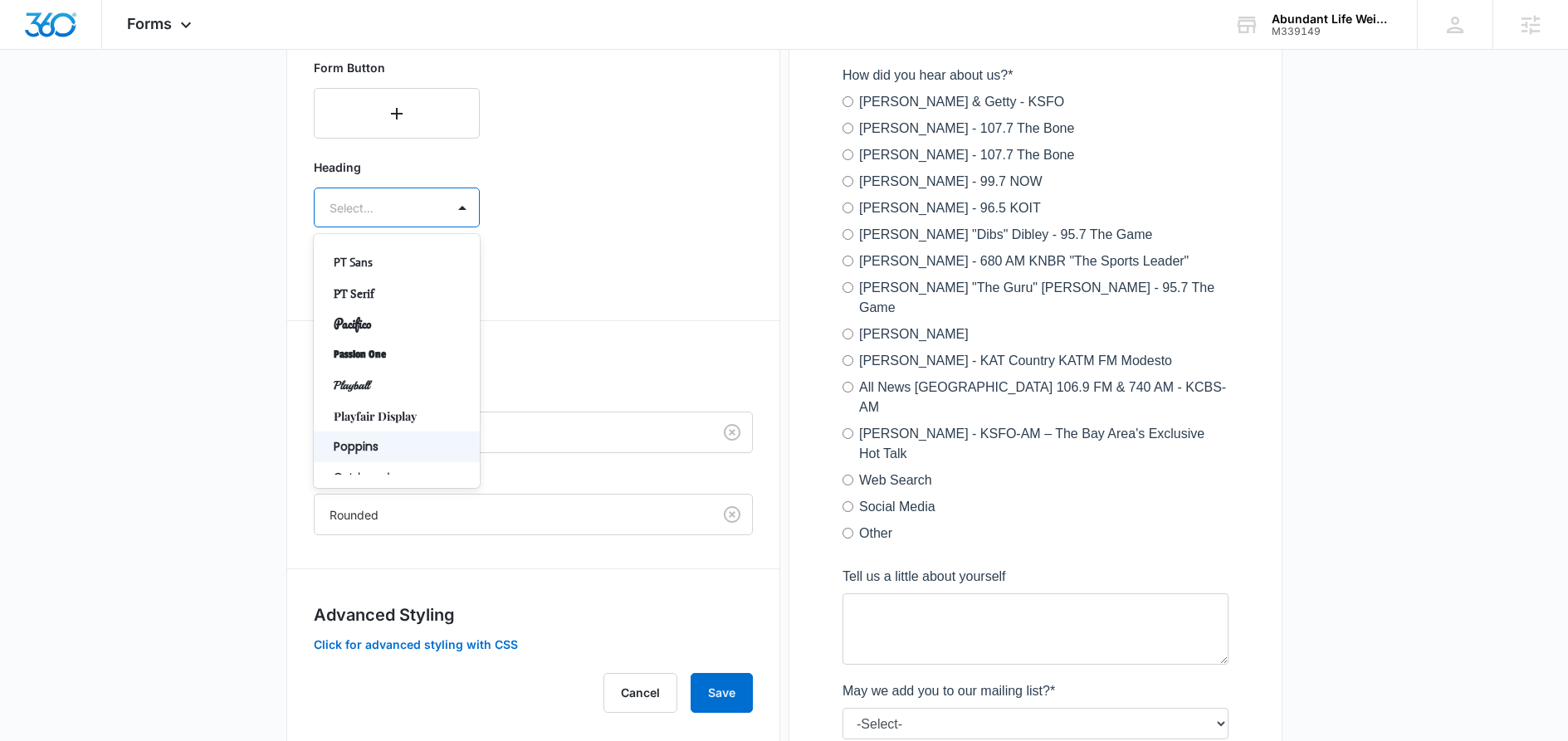
click at [414, 438] on p "Poppins" at bounding box center [394, 447] width 123 height 18
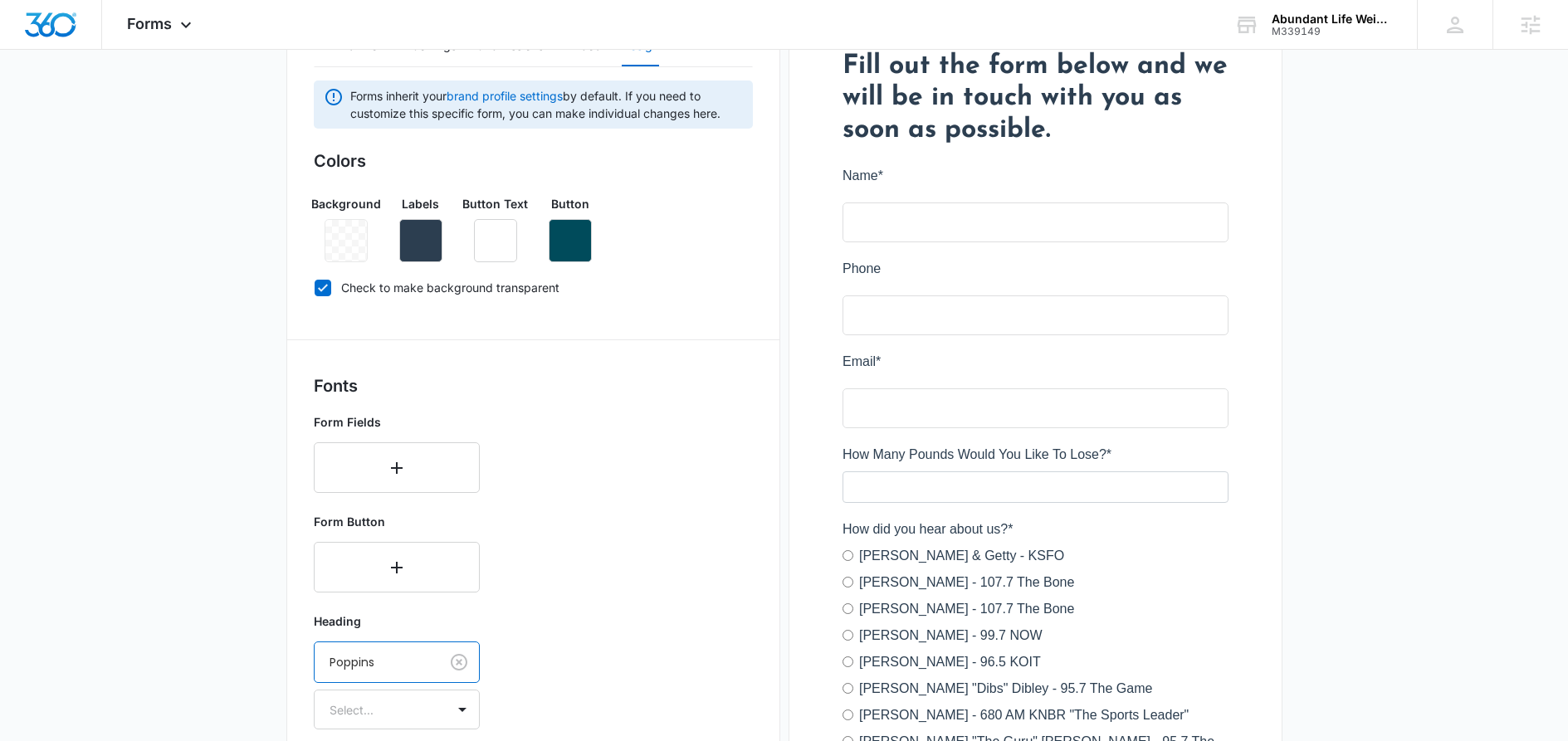
scroll to position [283, 0]
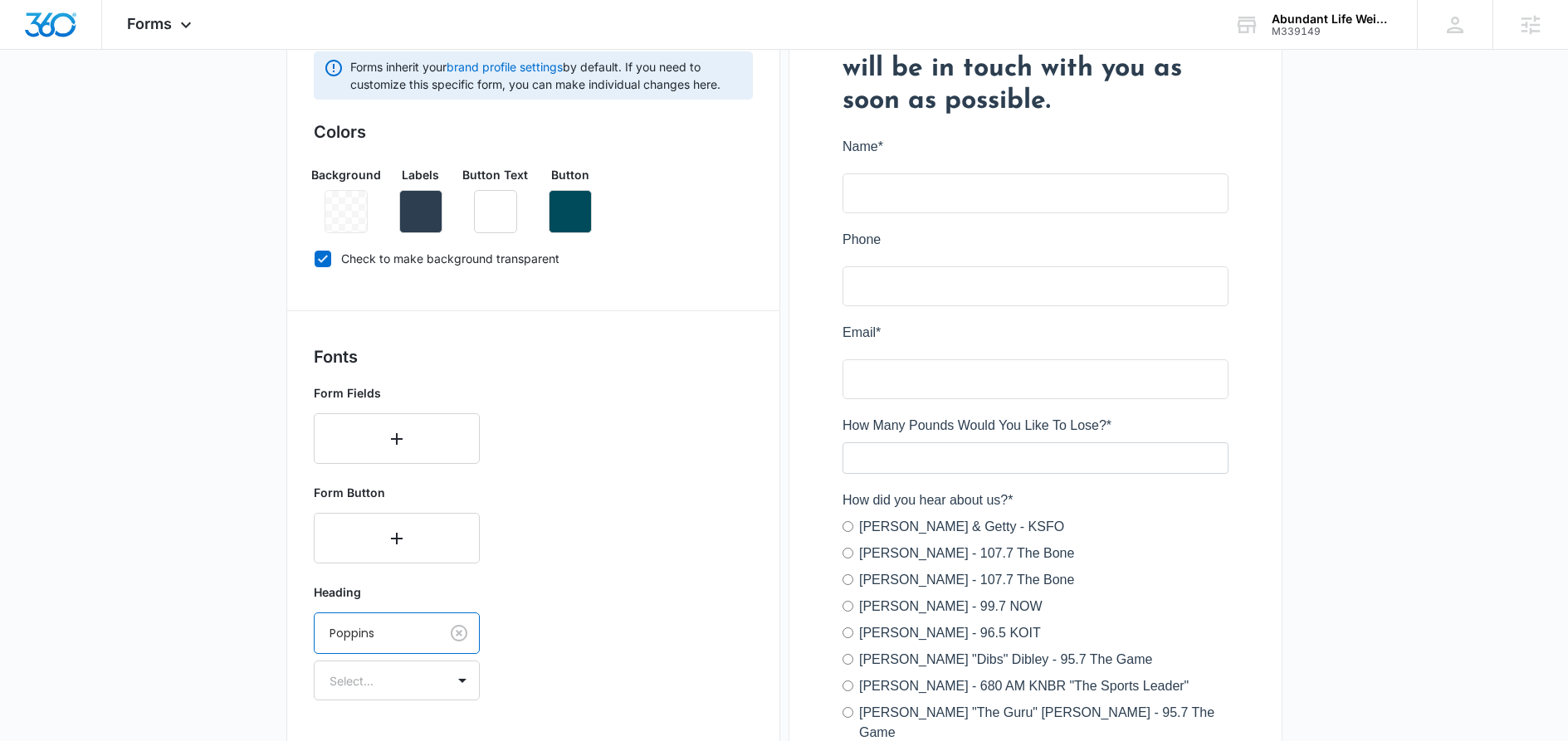
click at [560, 668] on div "Heading option Poppins, selected. Poppins Select..." at bounding box center [533, 641] width 439 height 130
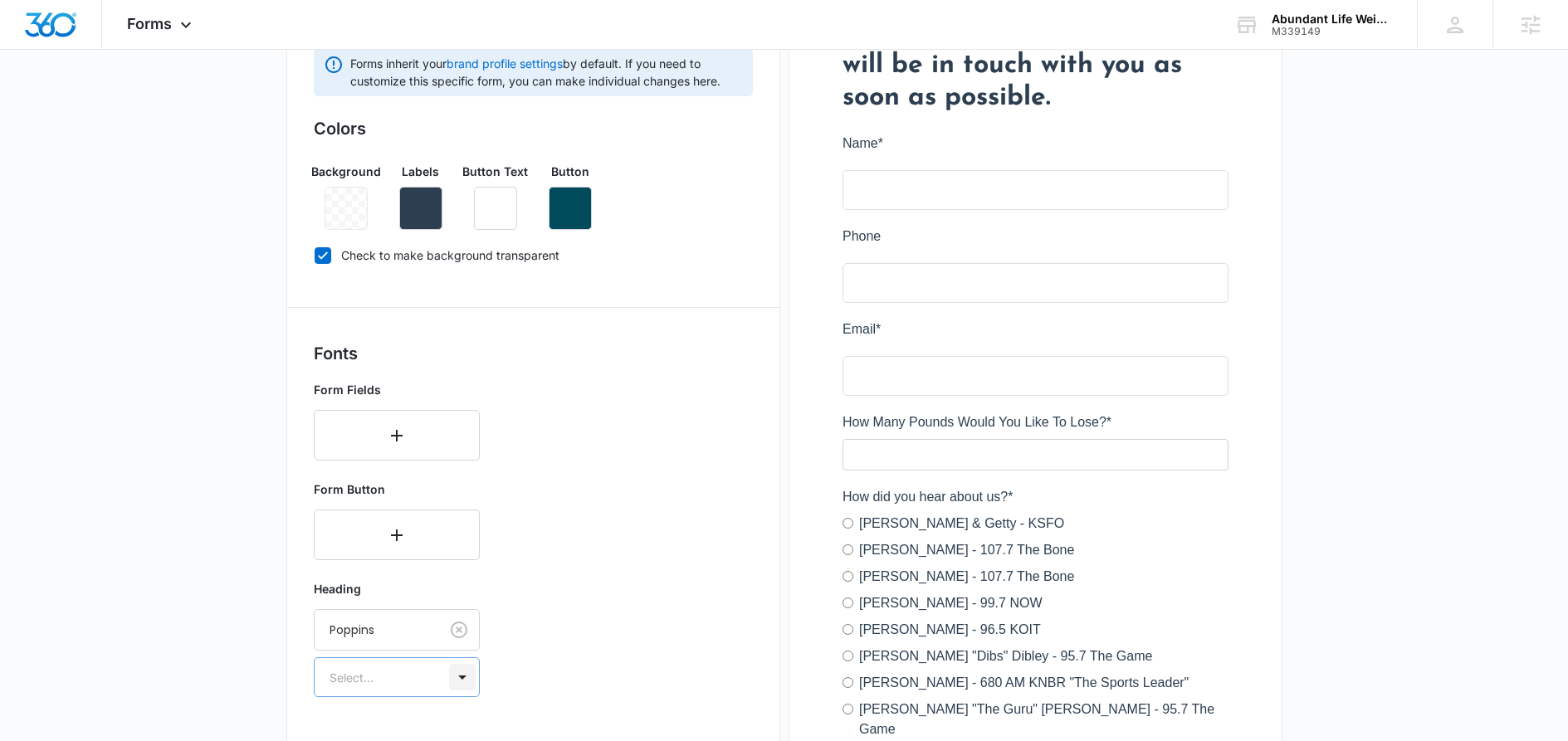
click at [463, 678] on div "Select..." at bounding box center [396, 676] width 166 height 40
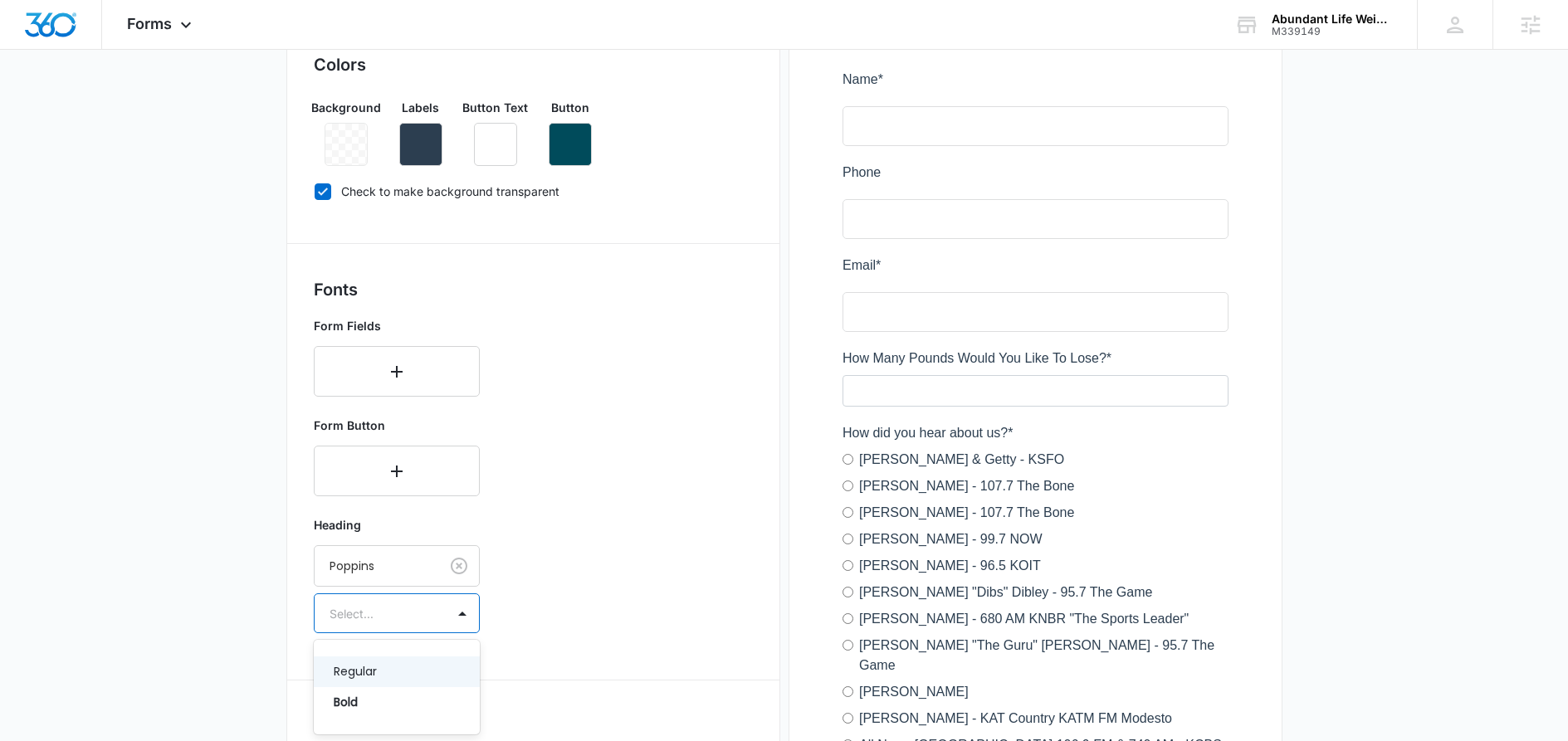
click at [381, 663] on p "Regular" at bounding box center [394, 671] width 123 height 18
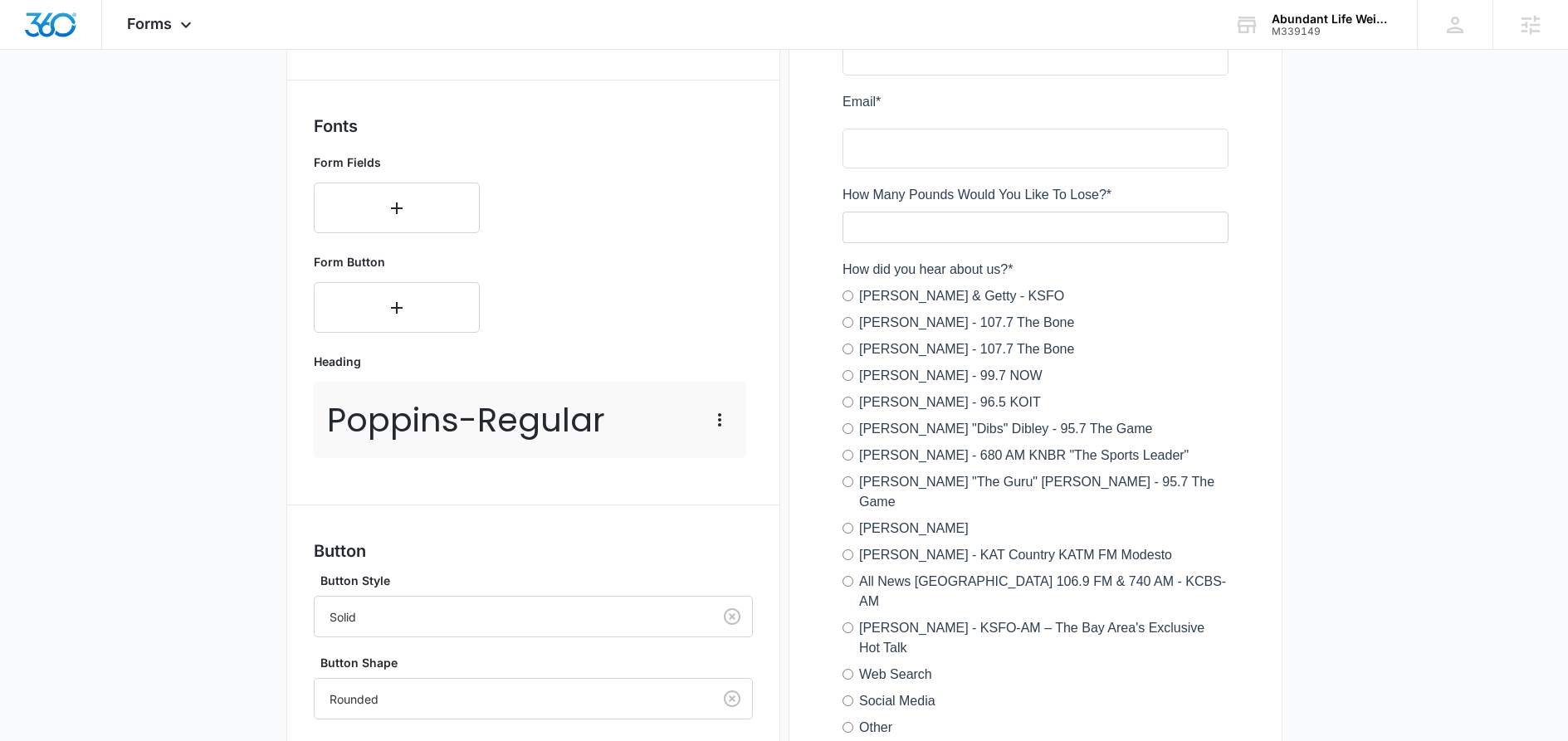
scroll to position [594, 0]
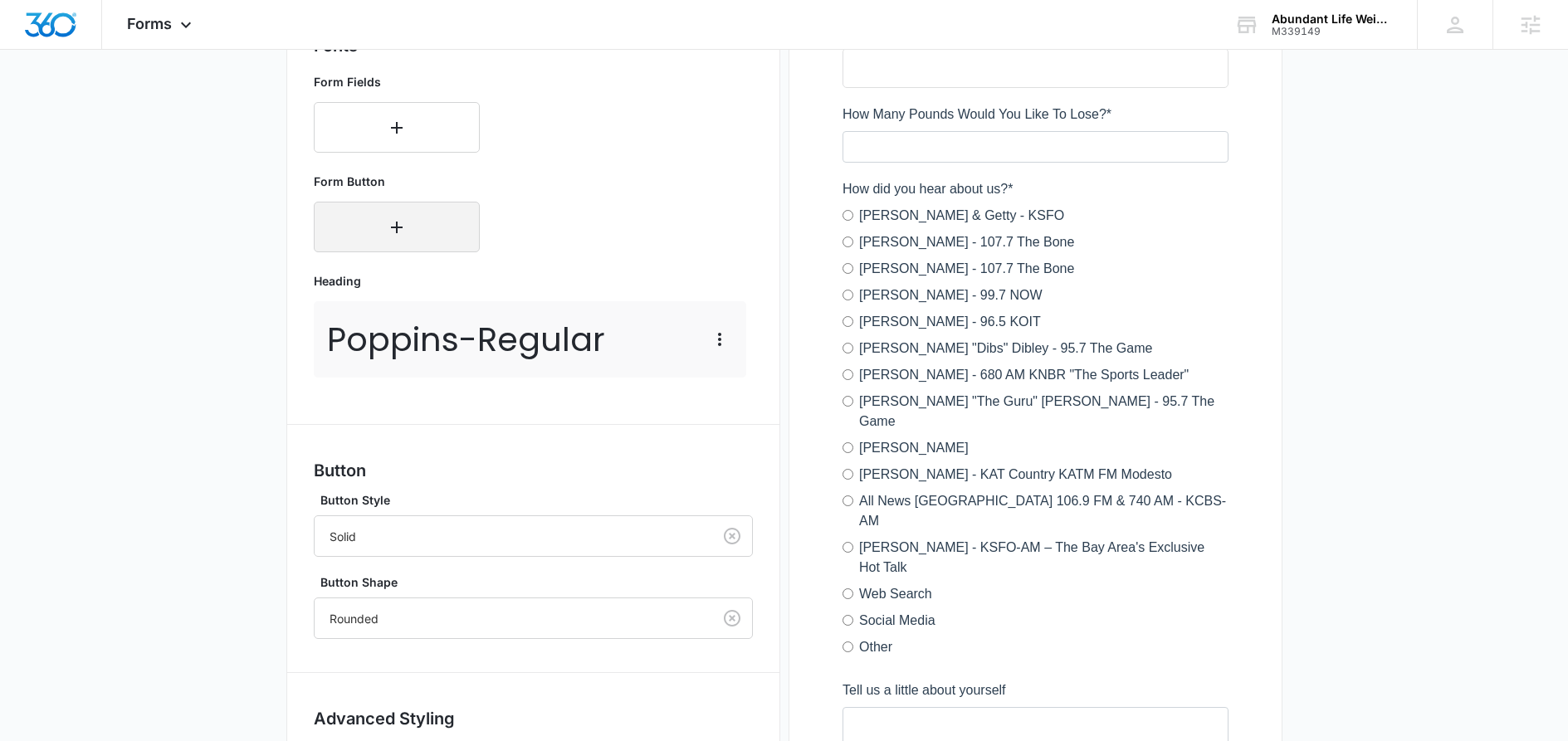
click at [414, 239] on button "button" at bounding box center [396, 227] width 166 height 51
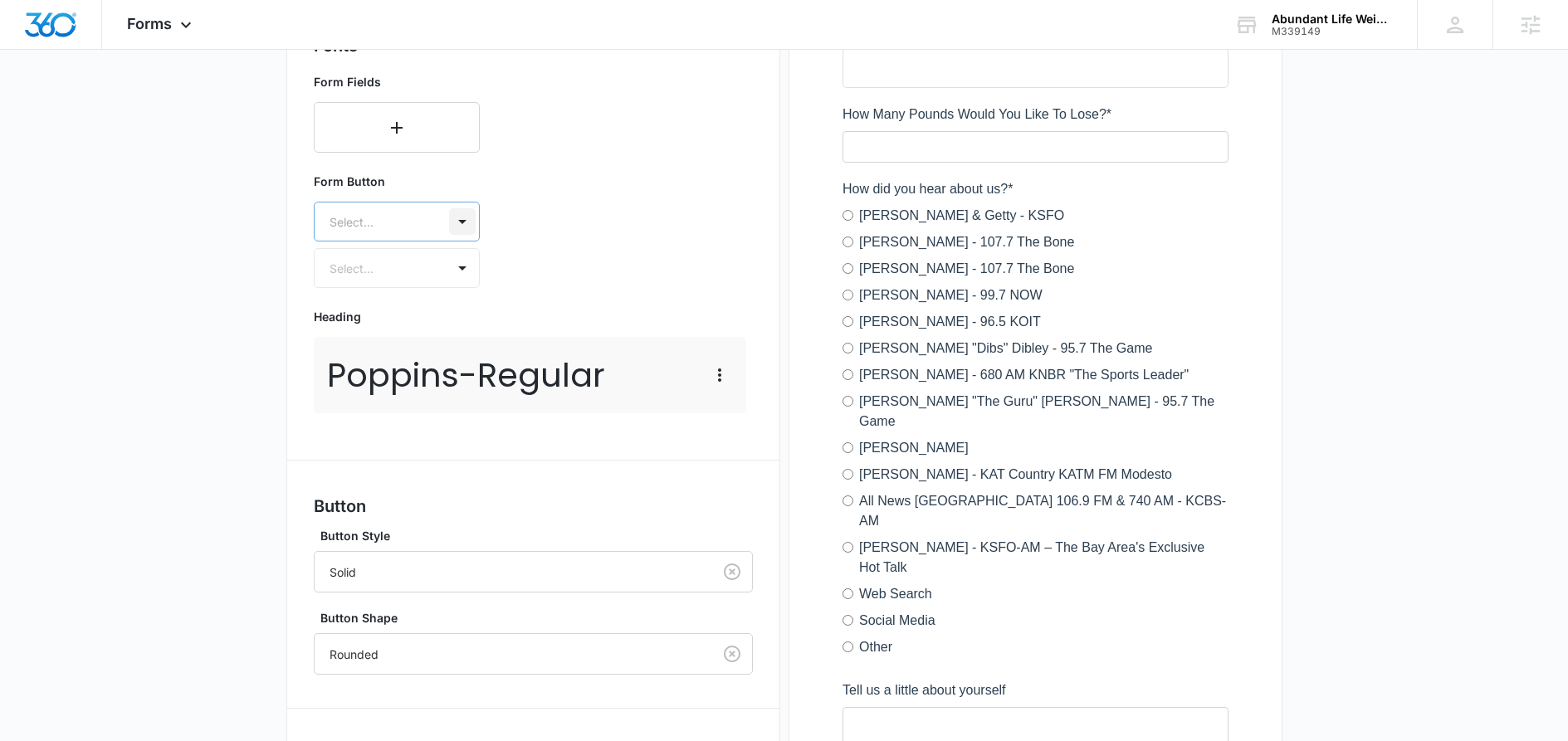
click at [470, 230] on div at bounding box center [462, 221] width 26 height 26
type input "po"
click at [338, 298] on p "Poppins" at bounding box center [394, 302] width 123 height 18
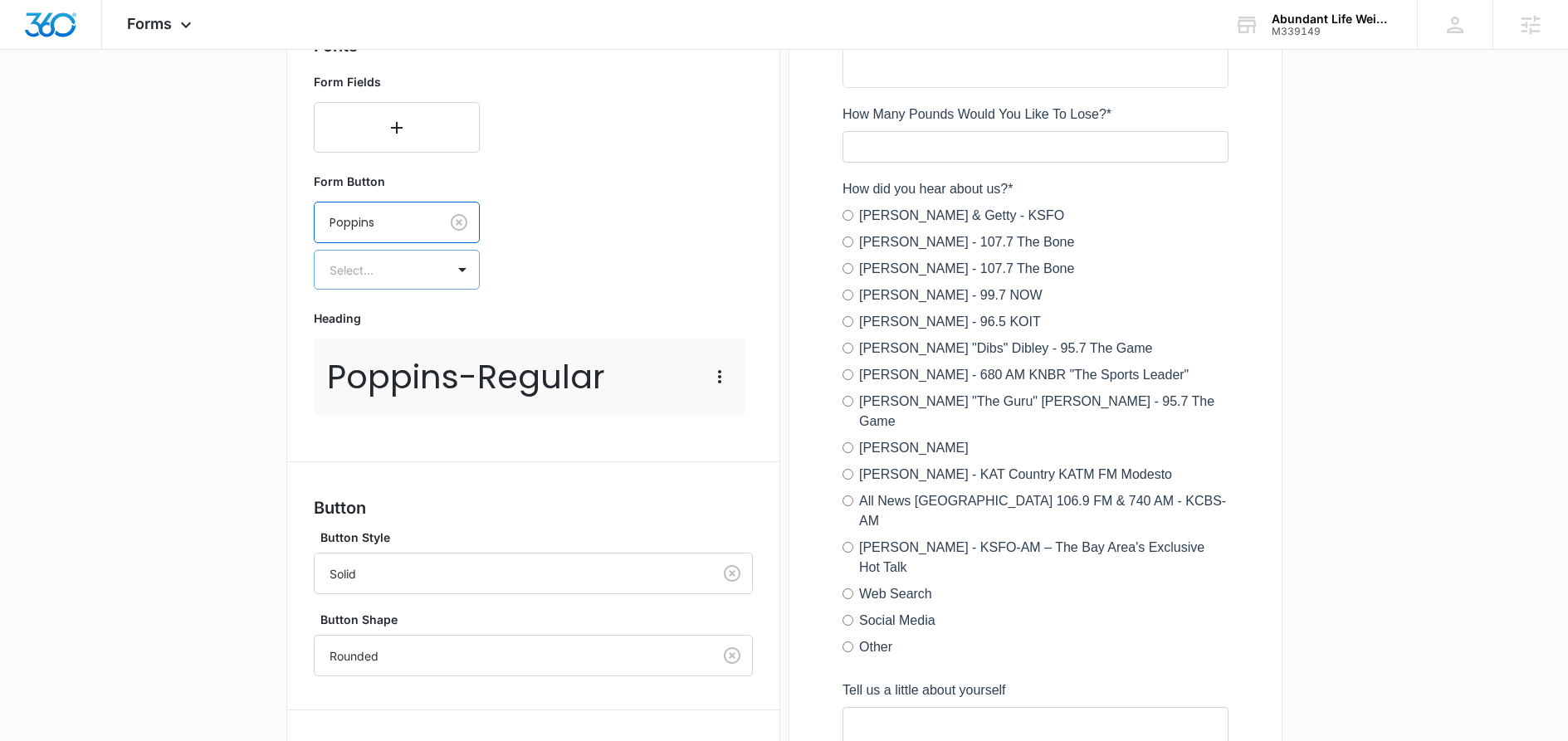
click at [352, 279] on div "Select..." at bounding box center [380, 270] width 131 height 37
click at [391, 332] on p "Regular" at bounding box center [394, 328] width 123 height 18
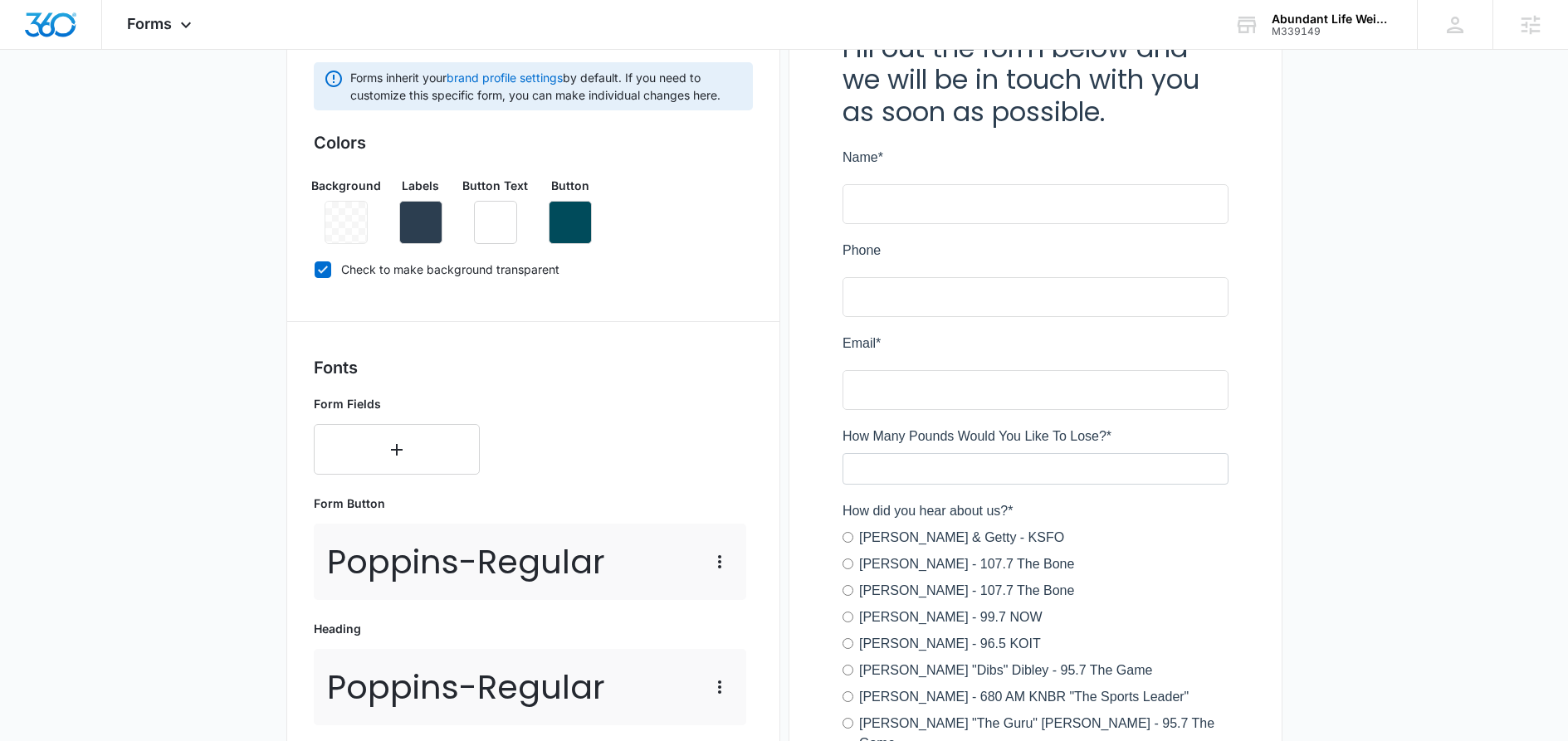
scroll to position [282, 0]
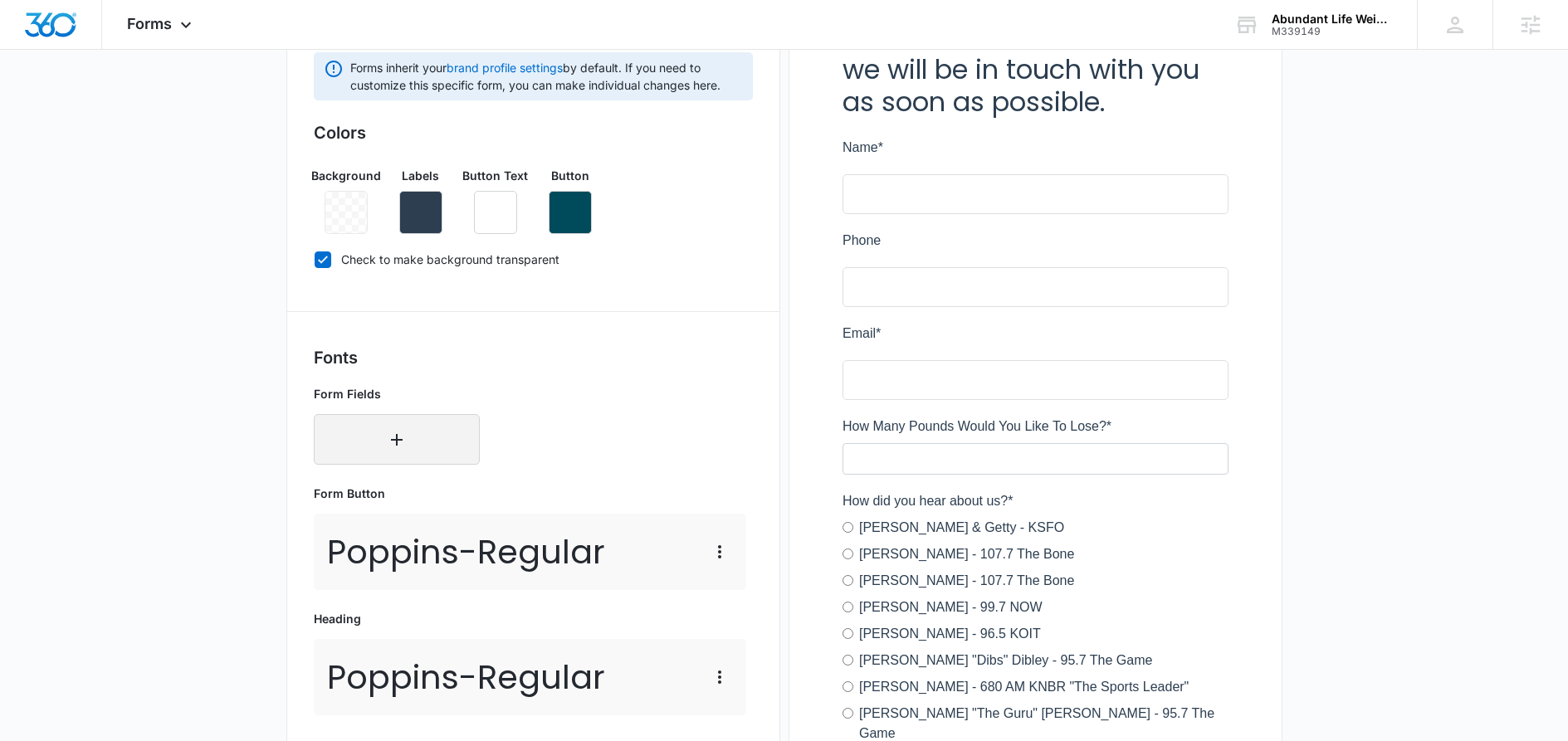
click at [392, 447] on icon "button" at bounding box center [396, 440] width 20 height 20
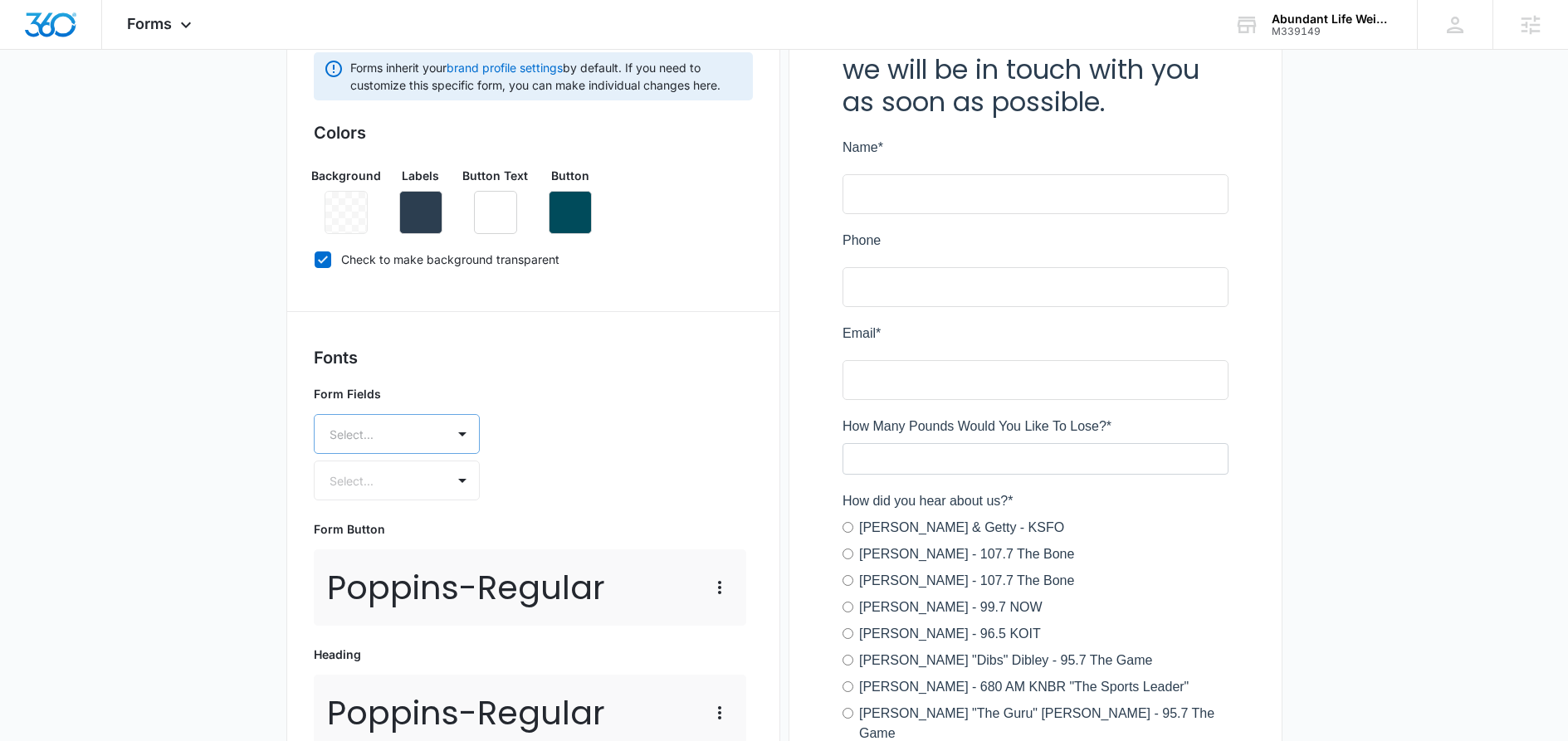
click at [416, 440] on div at bounding box center [377, 434] width 95 height 21
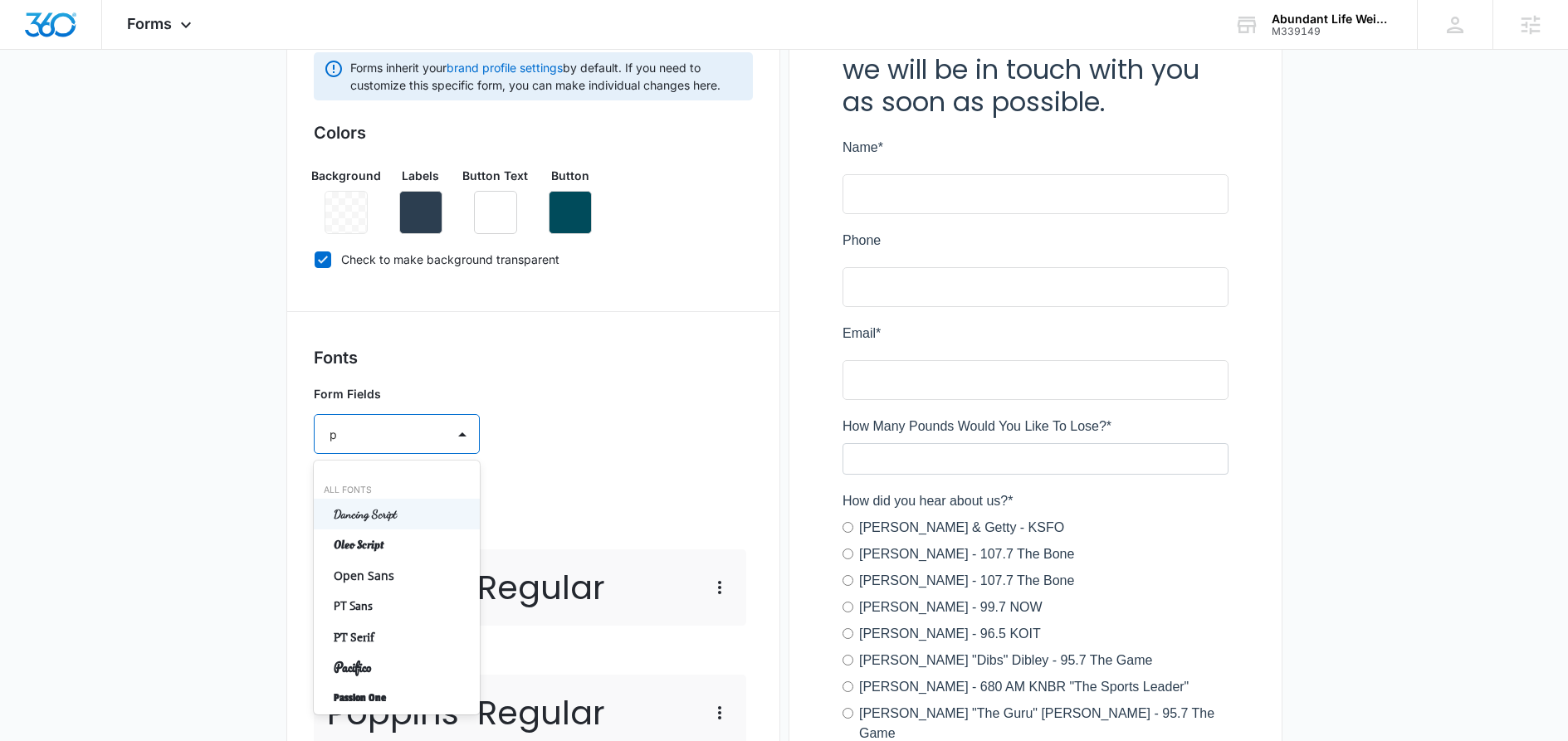
type input "po"
click at [343, 513] on p "Poppins" at bounding box center [394, 515] width 123 height 18
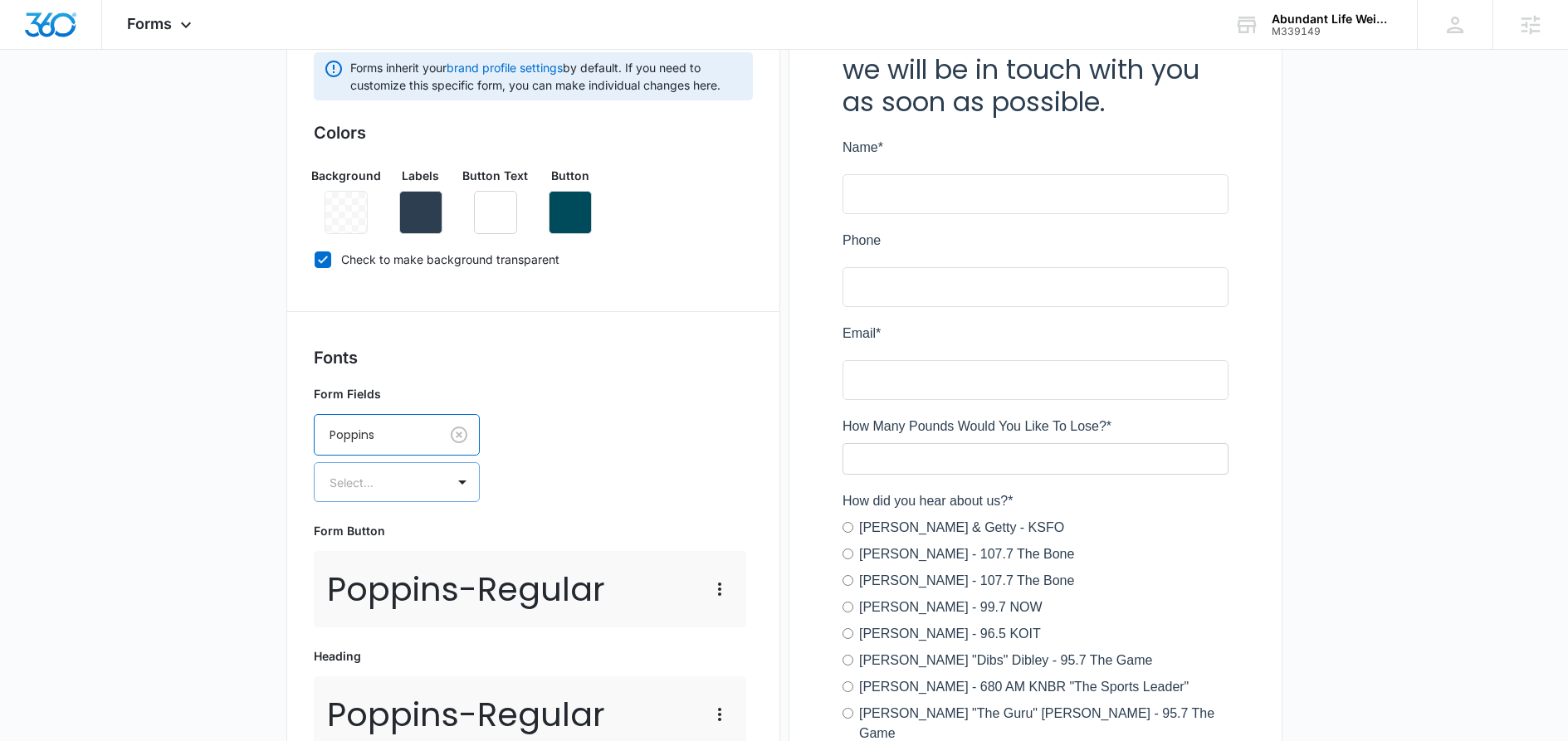
click at [419, 492] on div "Select..." at bounding box center [380, 482] width 131 height 37
click at [387, 532] on p "Regular" at bounding box center [394, 541] width 123 height 18
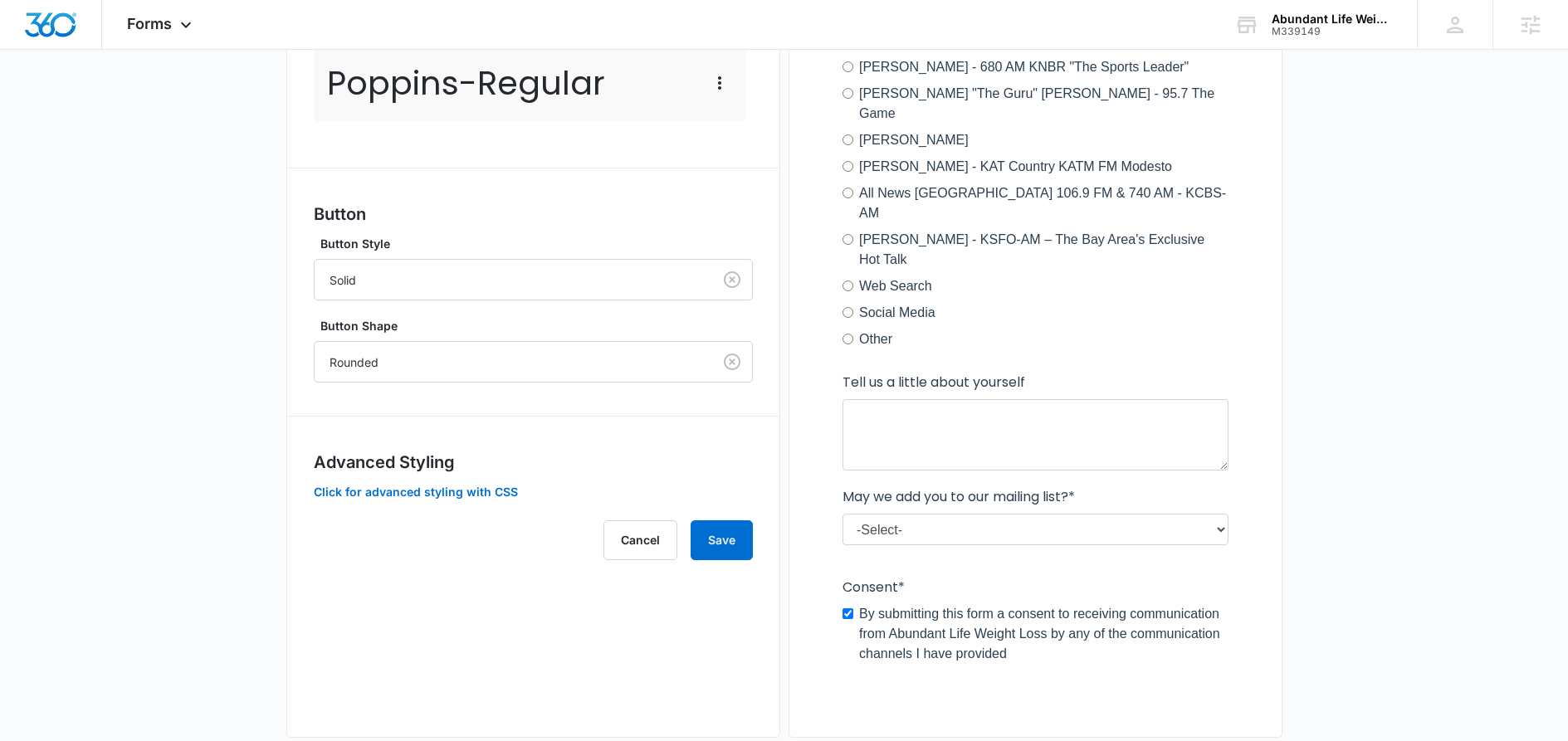
scroll to position [932, 0]
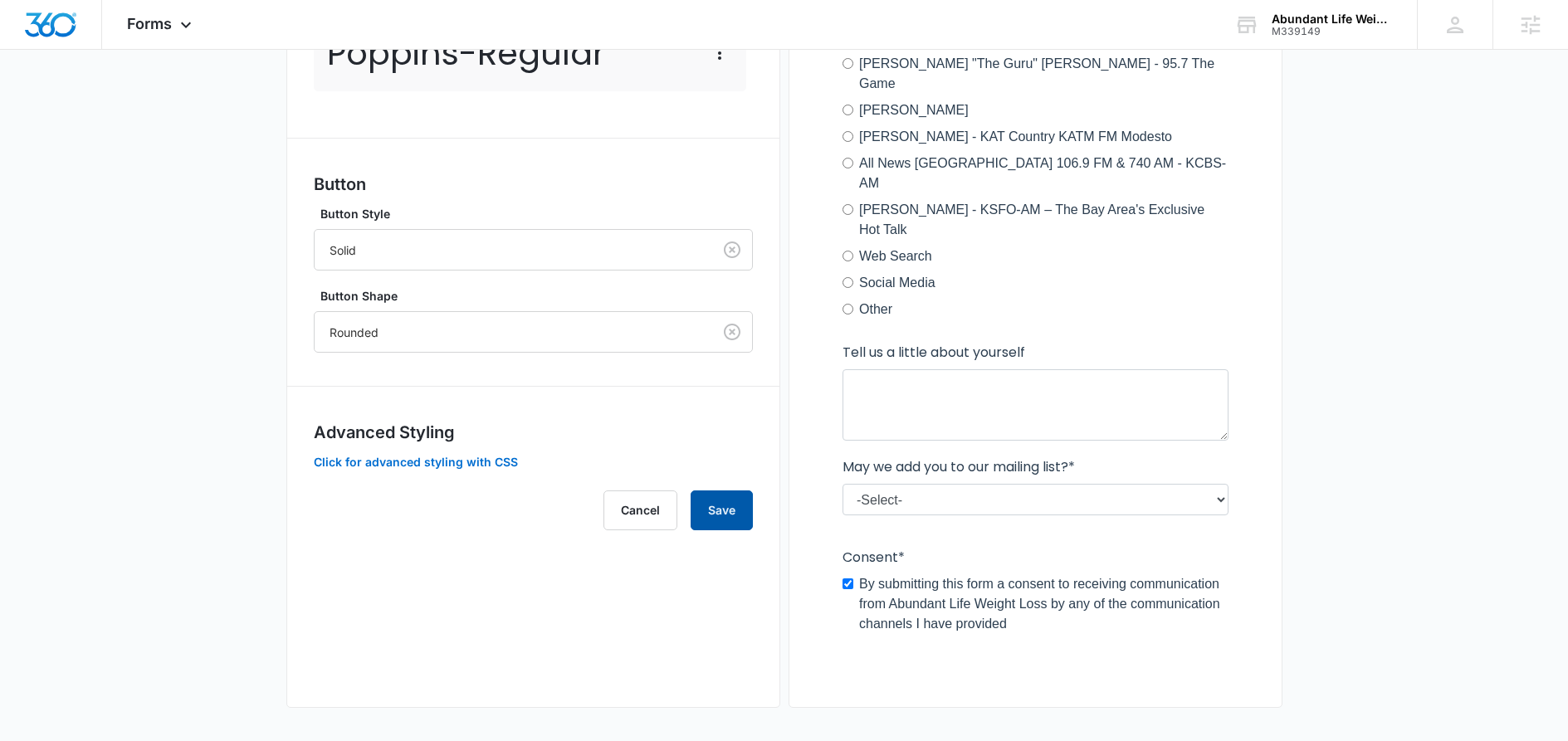
click at [736, 512] on button "Save" at bounding box center [721, 510] width 62 height 40
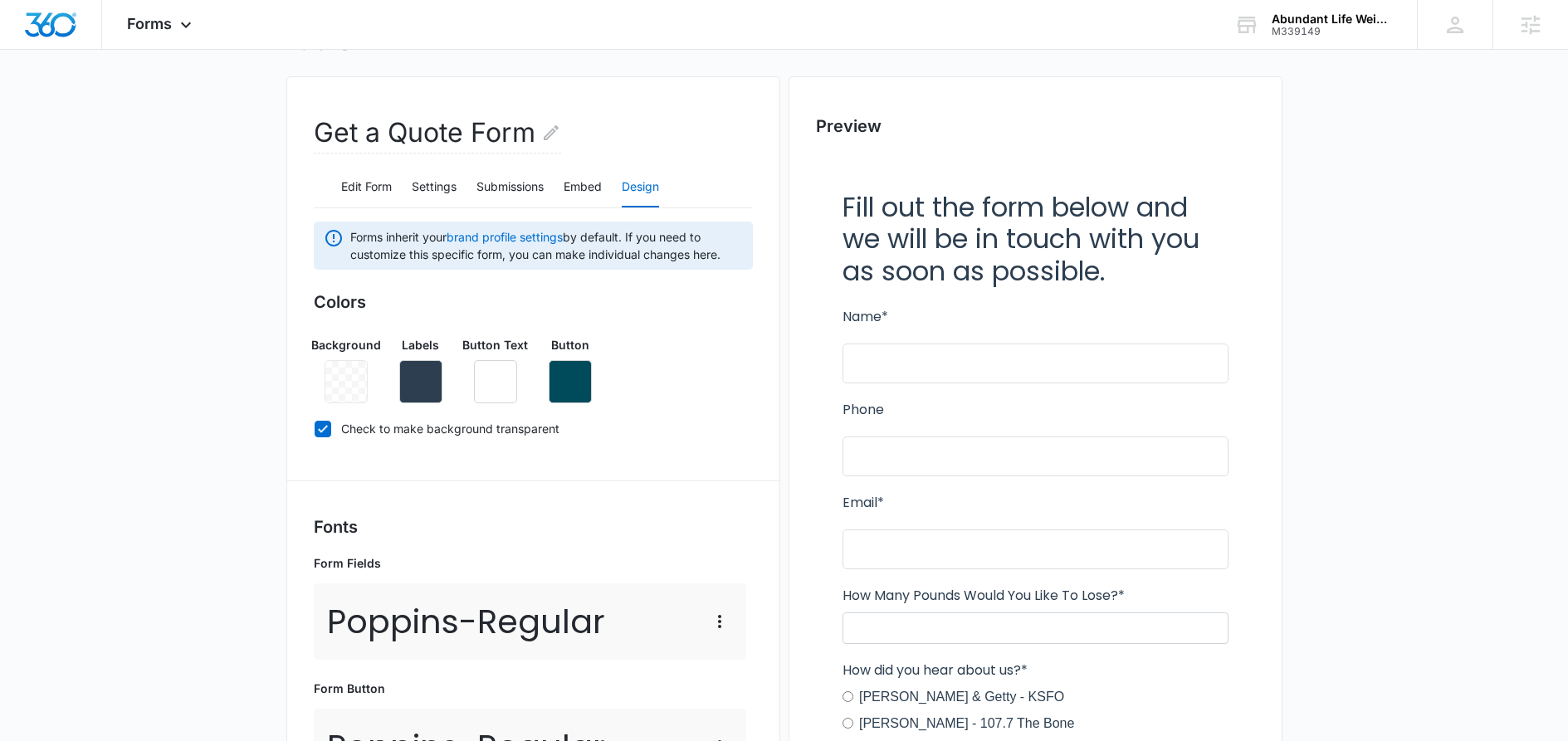
scroll to position [68, 0]
